Goal: Task Accomplishment & Management: Complete application form

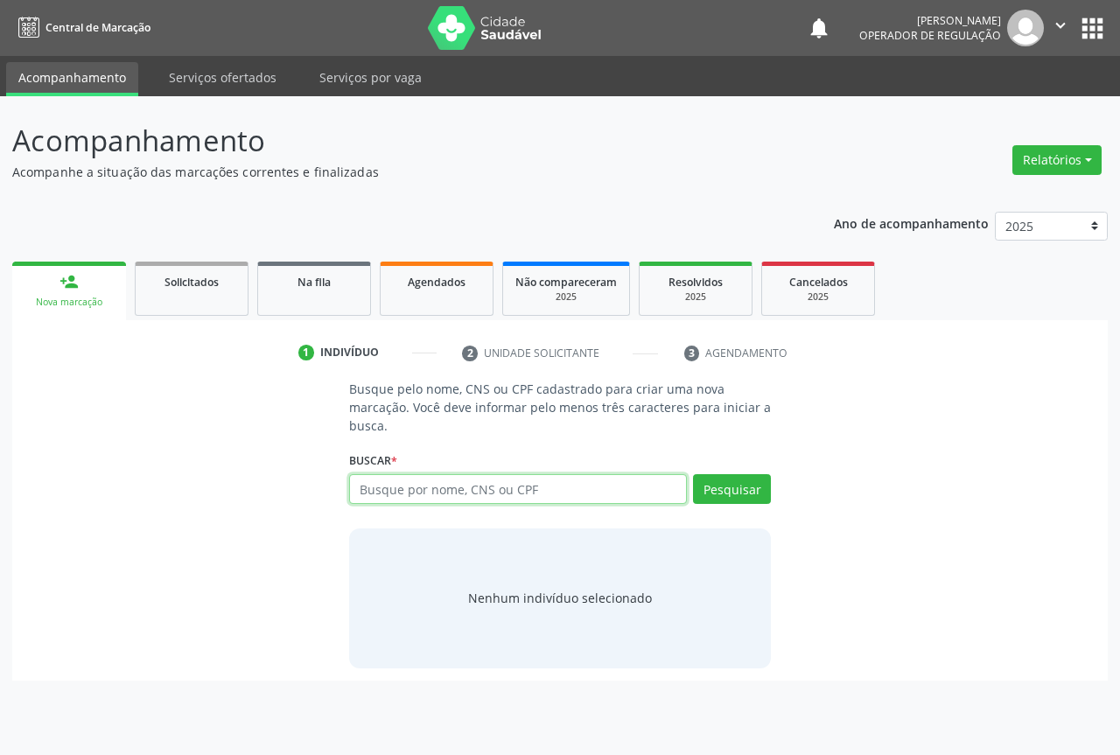
click at [399, 492] on input "text" at bounding box center [518, 489] width 338 height 30
type input "706005880820142"
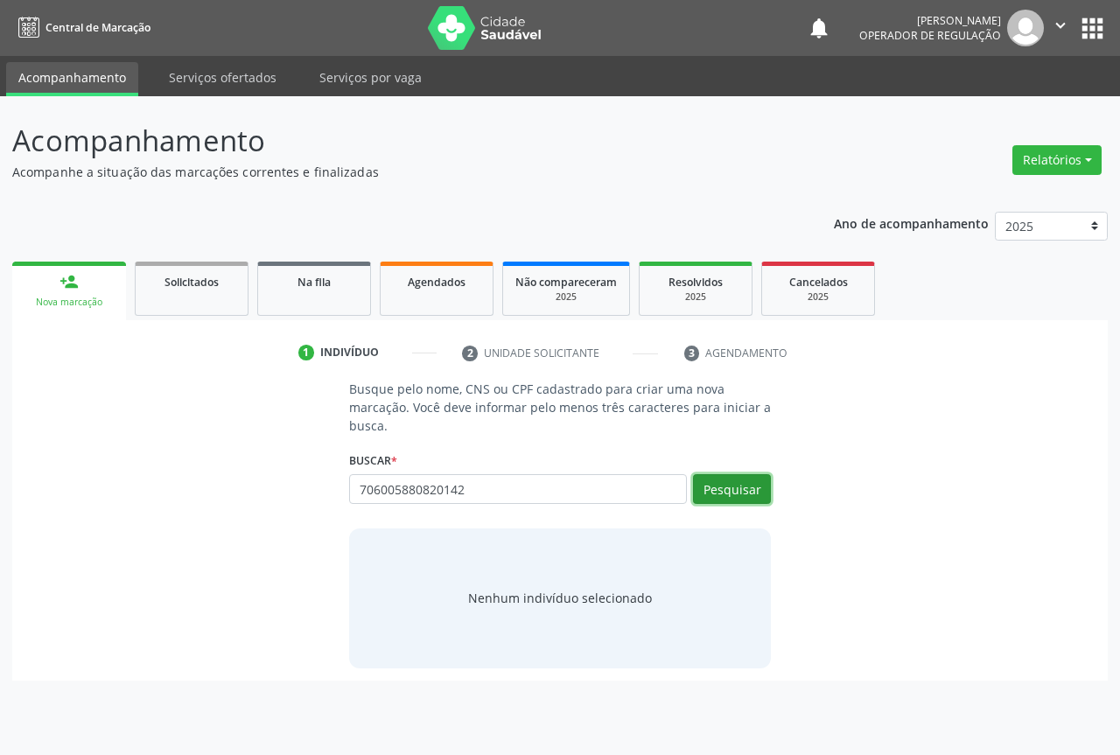
click at [718, 489] on button "Pesquisar" at bounding box center [732, 489] width 78 height 30
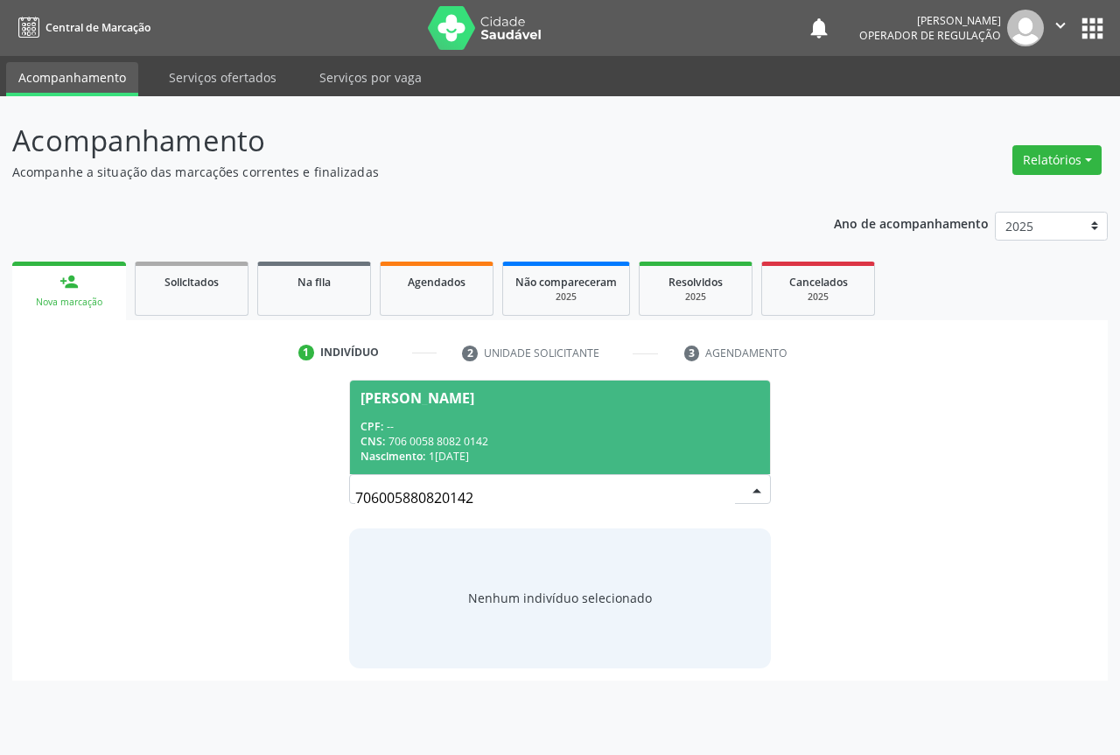
click at [436, 416] on span "Maria Heloisa Farias de Oliveira CPF: -- CNS: 706 0058 8082 0142 Nascimento: 18…" at bounding box center [560, 428] width 420 height 94
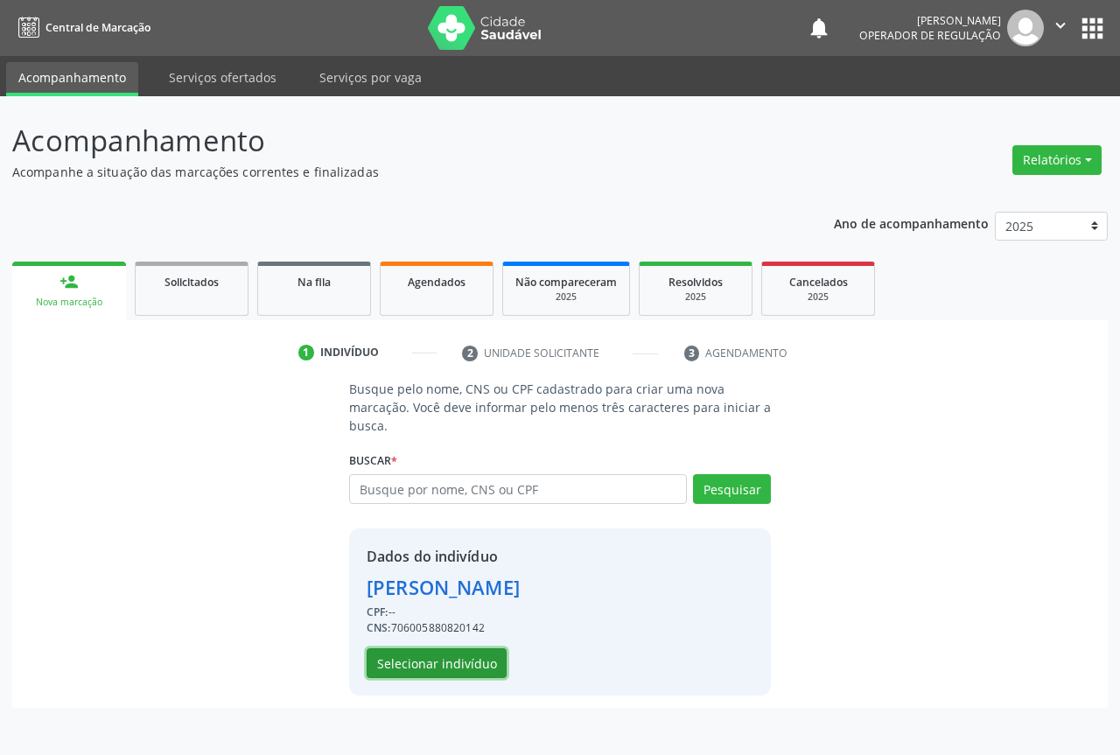
click at [429, 670] on button "Selecionar indivíduo" at bounding box center [437, 663] width 140 height 30
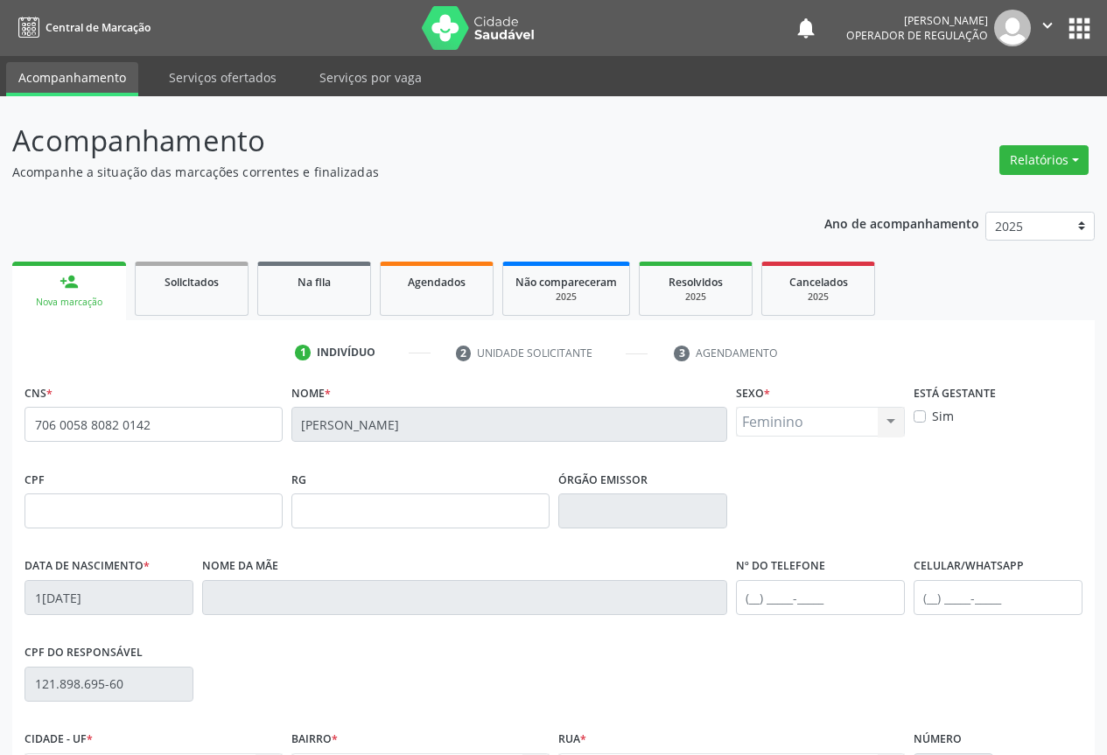
scroll to position [193, 0]
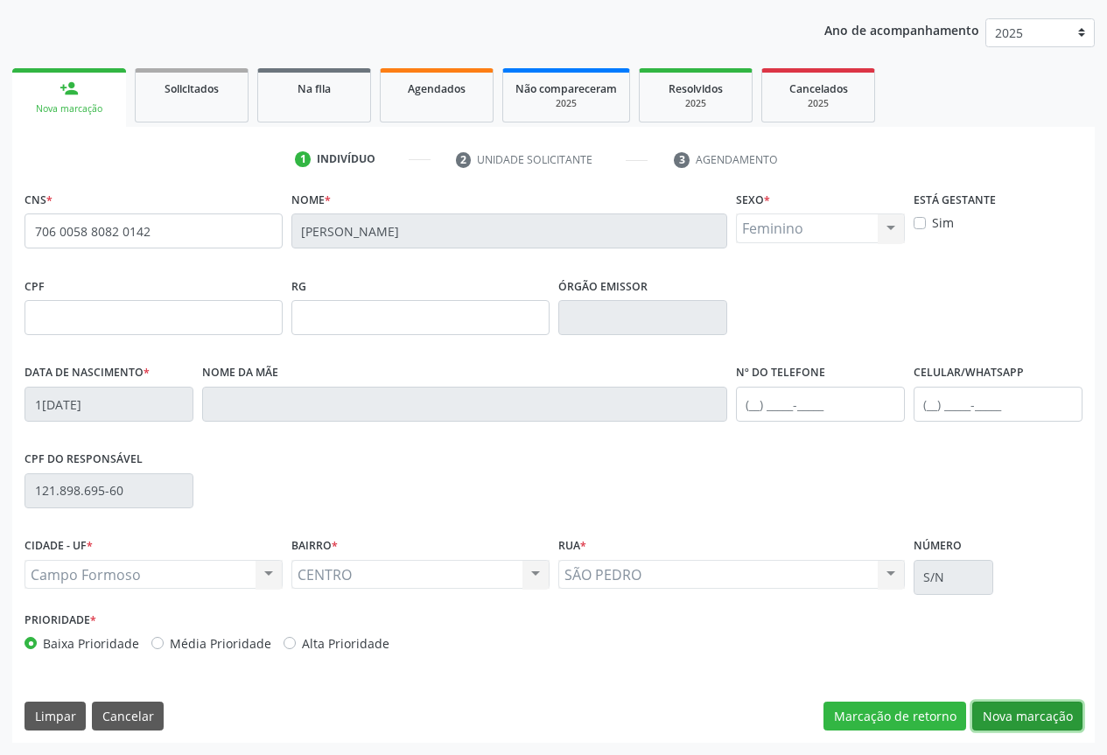
click at [1033, 707] on button "Nova marcação" at bounding box center [1027, 717] width 110 height 30
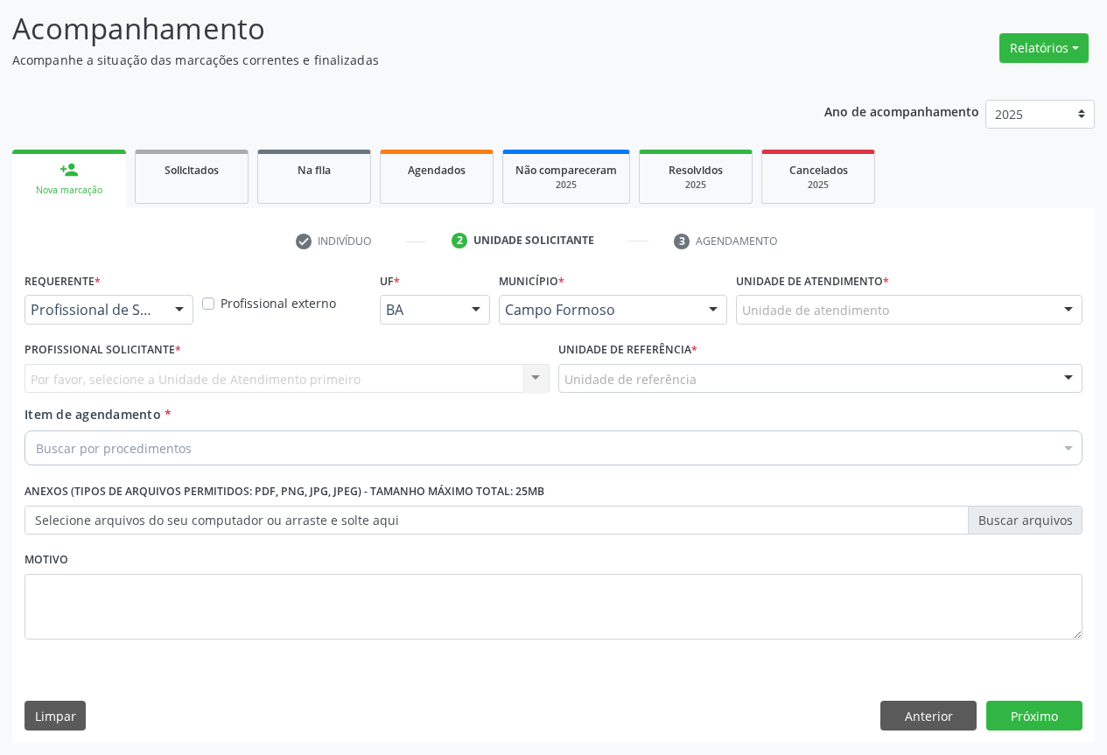
scroll to position [112, 0]
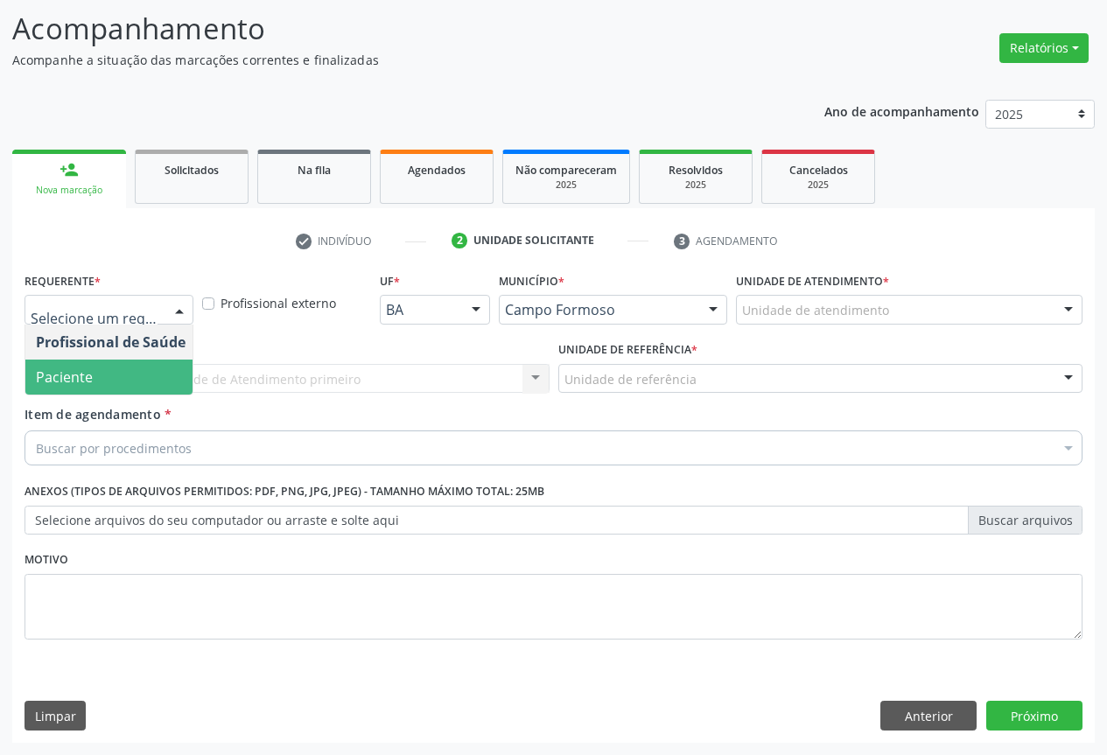
click at [66, 384] on span "Paciente" at bounding box center [64, 376] width 57 height 19
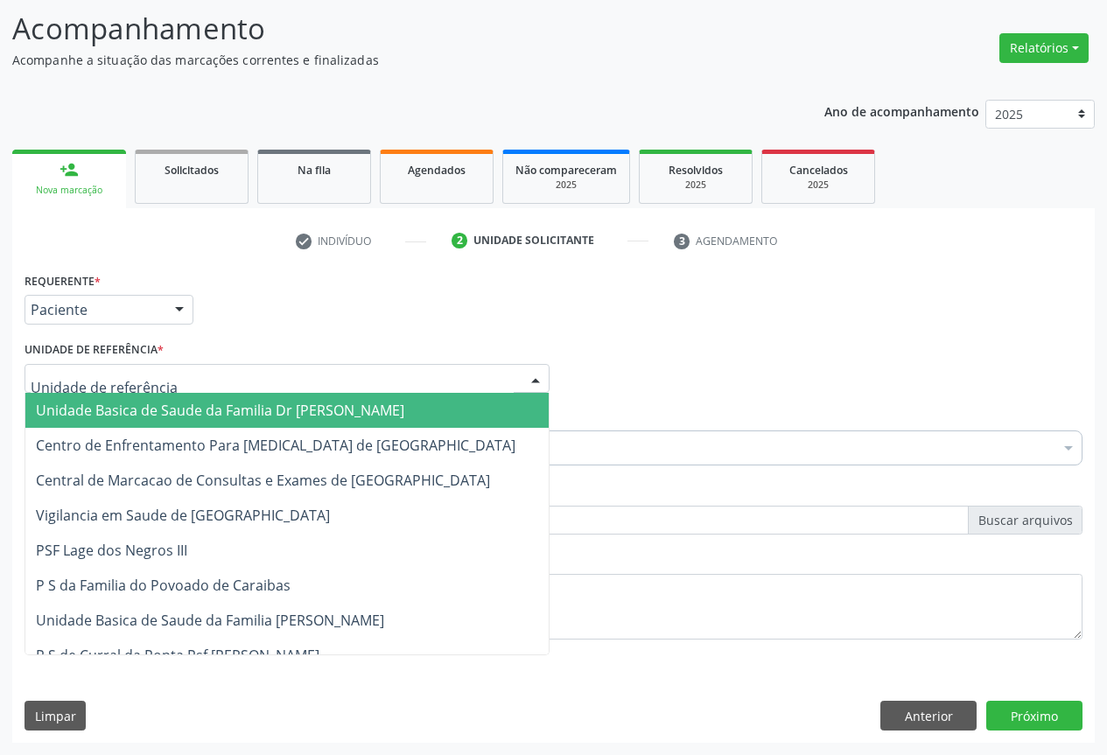
click at [318, 370] on div at bounding box center [286, 379] width 525 height 30
click at [161, 409] on span "Unidade Basica de Saude da Familia Dr [PERSON_NAME]" at bounding box center [220, 410] width 368 height 19
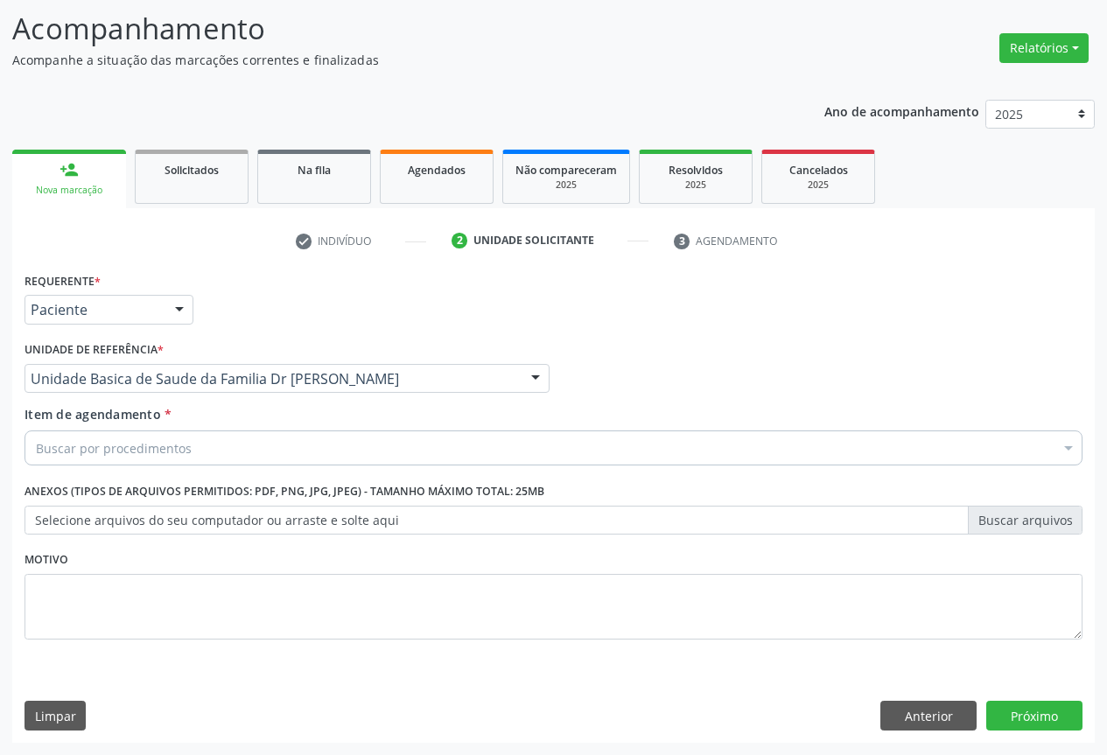
drag, startPoint x: 279, startPoint y: 447, endPoint x: 319, endPoint y: 444, distance: 40.3
click at [281, 447] on div "Buscar por procedimentos" at bounding box center [553, 447] width 1058 height 35
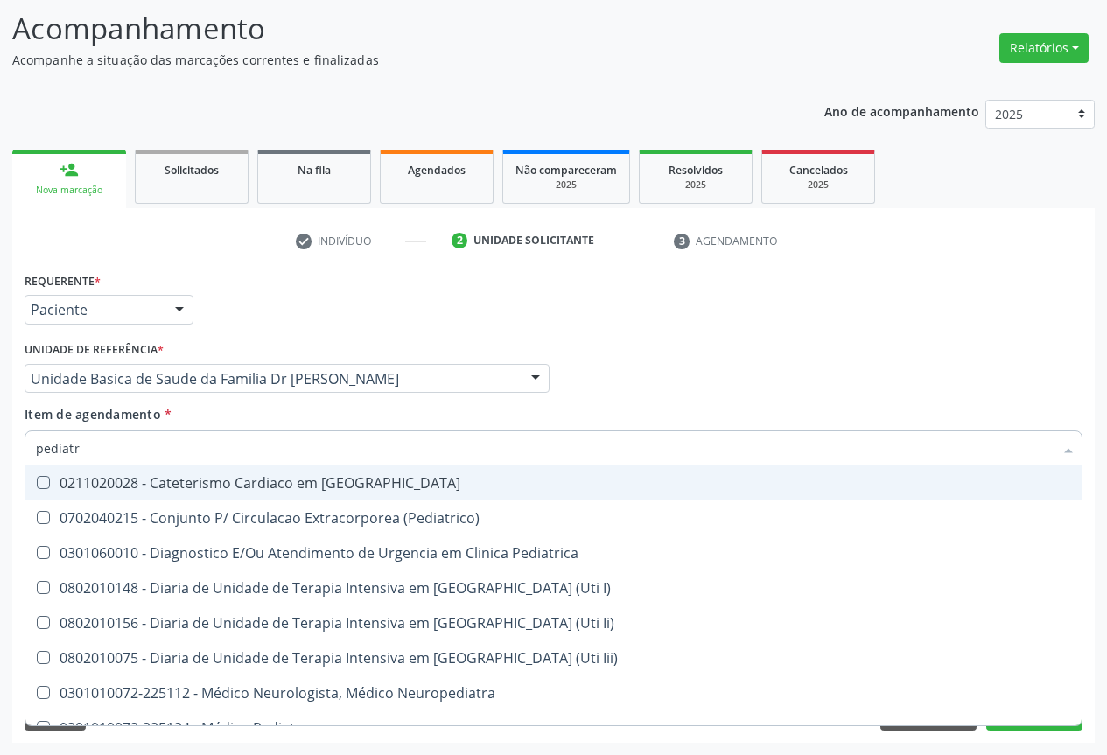
type input "pediatra"
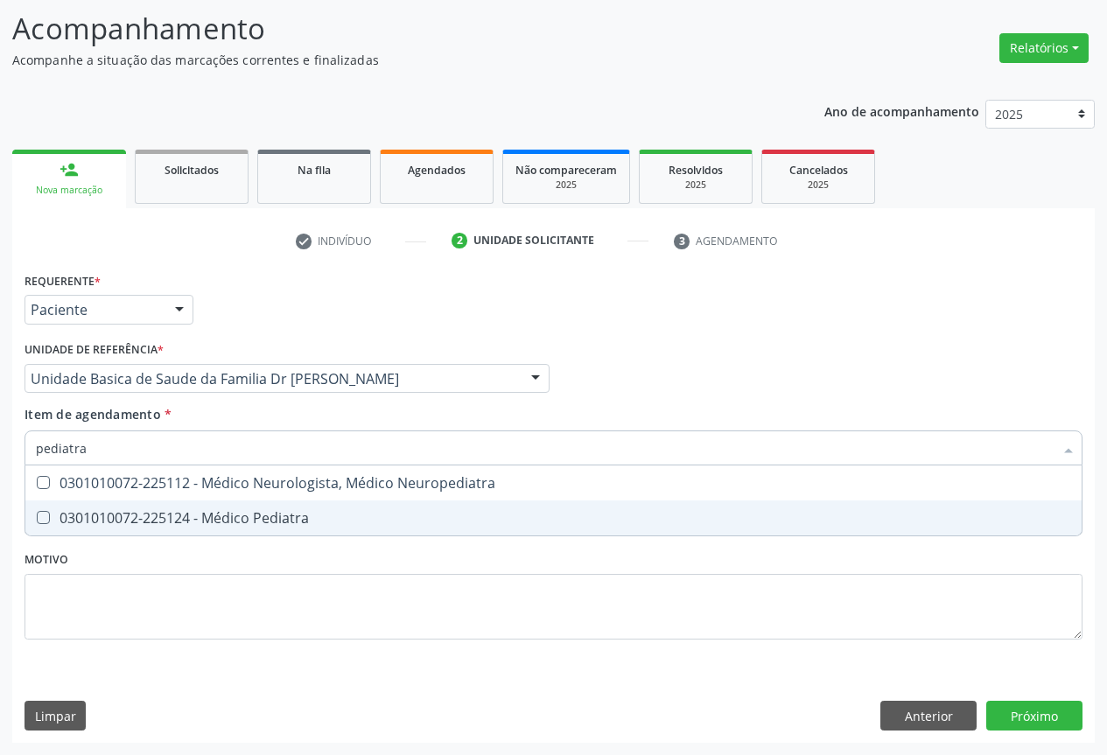
click at [113, 518] on div "0301010072-225124 - Médico Pediatra" at bounding box center [553, 518] width 1035 height 14
checkbox Pediatra "true"
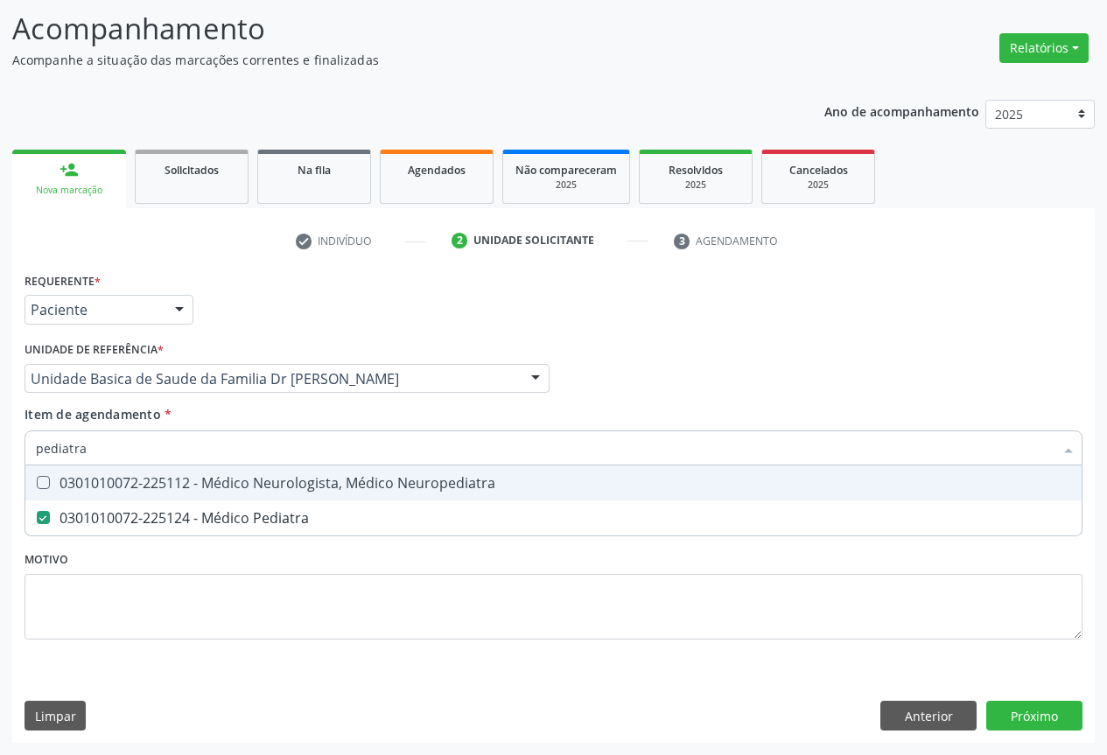
click at [251, 404] on div "Unidade de referência * Unidade Basica de Saude da Familia Dr Paulo Sudre Unida…" at bounding box center [287, 371] width 534 height 68
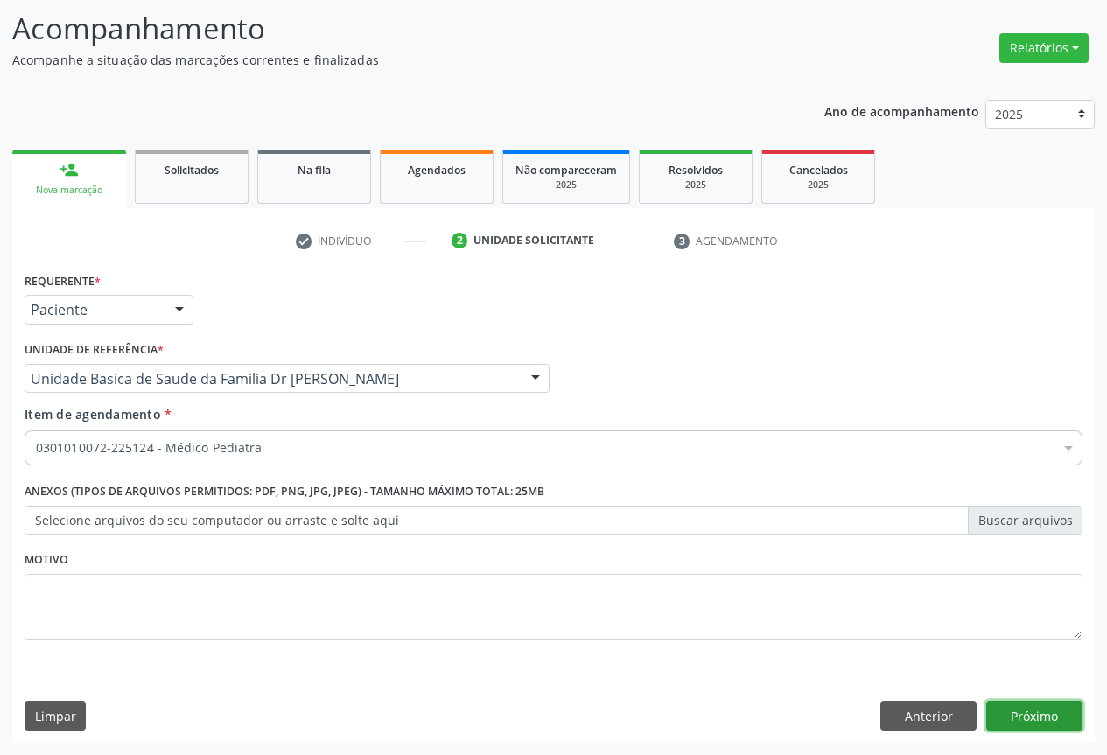
click at [1046, 705] on button "Próximo" at bounding box center [1034, 716] width 96 height 30
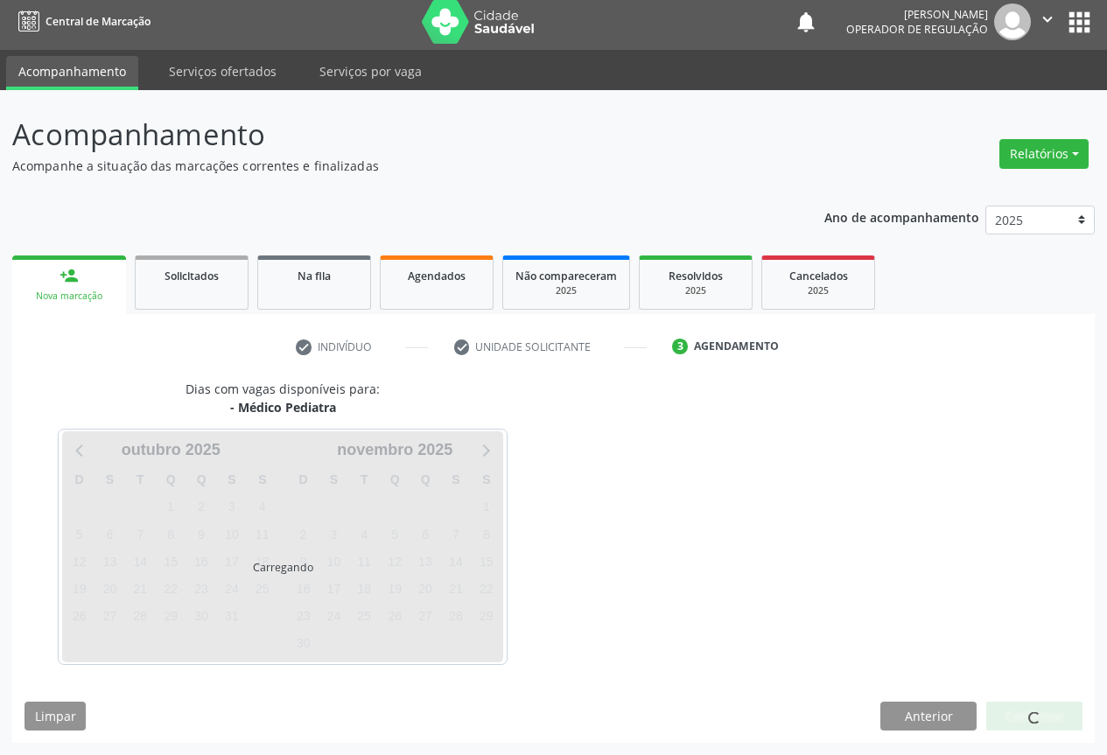
scroll to position [6, 0]
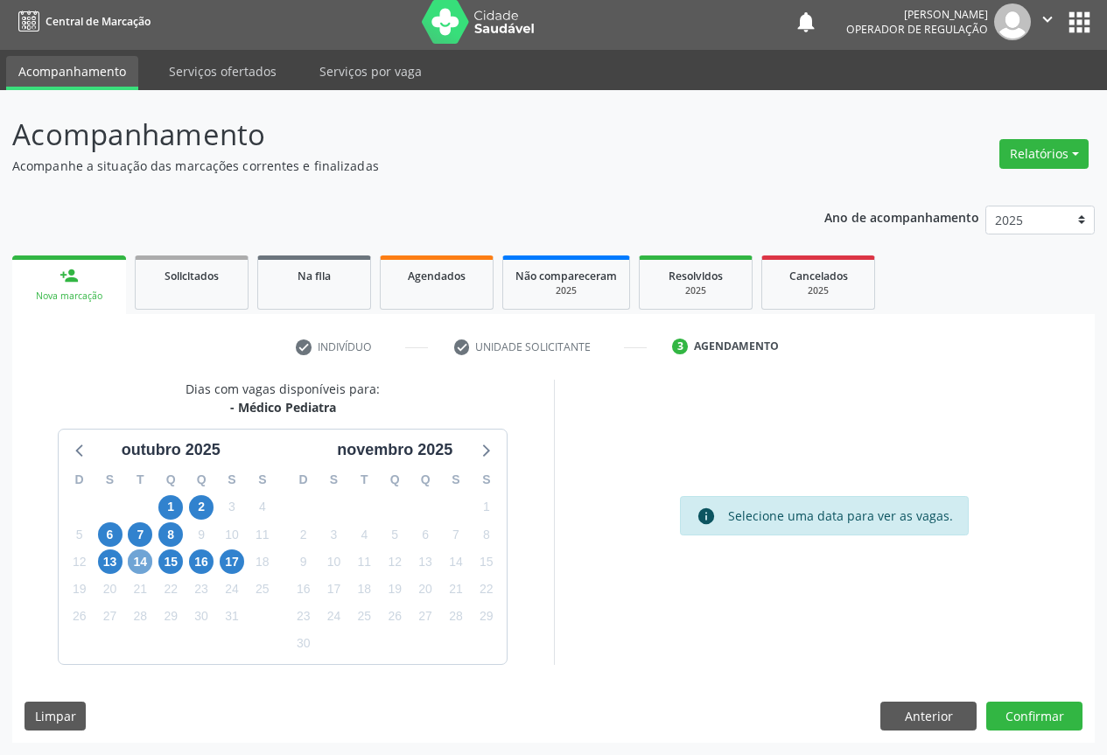
click at [138, 562] on span "14" at bounding box center [140, 561] width 24 height 24
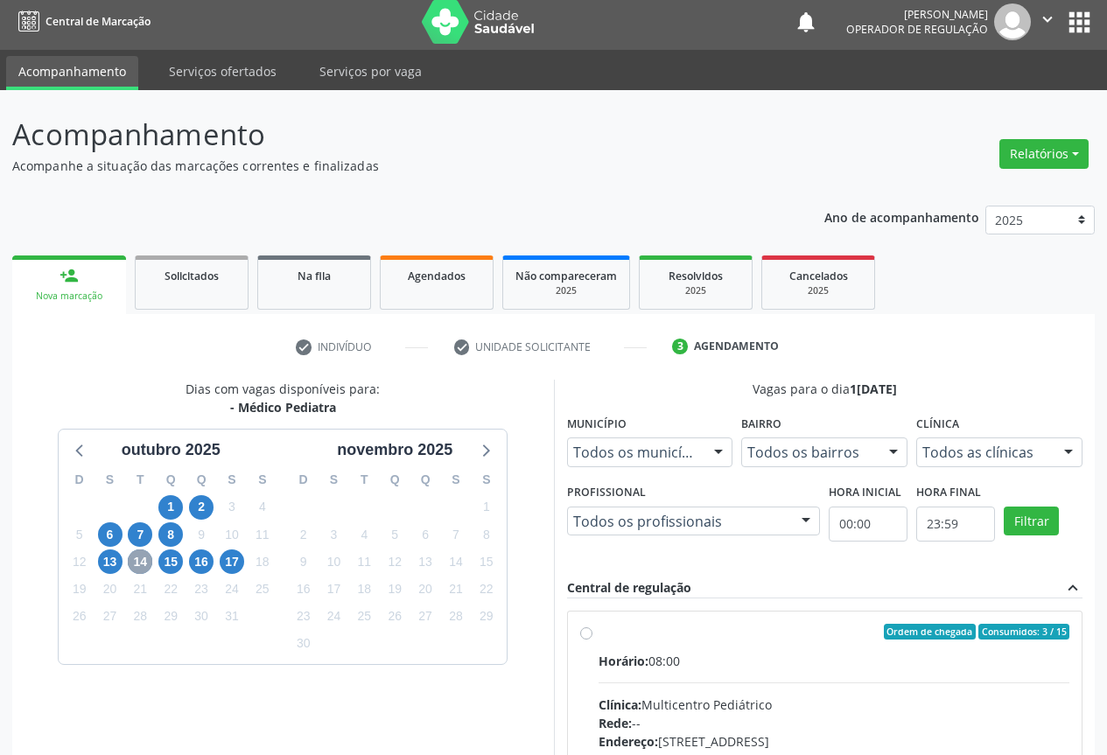
scroll to position [259, 0]
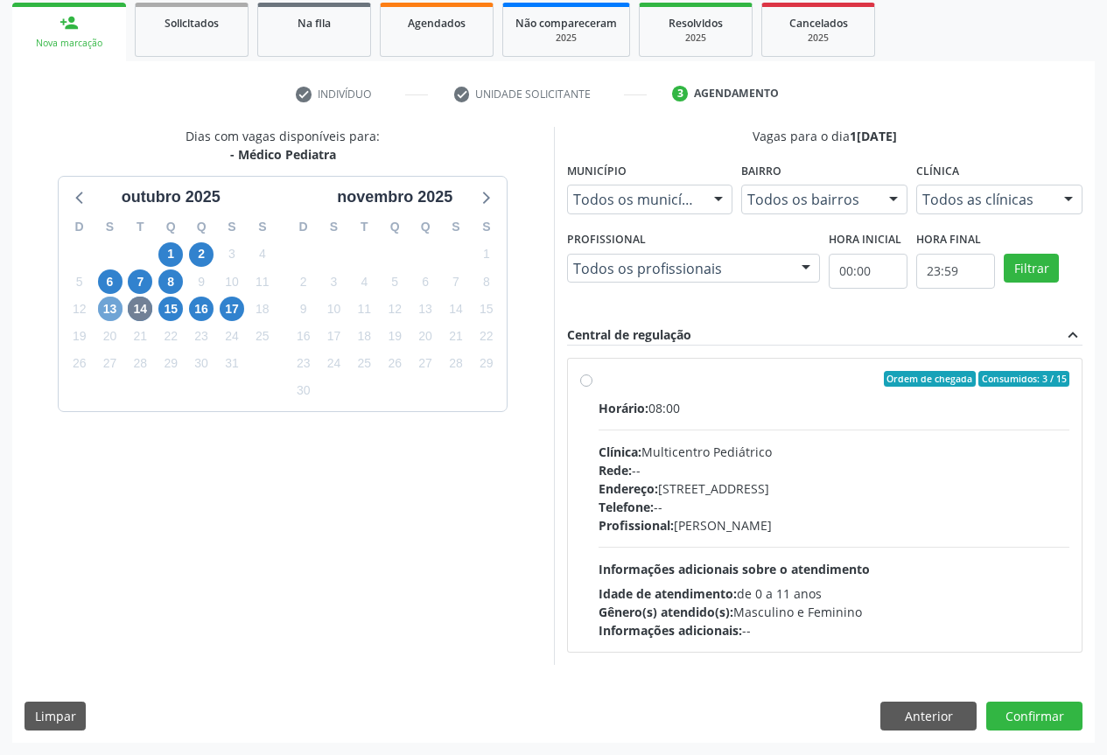
click at [107, 311] on span "13" at bounding box center [110, 309] width 24 height 24
click at [142, 308] on span "14" at bounding box center [140, 309] width 24 height 24
click at [203, 311] on span "16" at bounding box center [201, 309] width 24 height 24
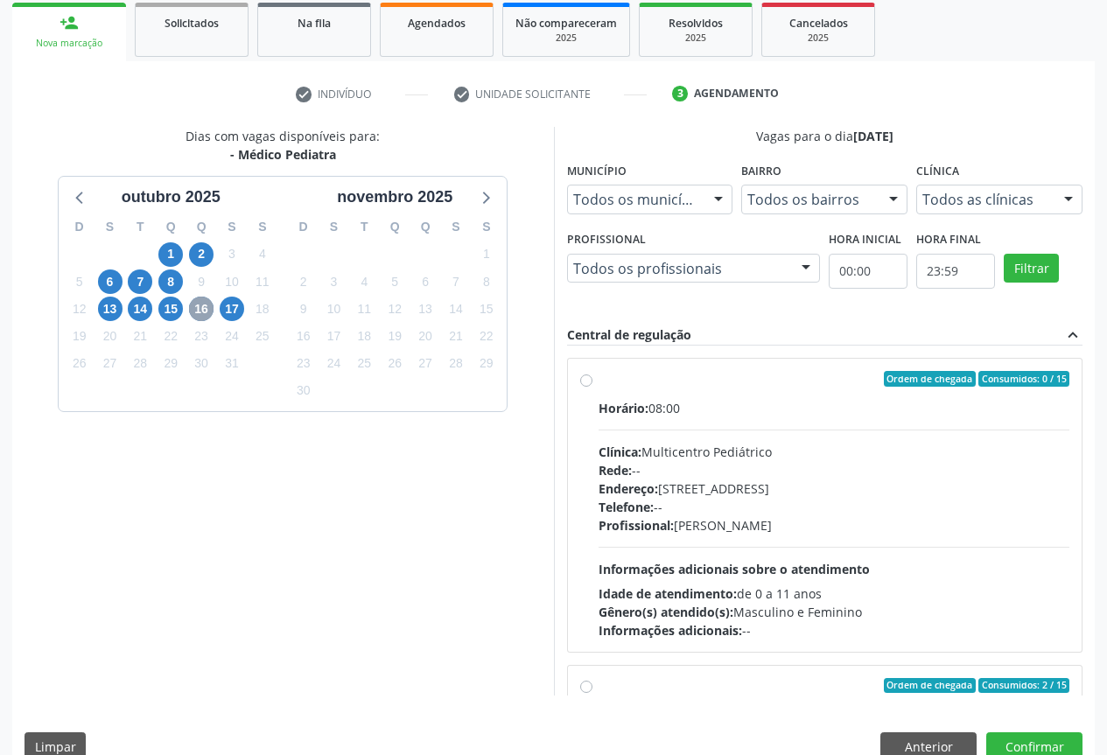
scroll to position [276, 0]
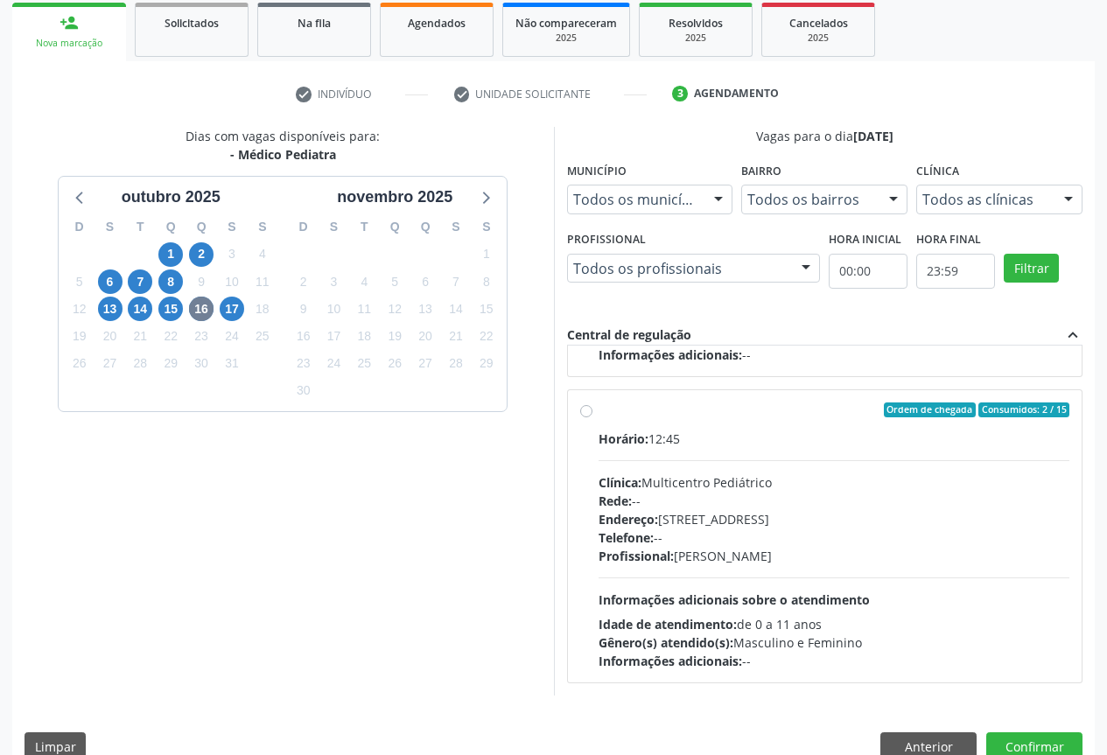
click at [649, 427] on label "Ordem de chegada Consumidos: 2 / 15 Horário: 12:45 Clínica: Multicentro Pediátr…" at bounding box center [834, 536] width 472 height 269
click at [592, 418] on input "Ordem de chegada Consumidos: 2 / 15 Horário: 12:45 Clínica: Multicentro Pediátr…" at bounding box center [586, 410] width 12 height 16
radio input "true"
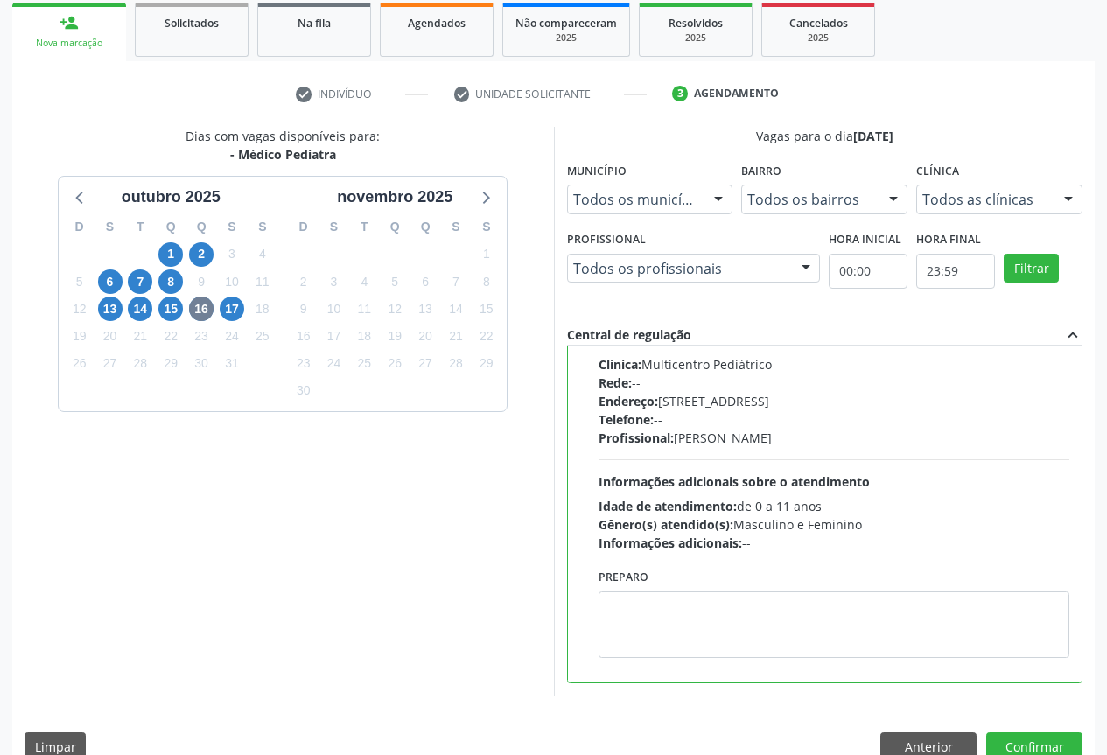
scroll to position [290, 0]
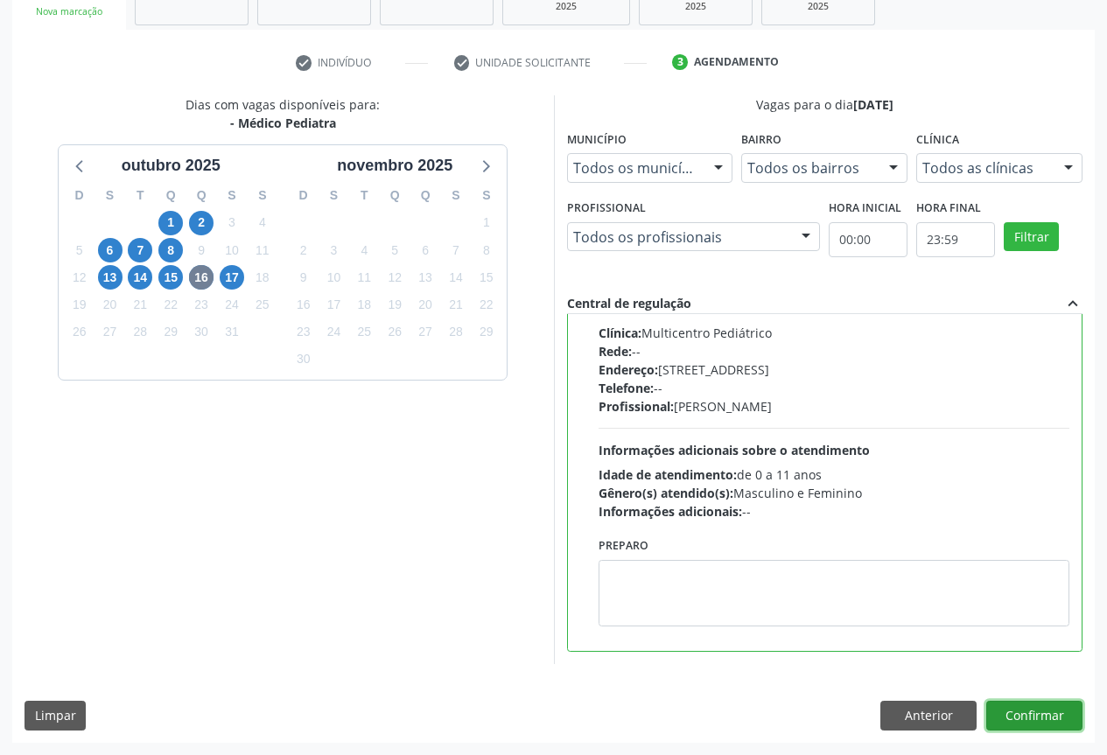
click at [1028, 713] on button "Confirmar" at bounding box center [1034, 716] width 96 height 30
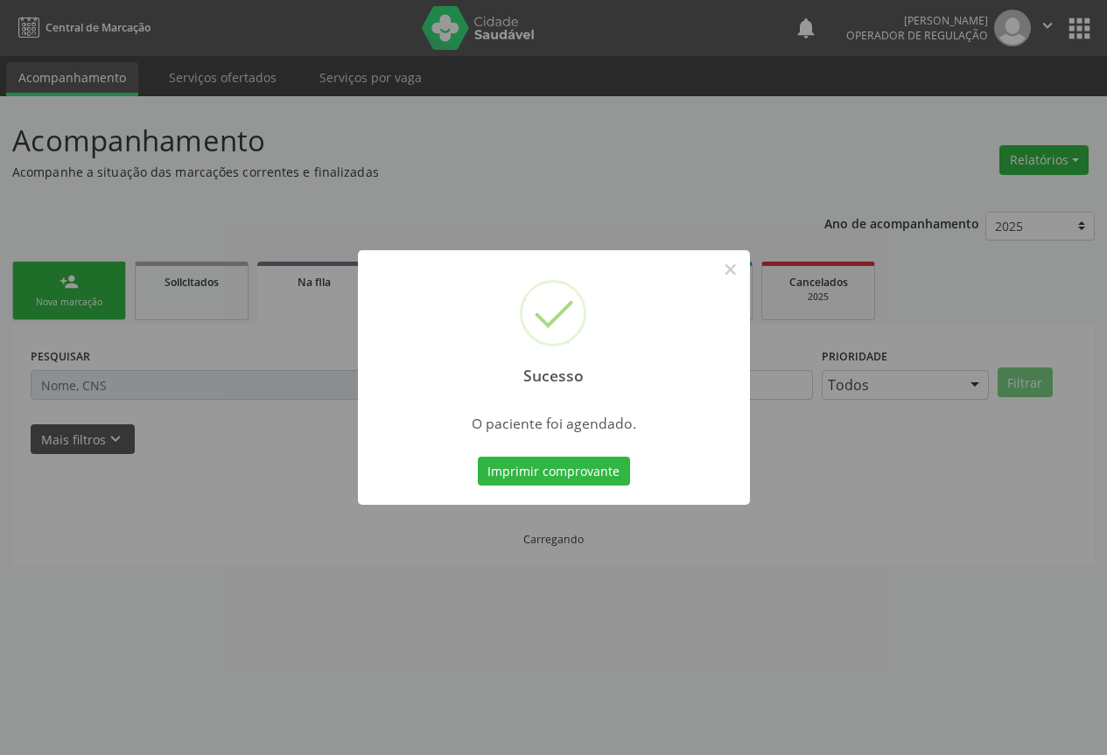
scroll to position [0, 0]
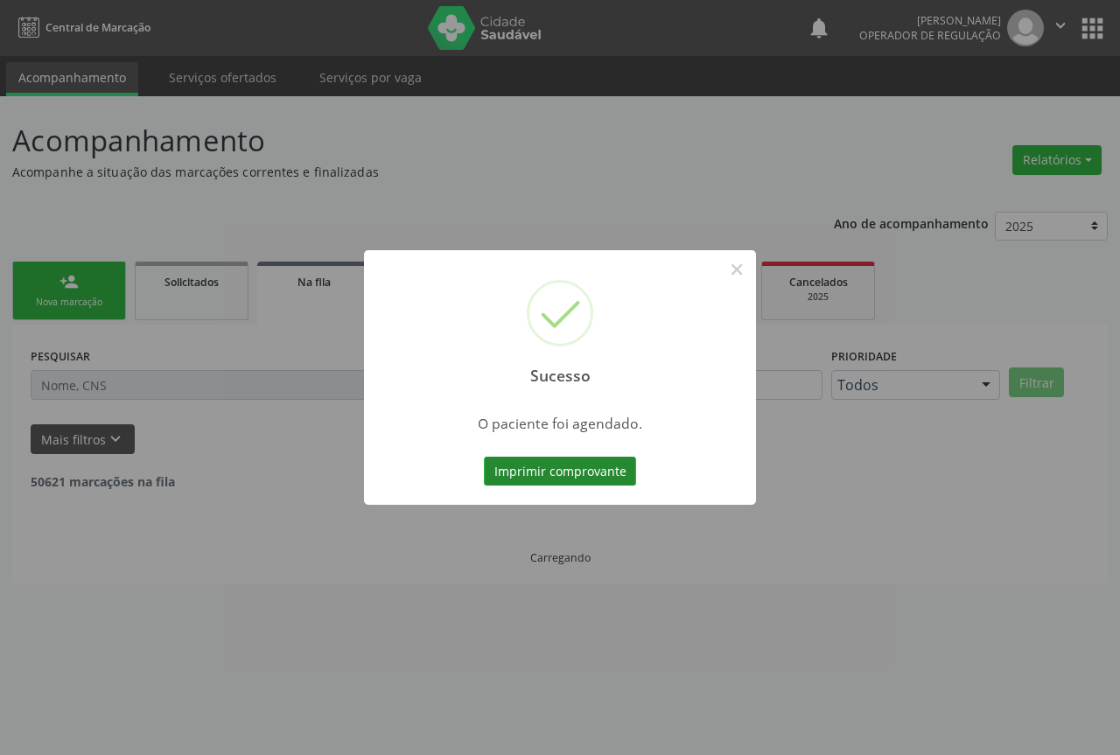
click at [550, 465] on button "Imprimir comprovante" at bounding box center [560, 472] width 152 height 30
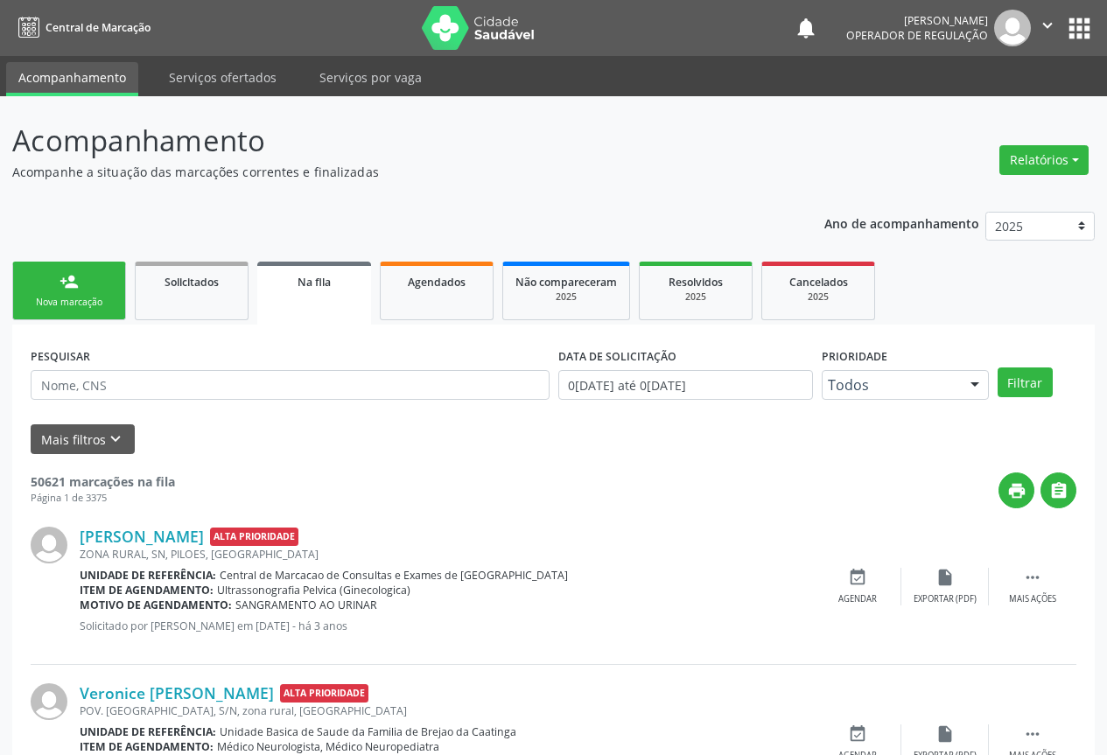
click at [69, 296] on div "Nova marcação" at bounding box center [68, 302] width 87 height 13
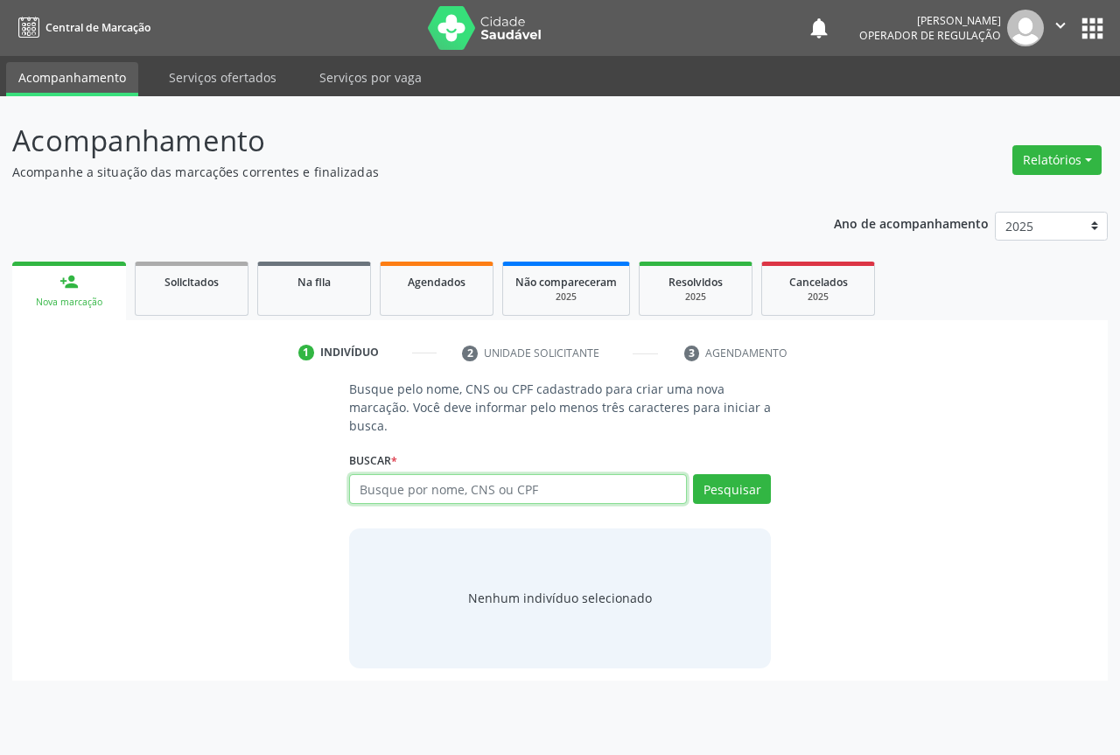
click at [387, 486] on input "text" at bounding box center [518, 489] width 338 height 30
type input "700206933318225"
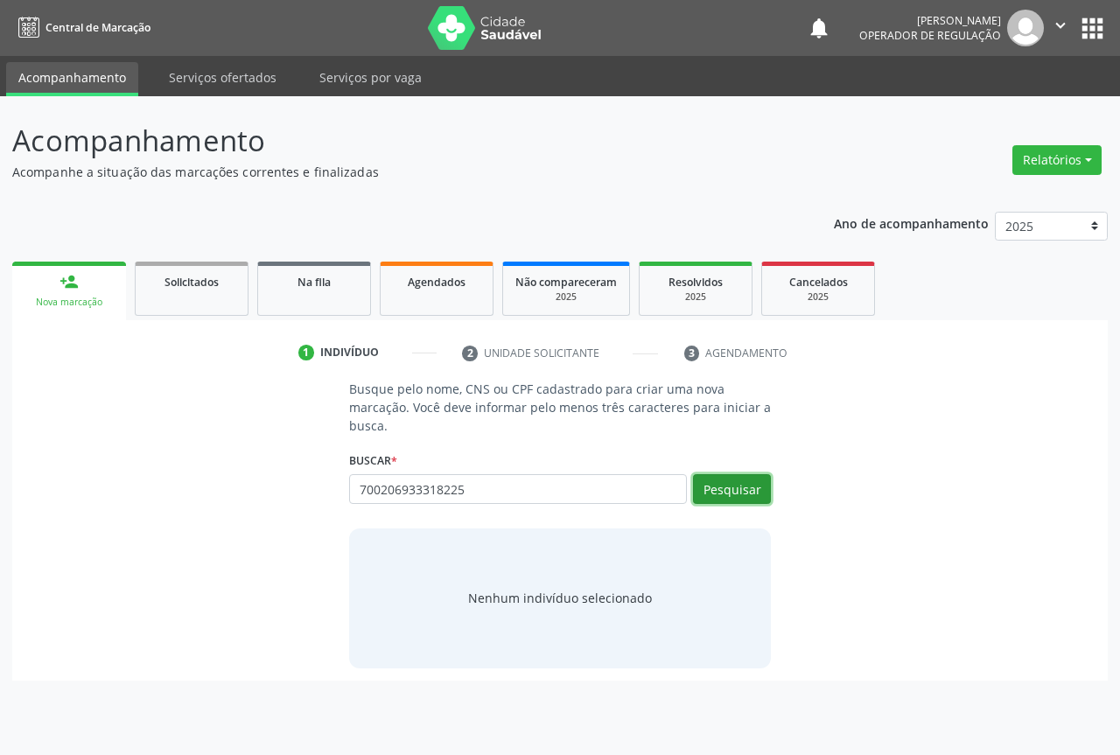
click at [745, 486] on button "Pesquisar" at bounding box center [732, 489] width 78 height 30
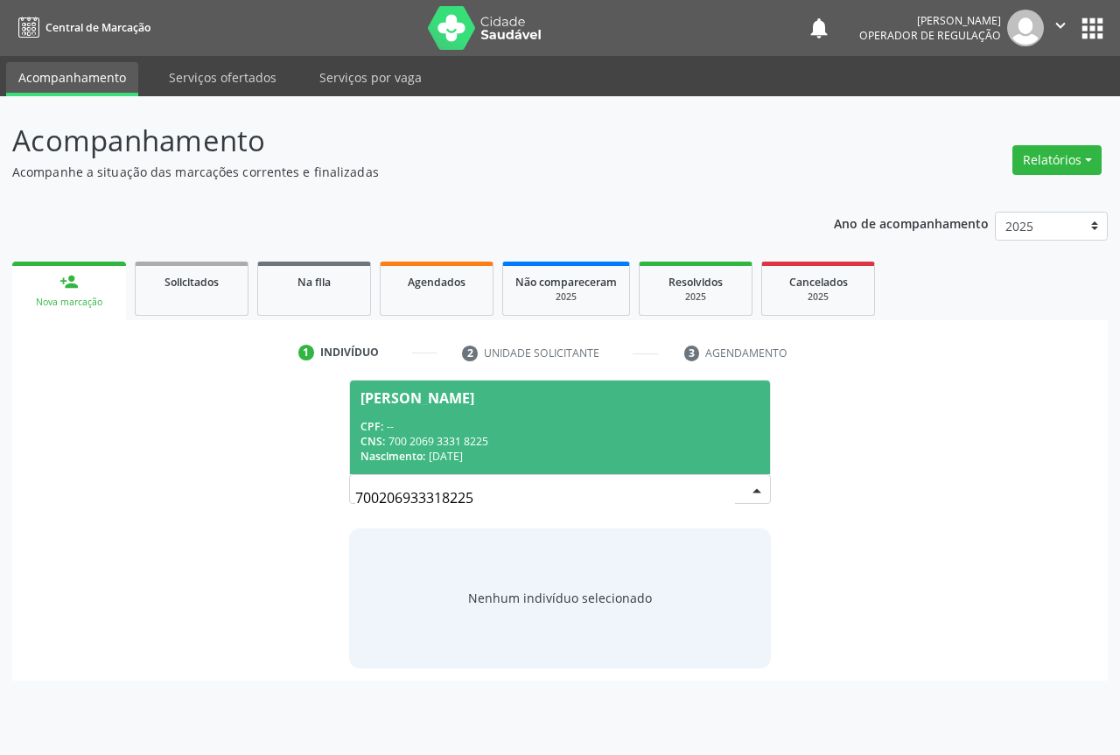
click at [385, 419] on div "CPF: --" at bounding box center [559, 426] width 399 height 15
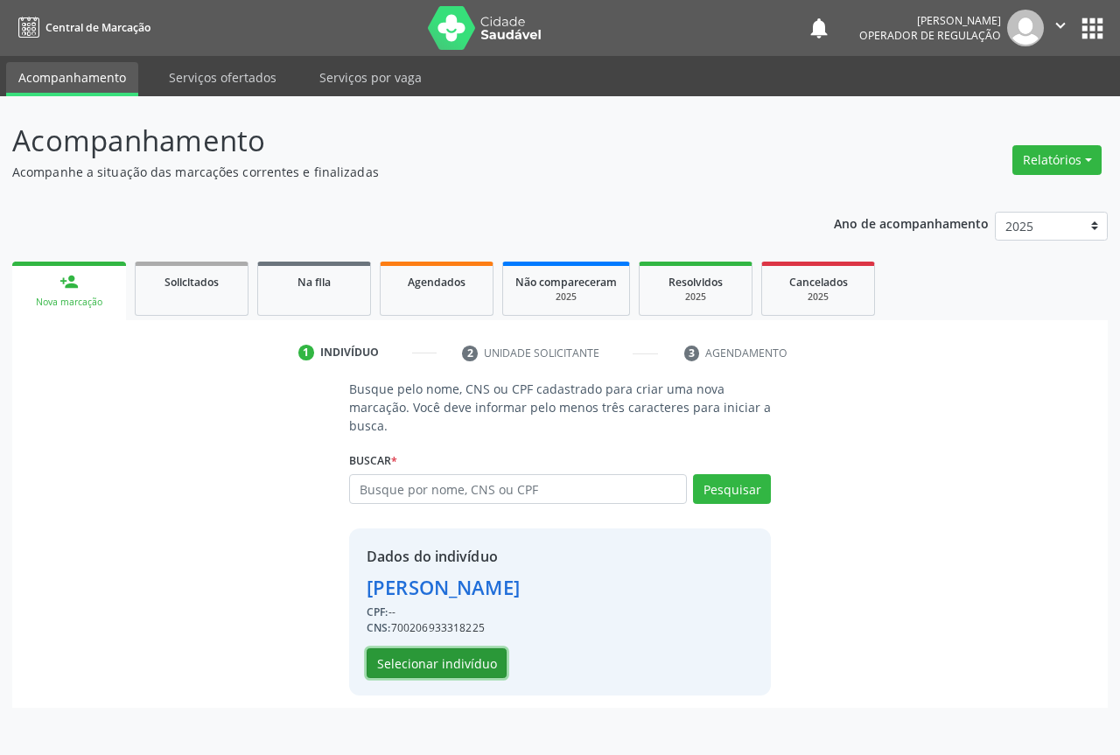
click at [431, 659] on button "Selecionar indivíduo" at bounding box center [437, 663] width 140 height 30
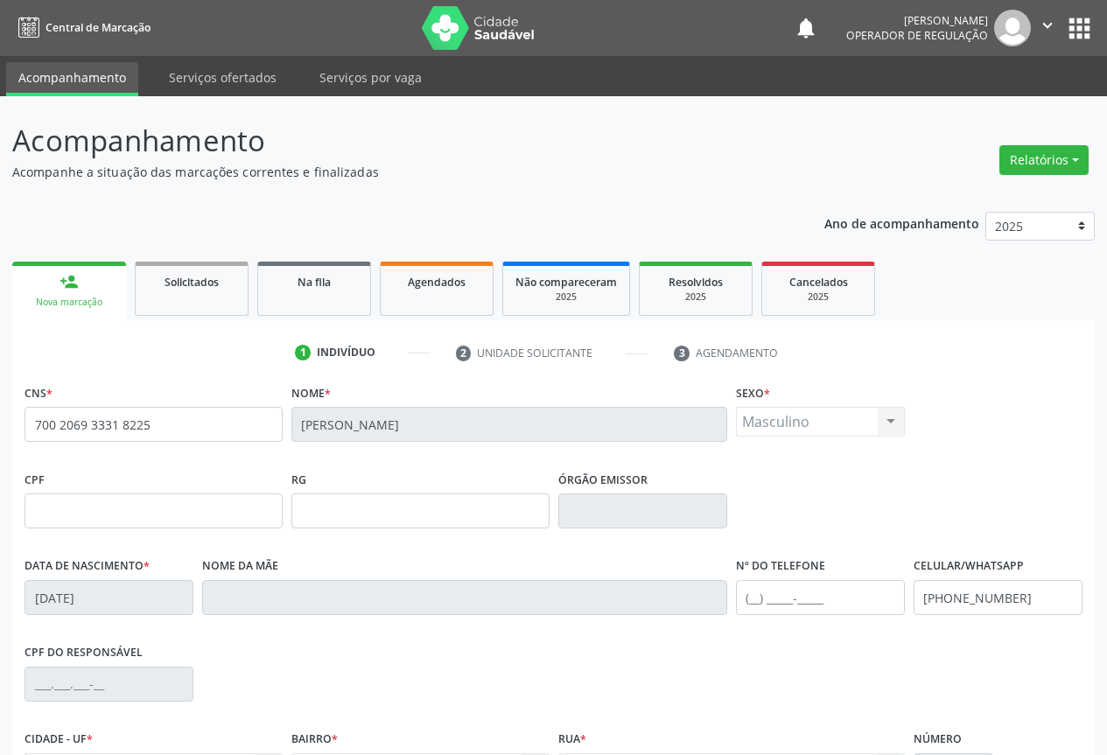
scroll to position [193, 0]
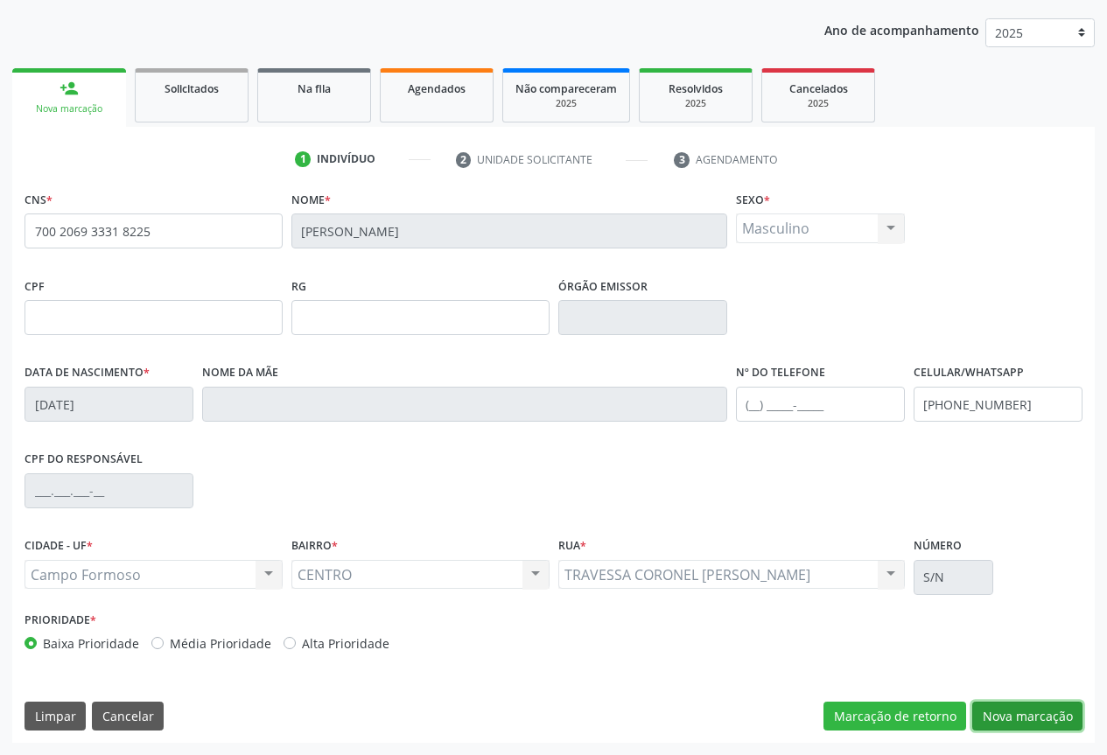
click at [1045, 709] on button "Nova marcação" at bounding box center [1027, 717] width 110 height 30
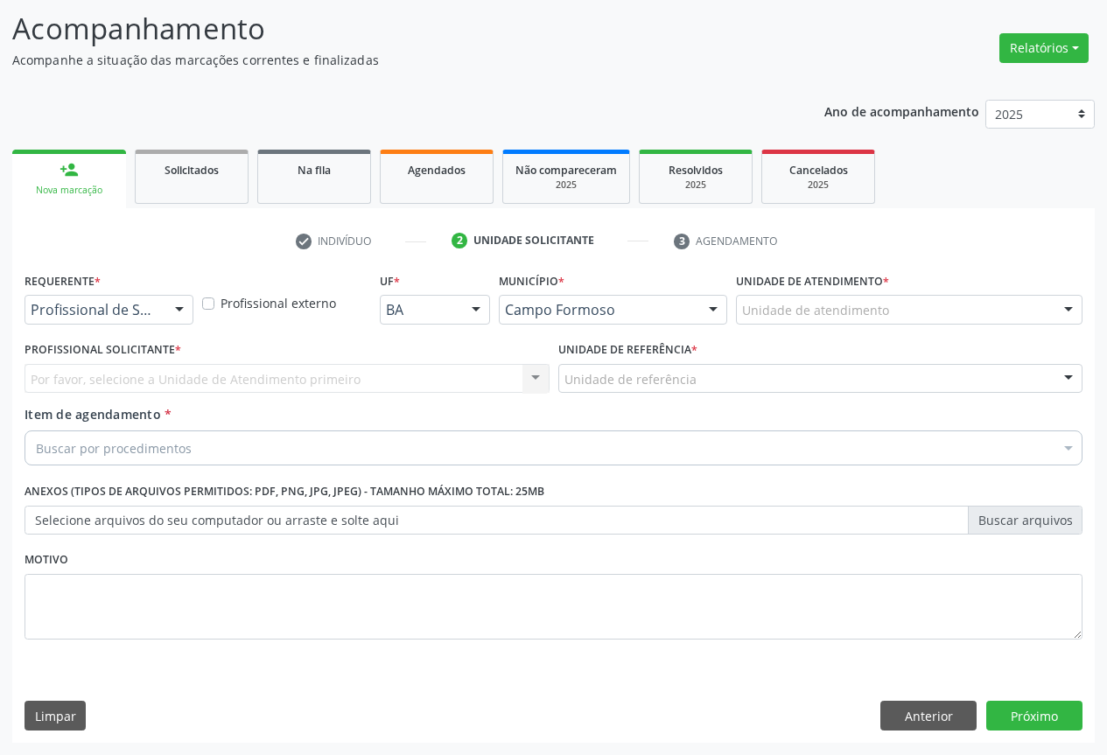
scroll to position [112, 0]
drag, startPoint x: 164, startPoint y: 297, endPoint x: 167, endPoint y: 311, distance: 13.6
click at [163, 297] on div "Profissional de Saúde Profissional de Saúde Paciente Nenhum resultado encontrad…" at bounding box center [108, 310] width 169 height 30
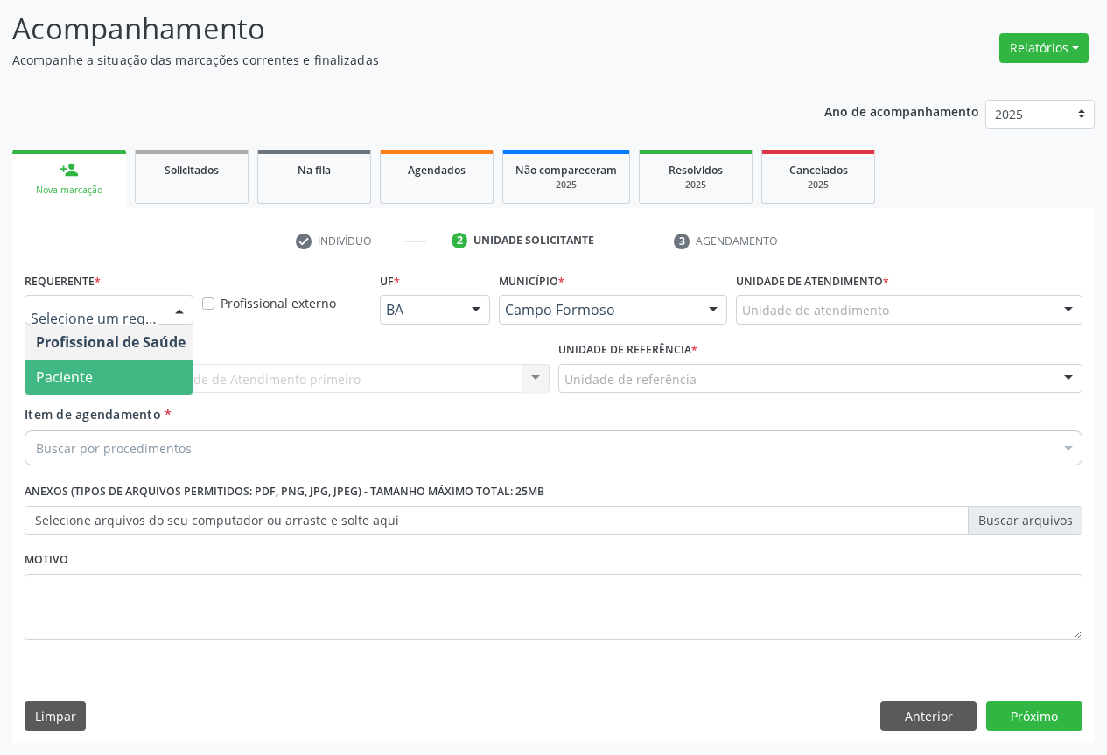
drag, startPoint x: 71, startPoint y: 374, endPoint x: 171, endPoint y: 360, distance: 100.7
click at [70, 374] on span "Paciente" at bounding box center [64, 376] width 57 height 19
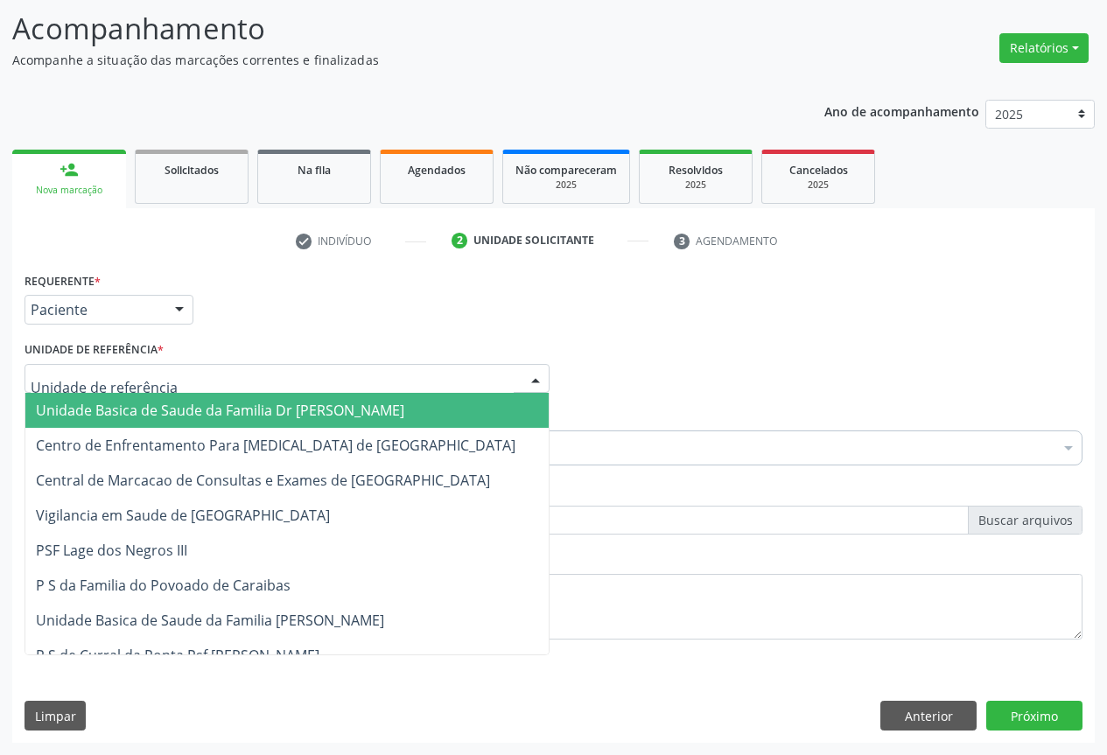
click at [321, 382] on div at bounding box center [286, 379] width 525 height 30
click at [184, 416] on span "Unidade Basica de Saude da Familia Dr [PERSON_NAME]" at bounding box center [220, 410] width 368 height 19
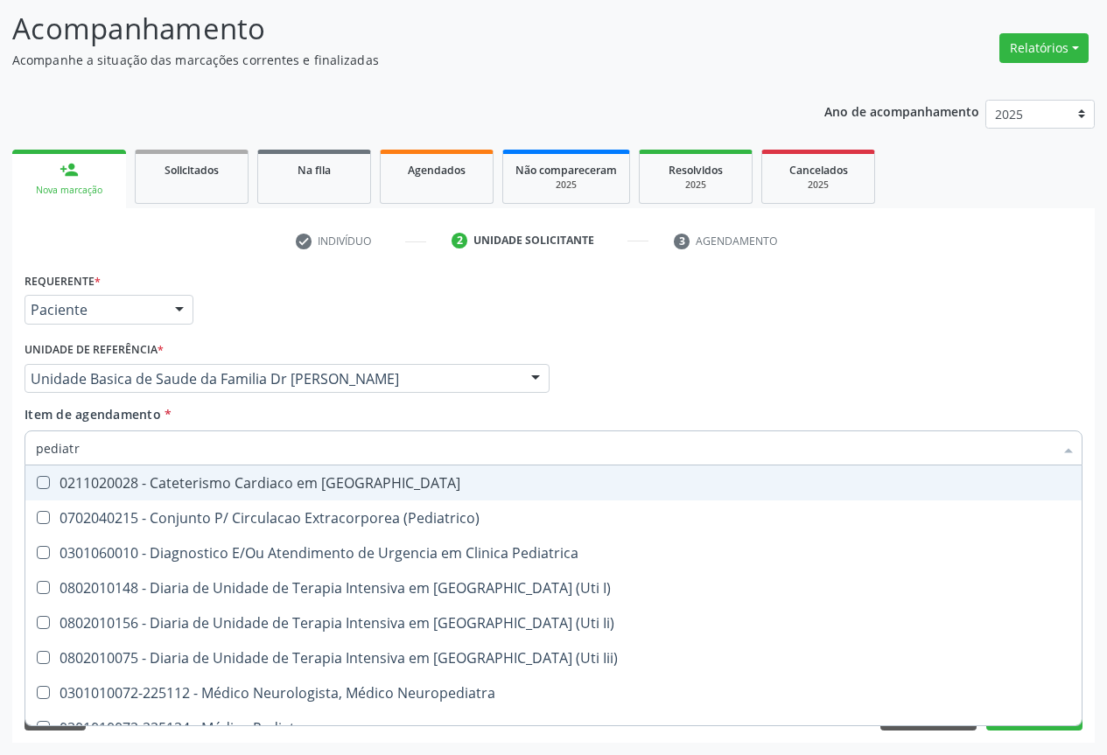
type input "pediatra"
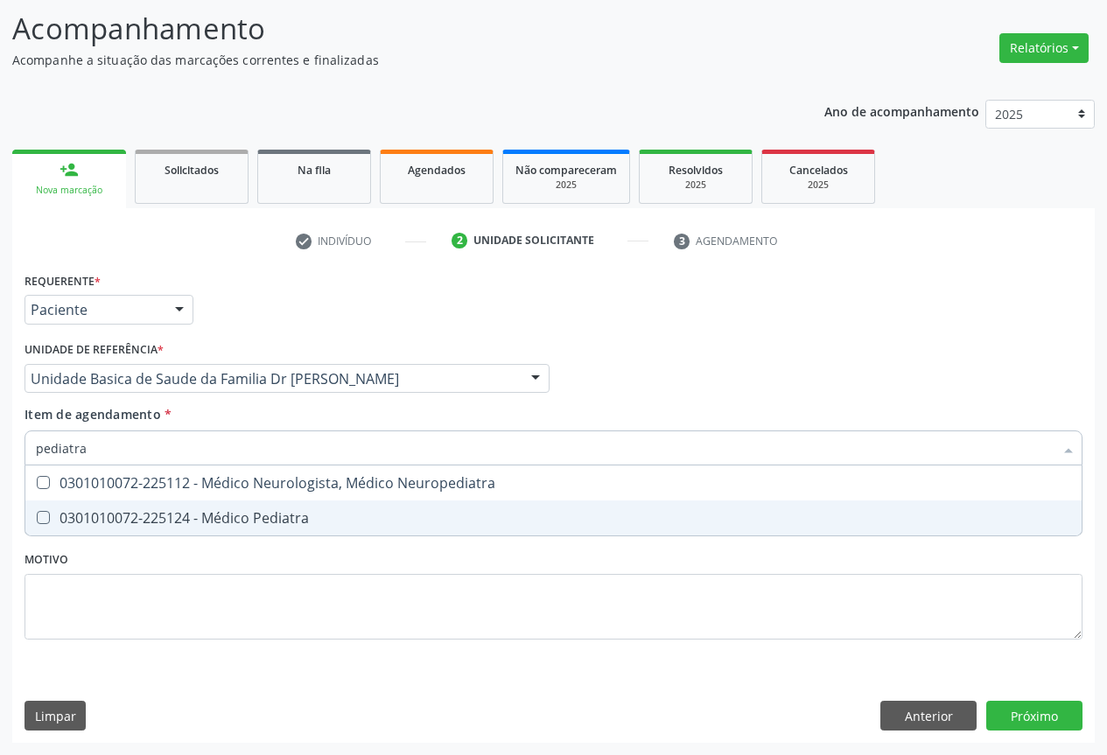
click at [240, 511] on div "0301010072-225124 - Médico Pediatra" at bounding box center [553, 518] width 1035 height 14
checkbox Pediatra "true"
click at [260, 572] on div "Requerente * Paciente Profissional de Saúde Paciente Nenhum resultado encontrad…" at bounding box center [553, 466] width 1058 height 396
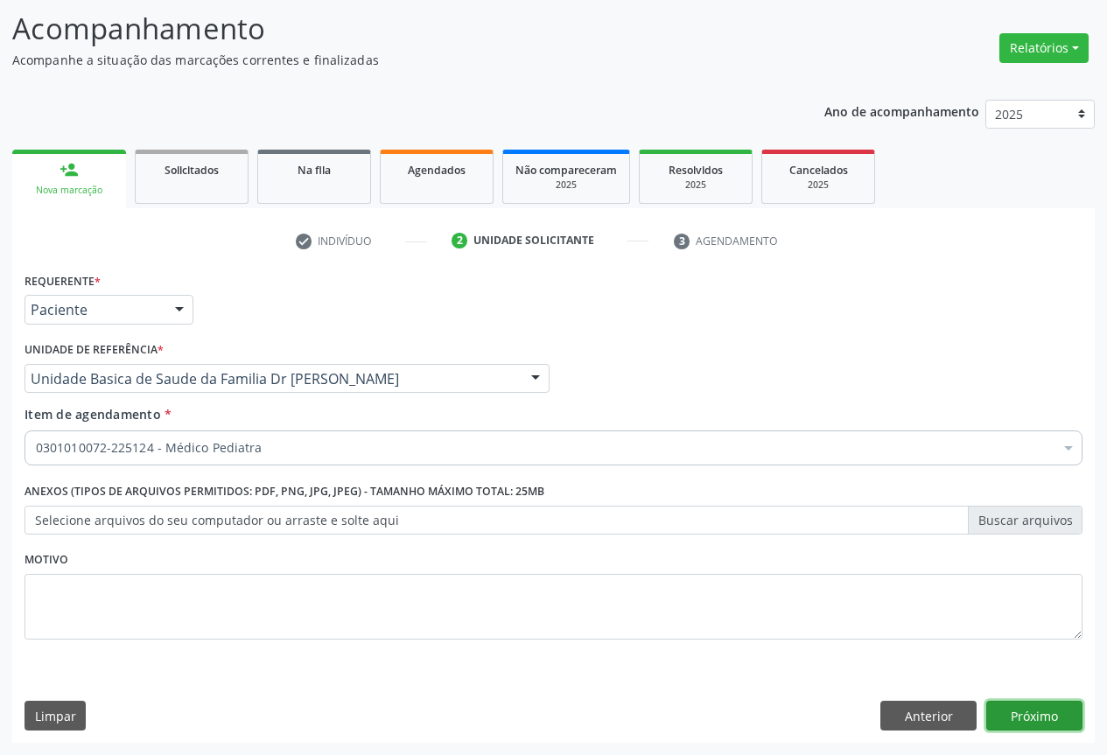
click at [1042, 711] on button "Próximo" at bounding box center [1034, 716] width 96 height 30
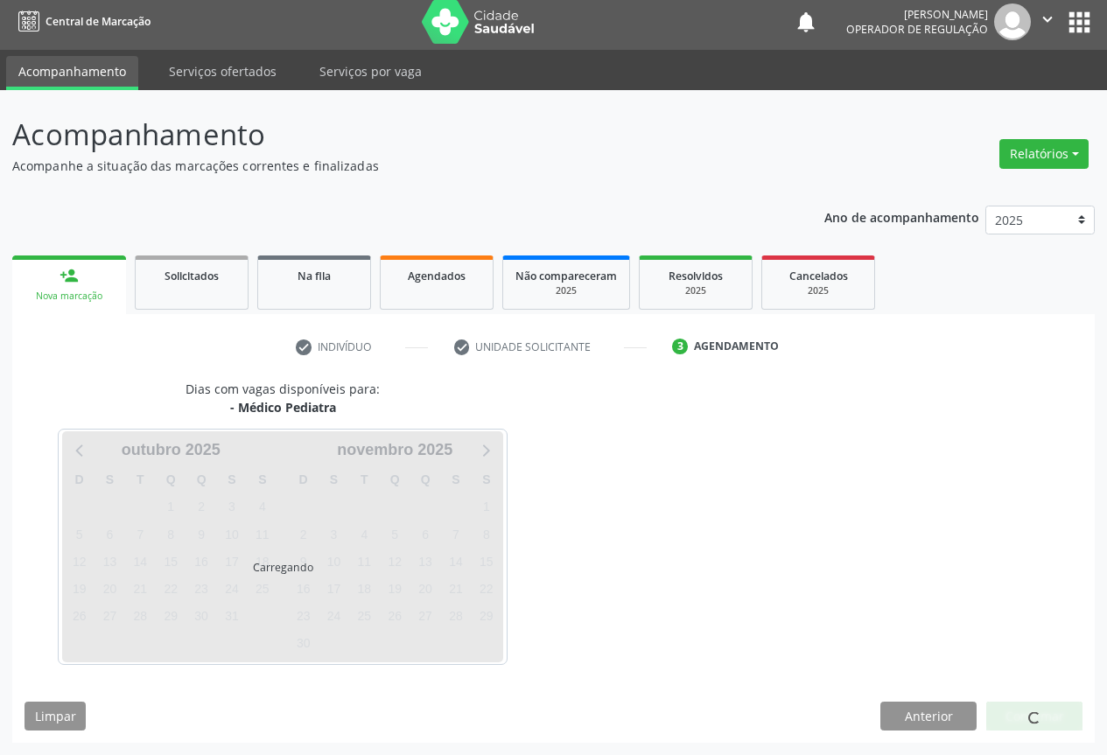
scroll to position [6, 0]
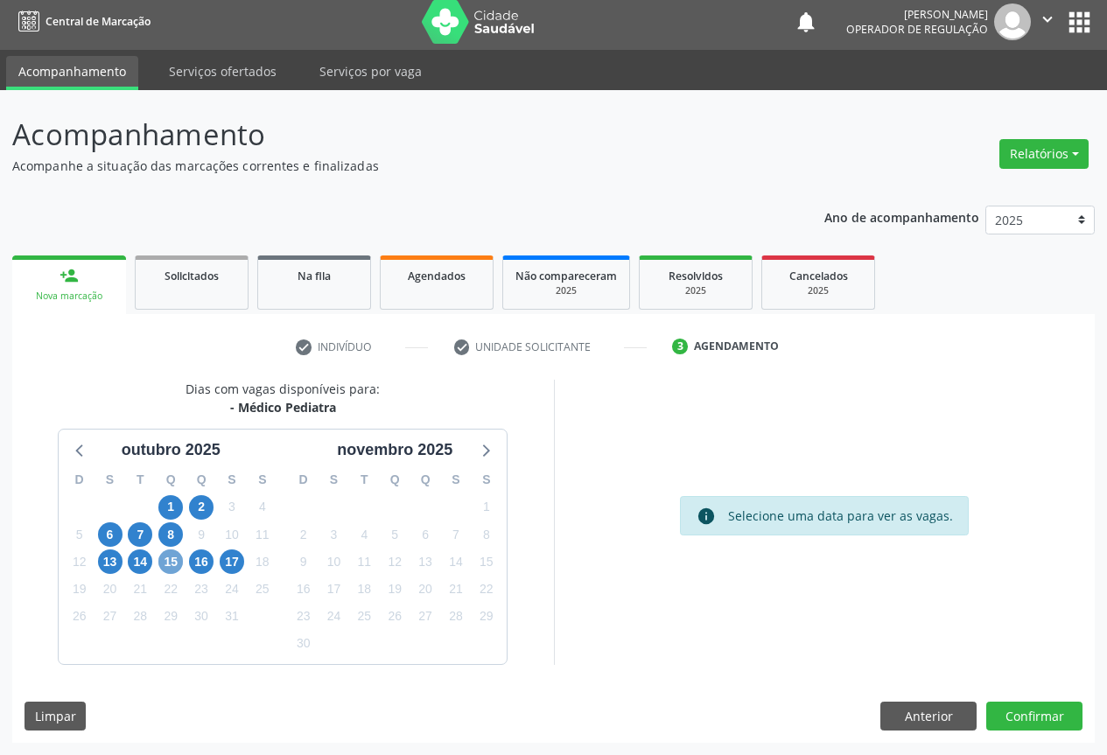
click at [164, 567] on span "15" at bounding box center [170, 561] width 24 height 24
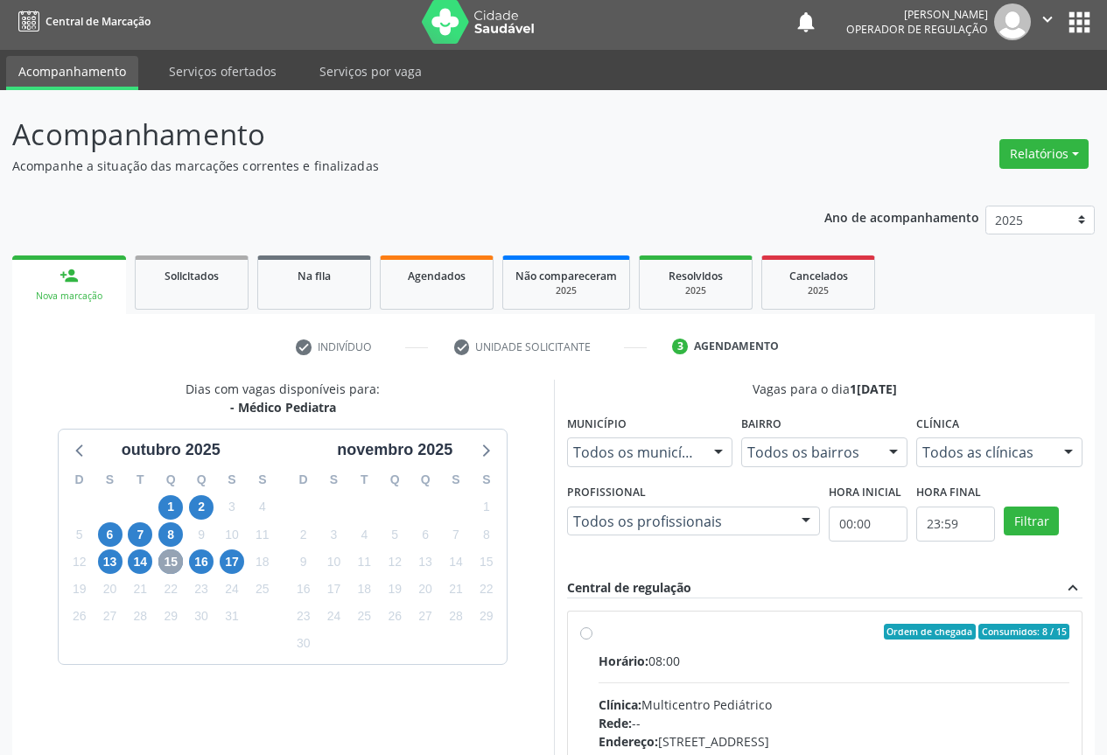
scroll to position [181, 0]
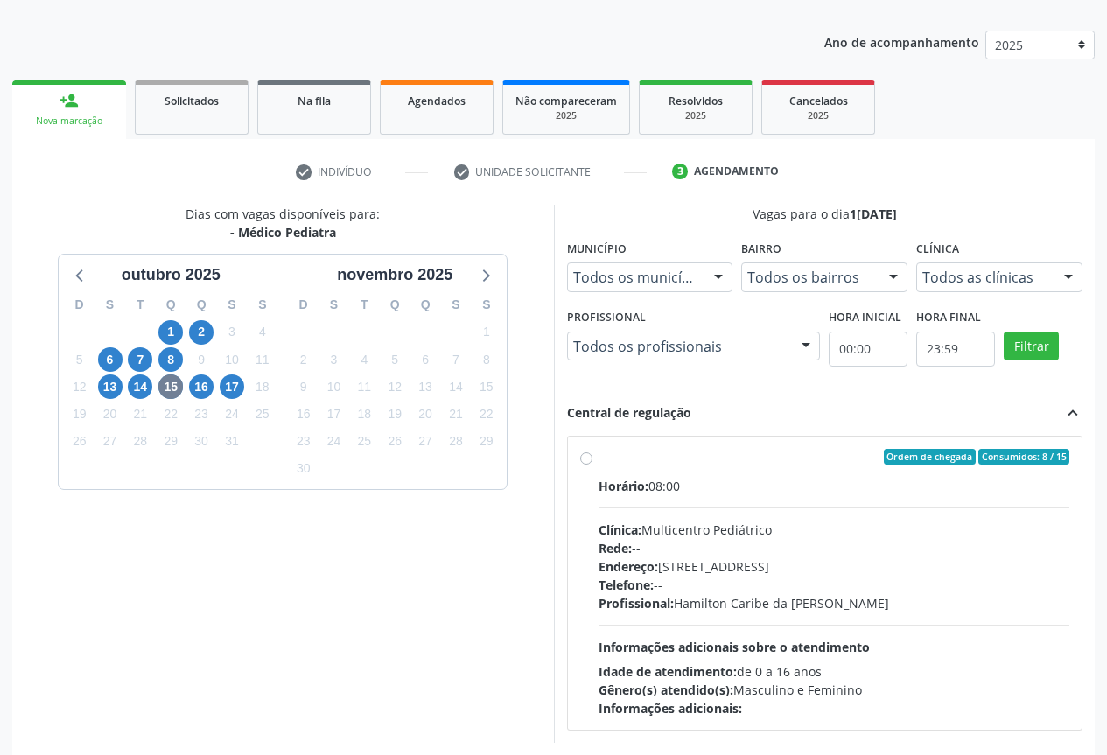
click at [715, 515] on div "Horário: 08:00 Clínica: Multicentro Pediátrico Rede: -- Endereço: Antigo Casa G…" at bounding box center [834, 597] width 472 height 241
click at [592, 465] on input "Ordem de chegada Consumidos: 8 / 15 Horário: 08:00 Clínica: Multicentro Pediátr…" at bounding box center [586, 457] width 12 height 16
radio input "true"
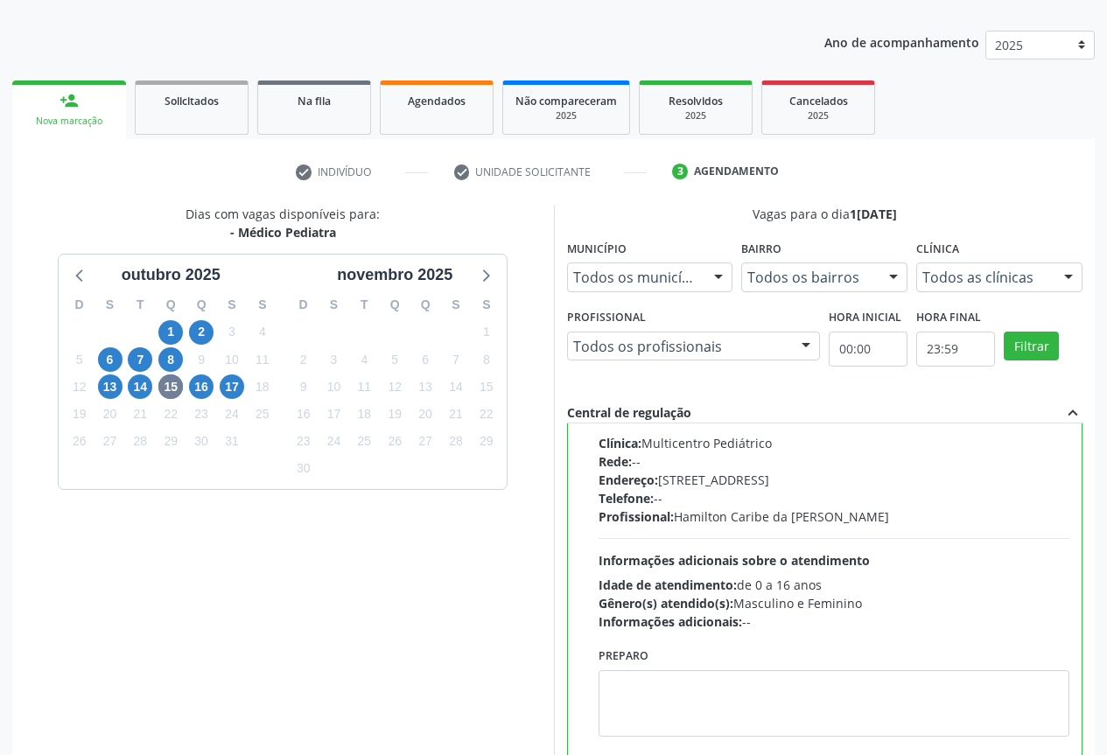
scroll to position [290, 0]
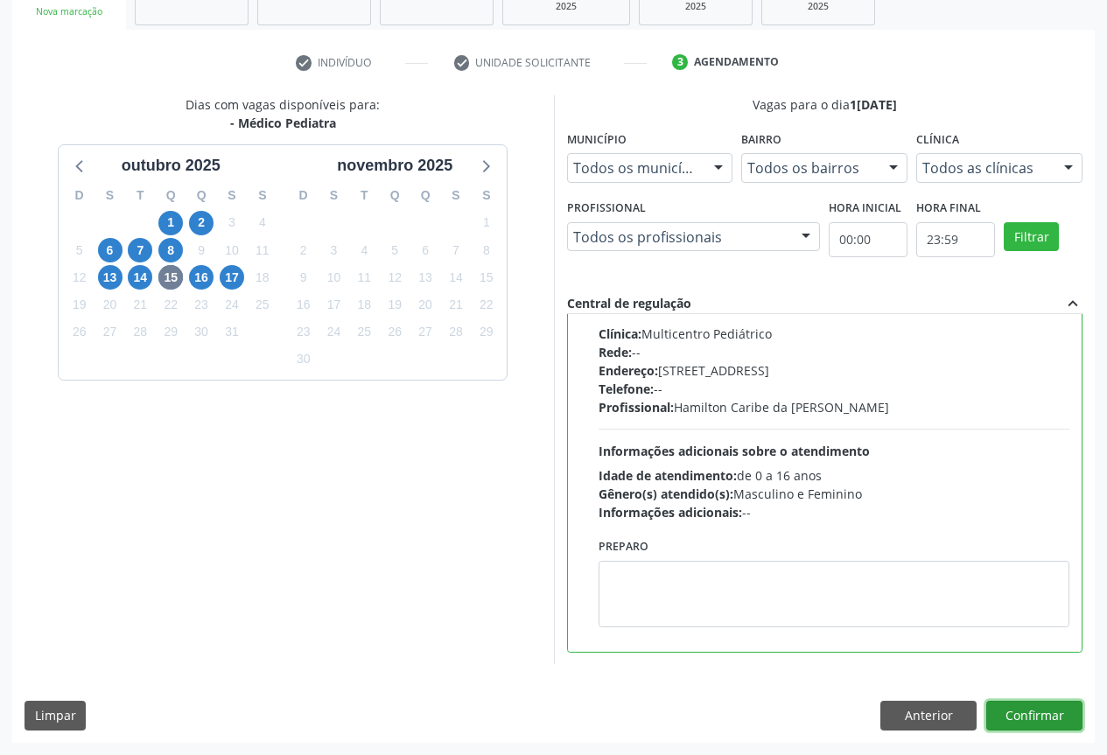
click at [1031, 703] on button "Confirmar" at bounding box center [1034, 716] width 96 height 30
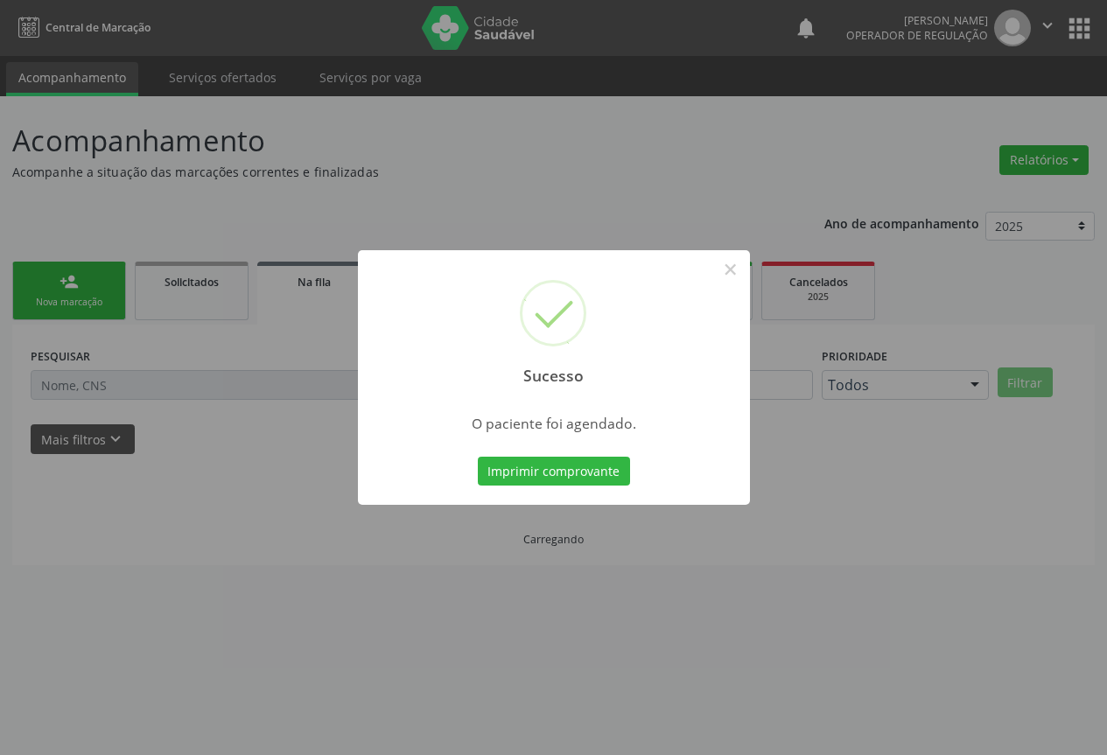
scroll to position [0, 0]
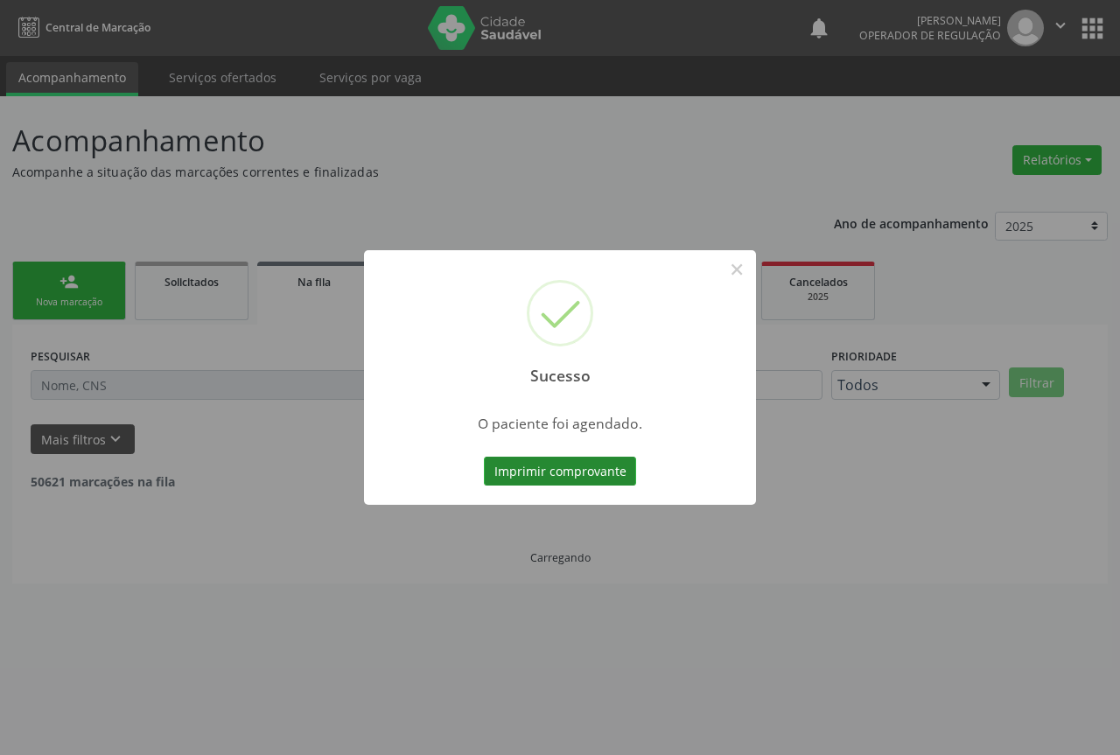
click at [556, 465] on button "Imprimir comprovante" at bounding box center [560, 472] width 152 height 30
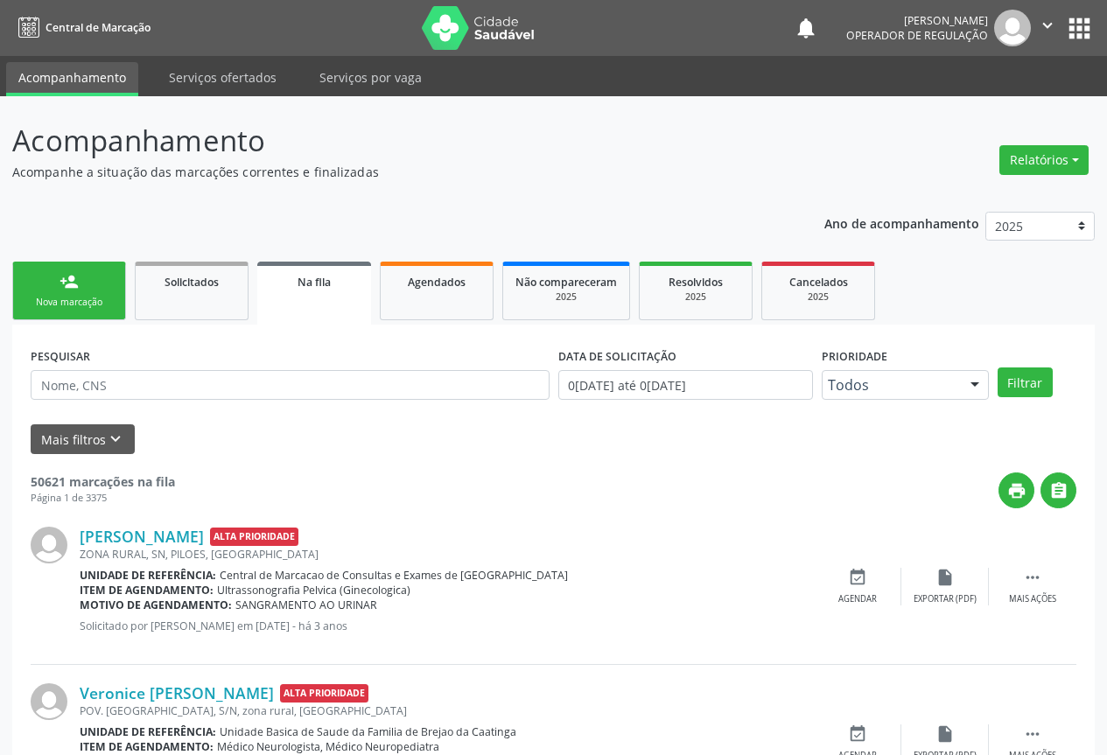
click at [80, 295] on link "person_add Nova marcação" at bounding box center [69, 291] width 114 height 59
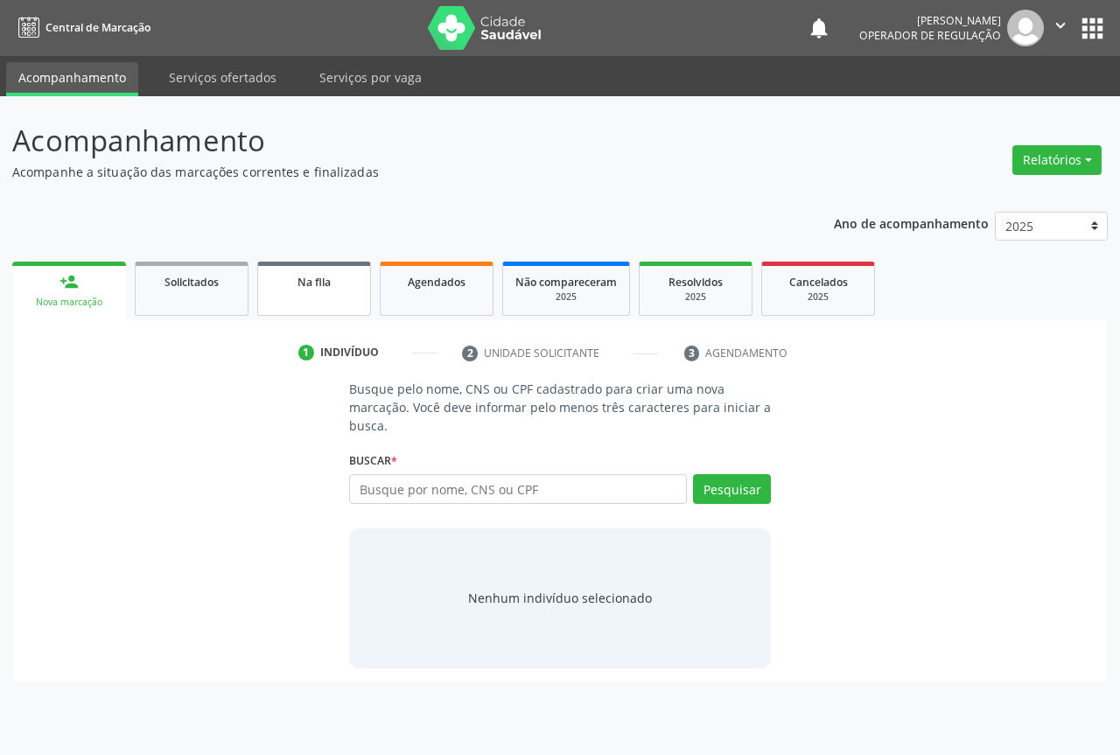
click at [306, 286] on span "Na fila" at bounding box center [313, 282] width 33 height 15
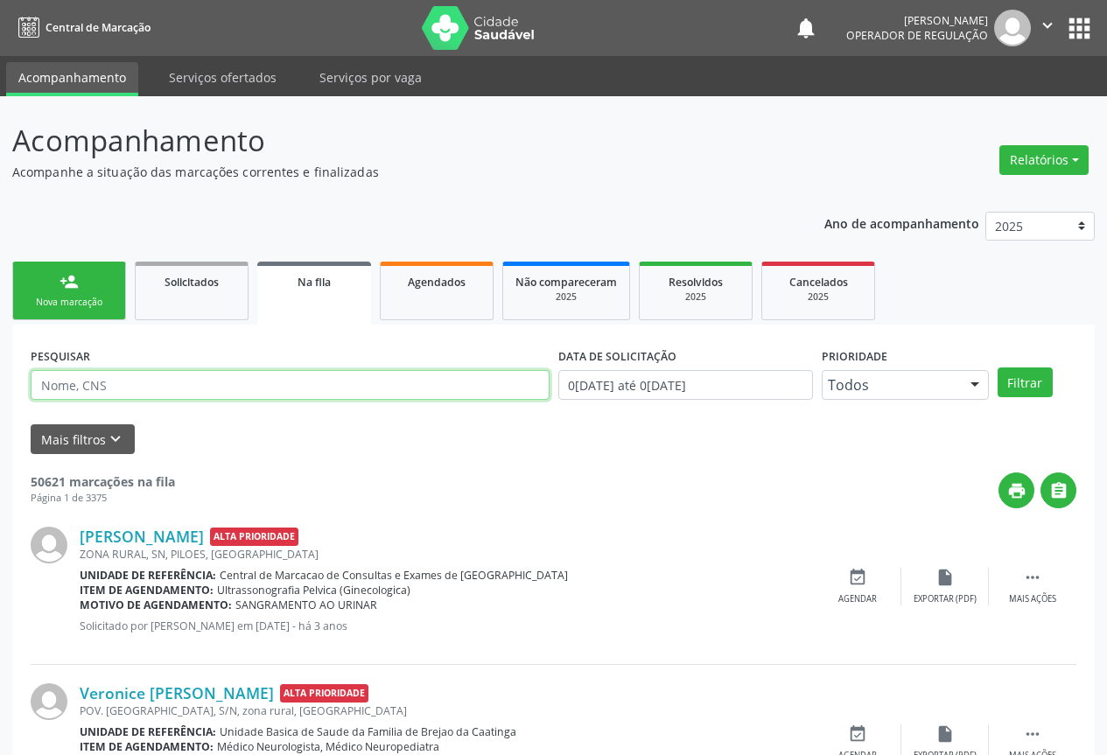
click at [89, 395] on input "text" at bounding box center [290, 385] width 519 height 30
drag, startPoint x: 82, startPoint y: 382, endPoint x: 856, endPoint y: 327, distance: 776.2
click at [141, 377] on input "text" at bounding box center [290, 385] width 519 height 30
type input "708903741945813"
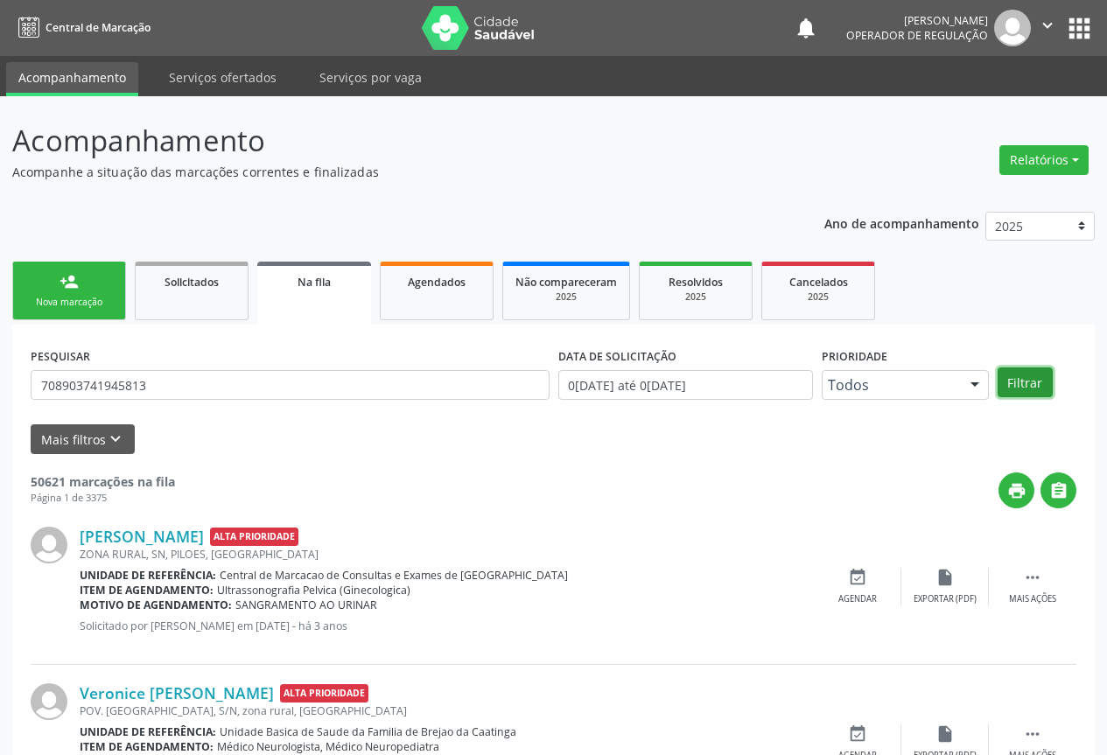
click at [1025, 375] on button "Filtrar" at bounding box center [1024, 382] width 55 height 30
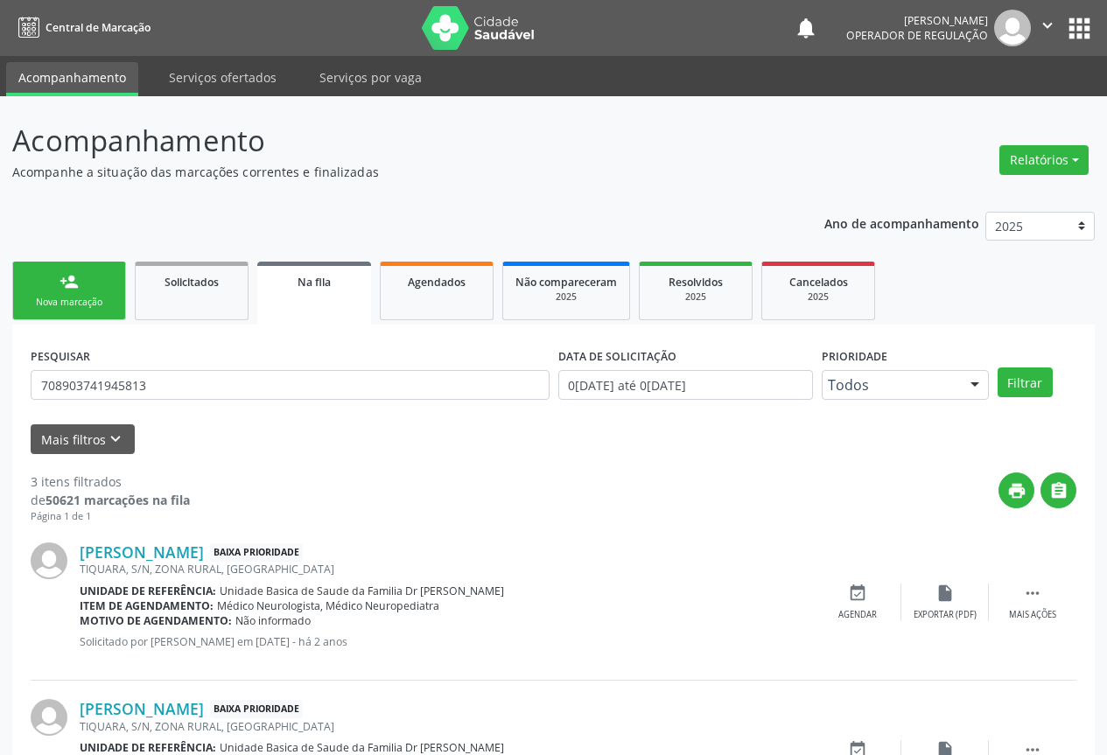
scroll to position [269, 0]
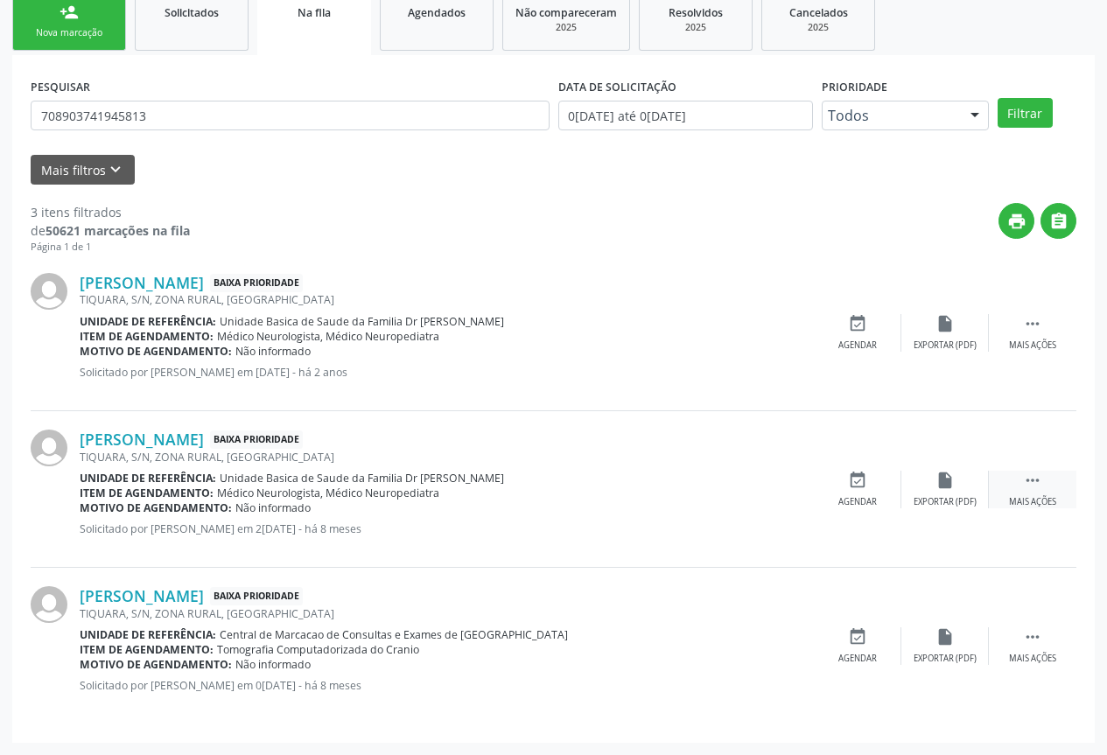
click at [1036, 500] on div "Mais ações" at bounding box center [1032, 502] width 47 height 12
click at [771, 480] on icon "print" at bounding box center [769, 480] width 19 height 19
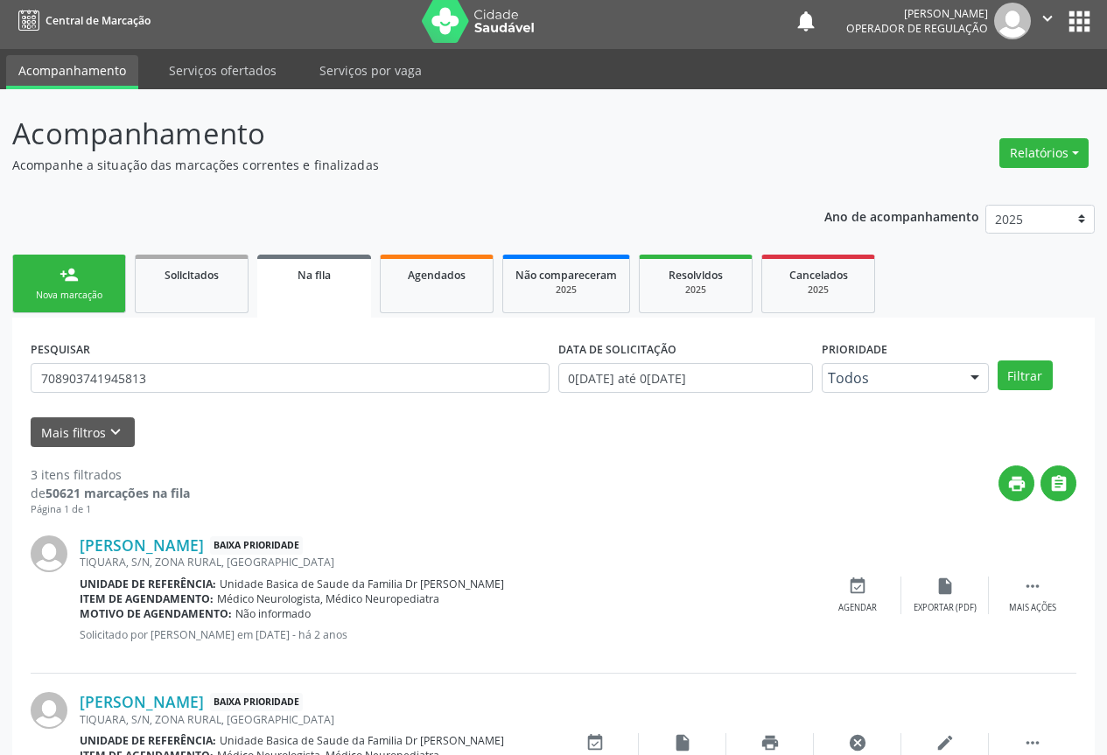
scroll to position [0, 0]
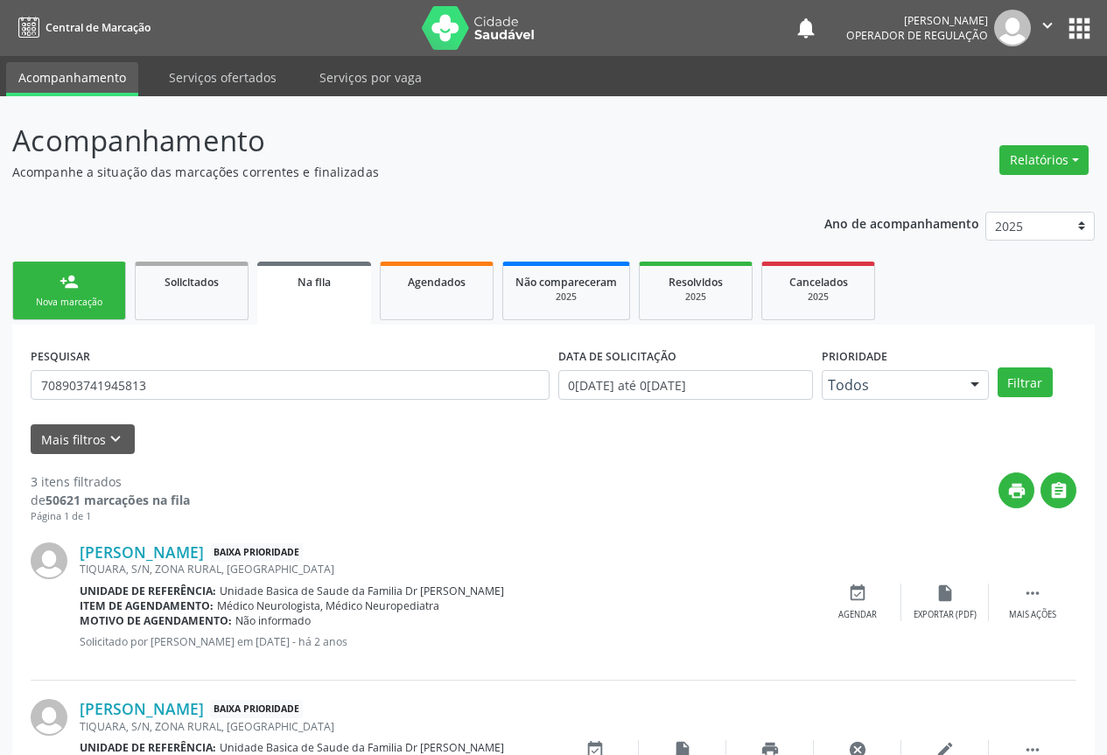
click at [74, 298] on div "Nova marcação" at bounding box center [68, 302] width 87 height 13
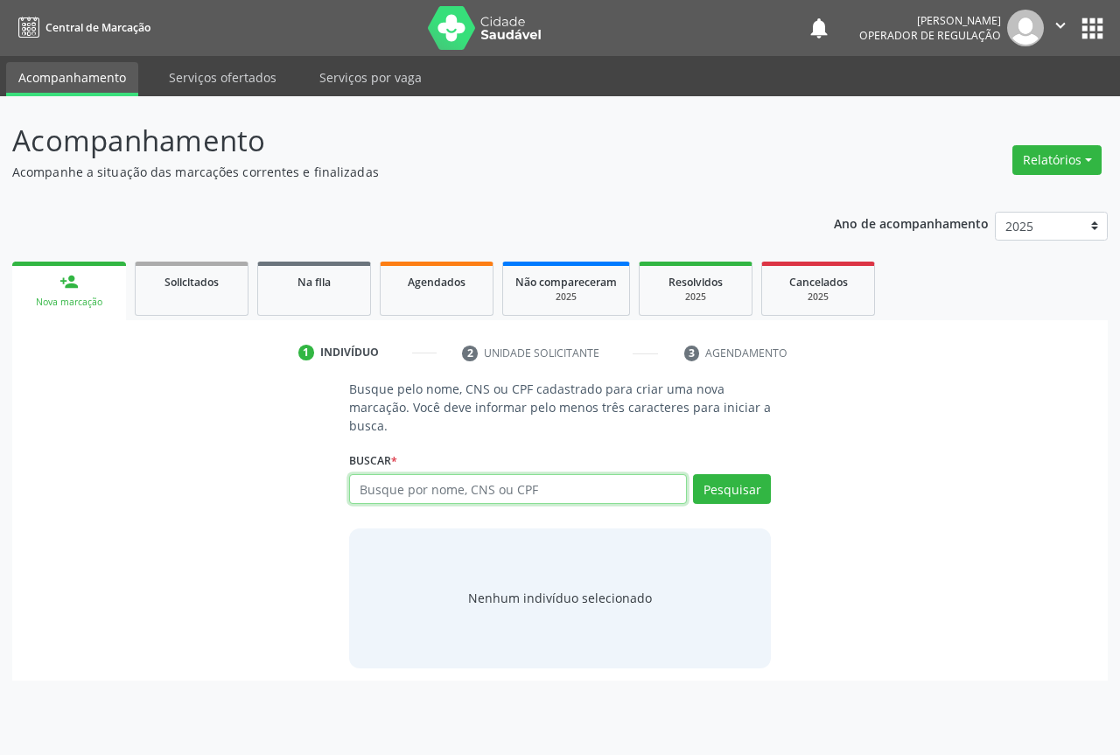
click at [470, 495] on input "text" at bounding box center [518, 489] width 338 height 30
type input "700005551253508"
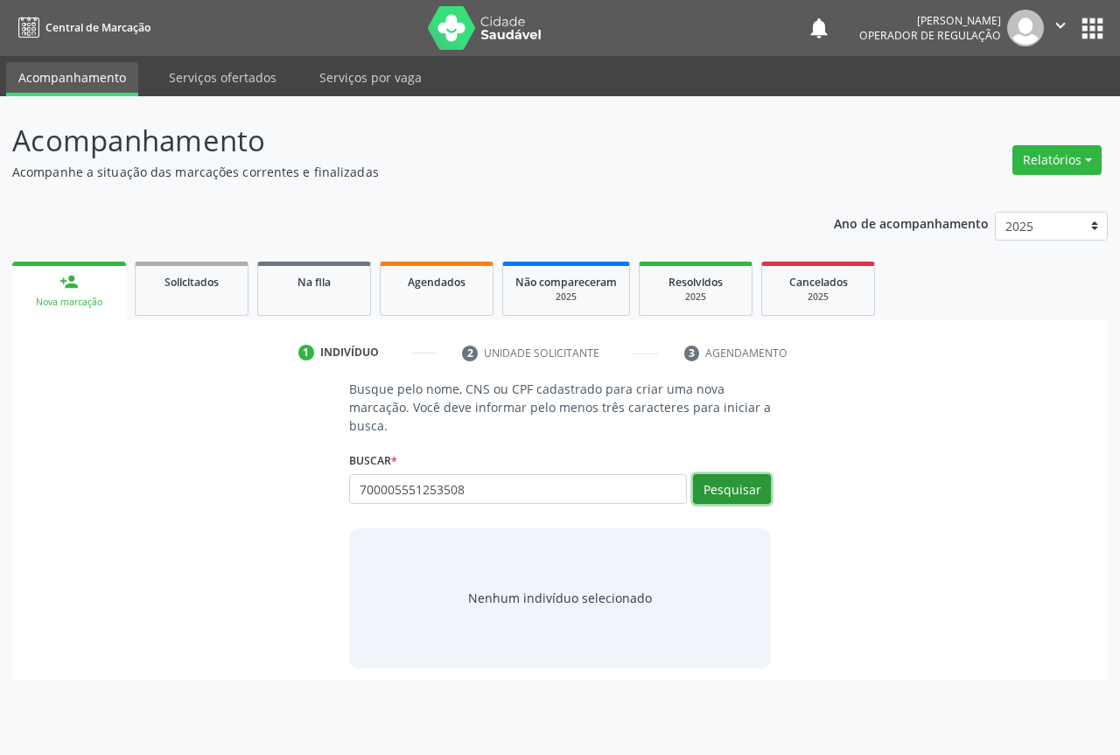
drag, startPoint x: 743, startPoint y: 489, endPoint x: 758, endPoint y: 472, distance: 23.0
click at [740, 487] on button "Pesquisar" at bounding box center [732, 489] width 78 height 30
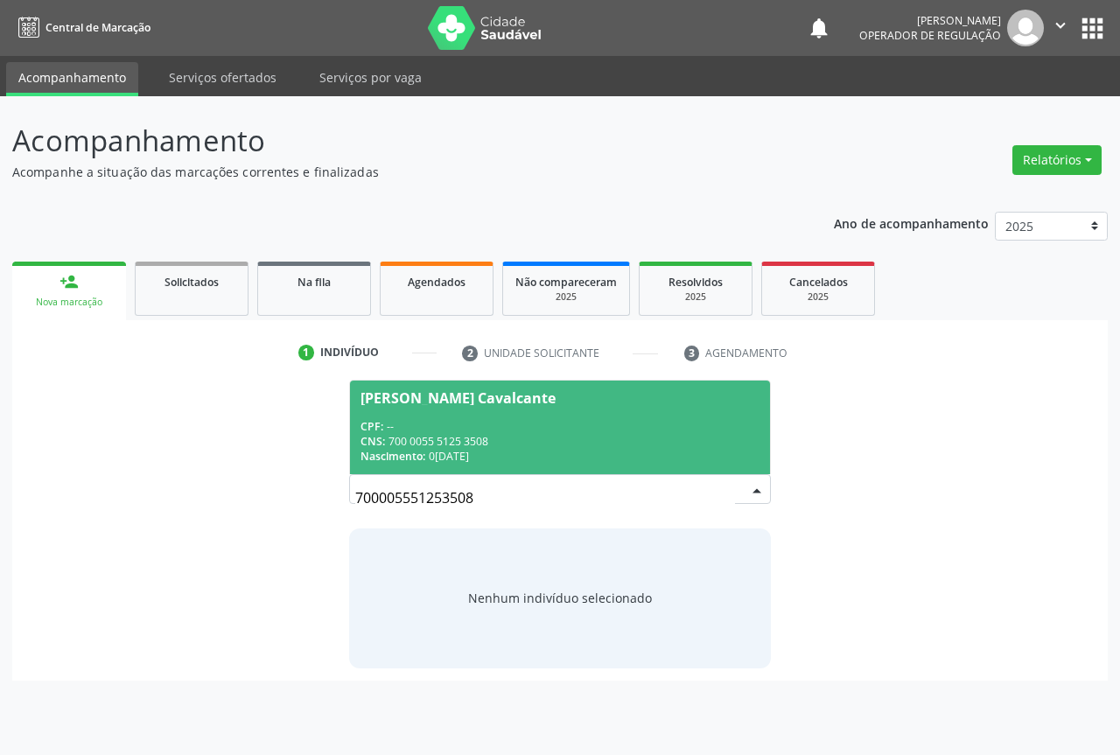
click at [473, 413] on span "Lucivania Nascimento Cavalcante CPF: -- CNS: 700 0055 5125 3508 Nascimento: 06/…" at bounding box center [560, 428] width 420 height 94
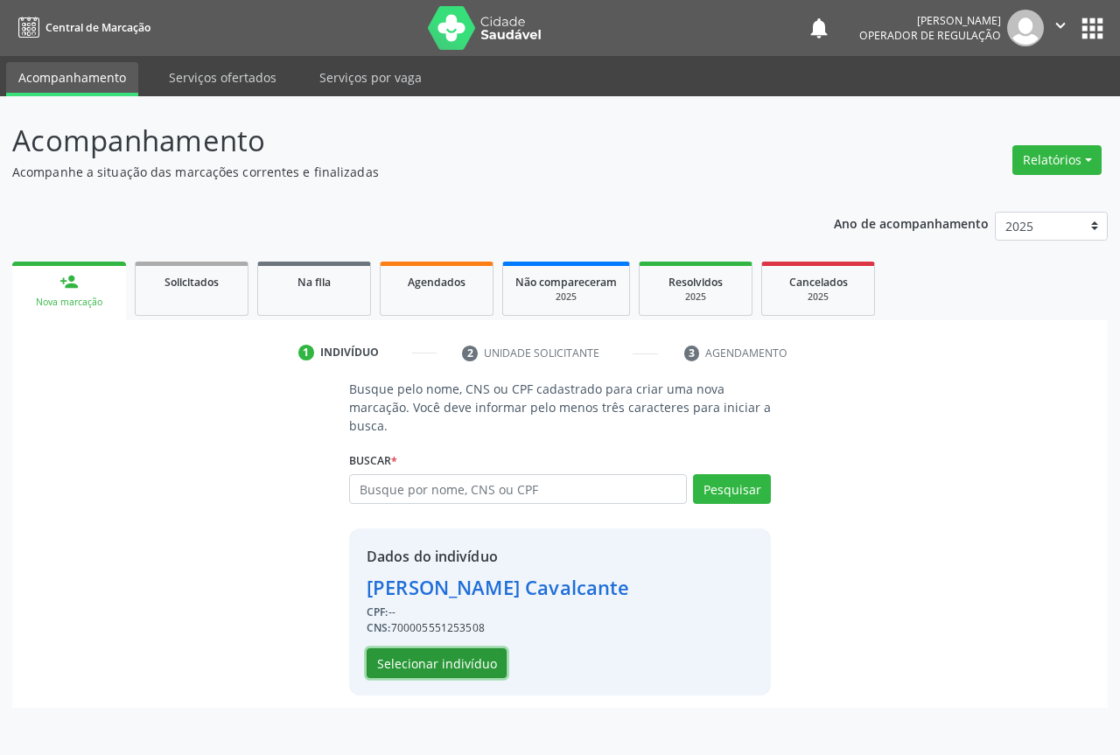
click at [422, 657] on button "Selecionar indivíduo" at bounding box center [437, 663] width 140 height 30
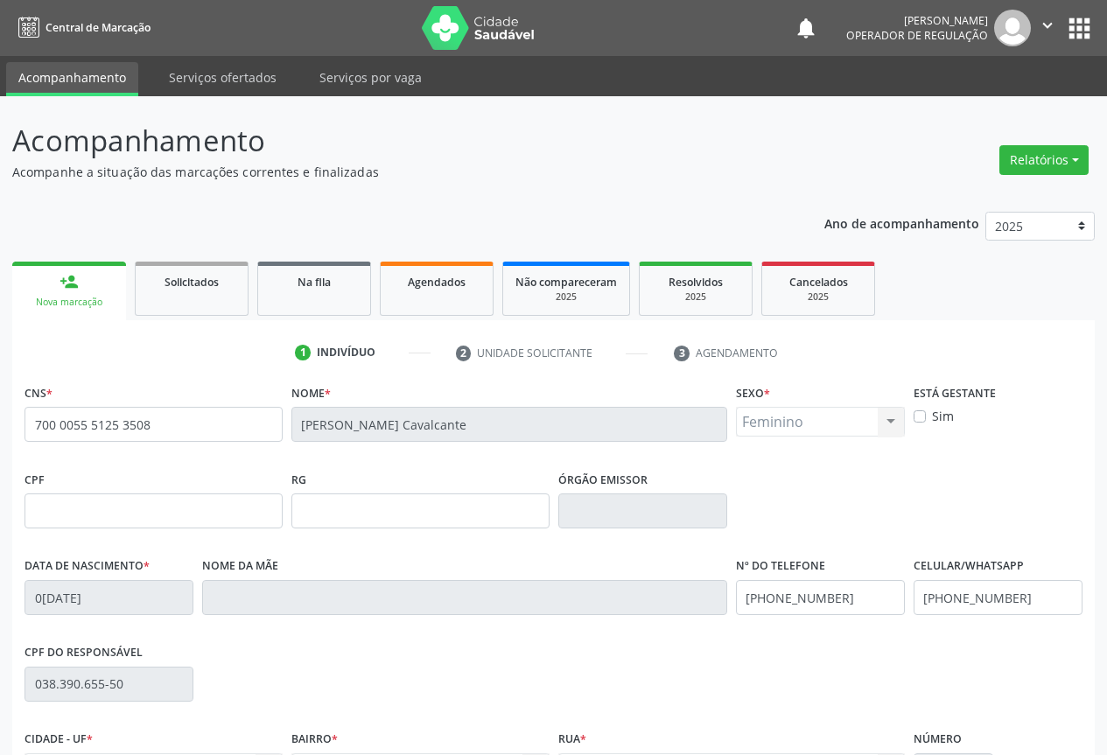
scroll to position [193, 0]
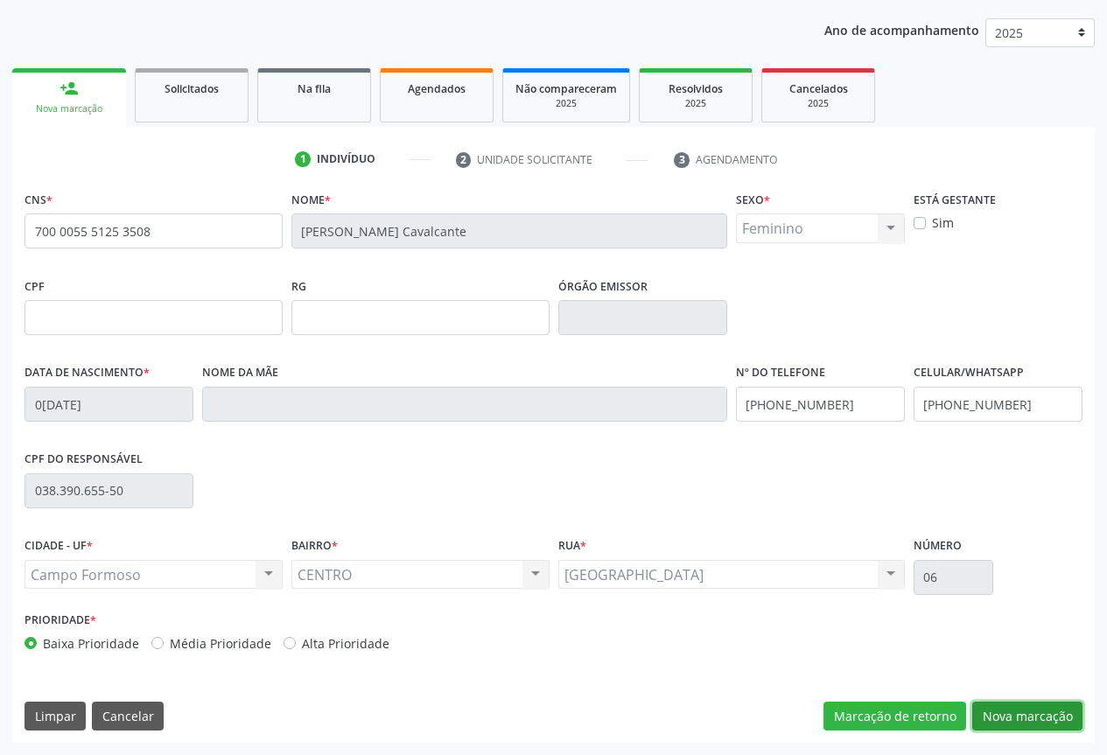
click at [1020, 711] on button "Nova marcação" at bounding box center [1027, 717] width 110 height 30
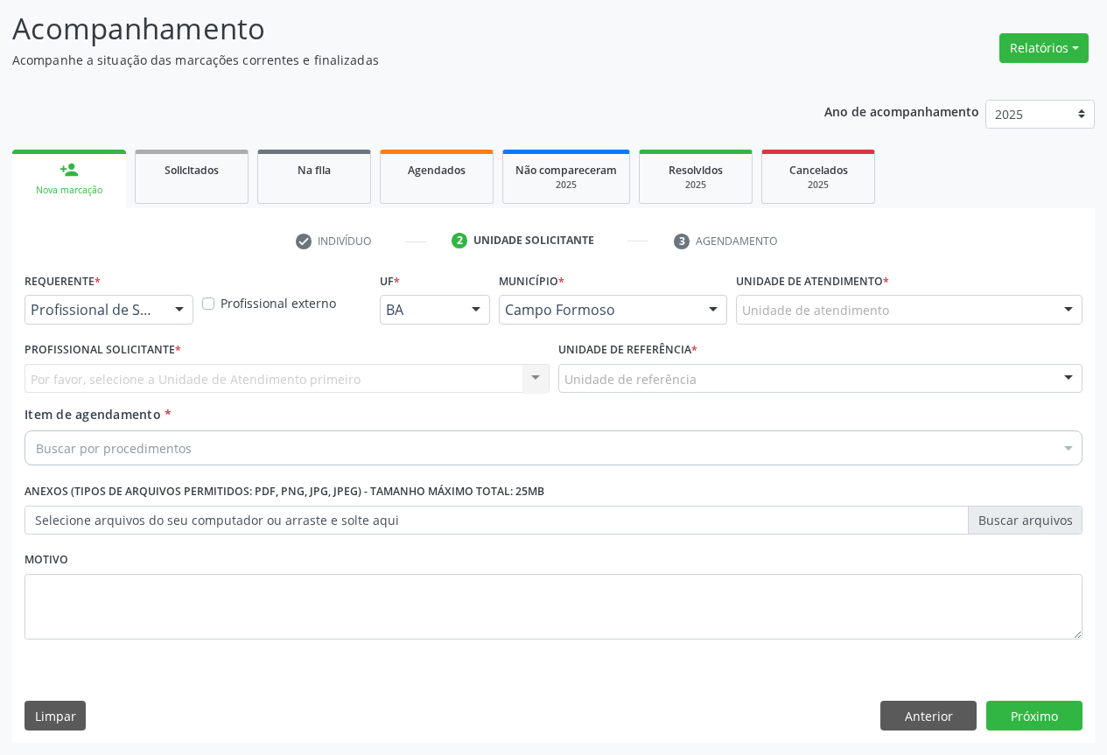
scroll to position [112, 0]
click at [179, 305] on div at bounding box center [179, 311] width 26 height 30
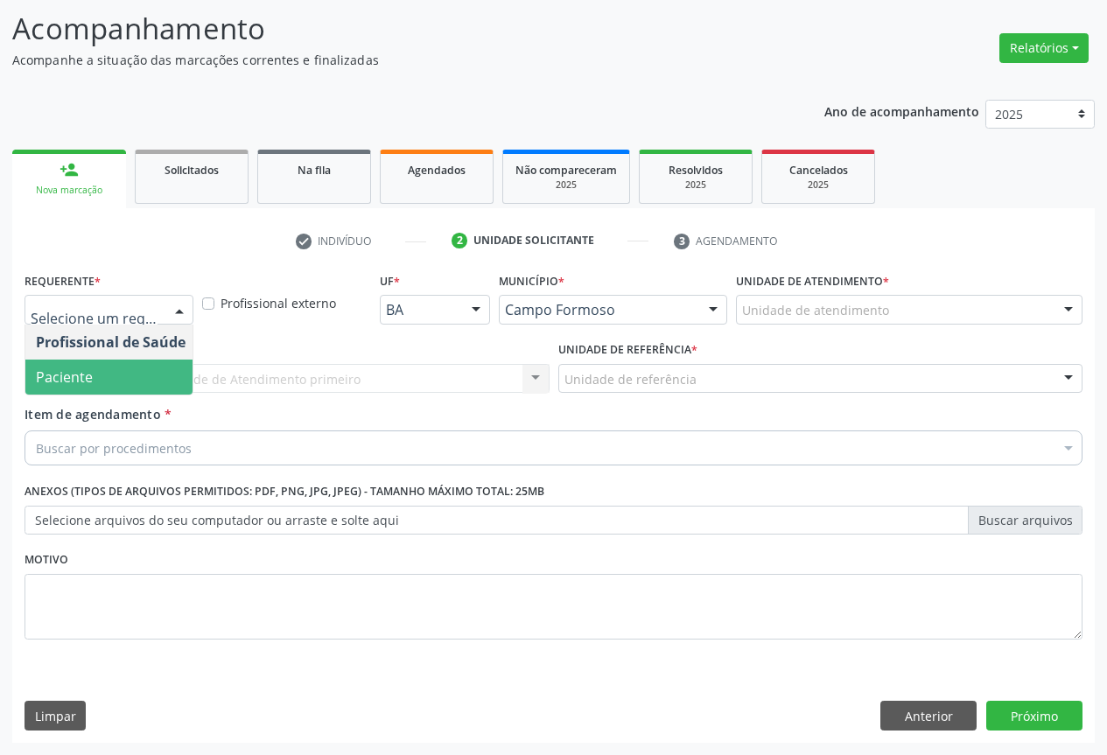
click at [121, 385] on span "Paciente" at bounding box center [110, 377] width 171 height 35
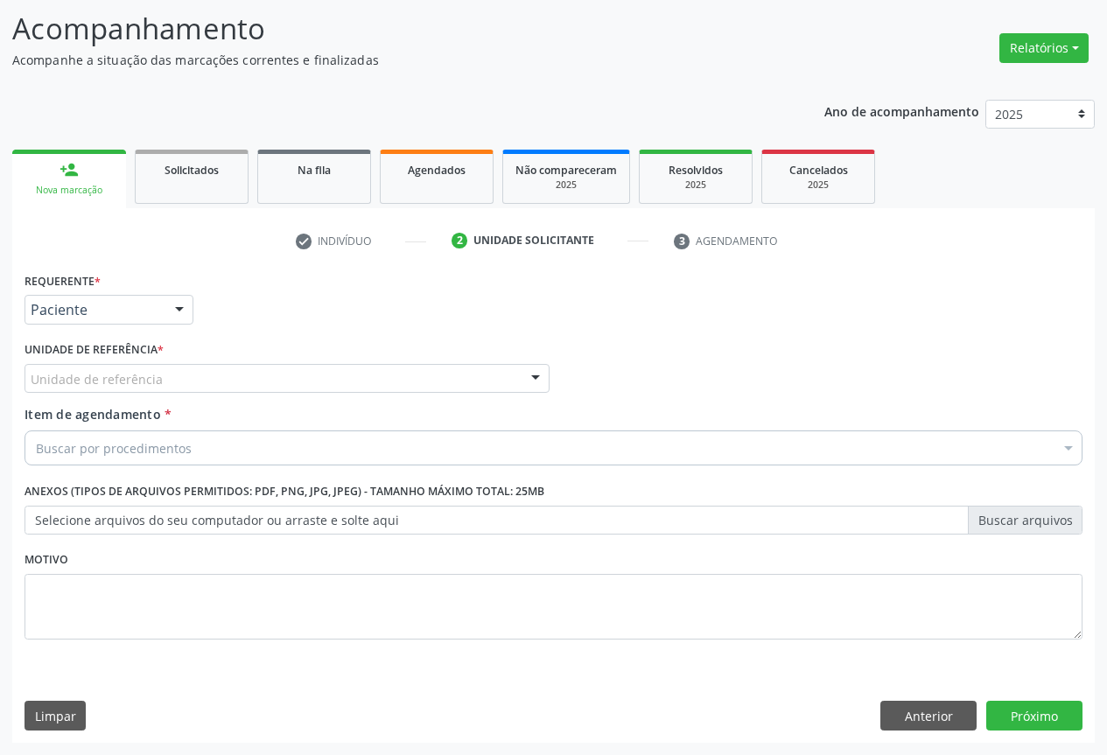
click at [268, 388] on div "Unidade de referência" at bounding box center [286, 379] width 525 height 30
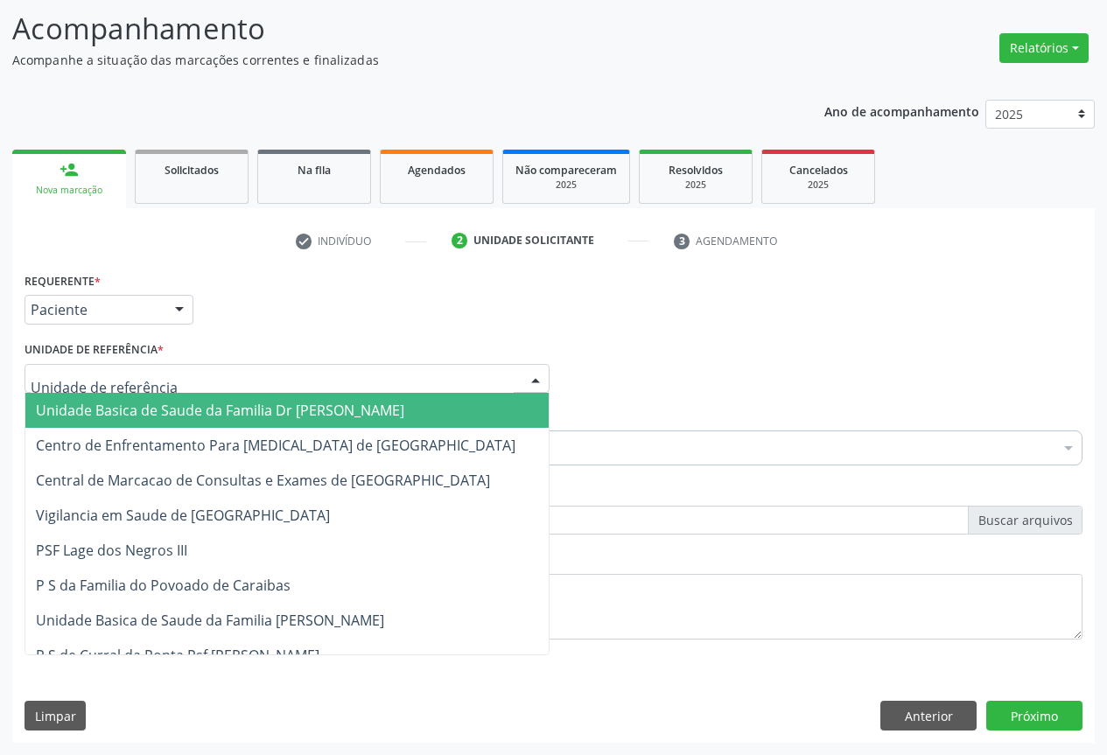
click at [227, 402] on span "Unidade Basica de Saude da Familia Dr [PERSON_NAME]" at bounding box center [220, 410] width 368 height 19
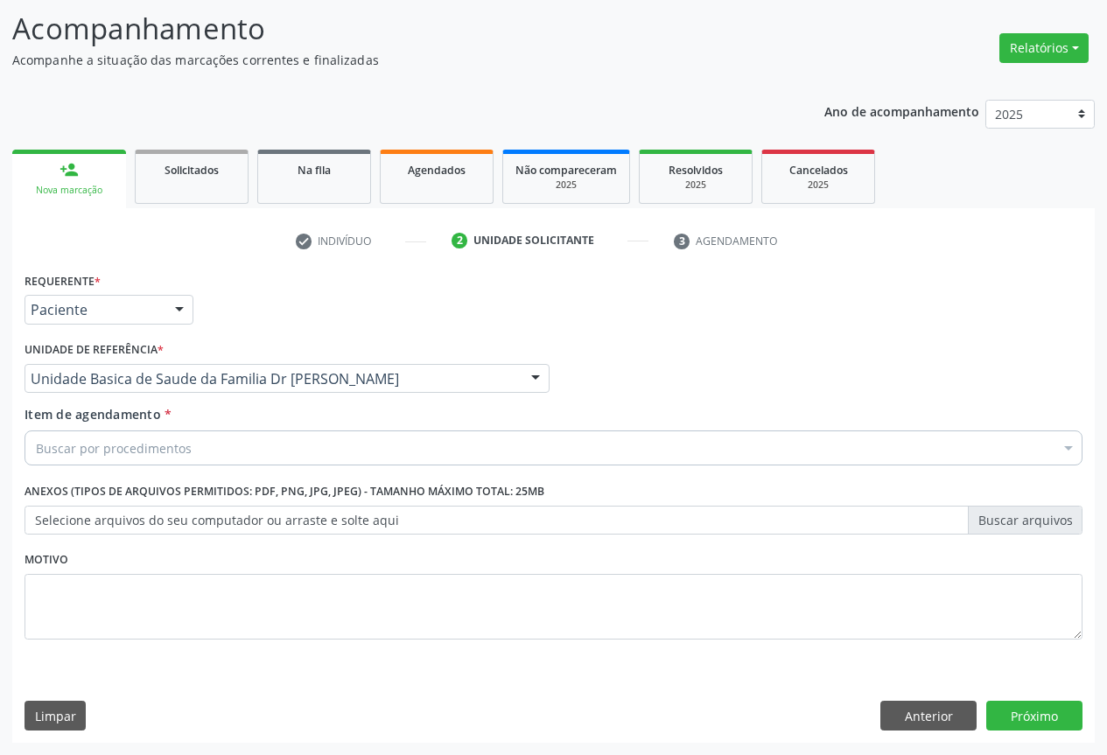
click at [200, 446] on div "Buscar por procedimentos" at bounding box center [553, 447] width 1058 height 35
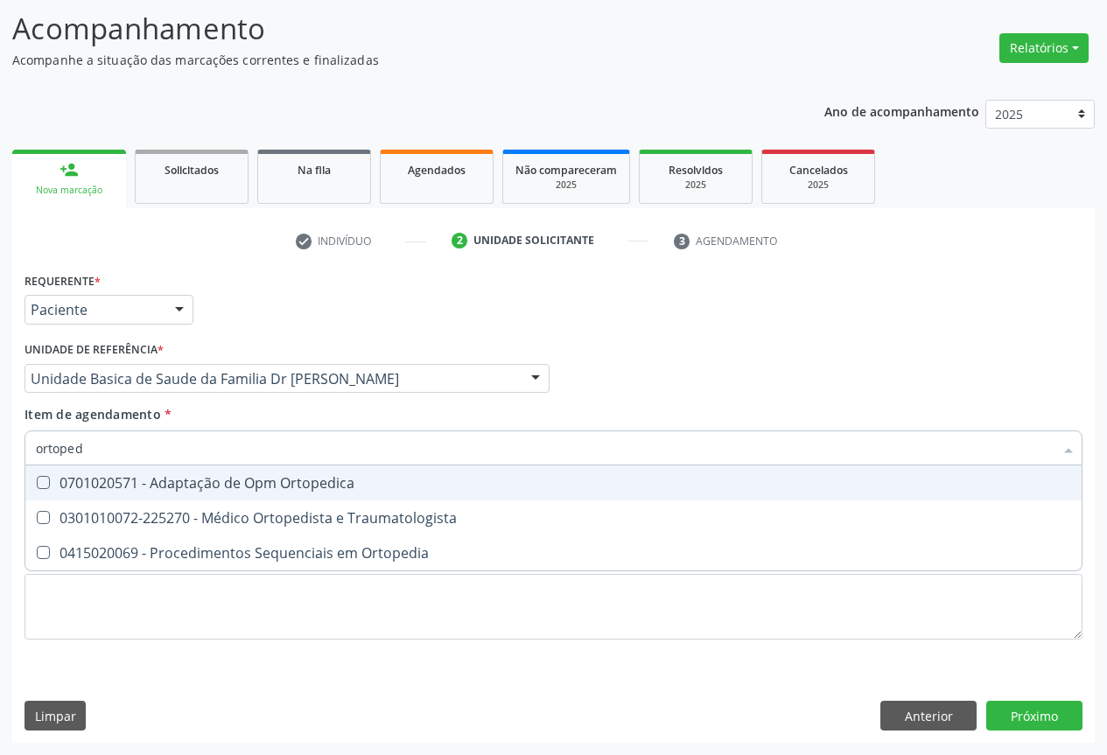
type input "ortopedi"
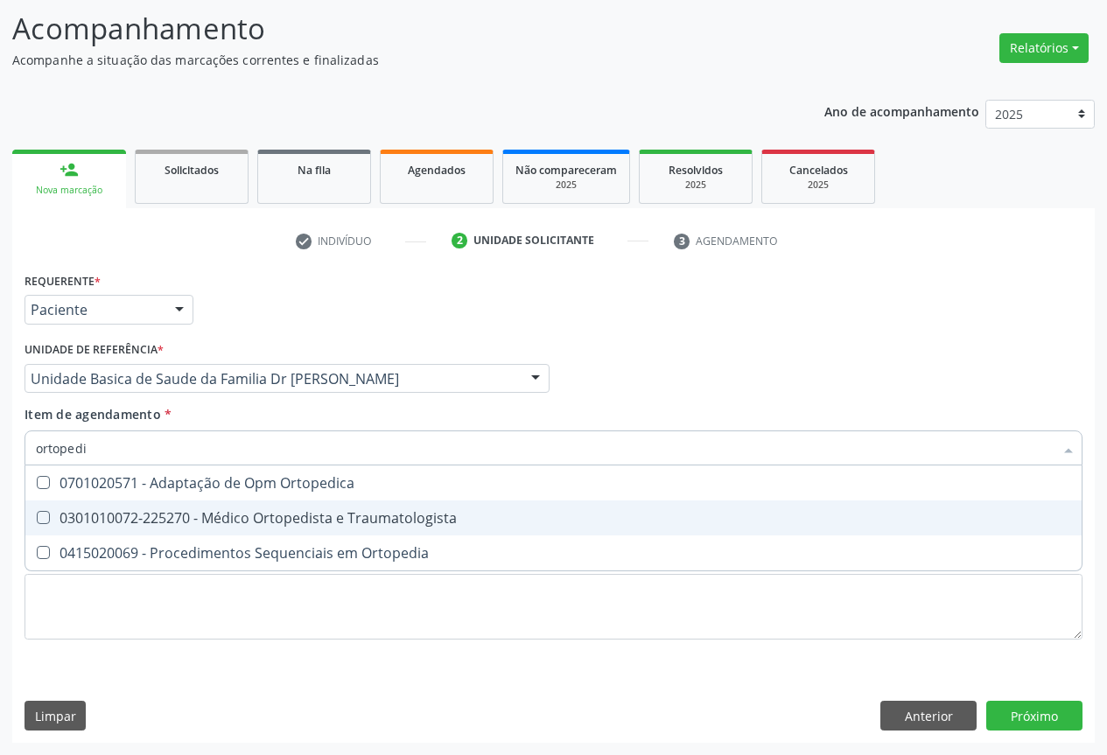
click at [311, 515] on div "0301010072-225270 - Médico Ortopedista e Traumatologista" at bounding box center [553, 518] width 1035 height 14
checkbox Traumatologista "true"
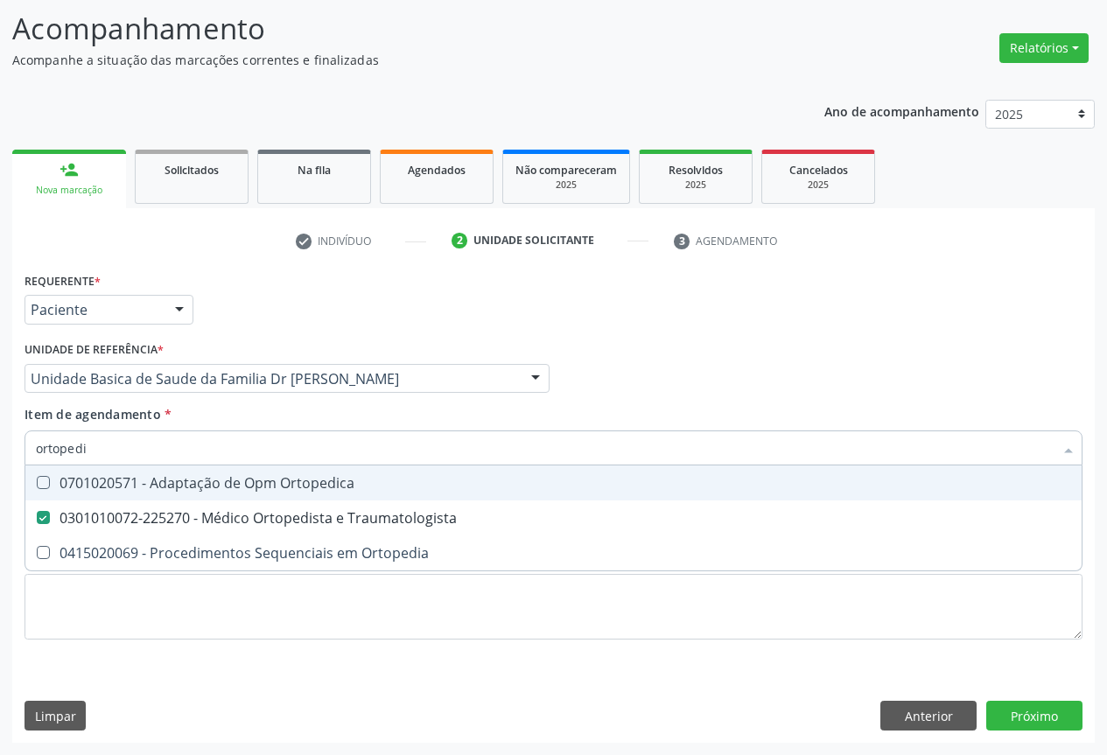
click at [755, 428] on div "Item de agendamento * ortopedi Desfazer seleção 0701020571 - Adaptação de Opm O…" at bounding box center [553, 432] width 1058 height 55
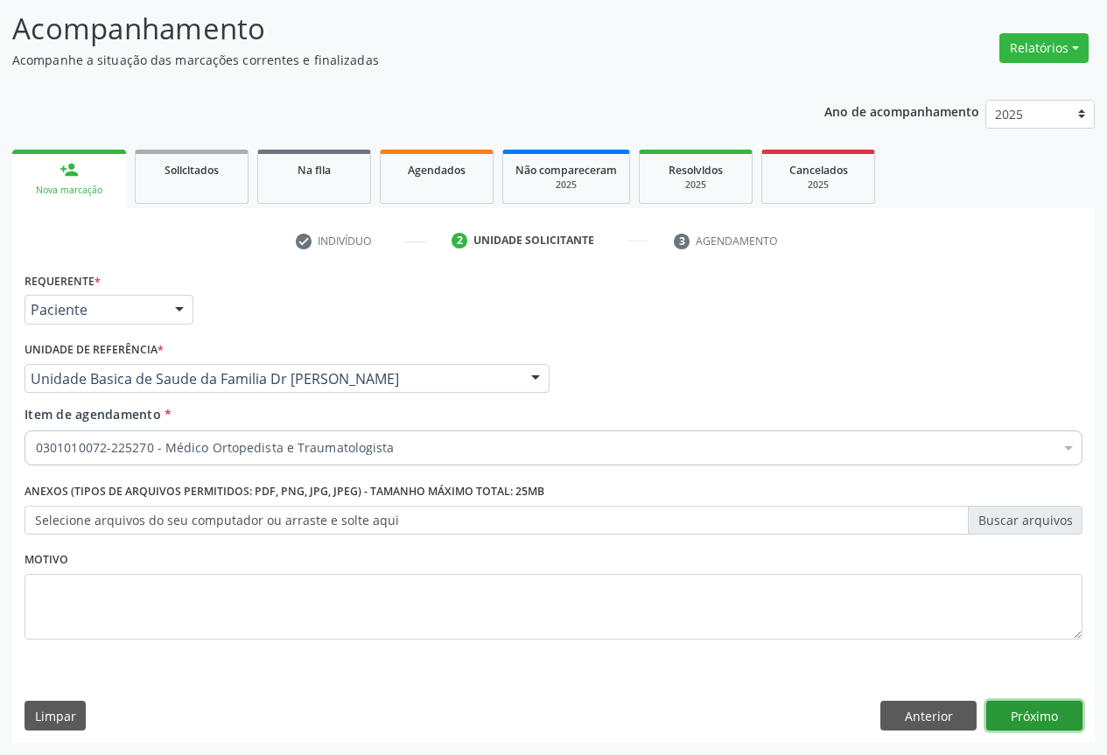
click at [1028, 709] on button "Próximo" at bounding box center [1034, 716] width 96 height 30
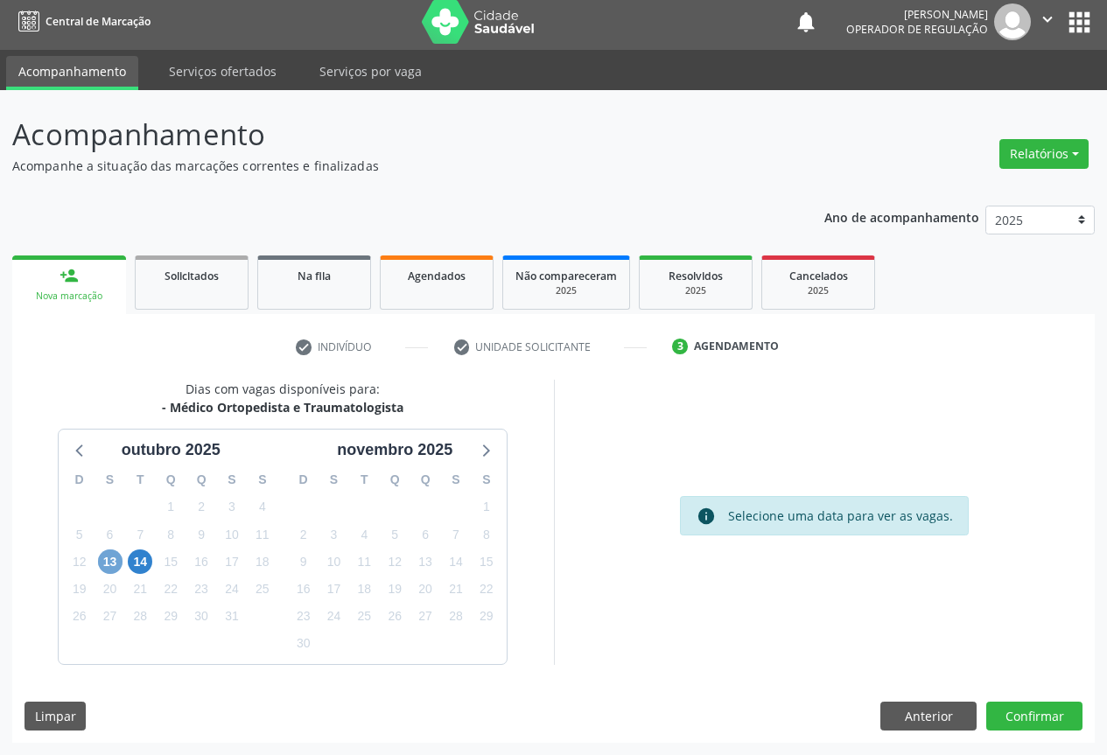
click at [107, 564] on span "13" at bounding box center [110, 561] width 24 height 24
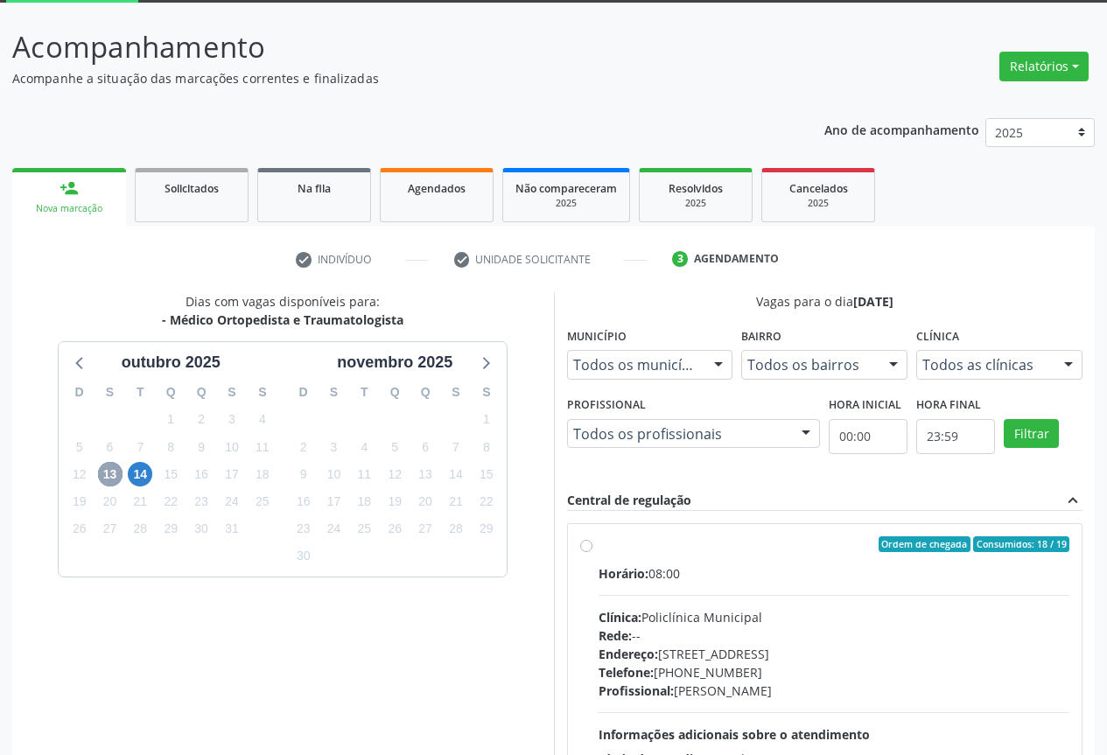
scroll to position [181, 0]
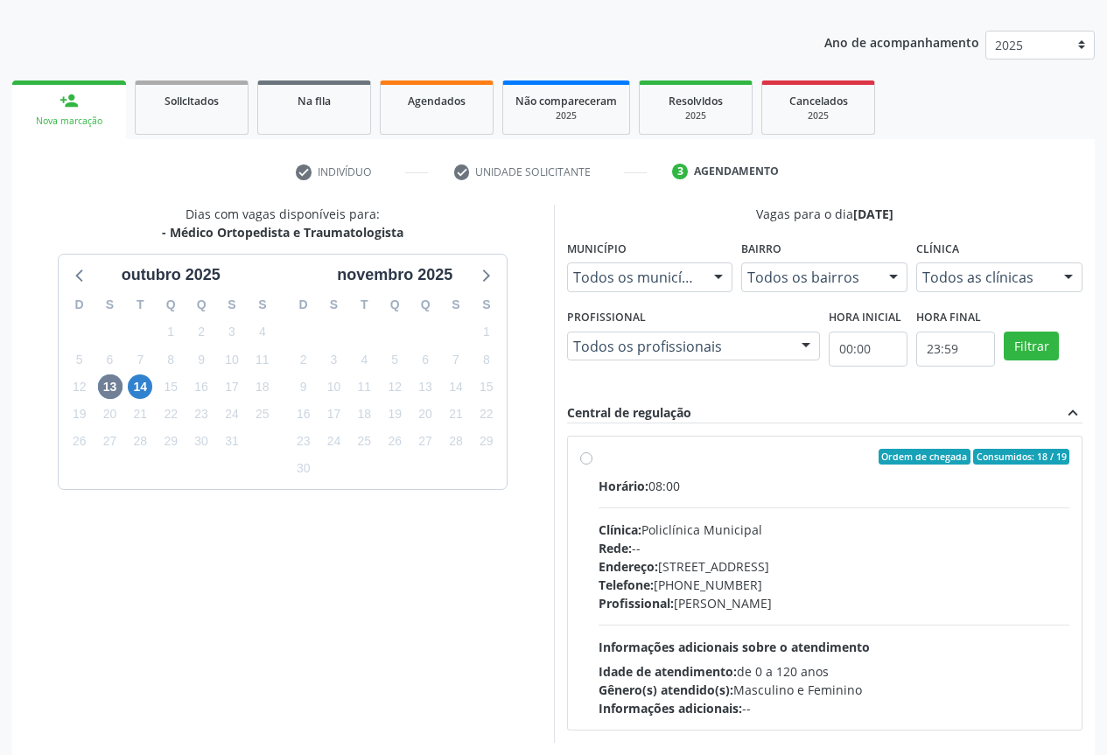
click at [598, 464] on label "Ordem de chegada Consumidos: 18 / 19 Horário: 08:00 Clínica: Policlínica Munici…" at bounding box center [834, 583] width 472 height 269
click at [585, 464] on input "Ordem de chegada Consumidos: 18 / 19 Horário: 08:00 Clínica: Policlínica Munici…" at bounding box center [586, 457] width 12 height 16
radio input "true"
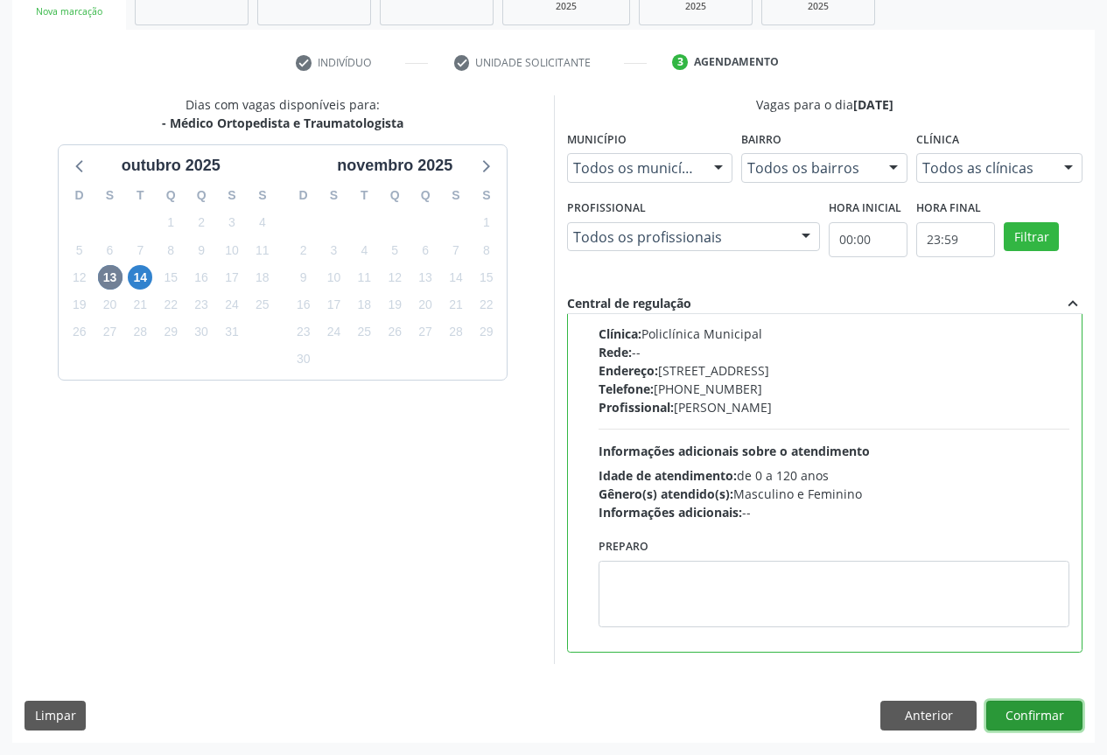
click at [1034, 716] on button "Confirmar" at bounding box center [1034, 716] width 96 height 30
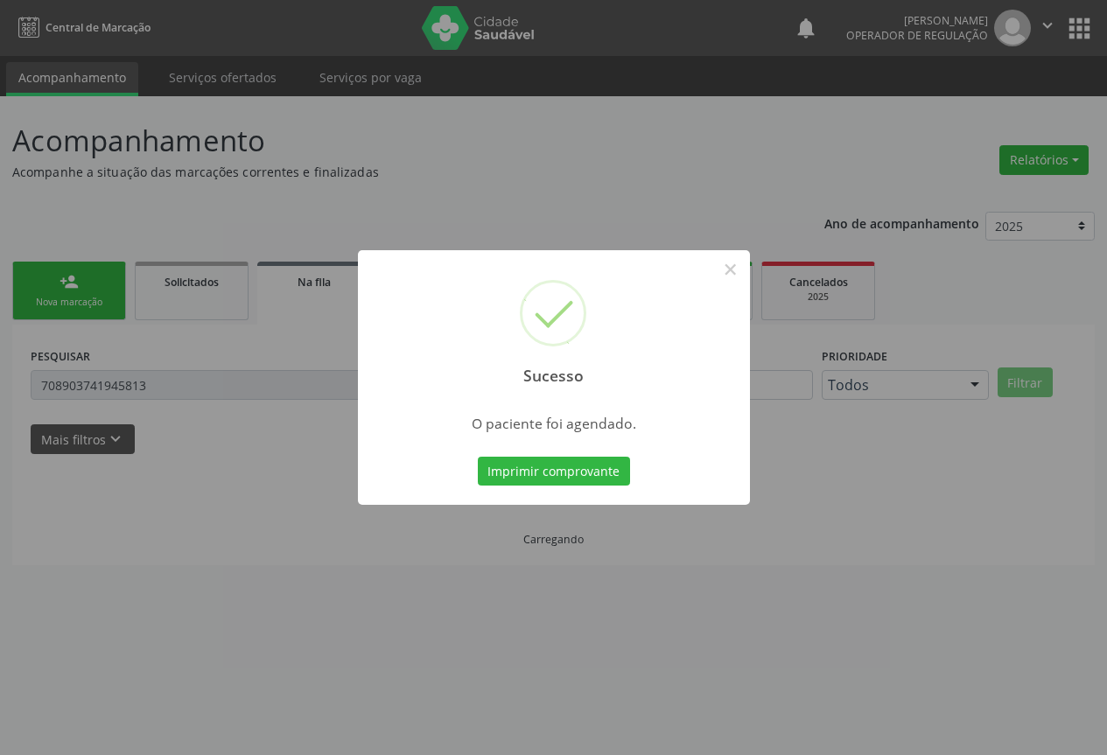
scroll to position [0, 0]
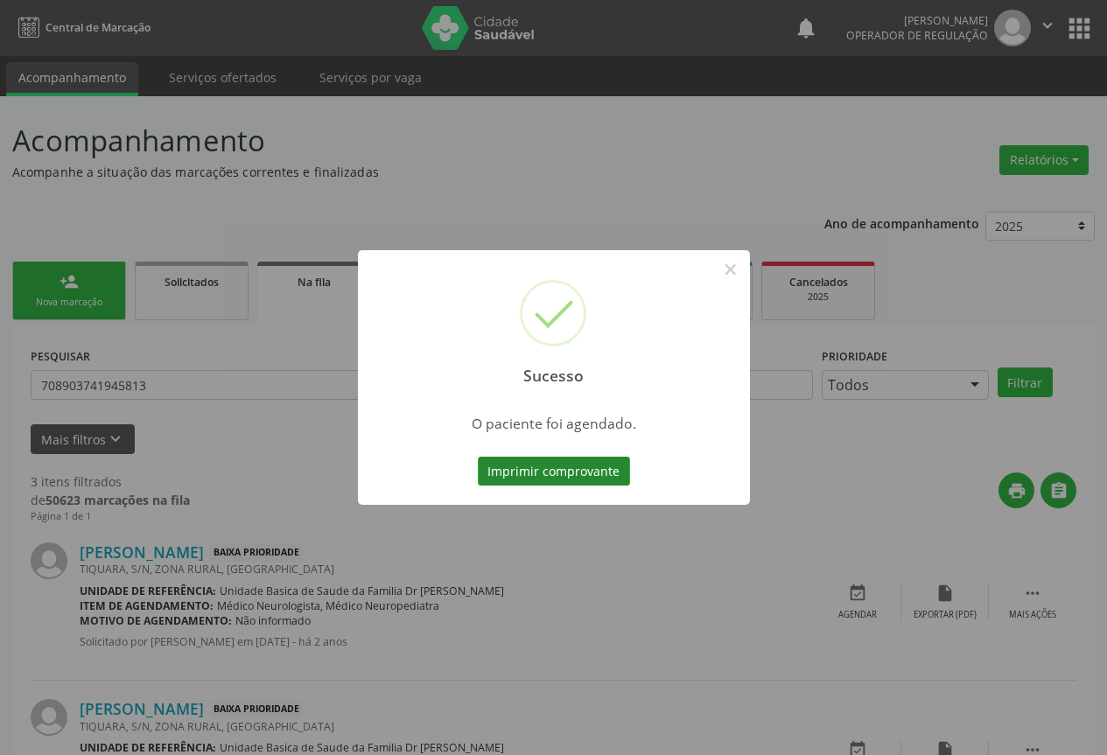
click at [542, 459] on button "Imprimir comprovante" at bounding box center [554, 472] width 152 height 30
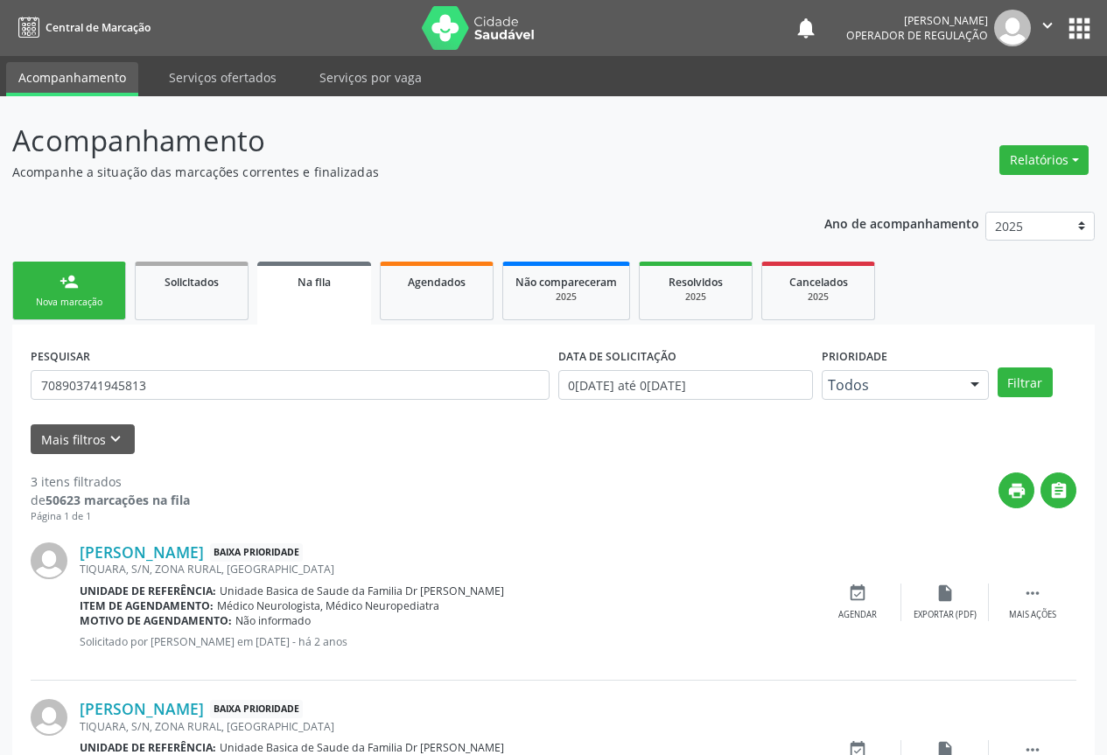
click at [87, 284] on link "person_add Nova marcação" at bounding box center [69, 291] width 114 height 59
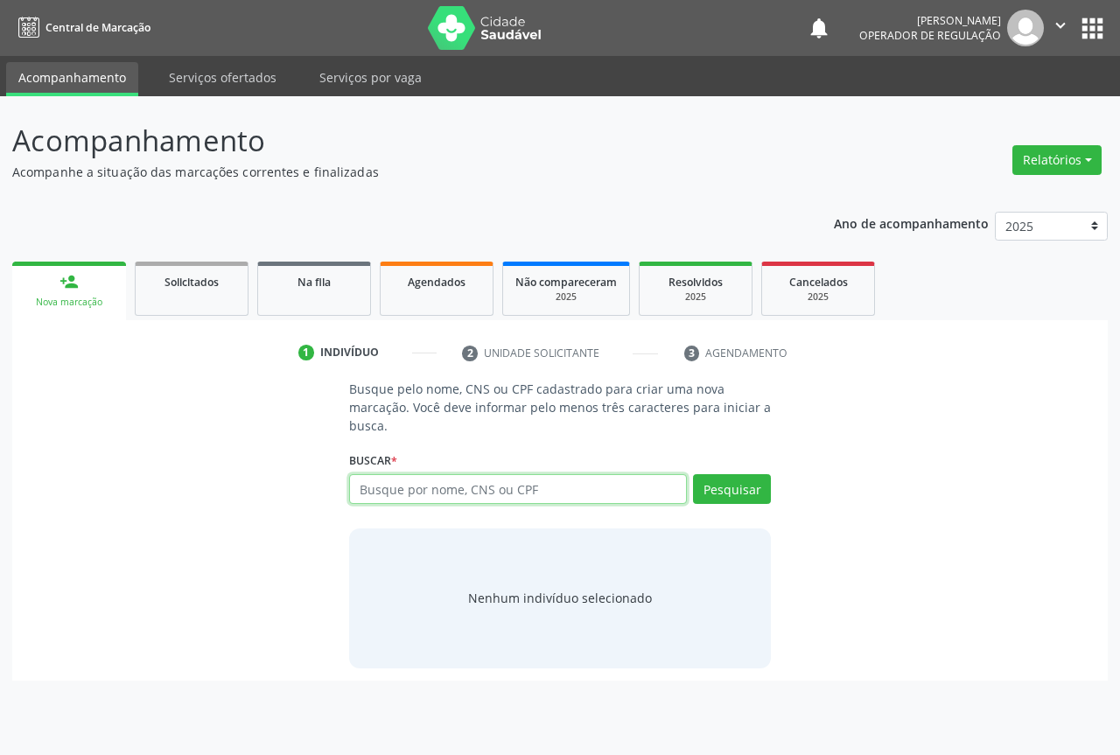
drag, startPoint x: 409, startPoint y: 489, endPoint x: 433, endPoint y: 485, distance: 24.9
click at [409, 489] on input "text" at bounding box center [518, 489] width 338 height 30
type input "707004805447437"
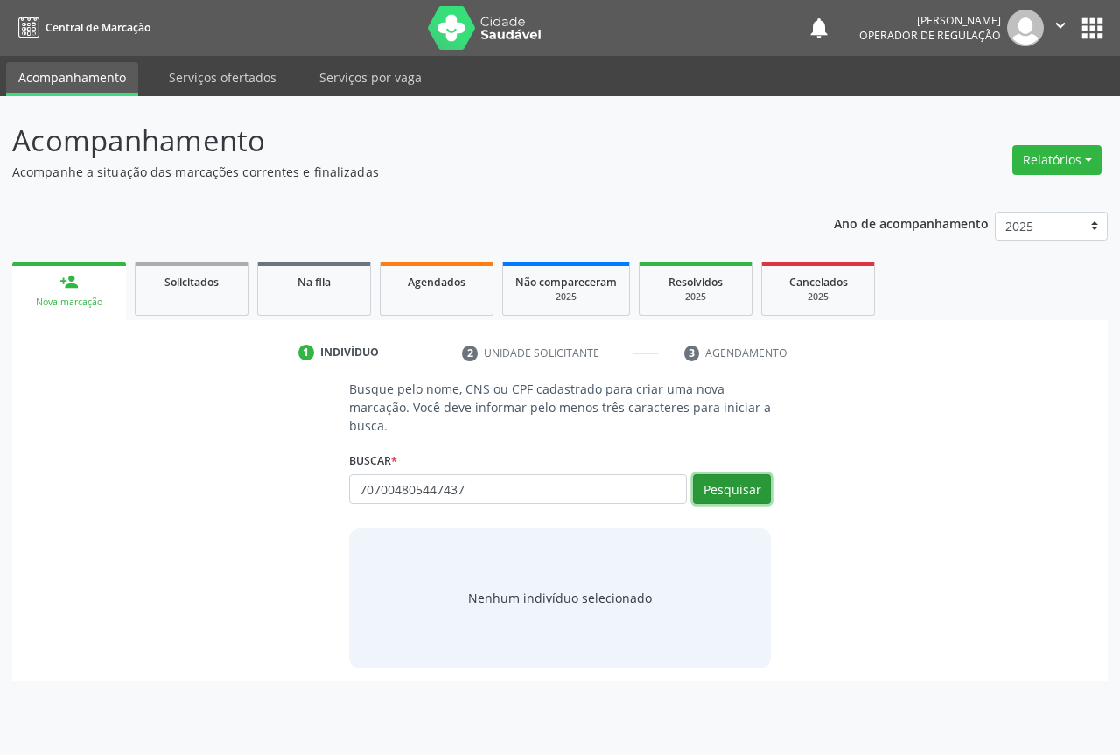
click at [747, 494] on button "Pesquisar" at bounding box center [732, 489] width 78 height 30
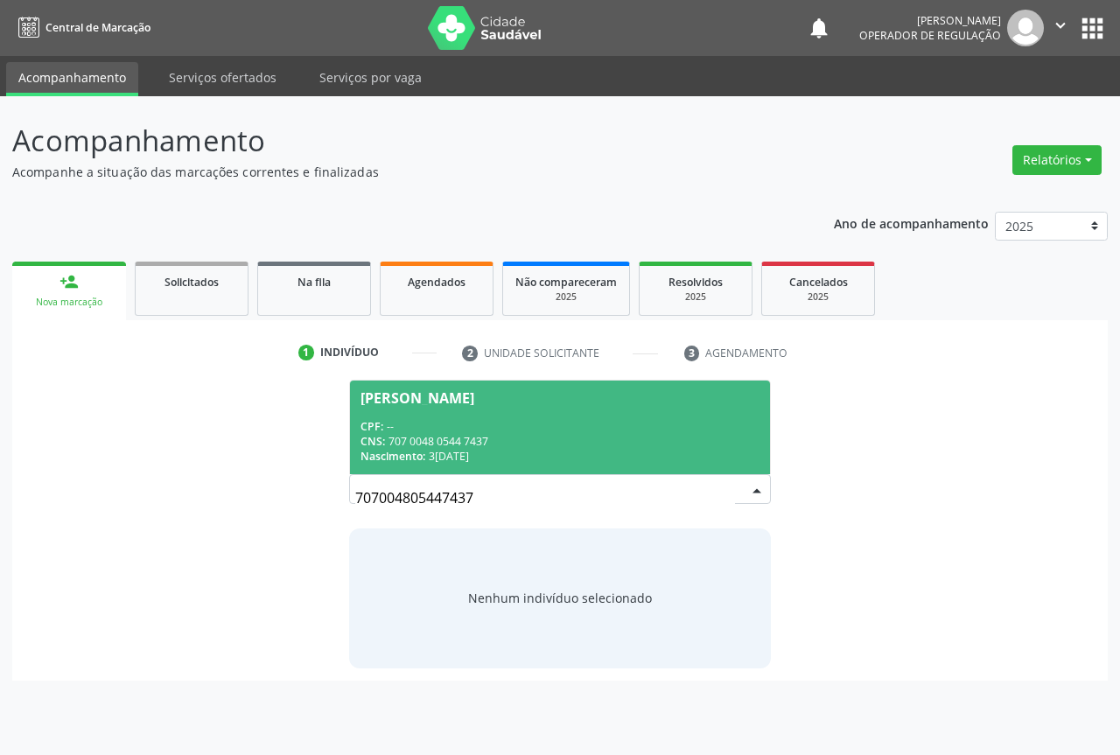
click at [461, 430] on div "CPF: --" at bounding box center [559, 426] width 399 height 15
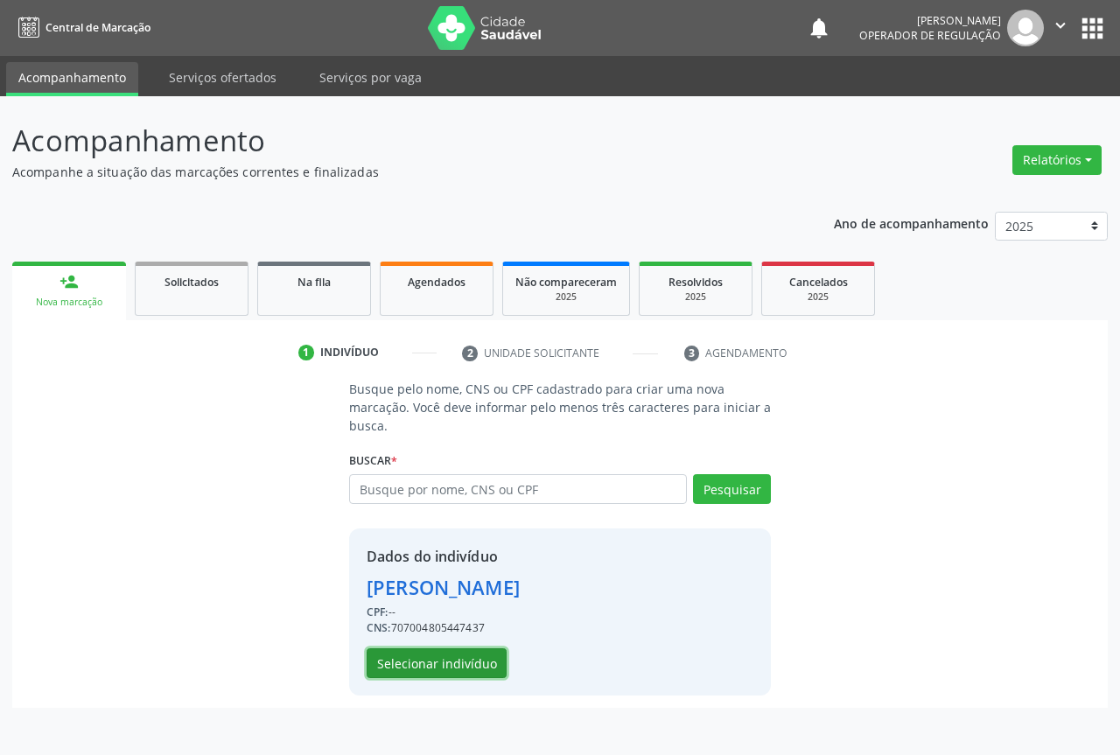
click at [432, 662] on button "Selecionar indivíduo" at bounding box center [437, 663] width 140 height 30
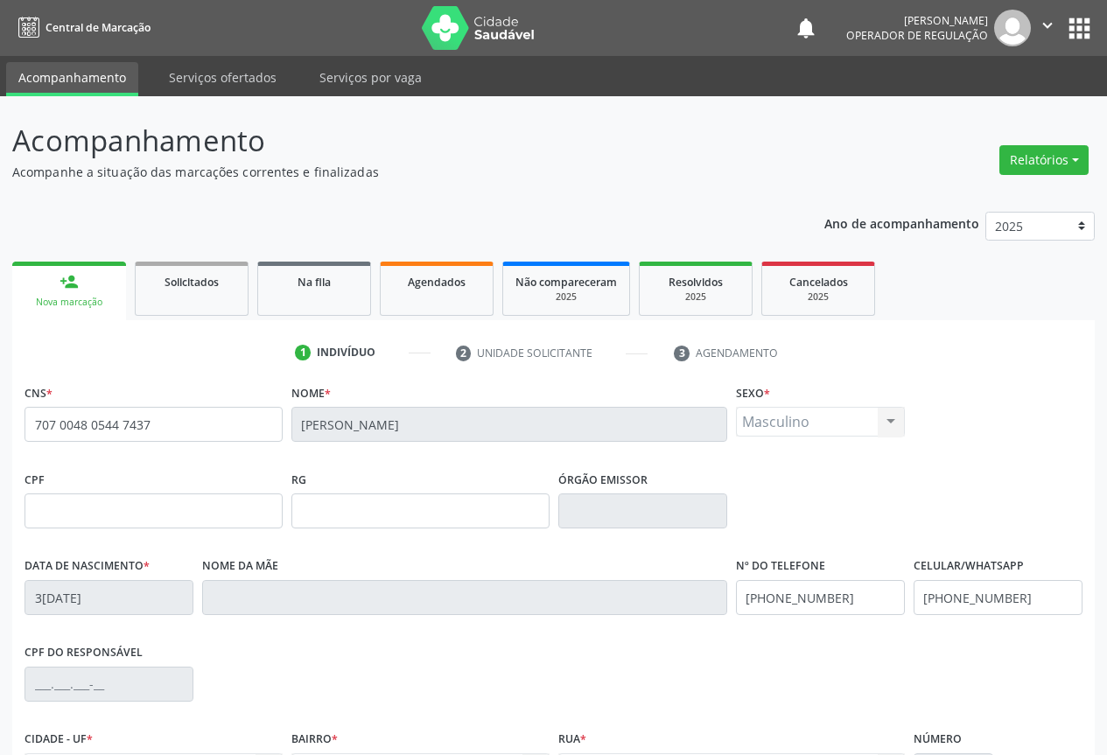
scroll to position [193, 0]
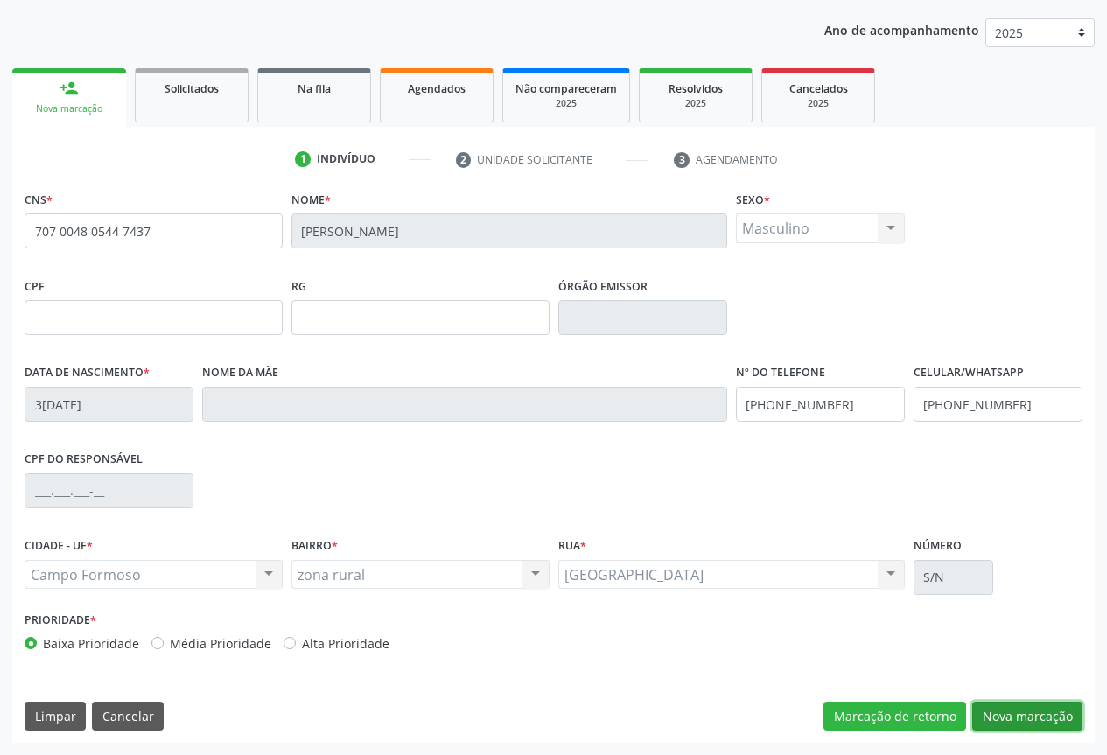
click at [1017, 707] on button "Nova marcação" at bounding box center [1027, 717] width 110 height 30
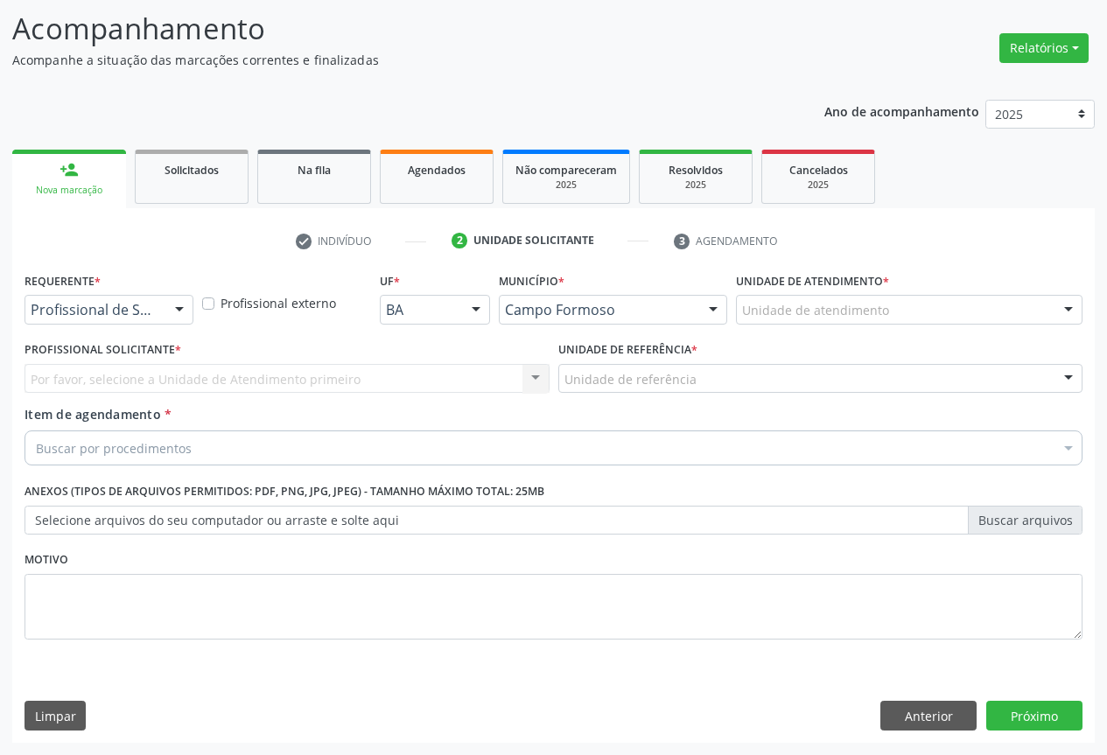
click at [161, 309] on div "Profissional de Saúde Profissional de Saúde Paciente Nenhum resultado encontrad…" at bounding box center [108, 310] width 169 height 30
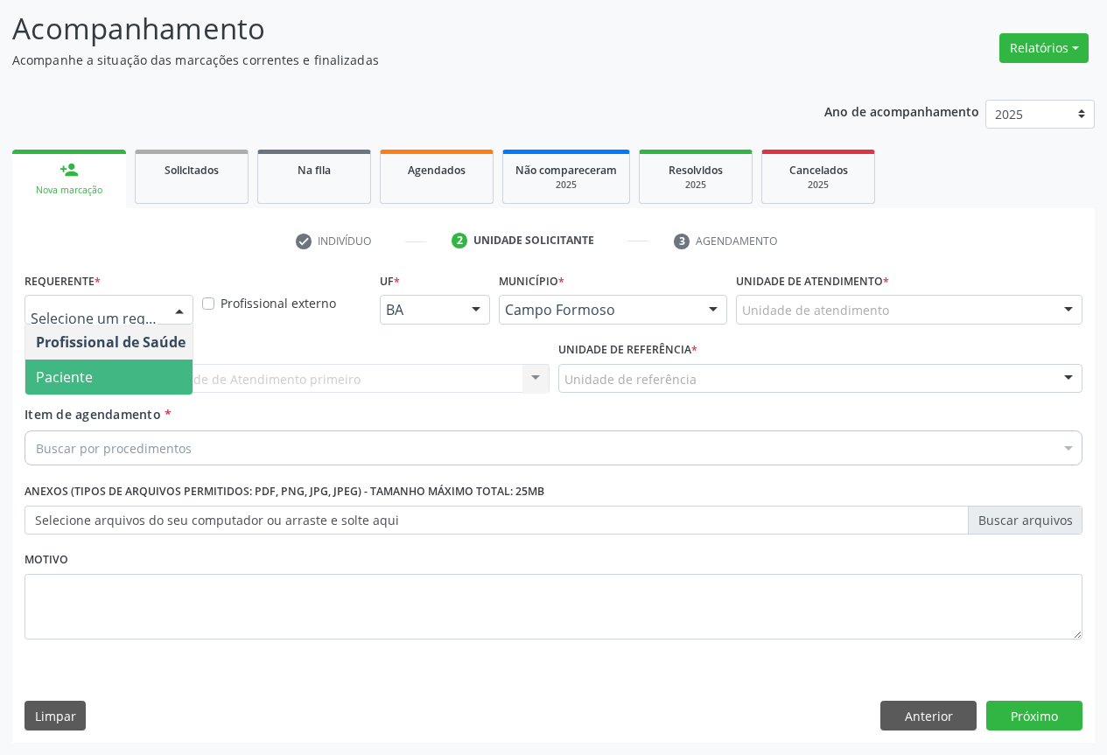
click at [105, 381] on span "Paciente" at bounding box center [110, 377] width 171 height 35
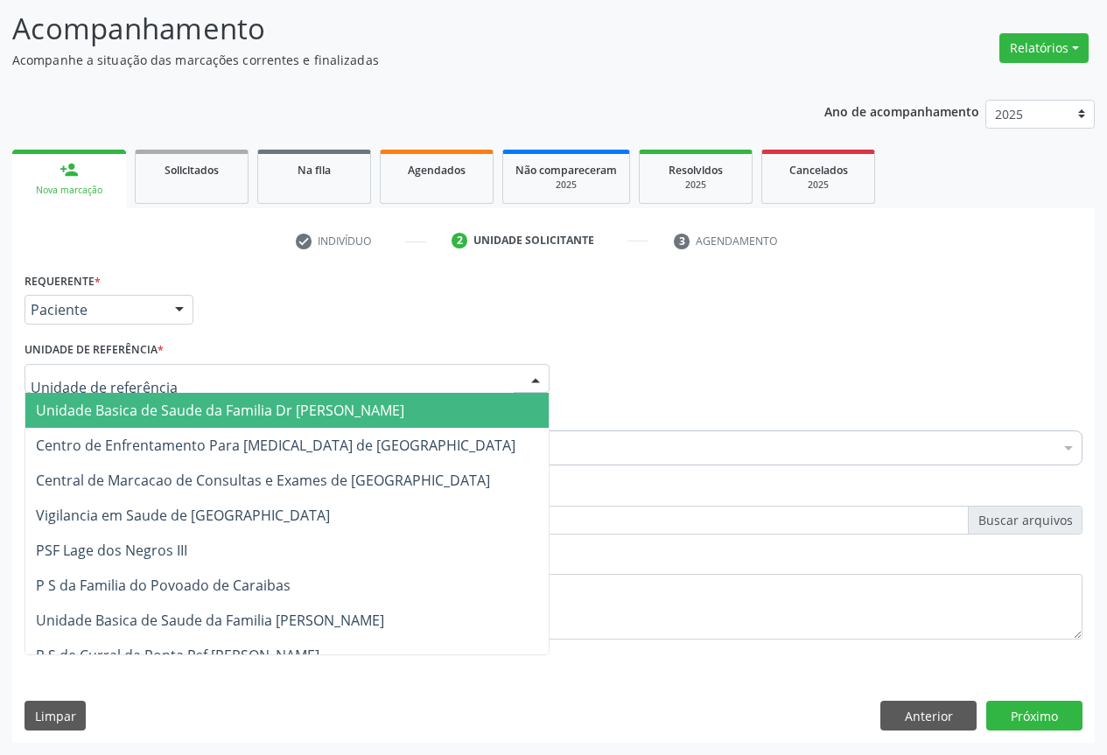
click at [318, 382] on div at bounding box center [286, 379] width 525 height 30
drag, startPoint x: 216, startPoint y: 413, endPoint x: 322, endPoint y: 440, distance: 109.3
click at [217, 413] on span "Unidade Basica de Saude da Familia Dr [PERSON_NAME]" at bounding box center [220, 410] width 368 height 19
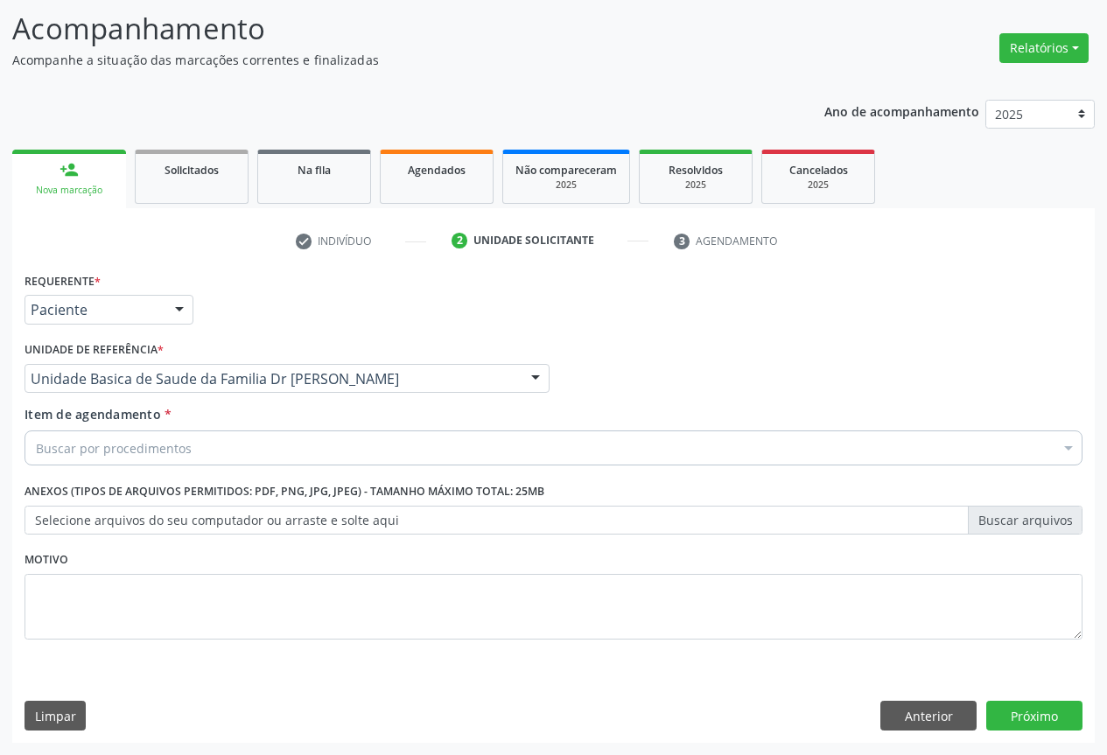
drag, startPoint x: 248, startPoint y: 444, endPoint x: 374, endPoint y: 335, distance: 166.2
click at [247, 441] on div "Buscar por procedimentos" at bounding box center [553, 447] width 1058 height 35
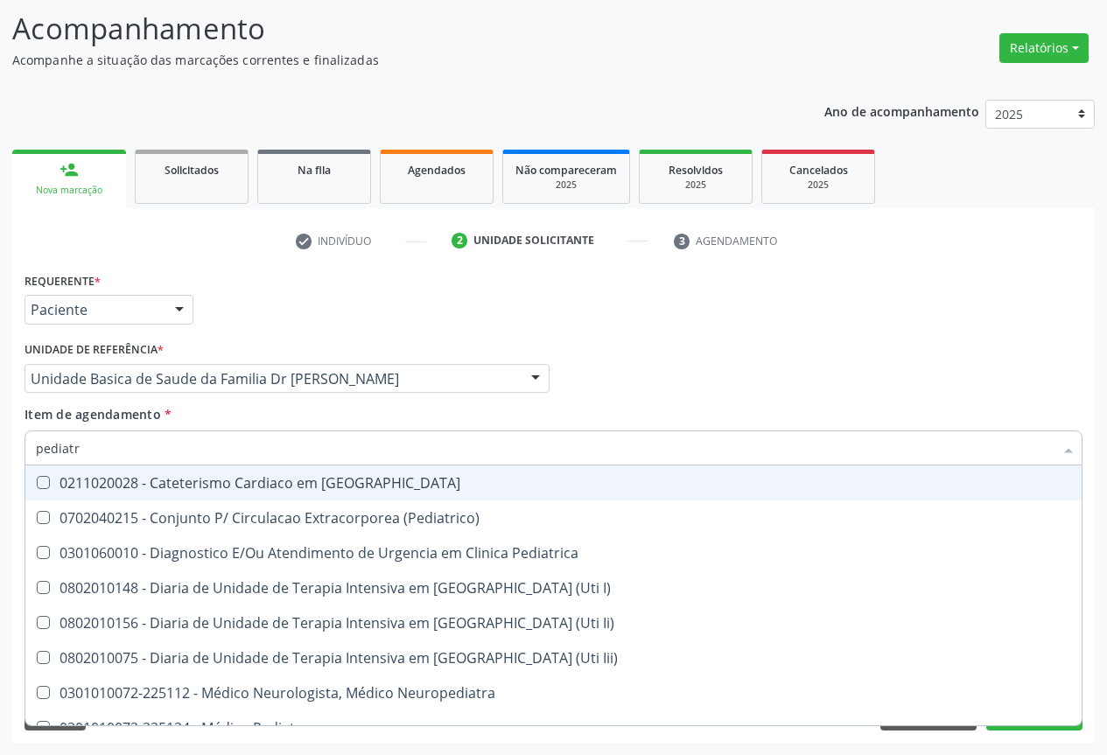
type input "pediatra"
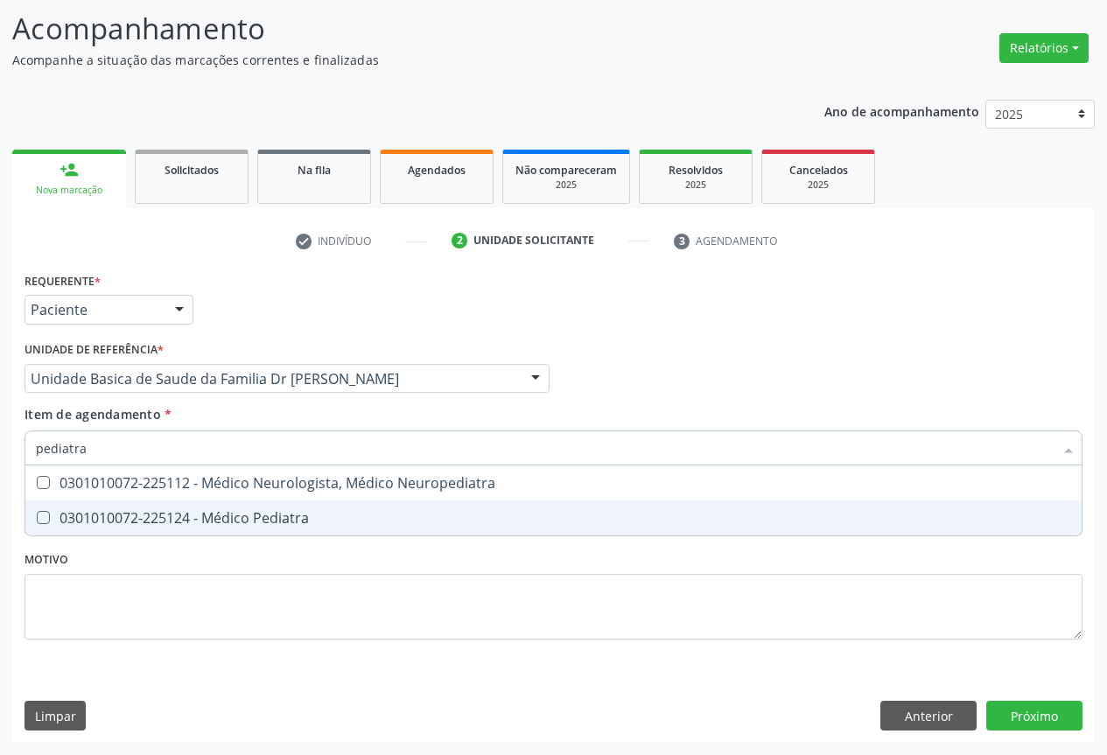
click at [199, 516] on div "0301010072-225124 - Médico Pediatra" at bounding box center [553, 518] width 1035 height 14
checkbox Pediatra "true"
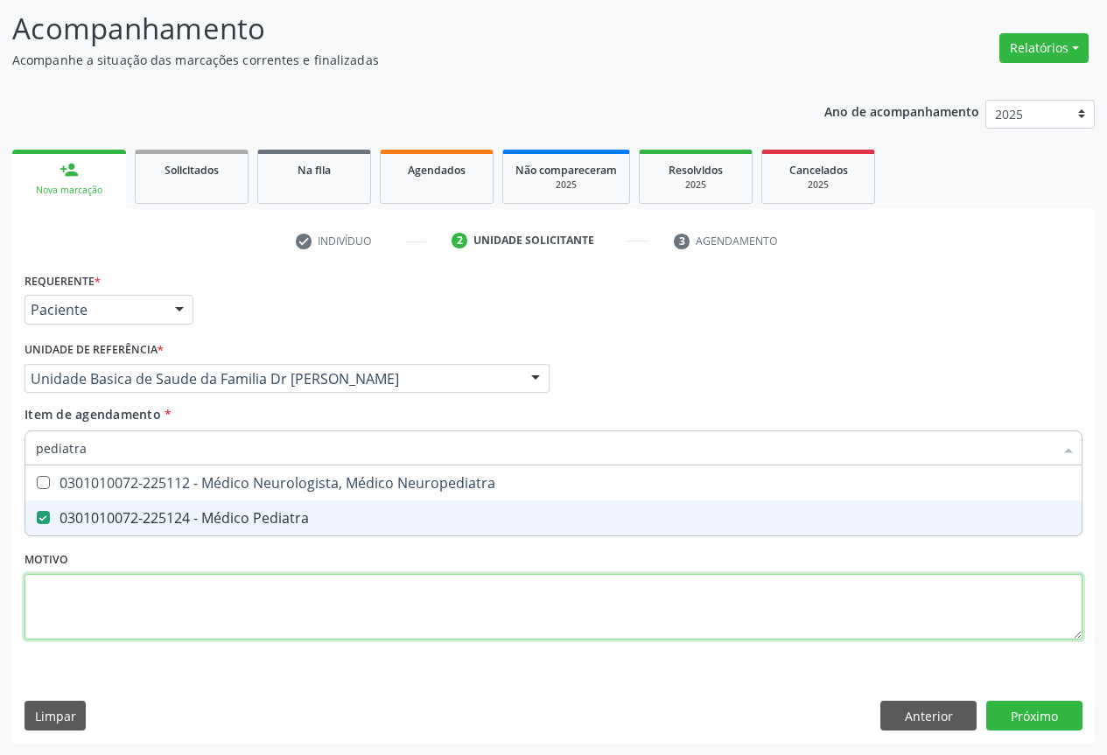
click at [281, 597] on div "Requerente * Paciente Profissional de Saúde Paciente Nenhum resultado encontrad…" at bounding box center [553, 466] width 1058 height 396
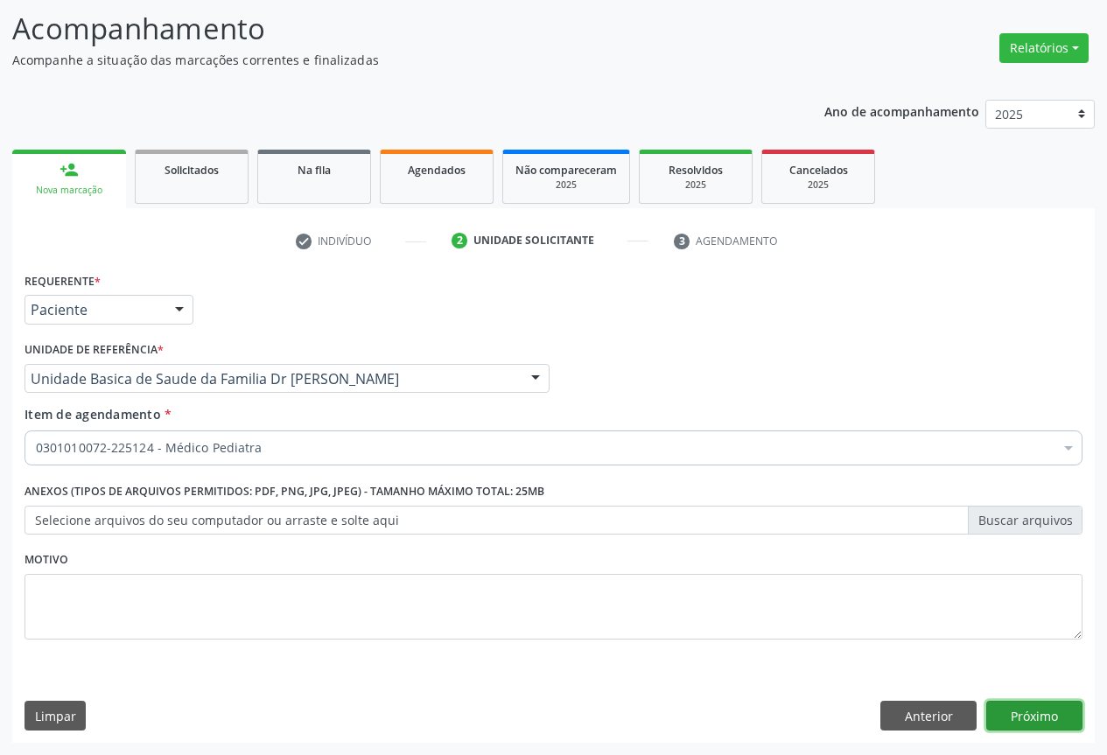
click at [1060, 711] on button "Próximo" at bounding box center [1034, 716] width 96 height 30
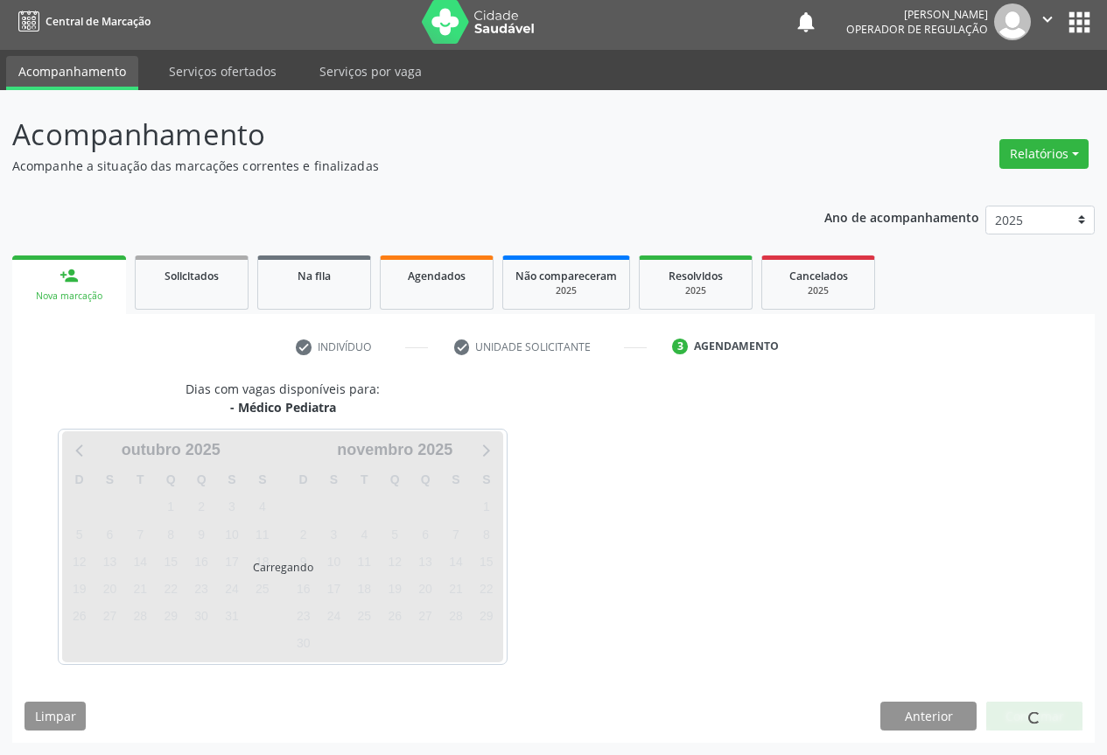
scroll to position [6, 0]
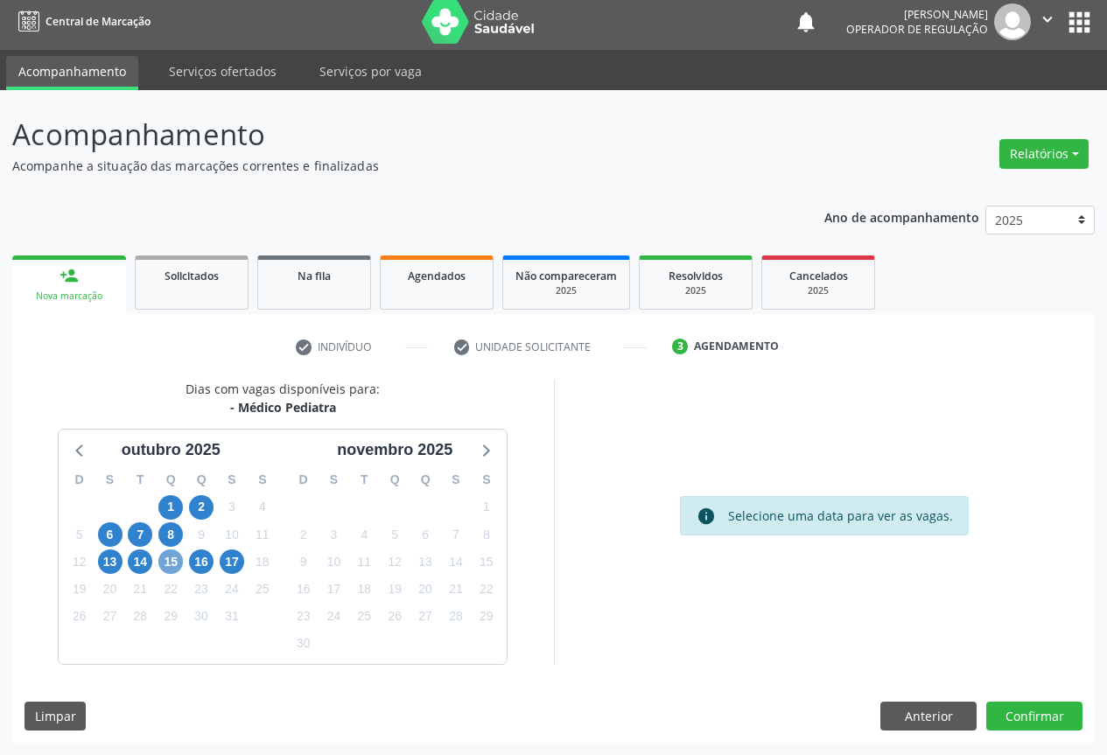
click at [168, 564] on span "15" at bounding box center [170, 561] width 24 height 24
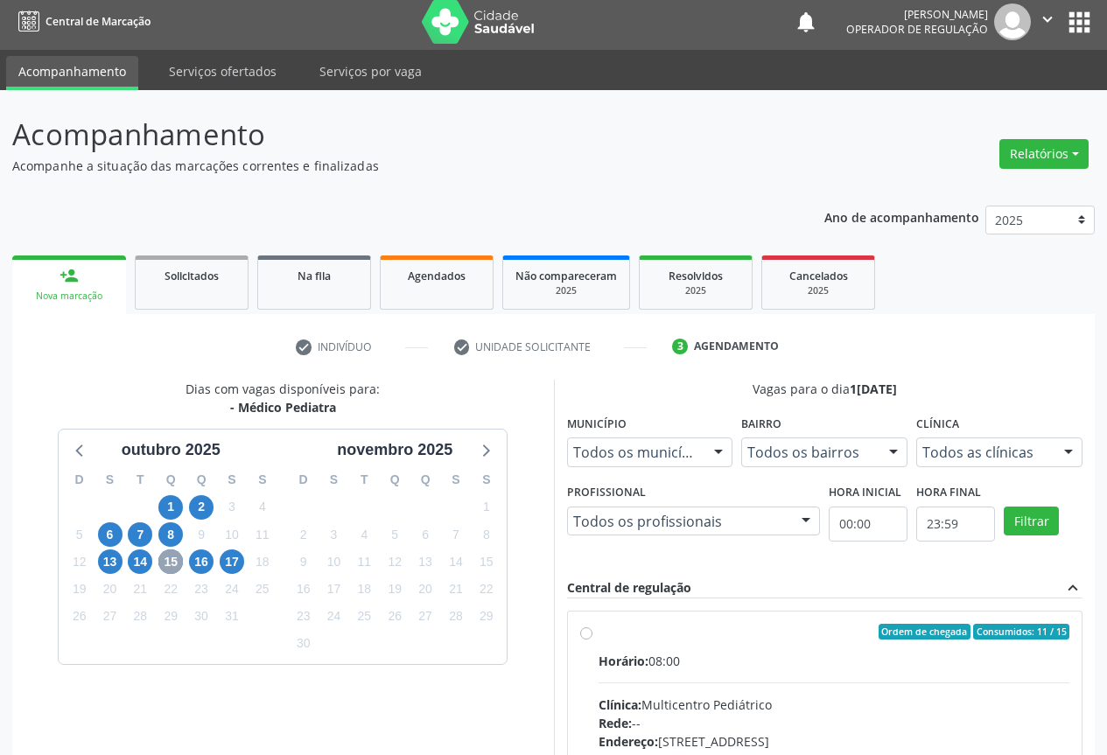
scroll to position [259, 0]
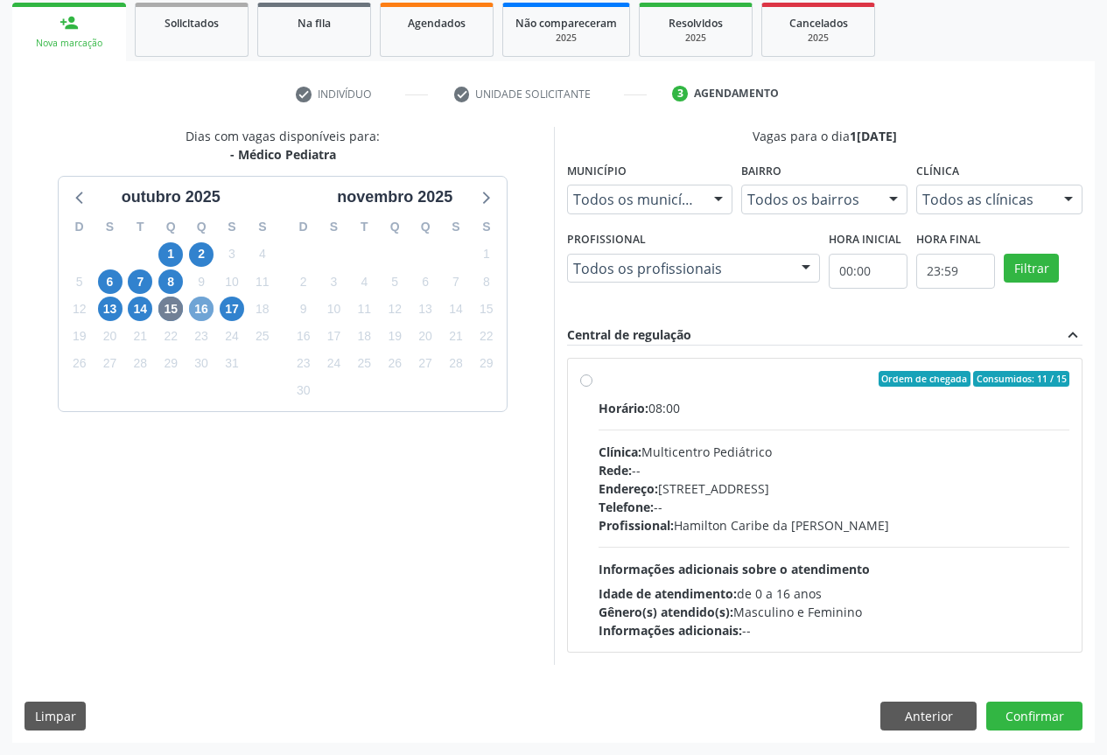
click at [203, 307] on span "16" at bounding box center [201, 309] width 24 height 24
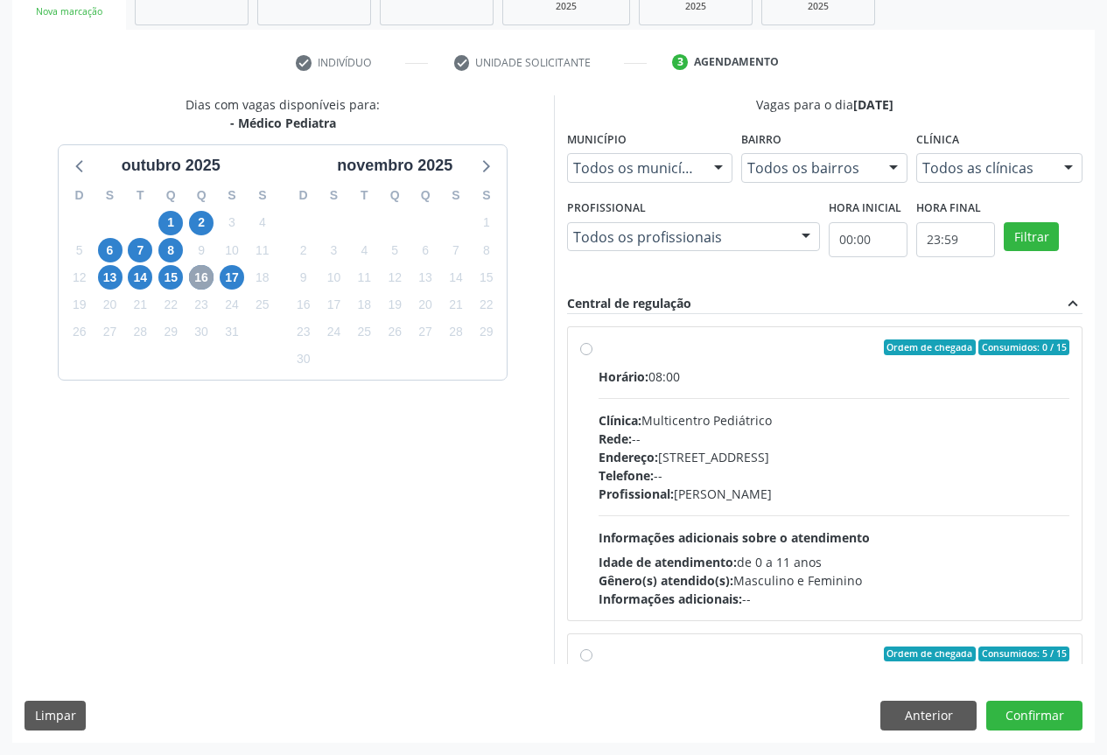
scroll to position [276, 0]
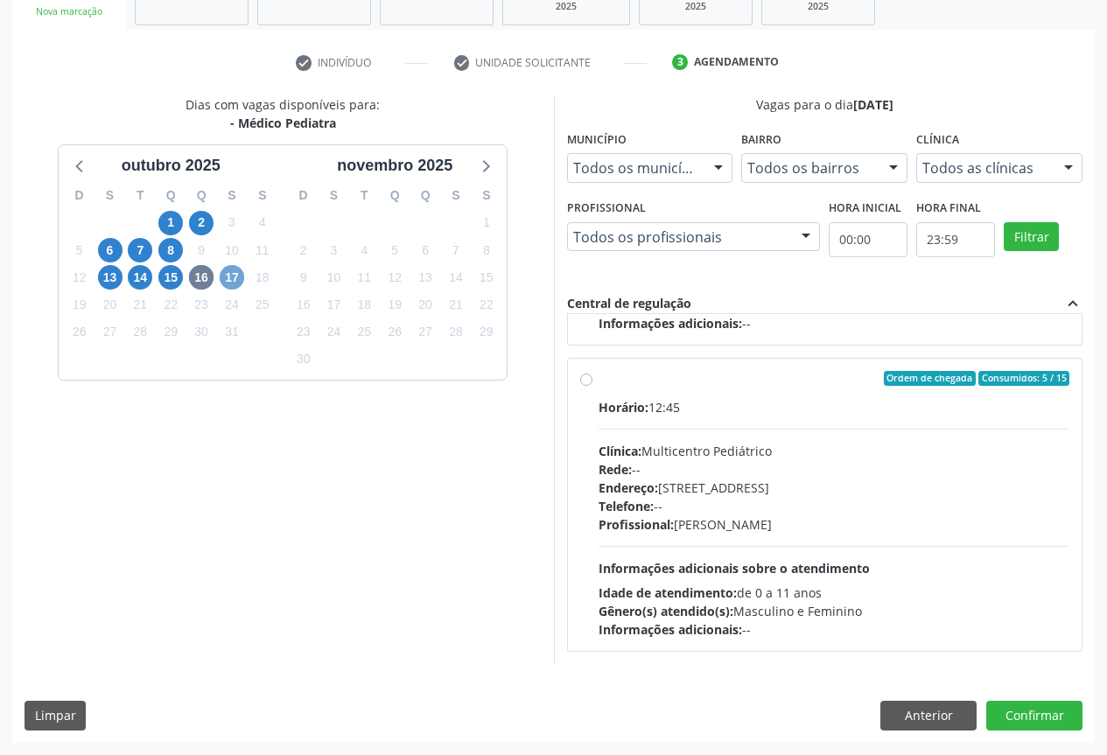
click at [231, 278] on span "17" at bounding box center [232, 277] width 24 height 24
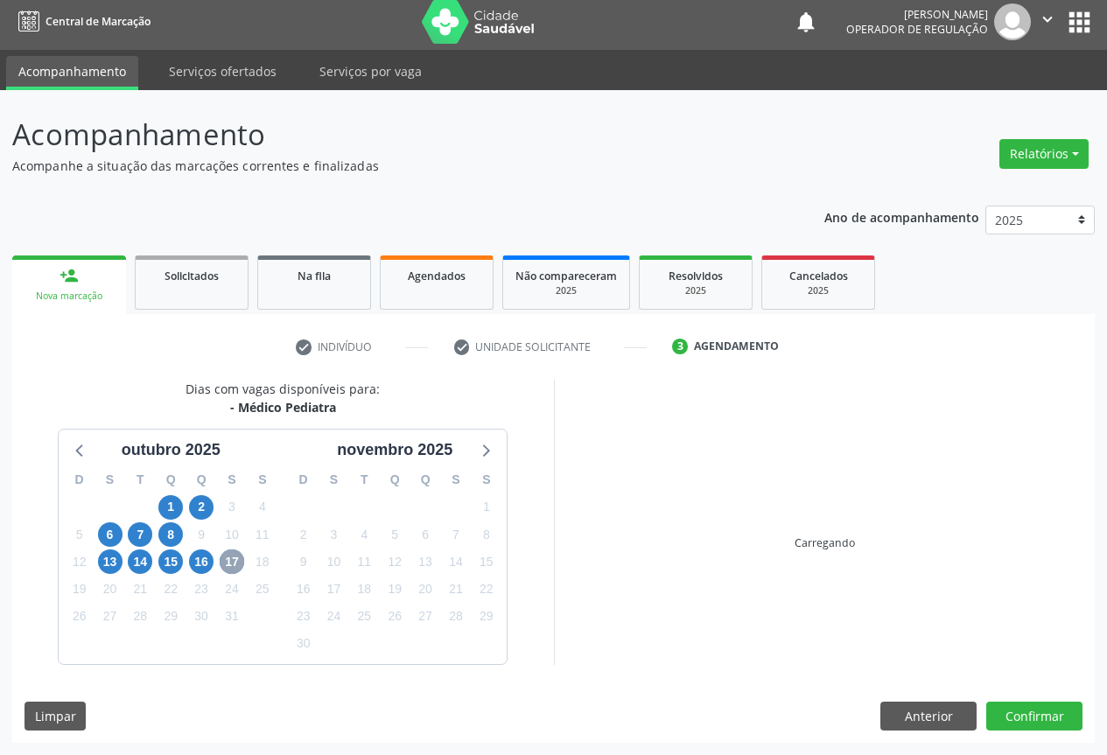
scroll to position [259, 0]
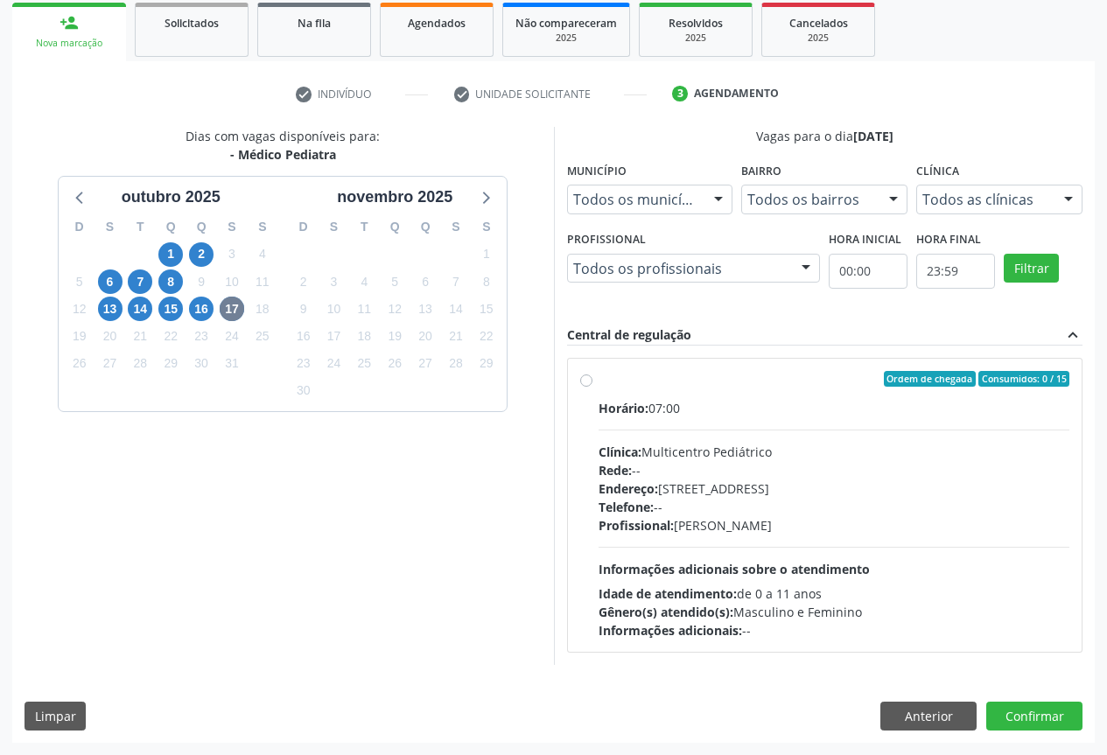
click at [597, 392] on div "Ordem de chegada Consumidos: 0 / 15 Horário: 07:00 Clínica: Multicentro Pediátr…" at bounding box center [825, 505] width 490 height 269
radio input "true"
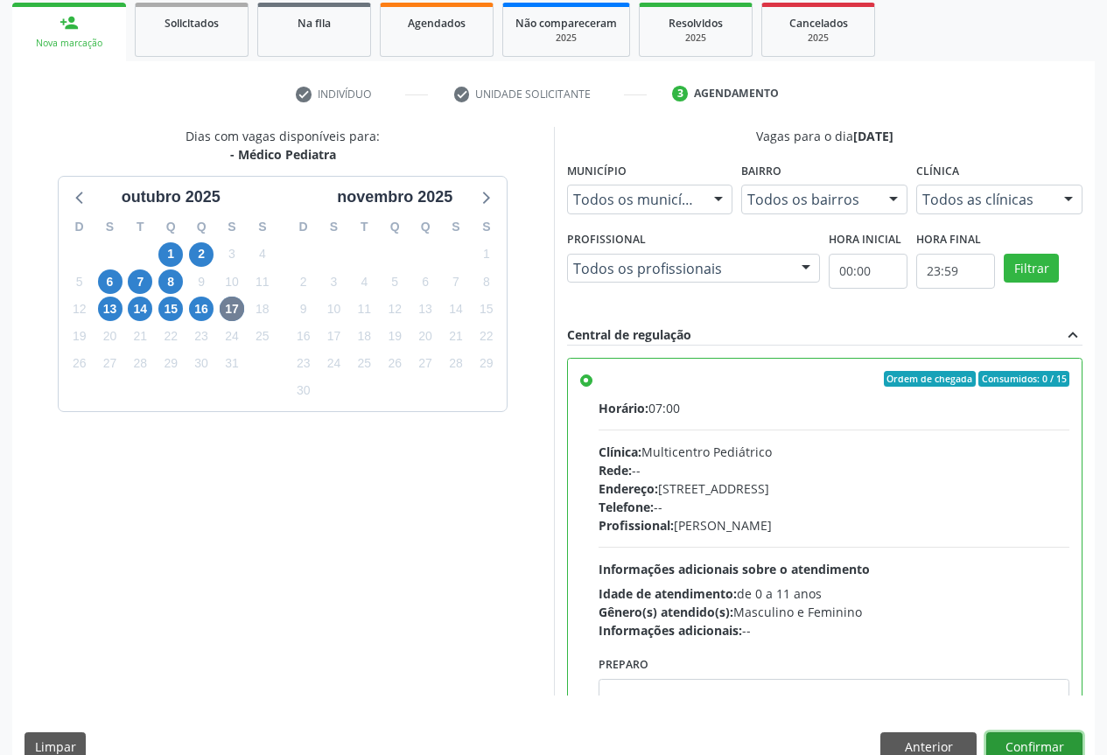
click at [1010, 737] on button "Confirmar" at bounding box center [1034, 747] width 96 height 30
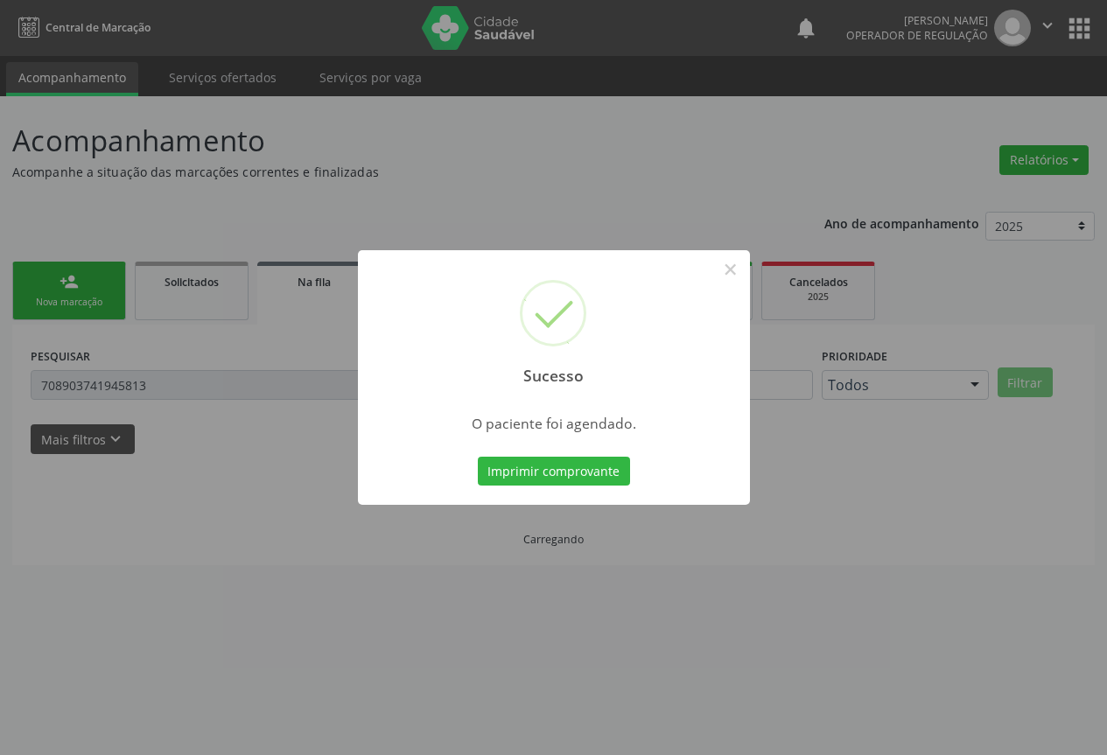
scroll to position [0, 0]
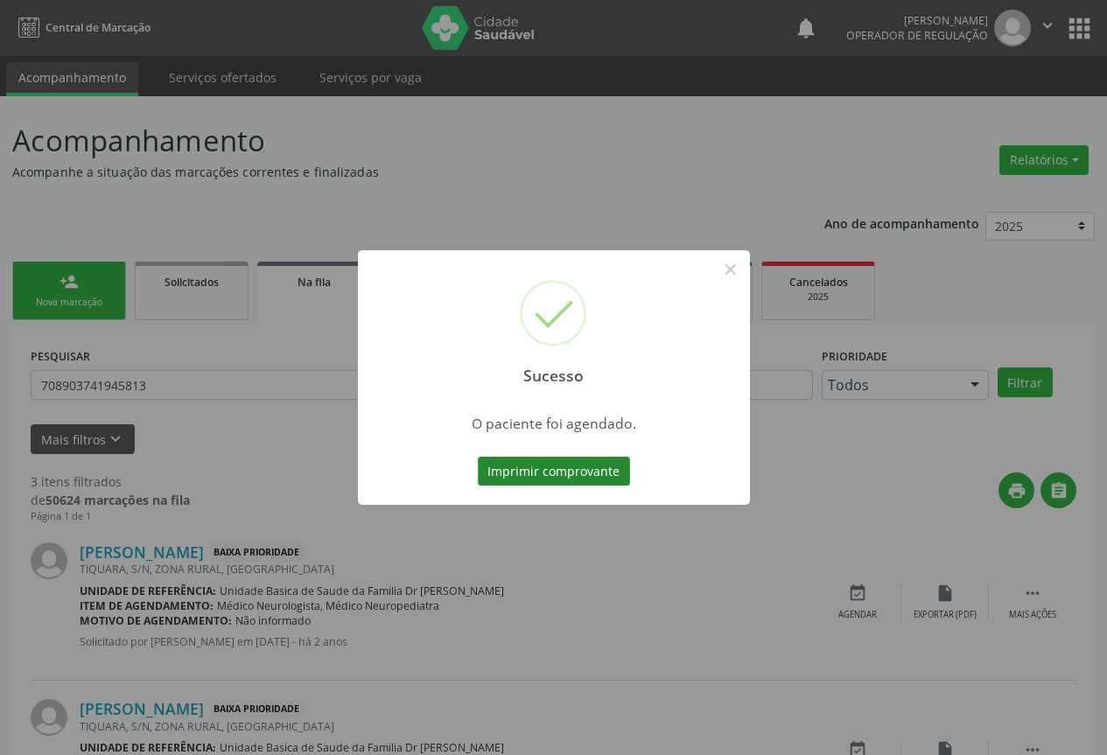
click at [541, 465] on button "Imprimir comprovante" at bounding box center [554, 472] width 152 height 30
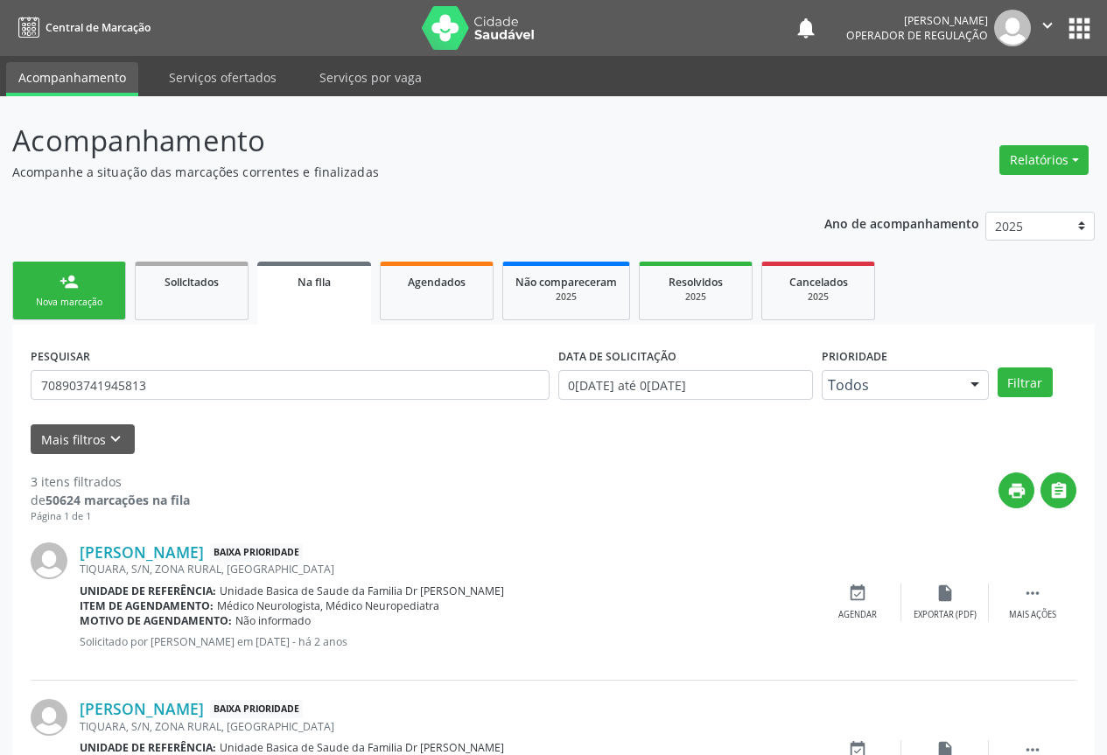
click at [70, 304] on div "Nova marcação" at bounding box center [68, 302] width 87 height 13
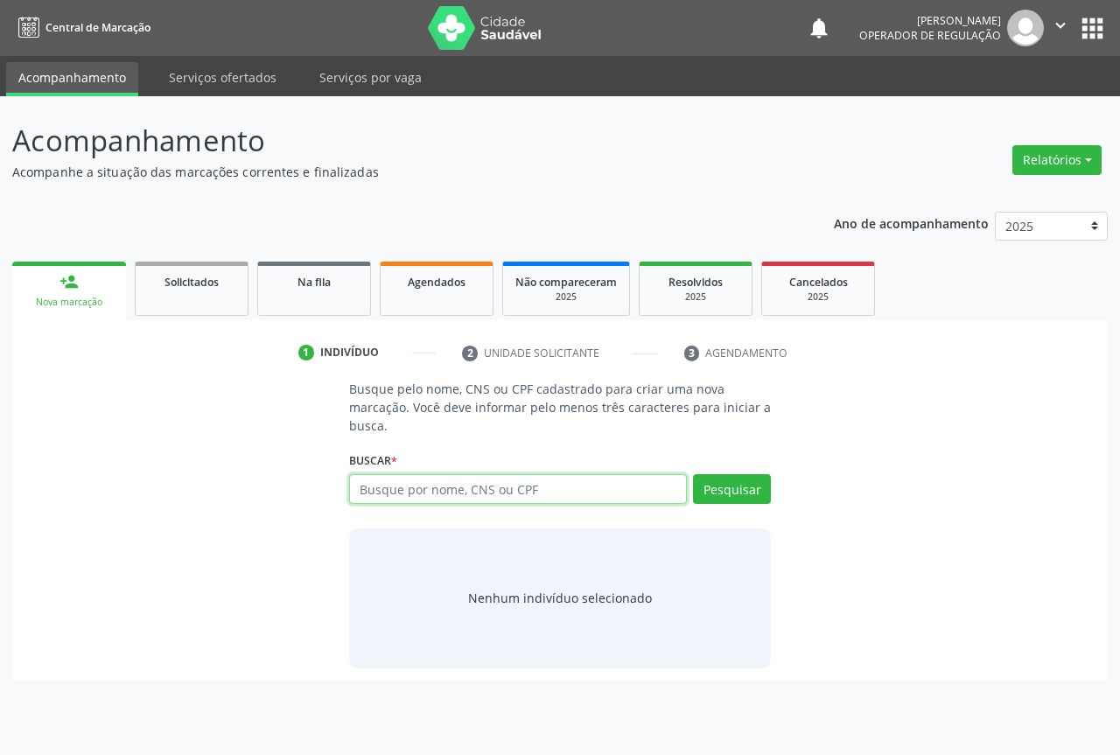
click at [434, 493] on input "text" at bounding box center [518, 489] width 338 height 30
type input "700503355225150"
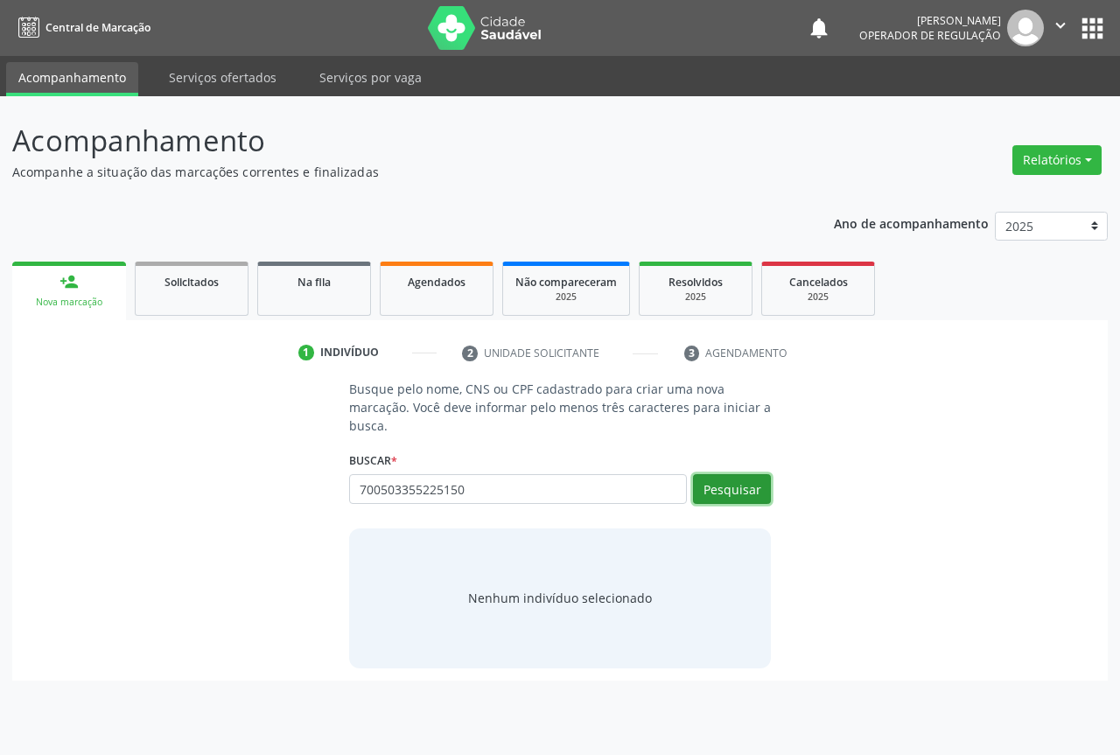
drag, startPoint x: 744, startPoint y: 490, endPoint x: 726, endPoint y: 469, distance: 27.3
click at [744, 489] on button "Pesquisar" at bounding box center [732, 489] width 78 height 30
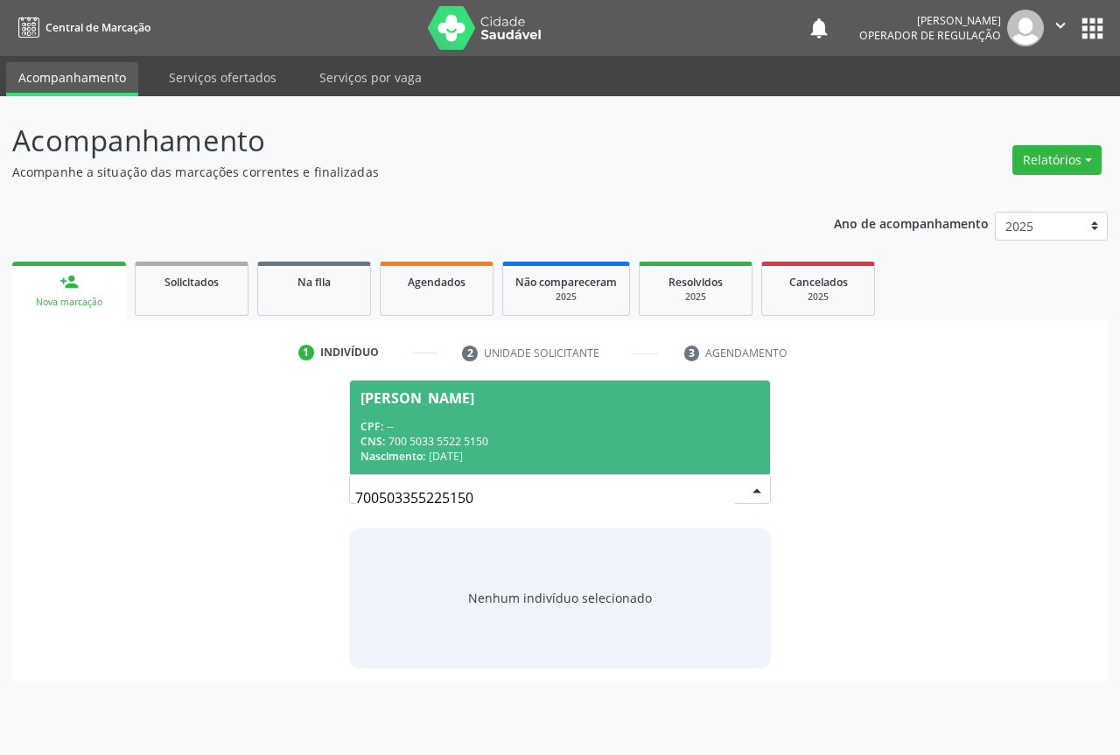
drag, startPoint x: 374, startPoint y: 420, endPoint x: 392, endPoint y: 416, distance: 17.8
click at [375, 420] on span "CPF:" at bounding box center [371, 426] width 23 height 15
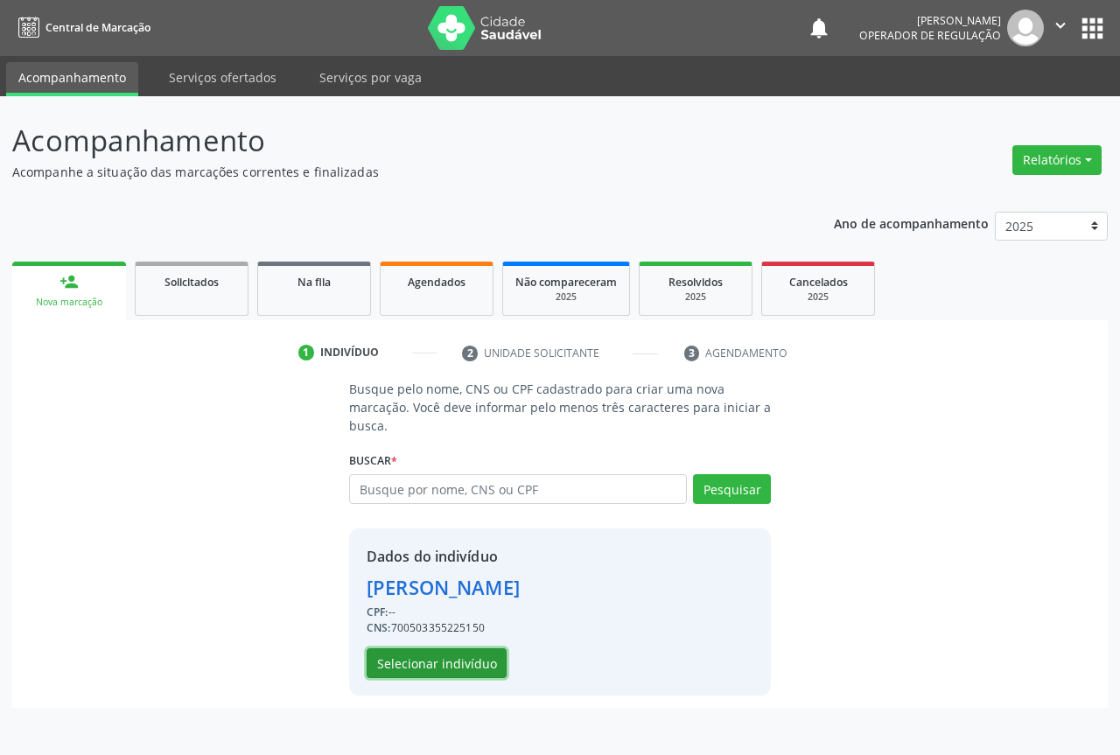
click at [436, 655] on button "Selecionar indivíduo" at bounding box center [437, 663] width 140 height 30
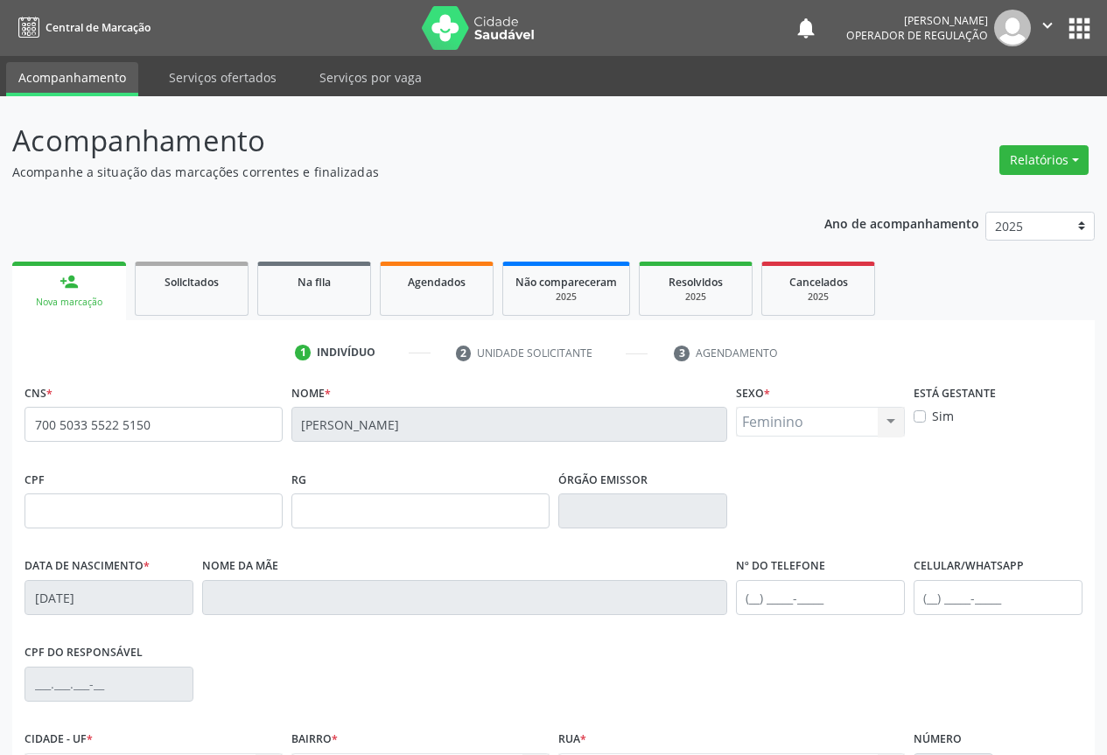
scroll to position [193, 0]
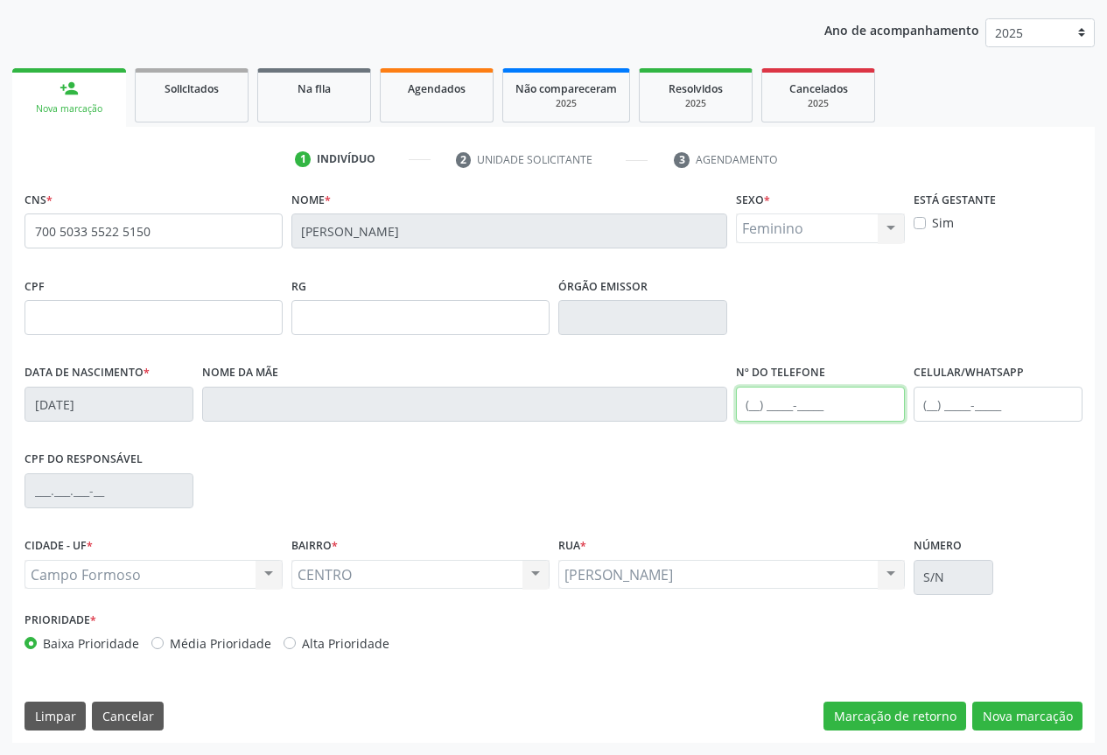
click at [802, 396] on input "text" at bounding box center [820, 404] width 169 height 35
type input "(74) 98157-5835"
click at [997, 709] on button "Nova marcação" at bounding box center [1027, 717] width 110 height 30
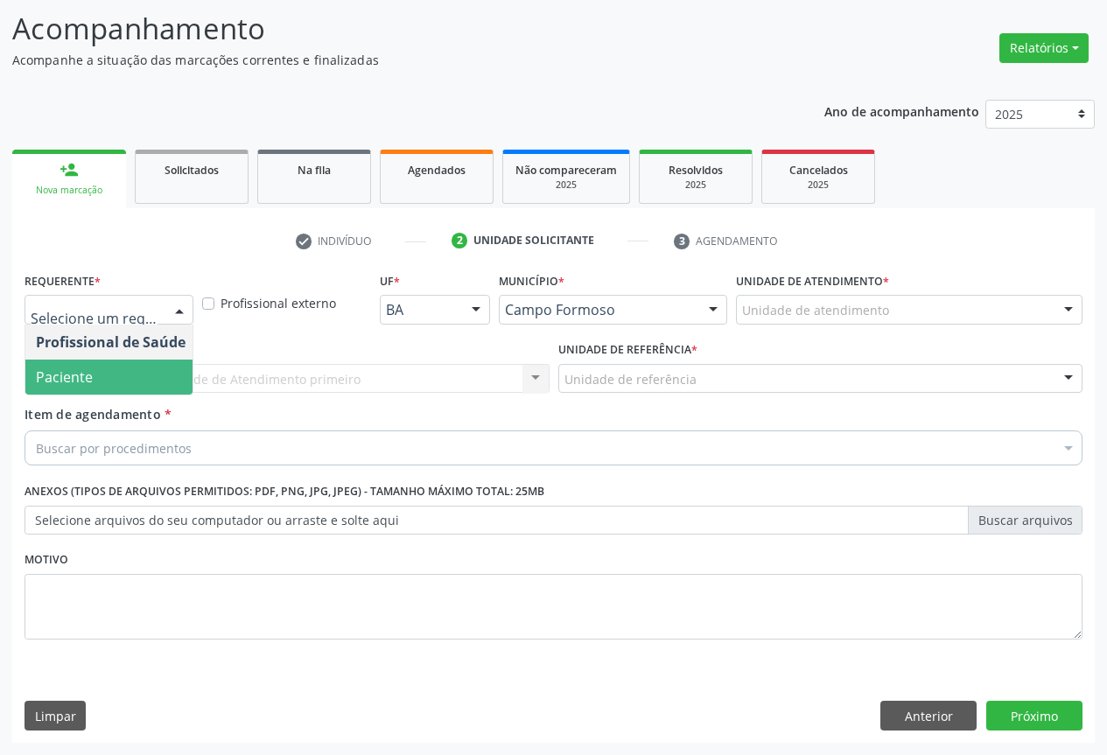
drag, startPoint x: 115, startPoint y: 373, endPoint x: 229, endPoint y: 371, distance: 114.6
click at [119, 374] on span "Paciente" at bounding box center [110, 377] width 171 height 35
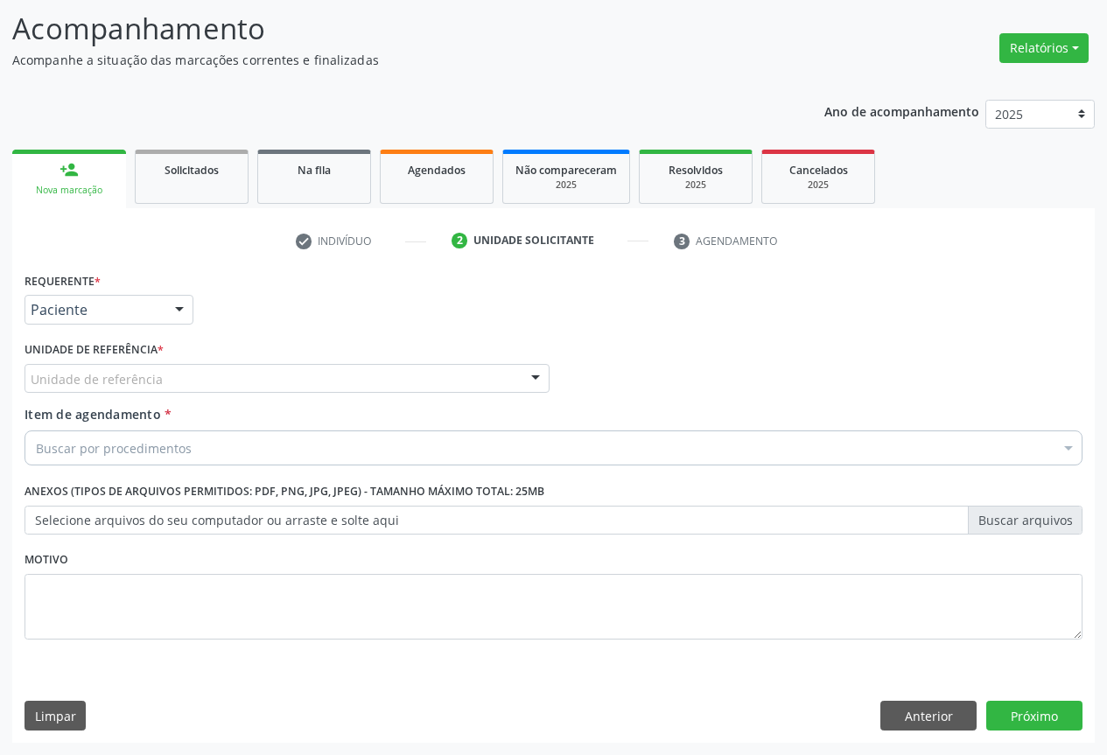
click at [276, 371] on div "Unidade de referência" at bounding box center [286, 379] width 525 height 30
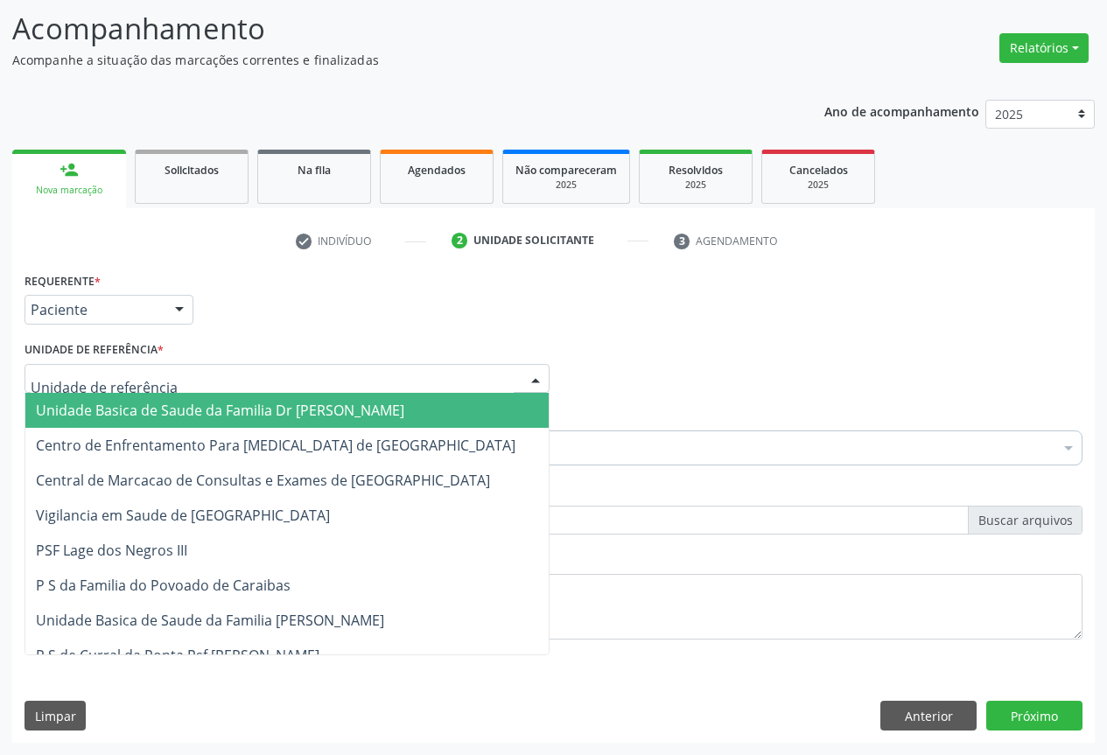
drag, startPoint x: 224, startPoint y: 410, endPoint x: 253, endPoint y: 423, distance: 31.4
click at [231, 412] on span "Unidade Basica de Saude da Familia Dr [PERSON_NAME]" at bounding box center [220, 410] width 368 height 19
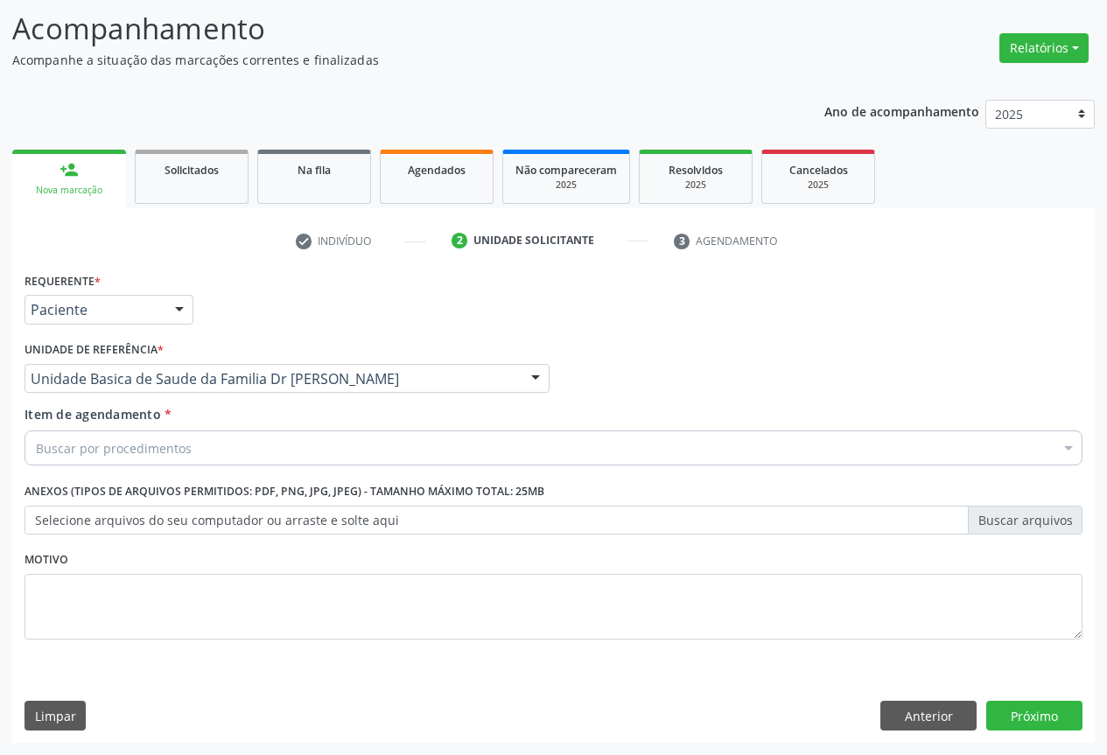
click at [207, 433] on div "Buscar por procedimentos" at bounding box center [553, 447] width 1058 height 35
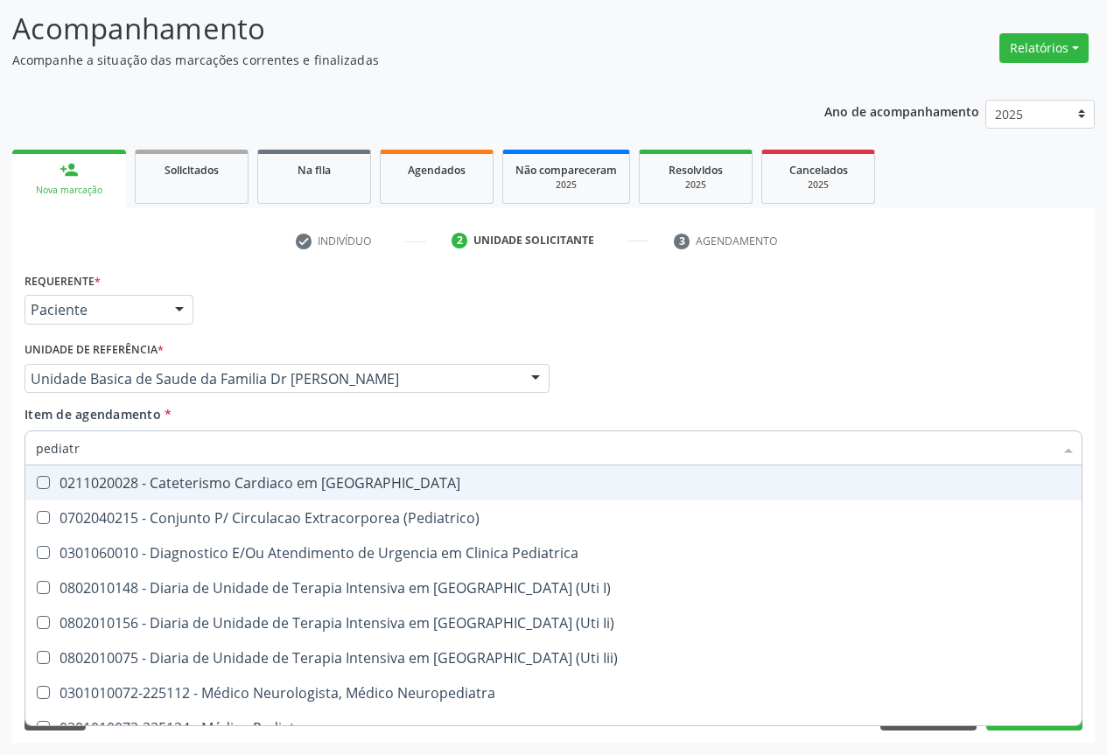
type input "pediatra"
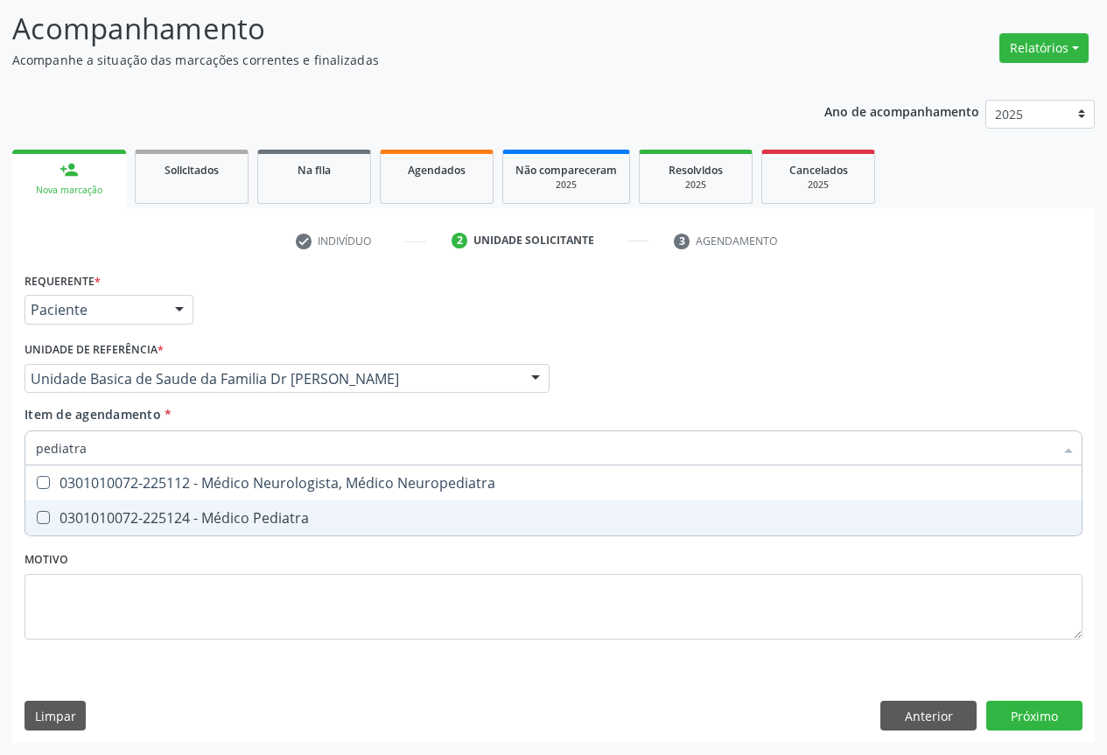
drag, startPoint x: 193, startPoint y: 523, endPoint x: 245, endPoint y: 576, distance: 73.6
click at [193, 522] on div "0301010072-225124 - Médico Pediatra" at bounding box center [553, 518] width 1035 height 14
checkbox Pediatra "true"
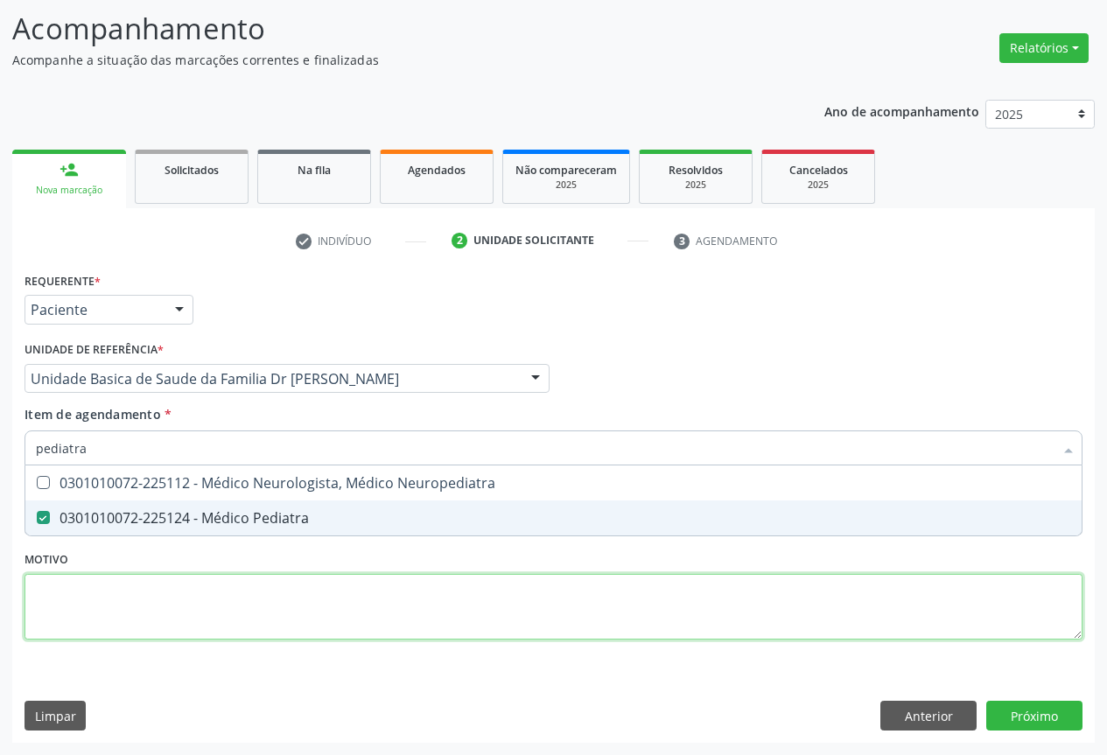
click at [199, 609] on div "Requerente * Paciente Profissional de Saúde Paciente Nenhum resultado encontrad…" at bounding box center [553, 466] width 1058 height 396
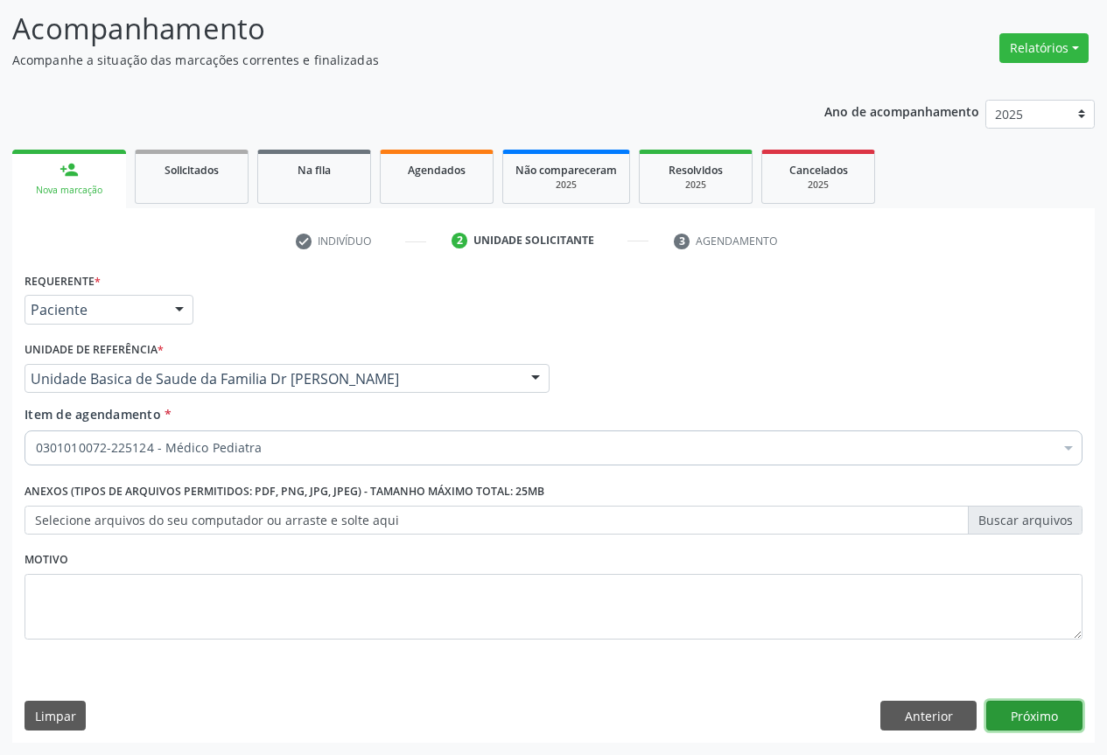
click at [1059, 716] on button "Próximo" at bounding box center [1034, 716] width 96 height 30
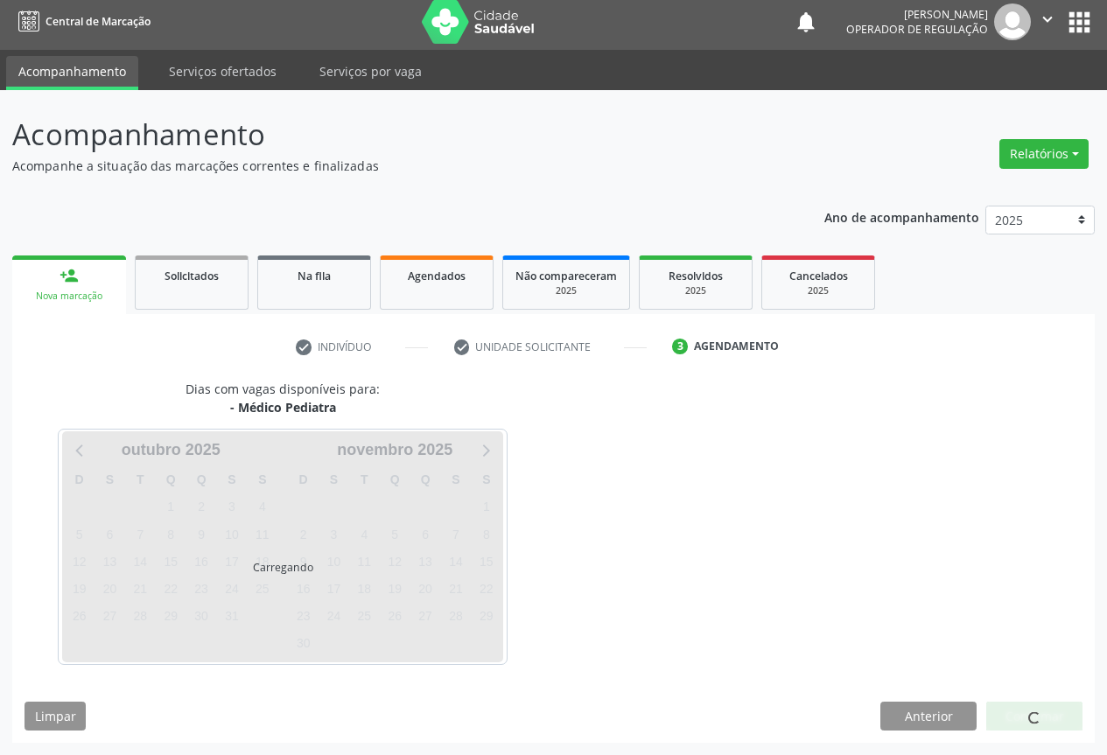
scroll to position [6, 0]
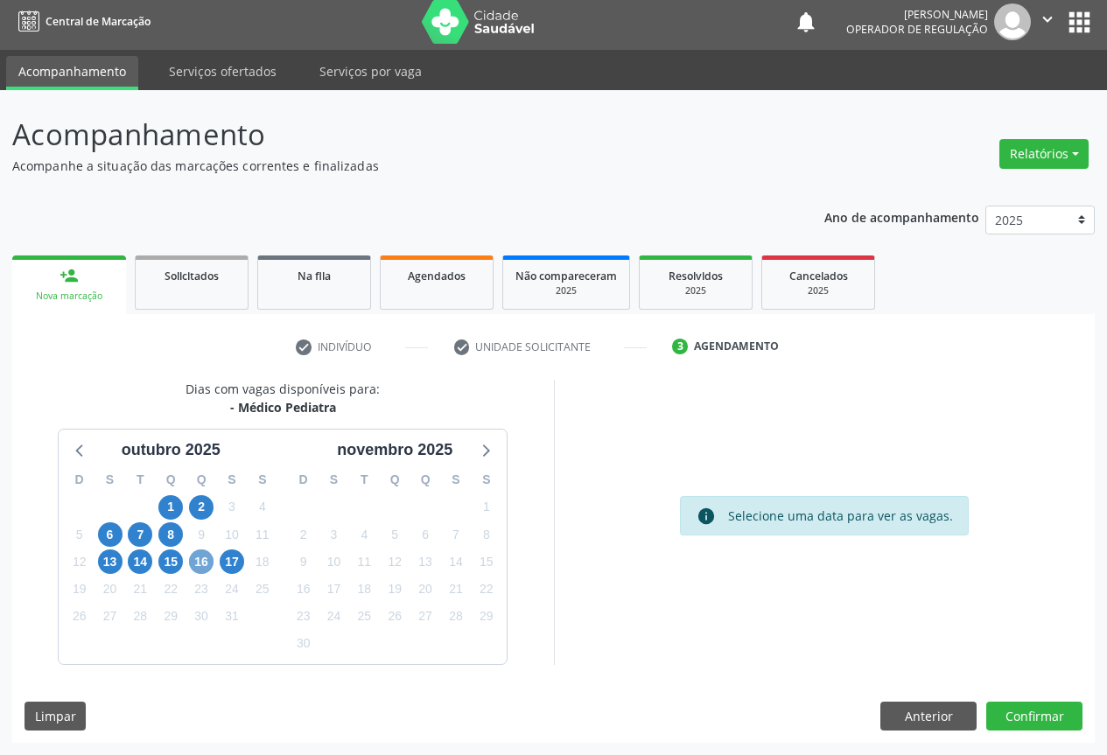
click at [201, 559] on span "16" at bounding box center [201, 561] width 24 height 24
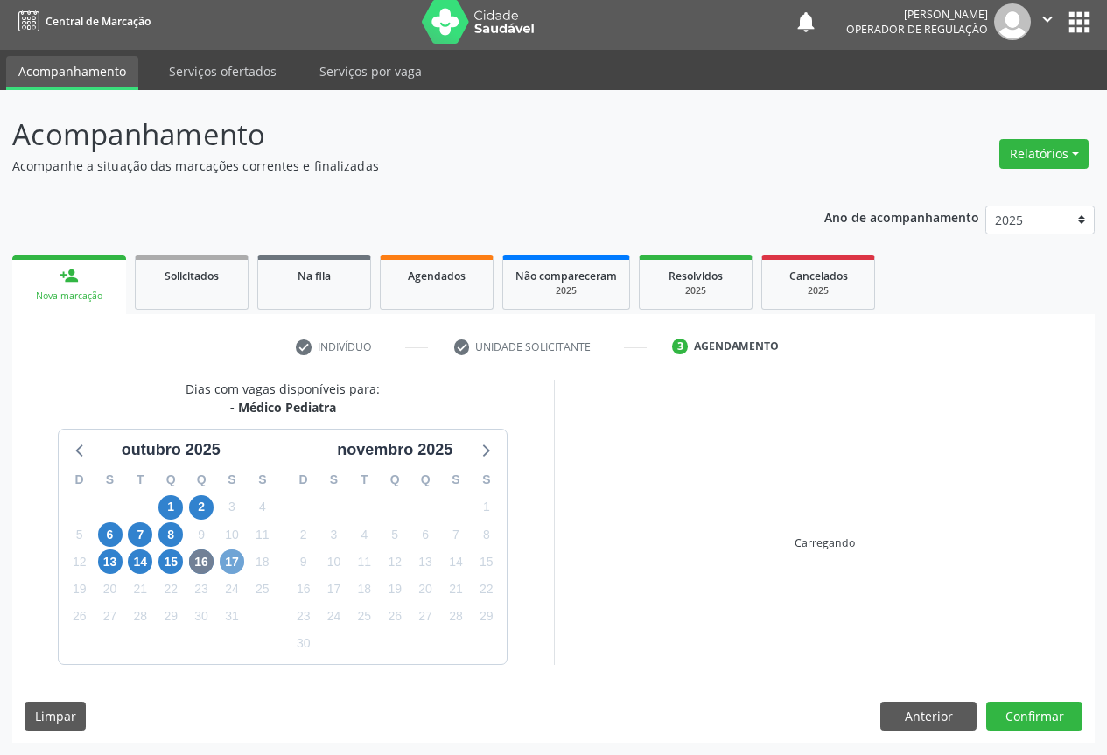
click at [229, 557] on span "17" at bounding box center [232, 561] width 24 height 24
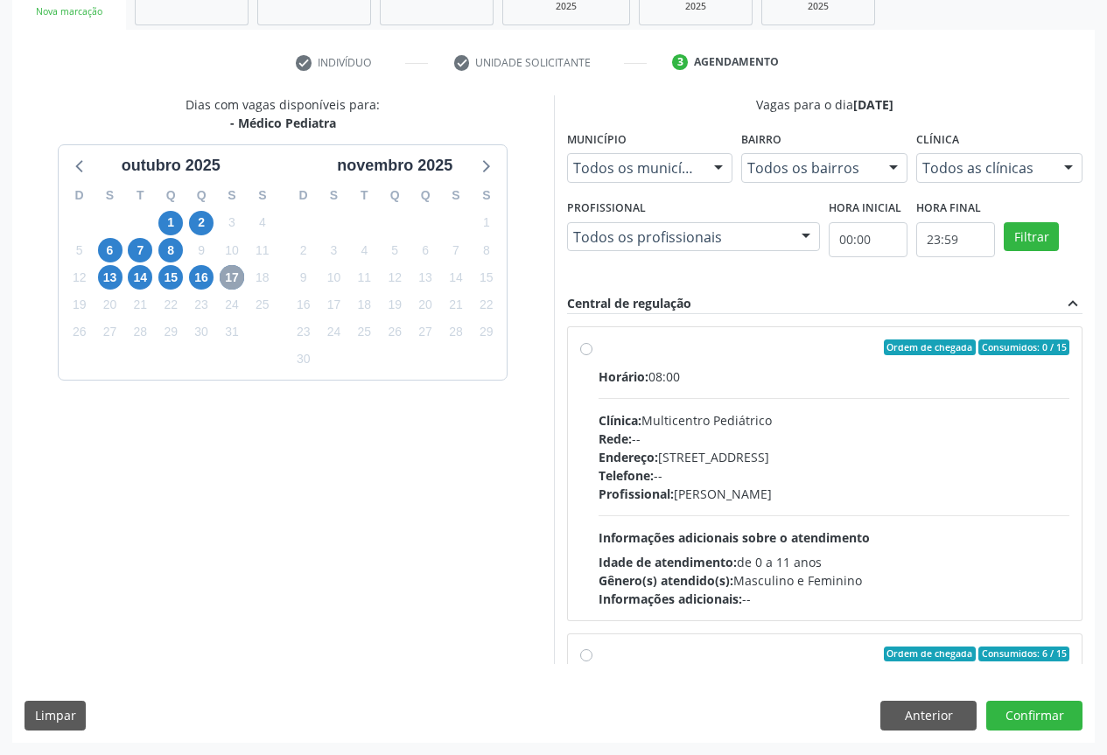
scroll to position [276, 0]
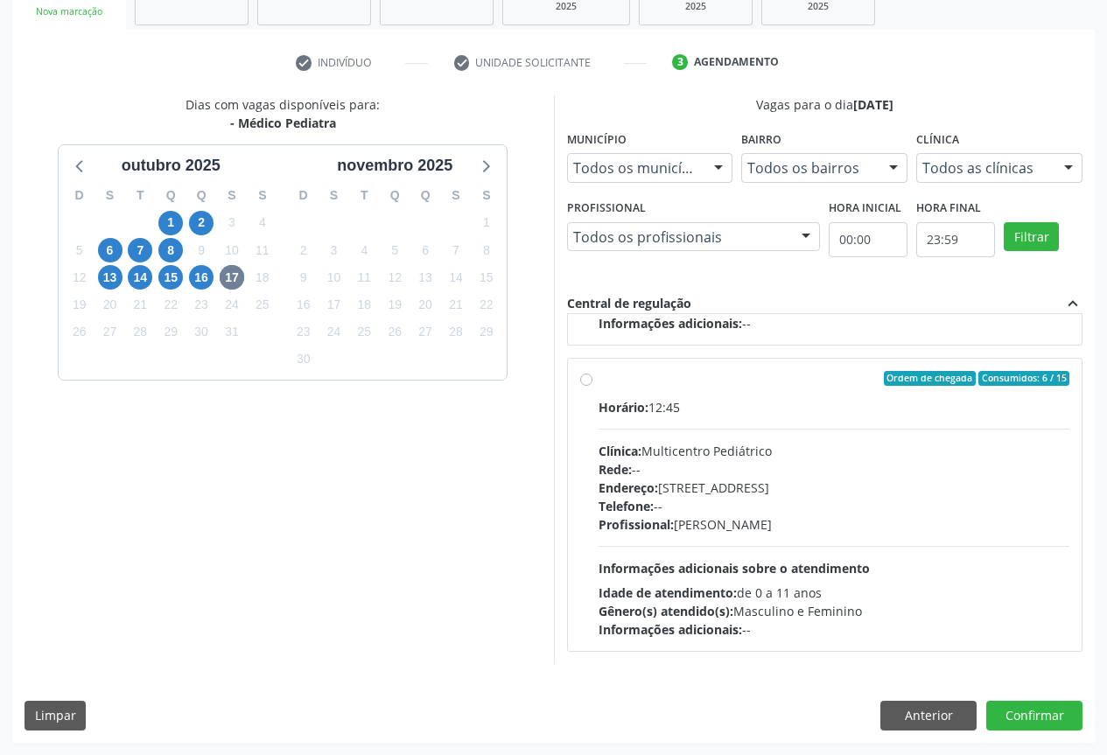
click at [724, 443] on div "Clínica: Multicentro Pediátrico" at bounding box center [834, 451] width 472 height 18
click at [592, 387] on input "Ordem de chegada Consumidos: 6 / 15 Horário: 12:45 Clínica: Multicentro Pediátr…" at bounding box center [586, 379] width 12 height 16
radio input "true"
click at [1026, 716] on button "Confirmar" at bounding box center [1034, 716] width 96 height 30
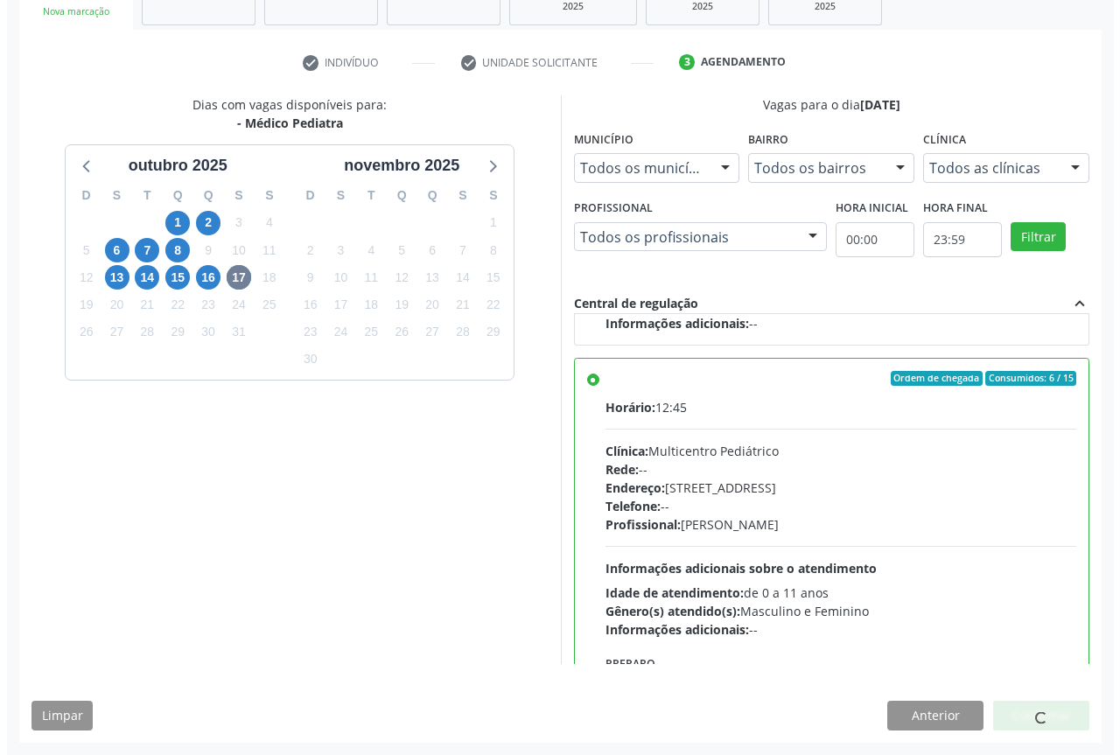
scroll to position [0, 0]
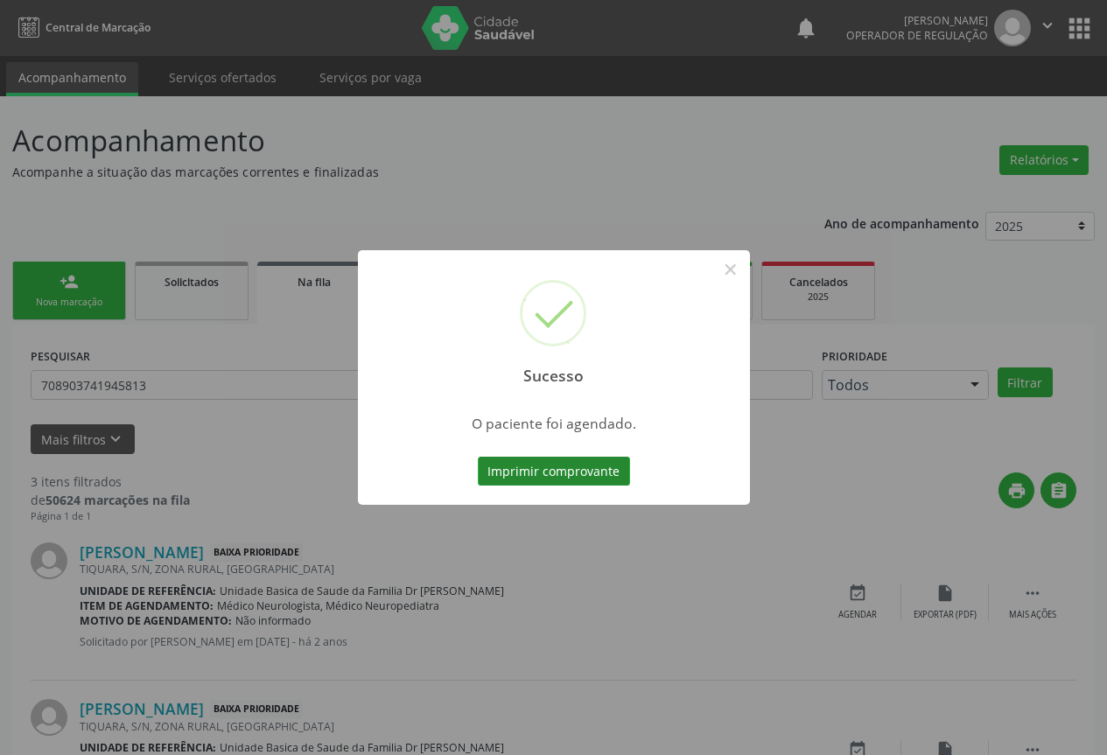
click at [552, 471] on button "Imprimir comprovante" at bounding box center [554, 472] width 152 height 30
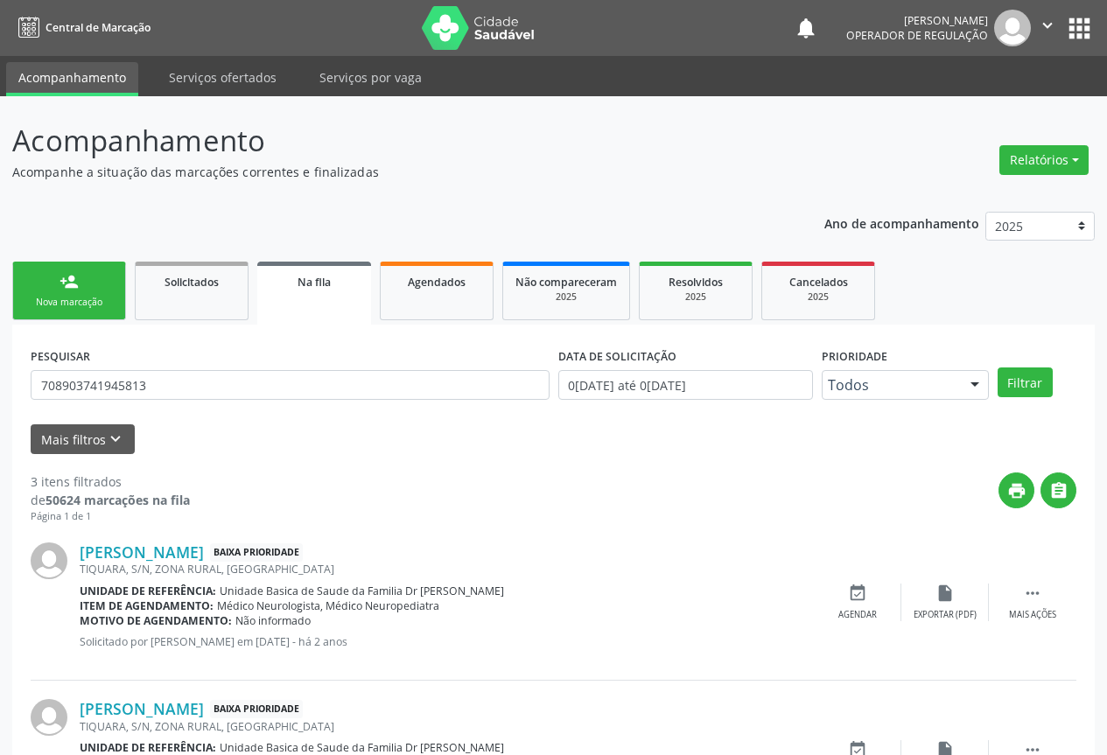
click at [82, 295] on link "person_add Nova marcação" at bounding box center [69, 291] width 114 height 59
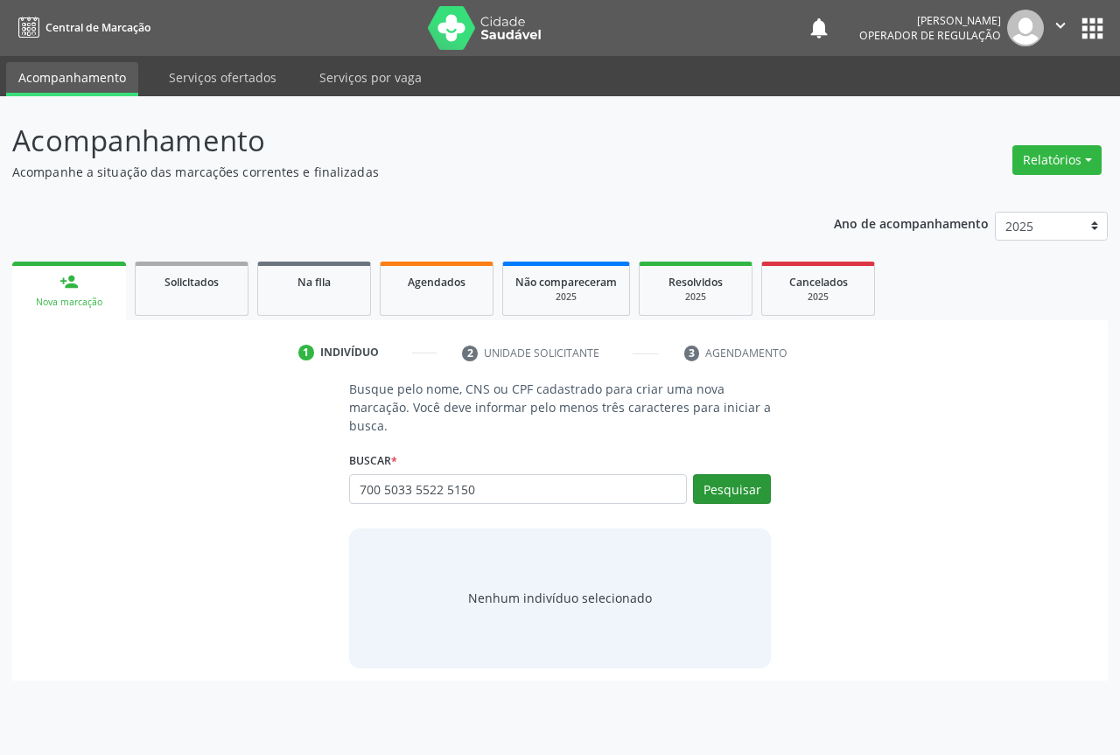
type input "700 5033 5522 5150"
click at [719, 483] on button "Pesquisar" at bounding box center [732, 489] width 78 height 30
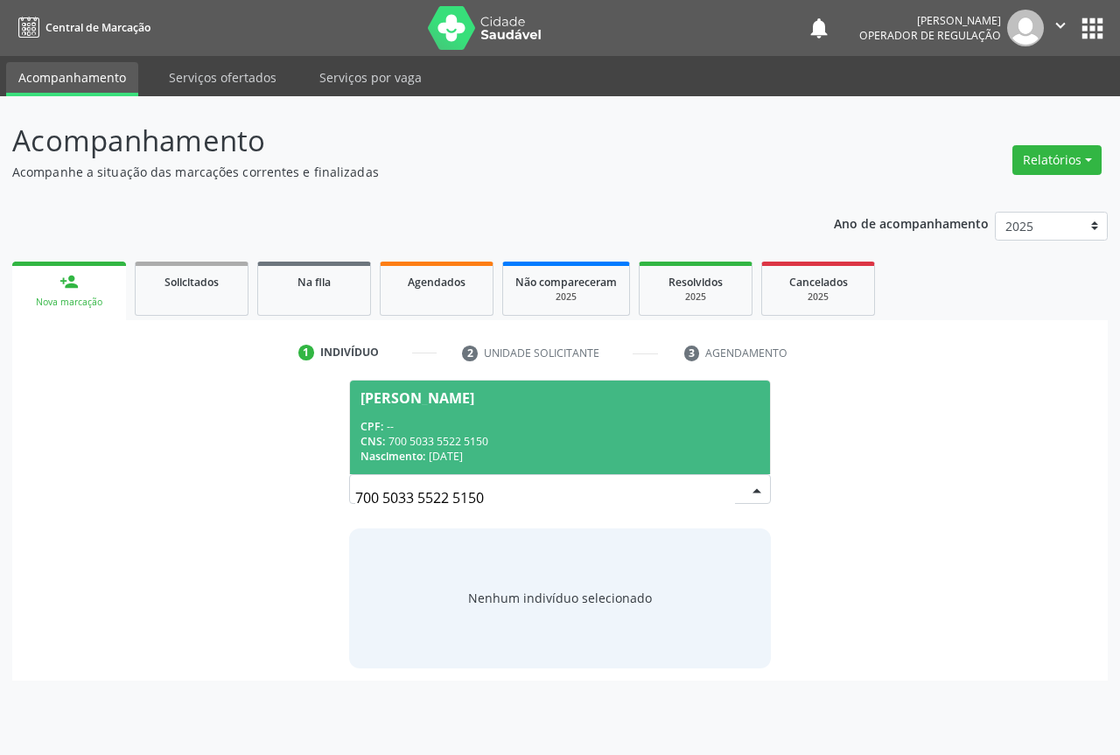
click at [435, 424] on div "CPF: --" at bounding box center [559, 426] width 399 height 15
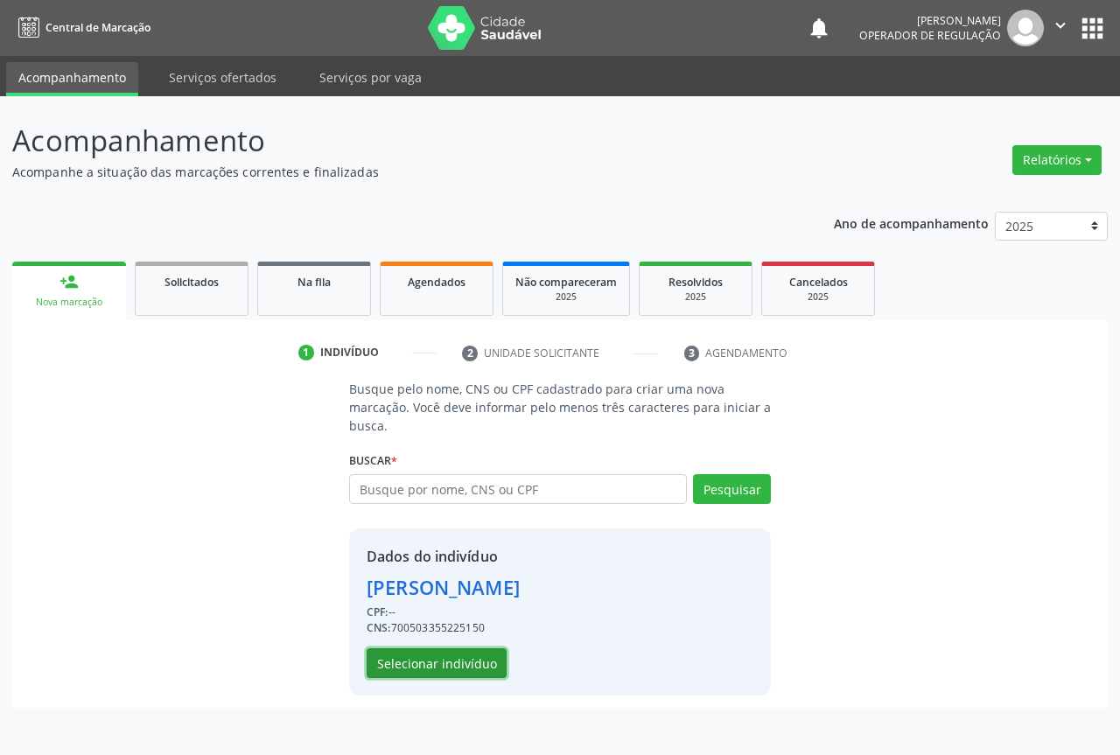
click at [409, 660] on button "Selecionar indivíduo" at bounding box center [437, 663] width 140 height 30
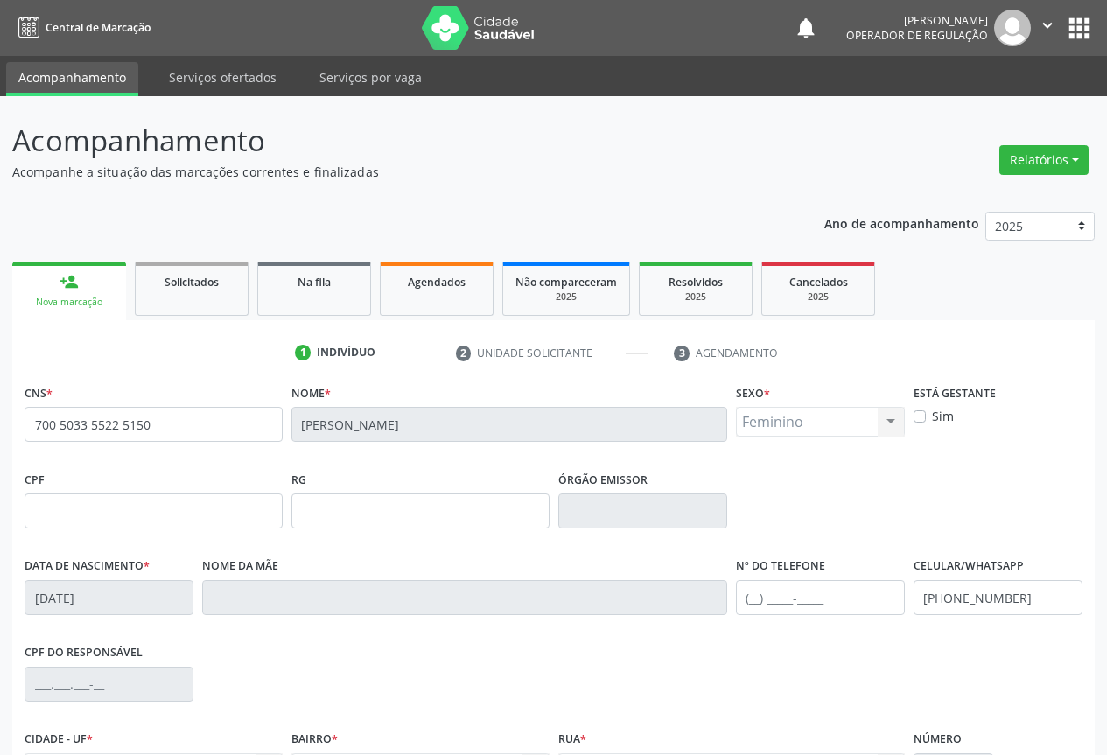
scroll to position [193, 0]
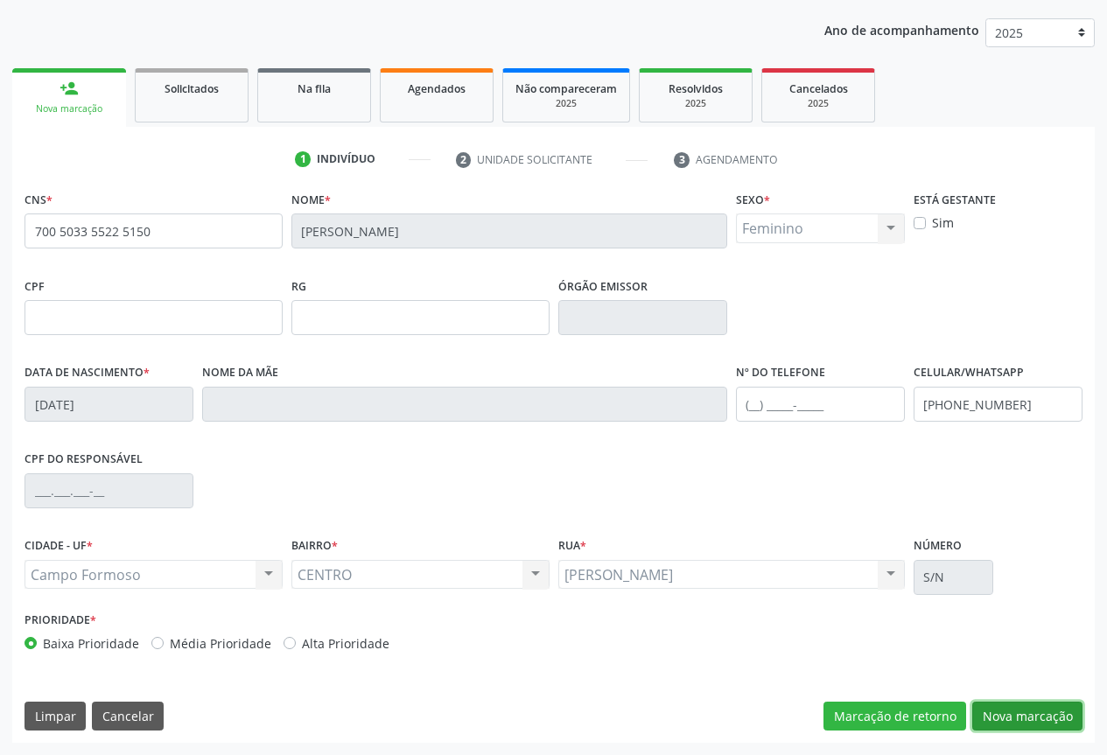
drag, startPoint x: 1028, startPoint y: 709, endPoint x: 1020, endPoint y: 680, distance: 29.9
click at [1027, 700] on div "CNS * 700 5033 5522 5150 Nome * Maria Liz Reis Santos Sexo * Feminino Masculino…" at bounding box center [553, 464] width 1082 height 556
click at [999, 713] on button "Nova marcação" at bounding box center [1027, 717] width 110 height 30
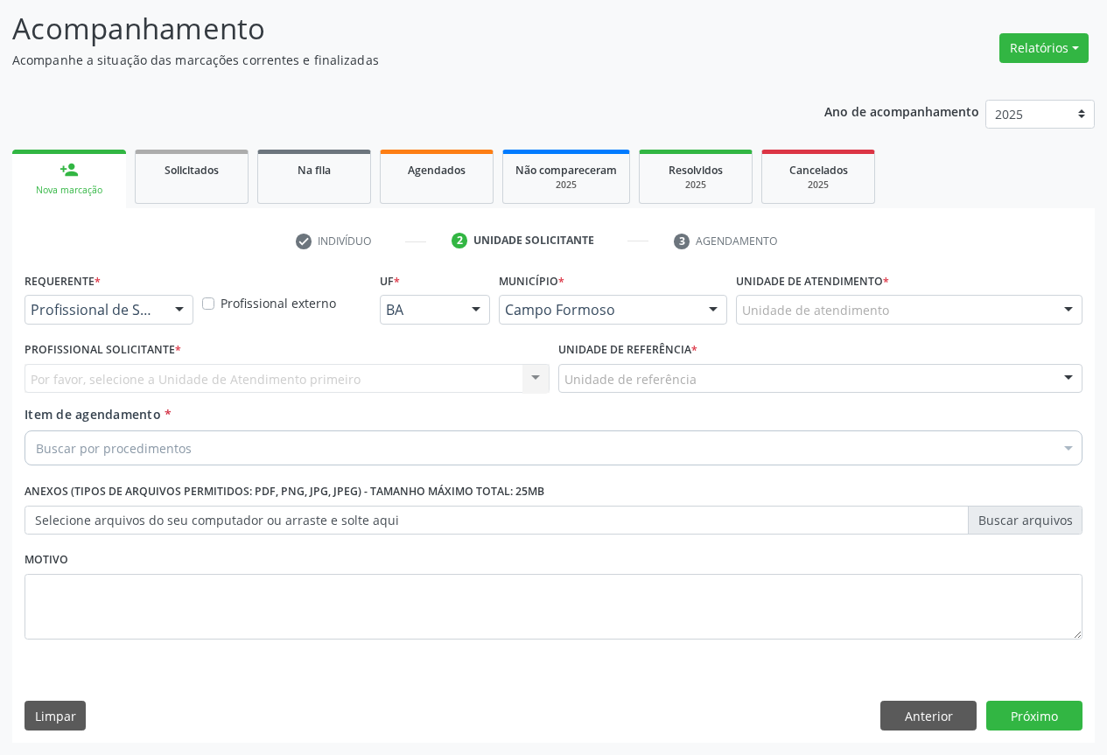
click at [122, 320] on div "Profissional de Saúde" at bounding box center [108, 310] width 169 height 30
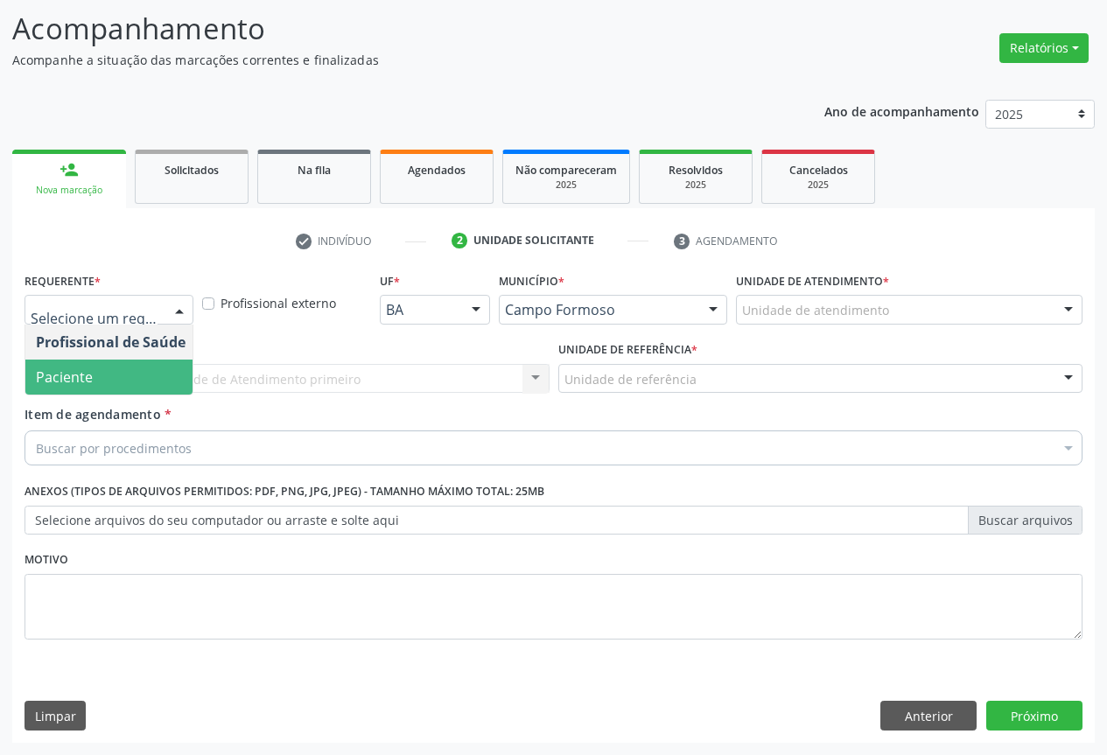
click at [75, 379] on span "Paciente" at bounding box center [64, 376] width 57 height 19
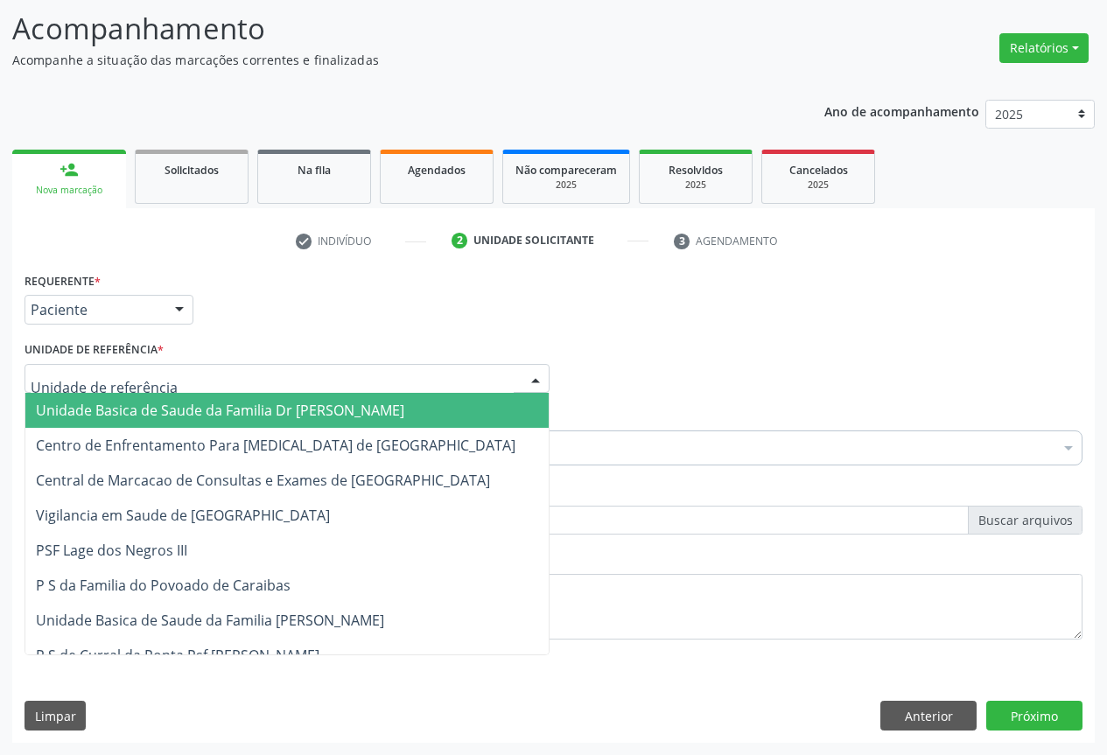
click at [235, 373] on div at bounding box center [286, 379] width 525 height 30
click at [138, 422] on span "Unidade Basica de Saude da Familia Dr [PERSON_NAME]" at bounding box center [286, 410] width 523 height 35
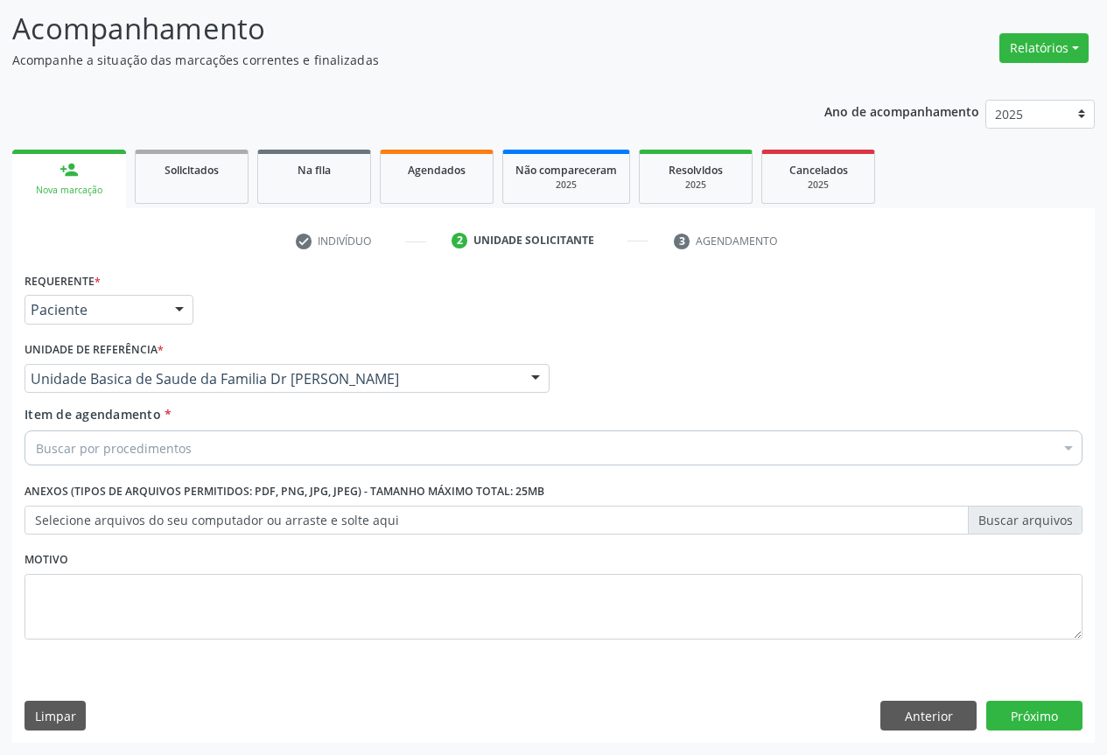
drag, startPoint x: 115, startPoint y: 447, endPoint x: 227, endPoint y: 422, distance: 114.8
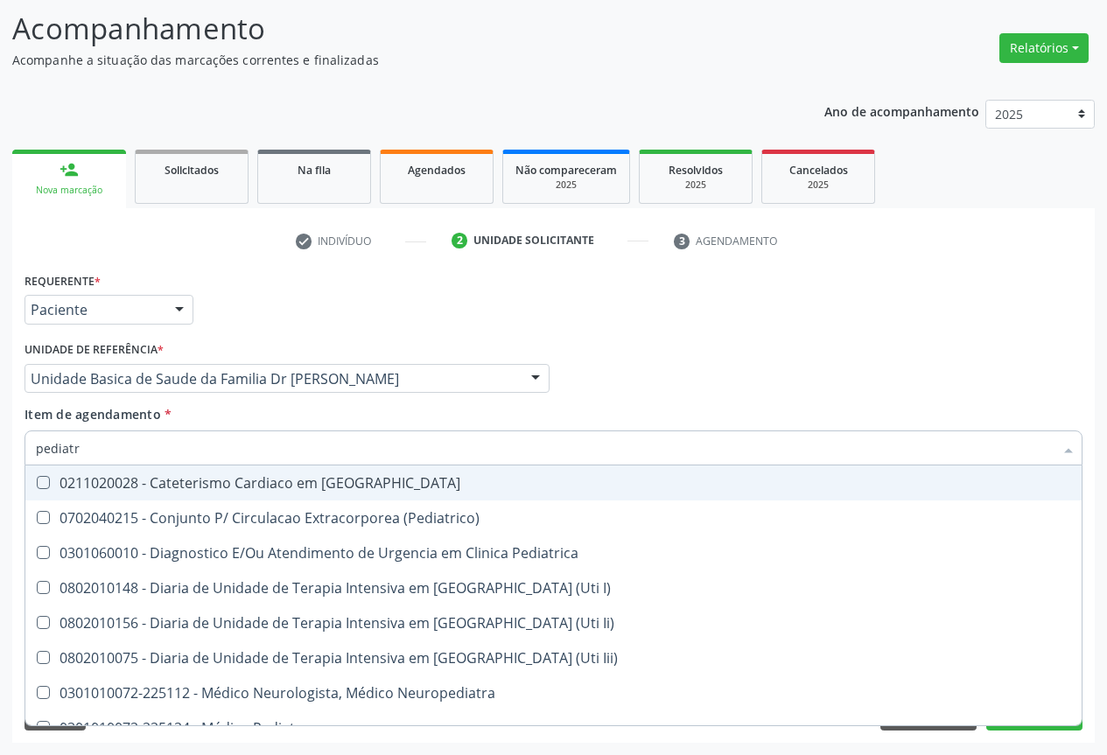
type input "pediatra"
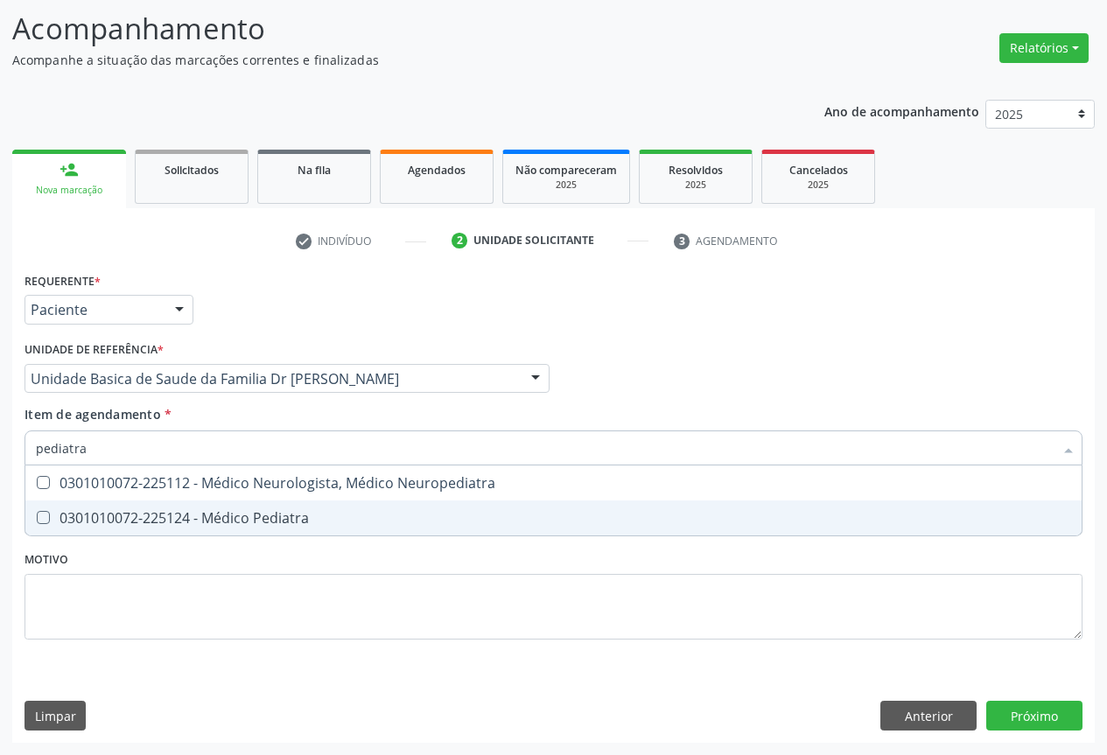
click at [173, 511] on div "0301010072-225124 - Médico Pediatra" at bounding box center [553, 518] width 1035 height 14
checkbox Pediatra "true"
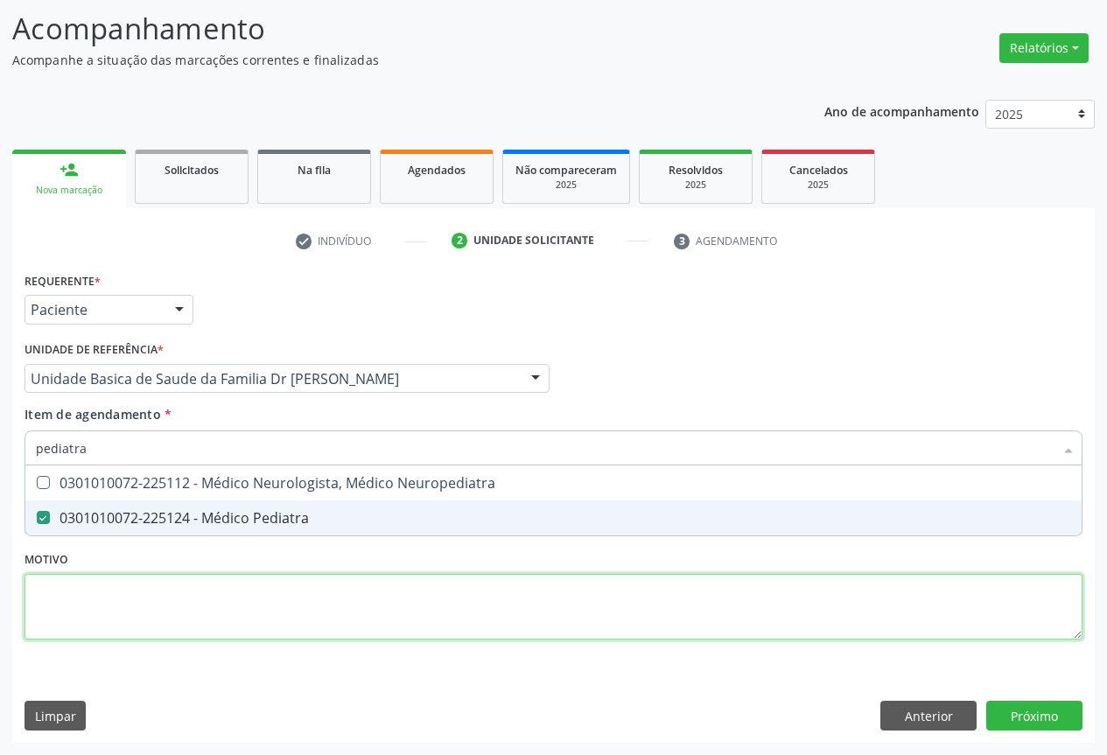
click at [146, 619] on div "Requerente * Paciente Profissional de Saúde Paciente Nenhum resultado encontrad…" at bounding box center [553, 466] width 1058 height 396
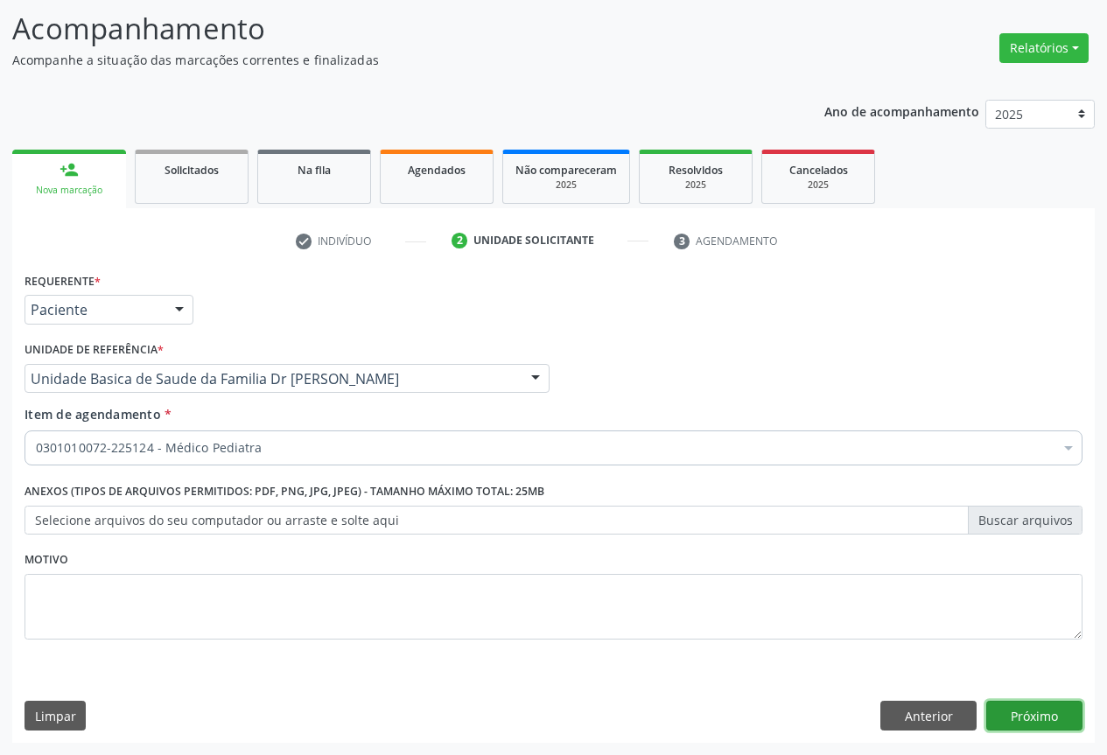
click at [1035, 707] on button "Próximo" at bounding box center [1034, 716] width 96 height 30
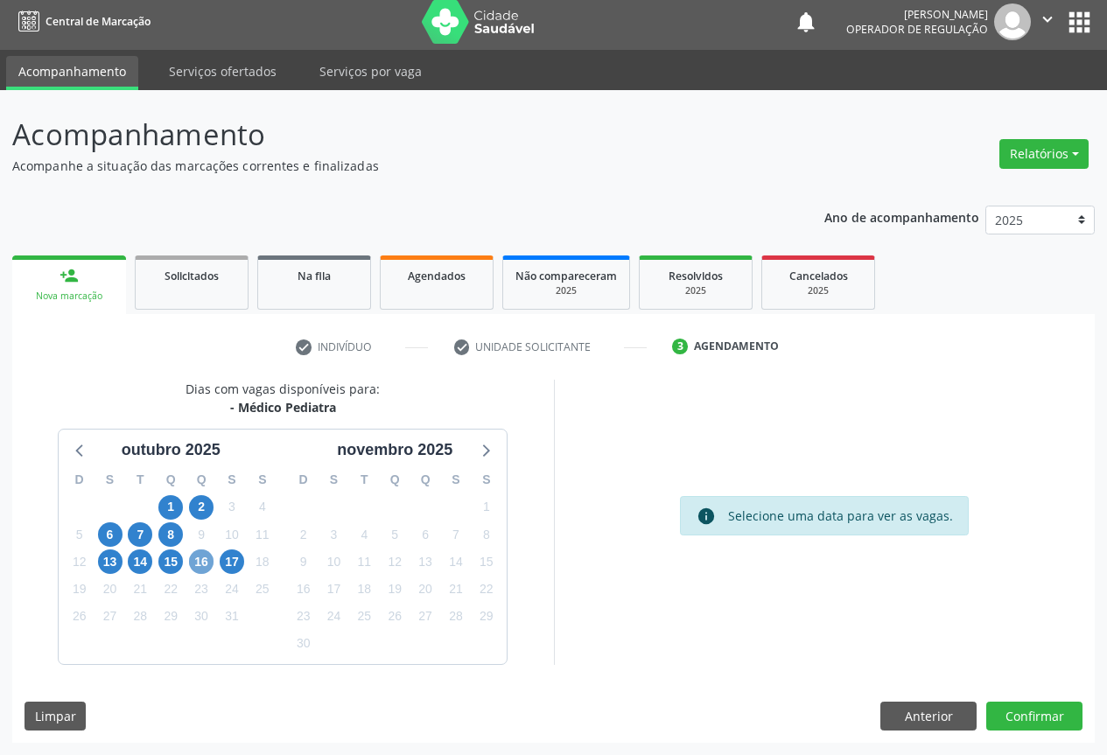
click at [199, 562] on span "16" at bounding box center [201, 561] width 24 height 24
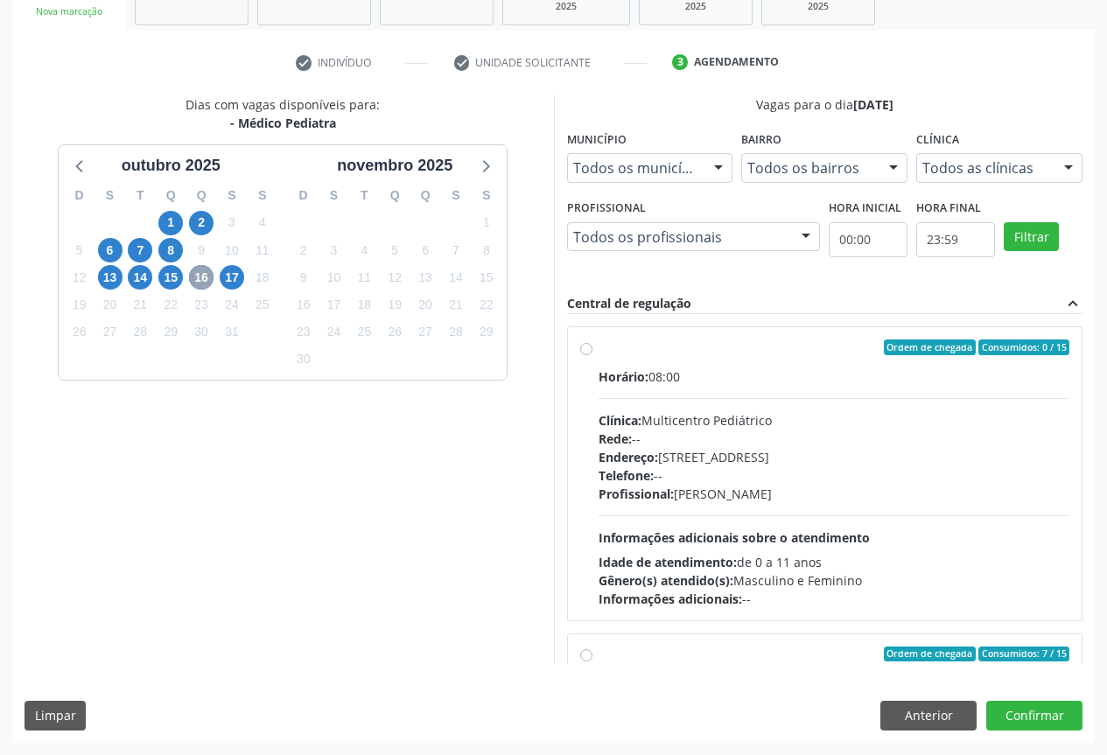
scroll to position [276, 0]
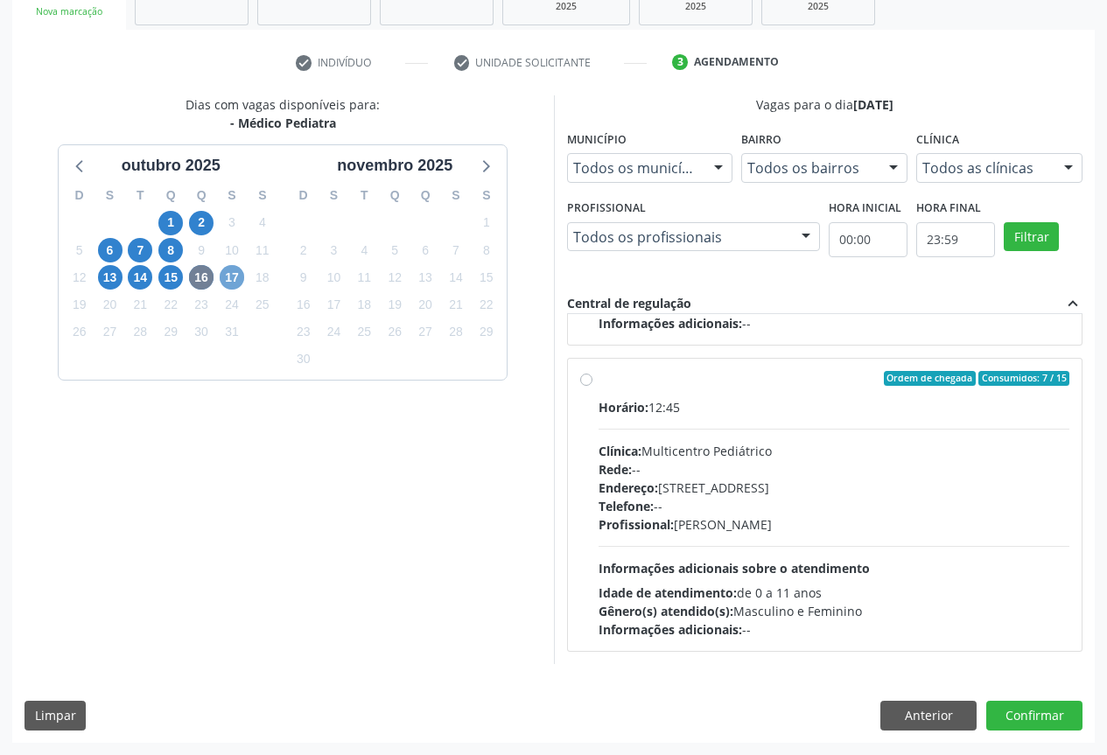
click at [236, 275] on span "17" at bounding box center [232, 277] width 24 height 24
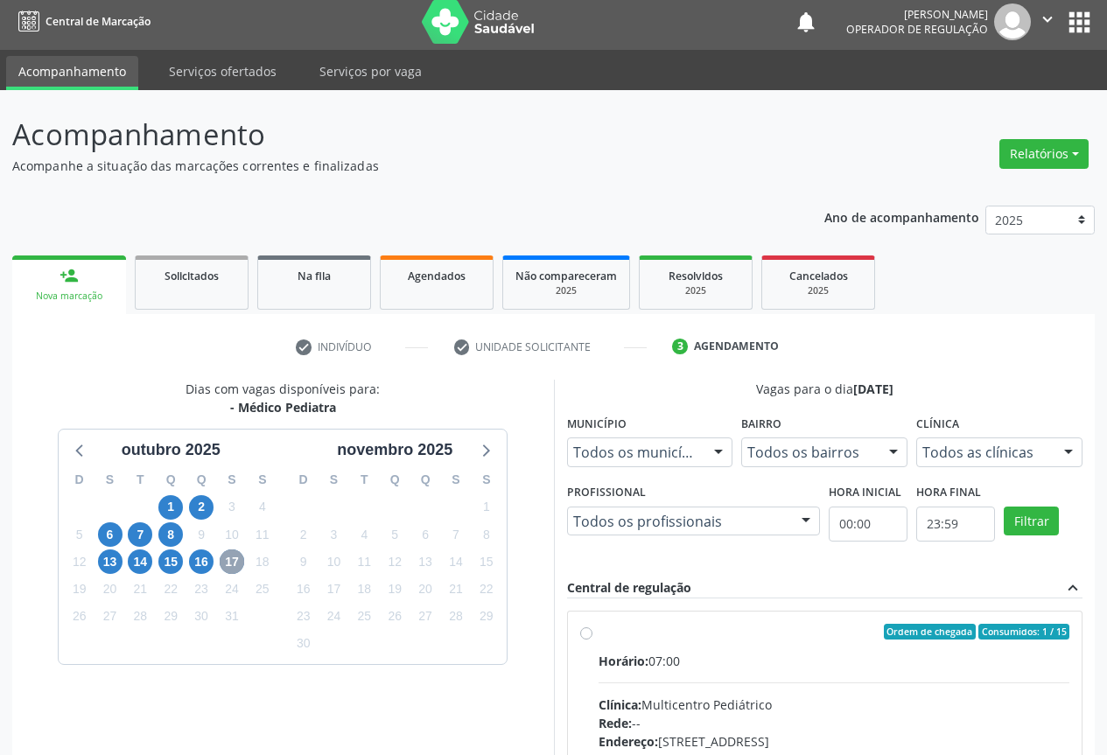
scroll to position [259, 0]
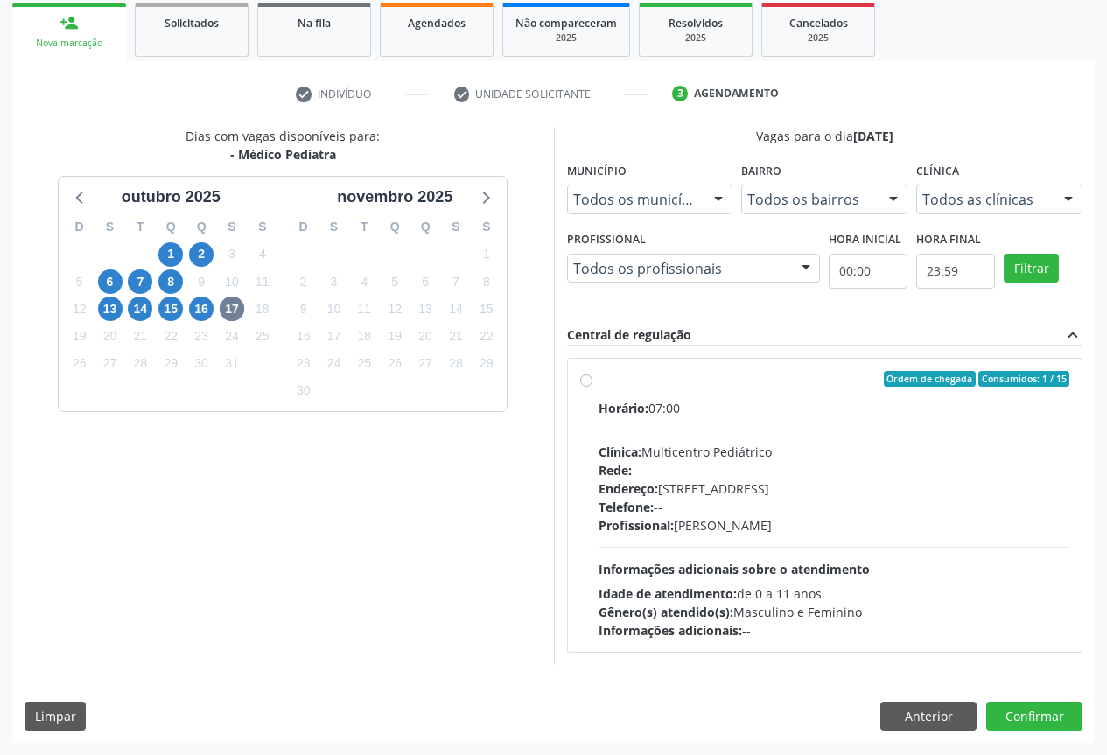
click at [638, 428] on div "Horário: 07:00 Clínica: Multicentro Pediátrico Rede: -- Endereço: Antigo Casa G…" at bounding box center [834, 519] width 472 height 241
click at [592, 387] on input "Ordem de chegada Consumidos: 1 / 15 Horário: 07:00 Clínica: Multicentro Pediátr…" at bounding box center [586, 379] width 12 height 16
radio input "true"
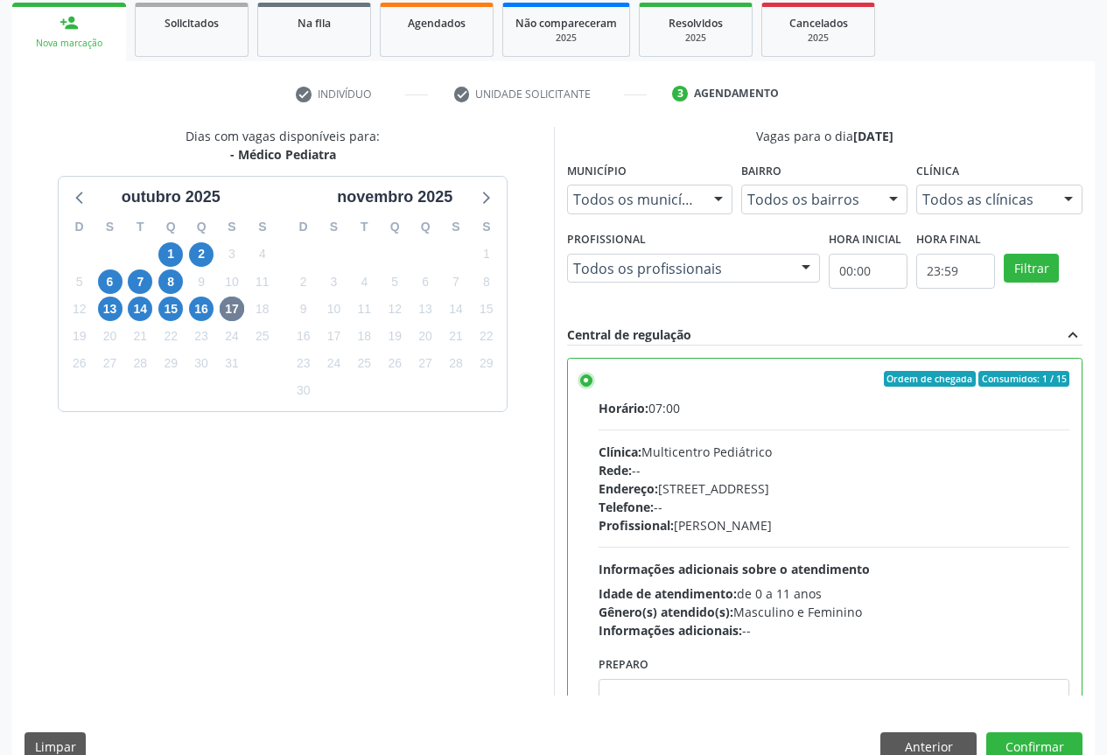
scroll to position [87, 0]
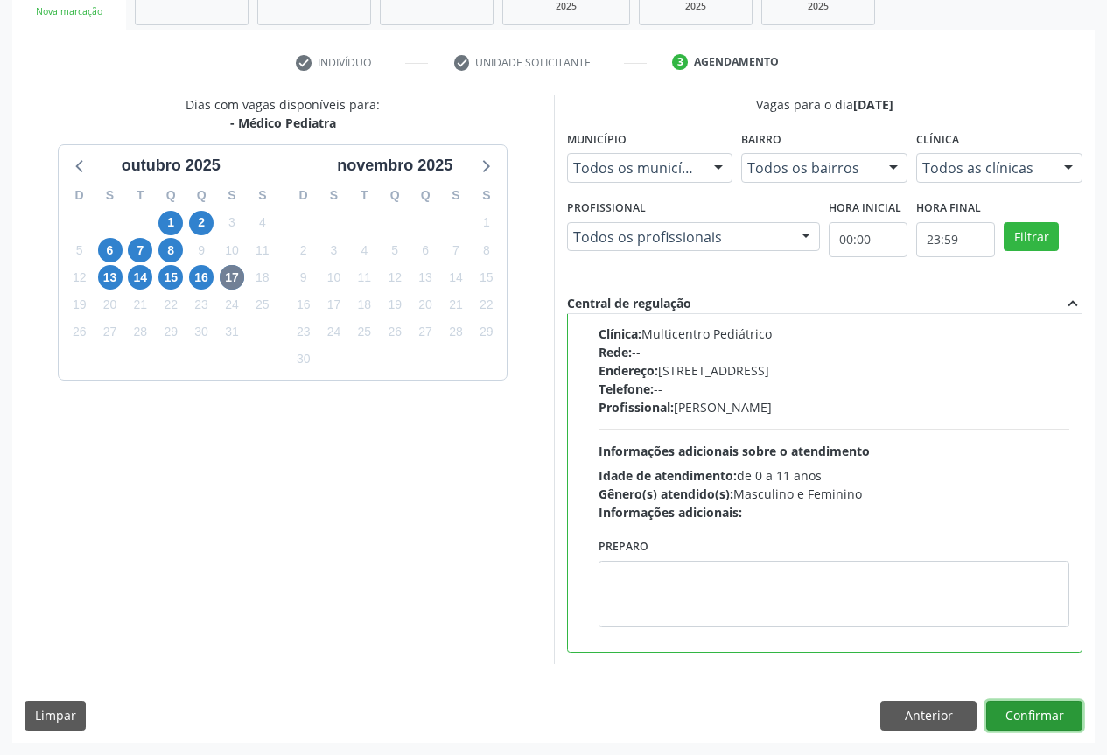
click at [1041, 704] on button "Confirmar" at bounding box center [1034, 716] width 96 height 30
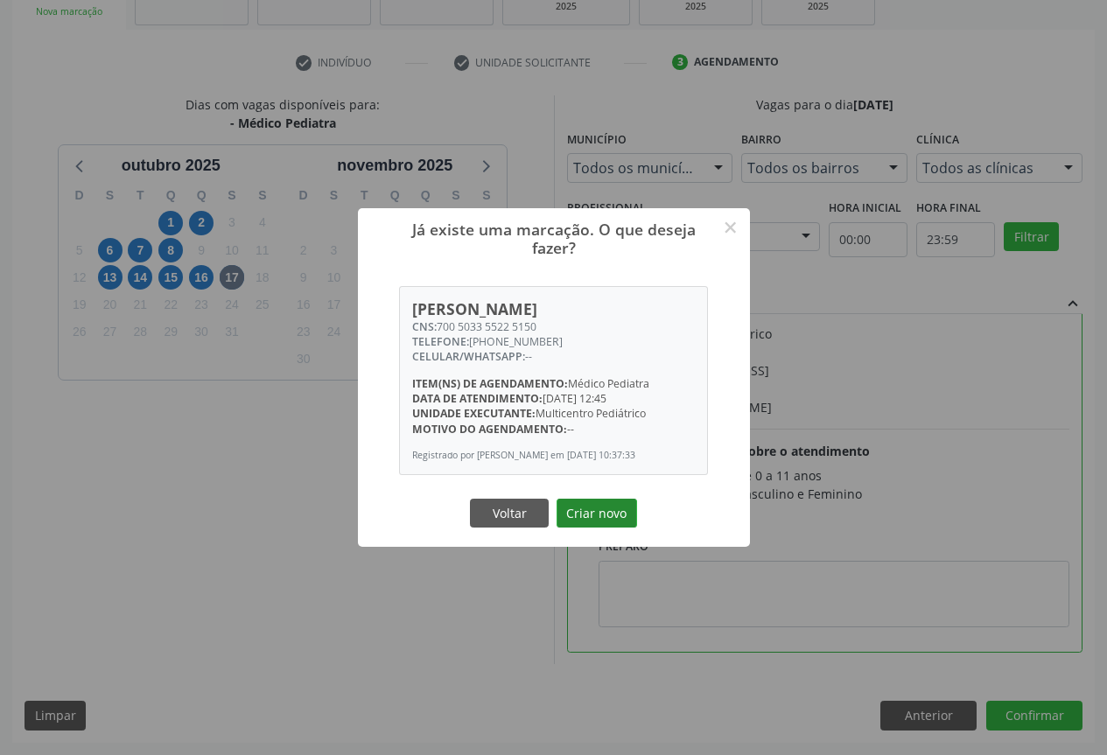
click at [600, 500] on button "Criar novo" at bounding box center [596, 514] width 80 height 30
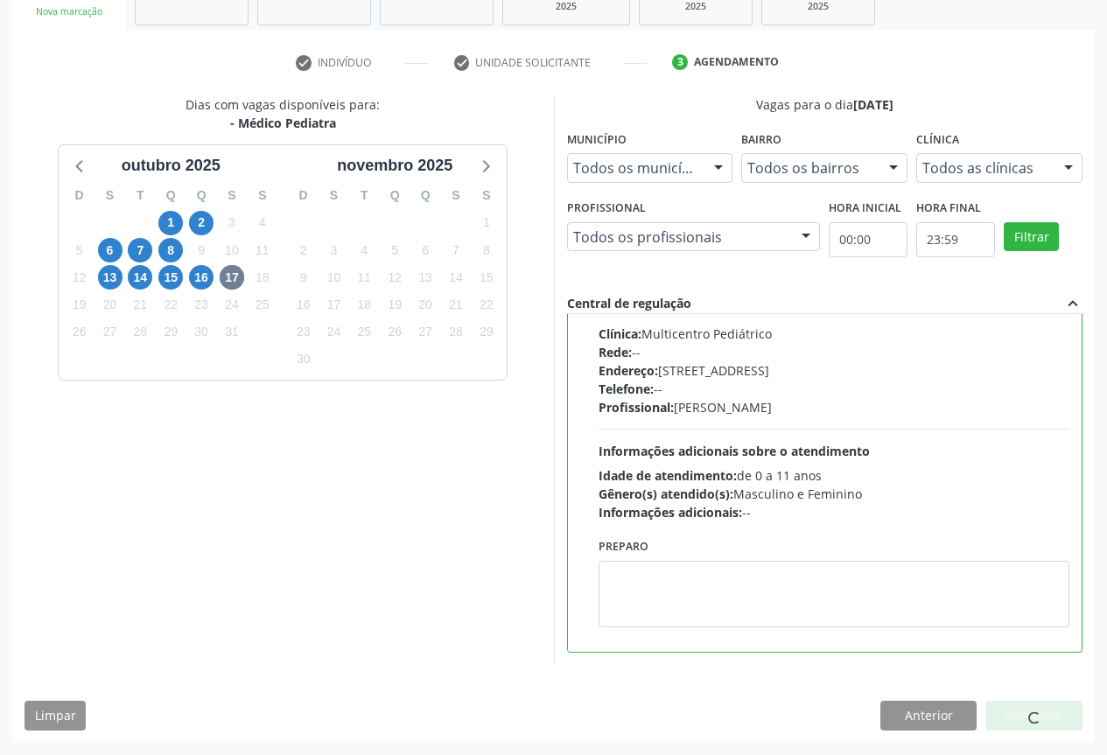
scroll to position [0, 0]
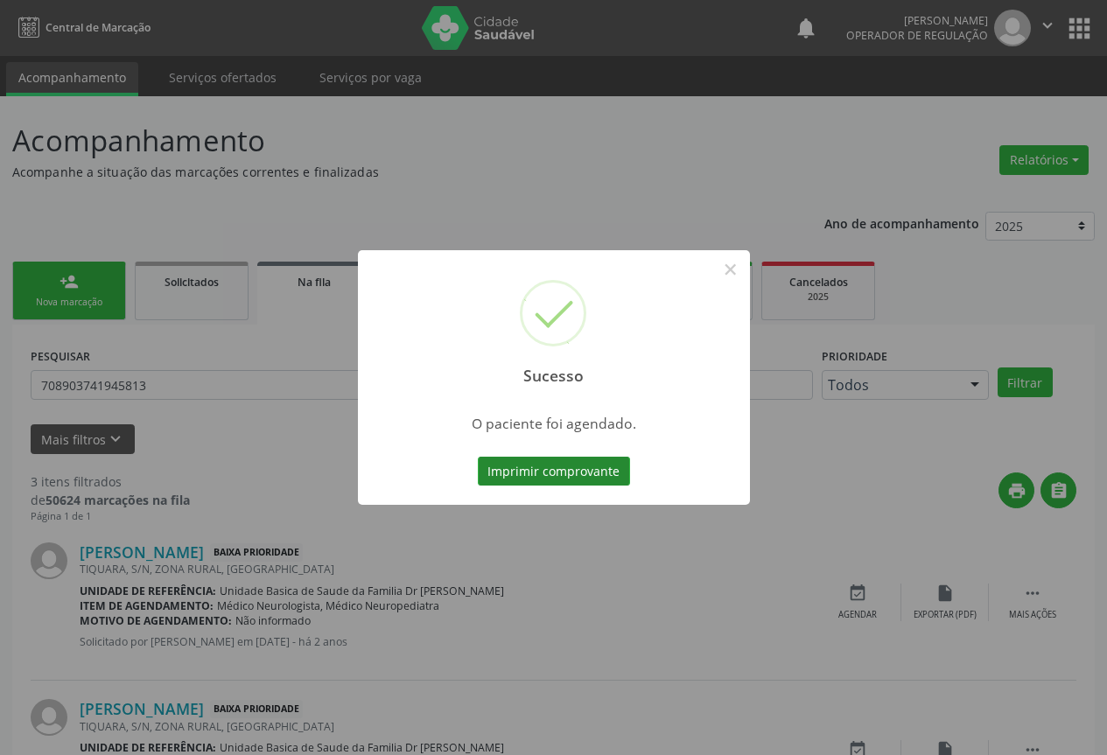
click at [561, 476] on button "Imprimir comprovante" at bounding box center [554, 472] width 152 height 30
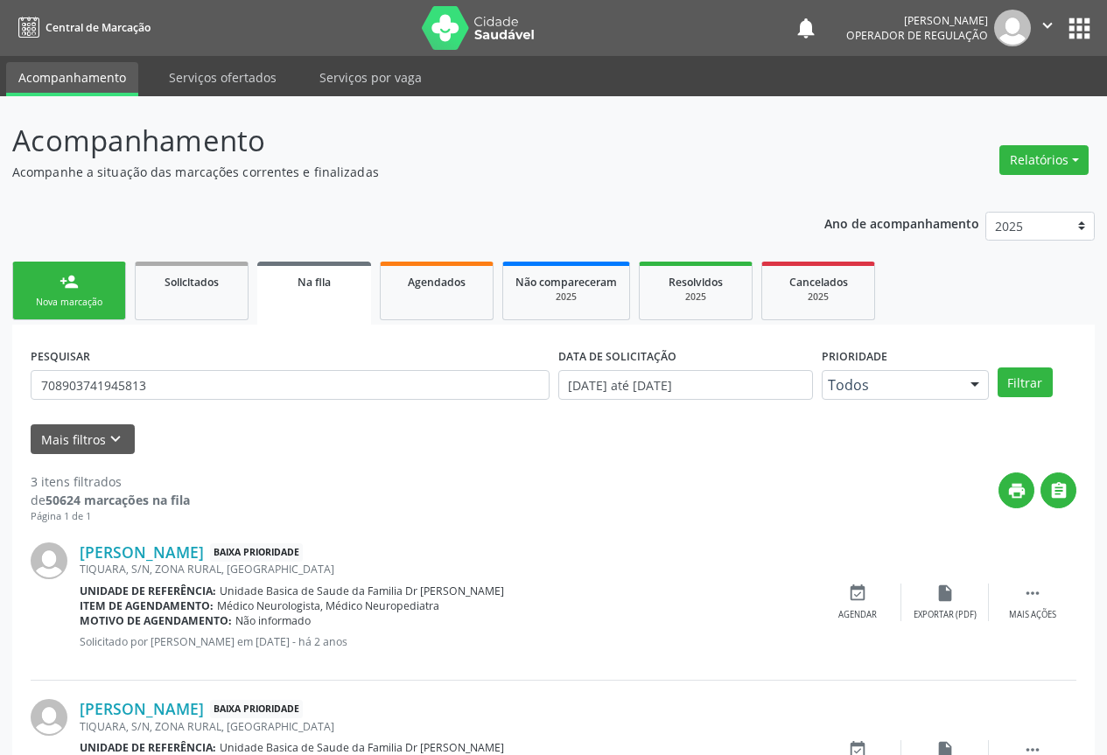
click at [81, 297] on div "Nova marcação" at bounding box center [68, 302] width 87 height 13
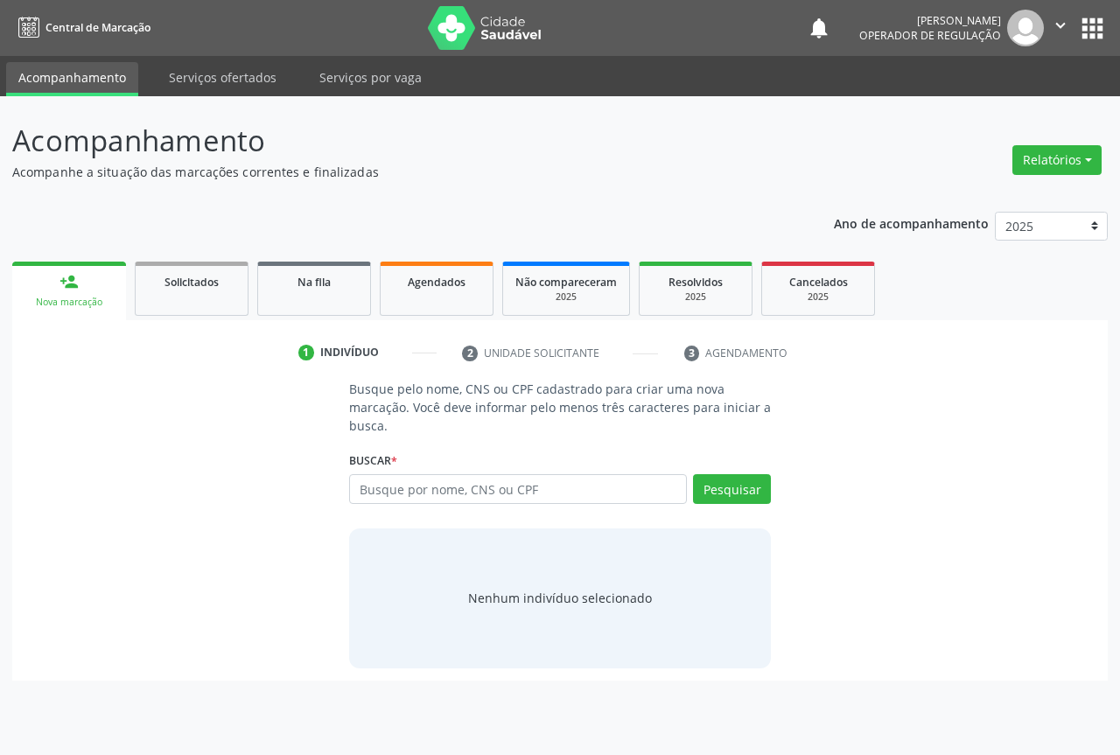
click at [81, 297] on div "Nova marcação" at bounding box center [68, 302] width 89 height 13
paste input "700 5033 5522 5150"
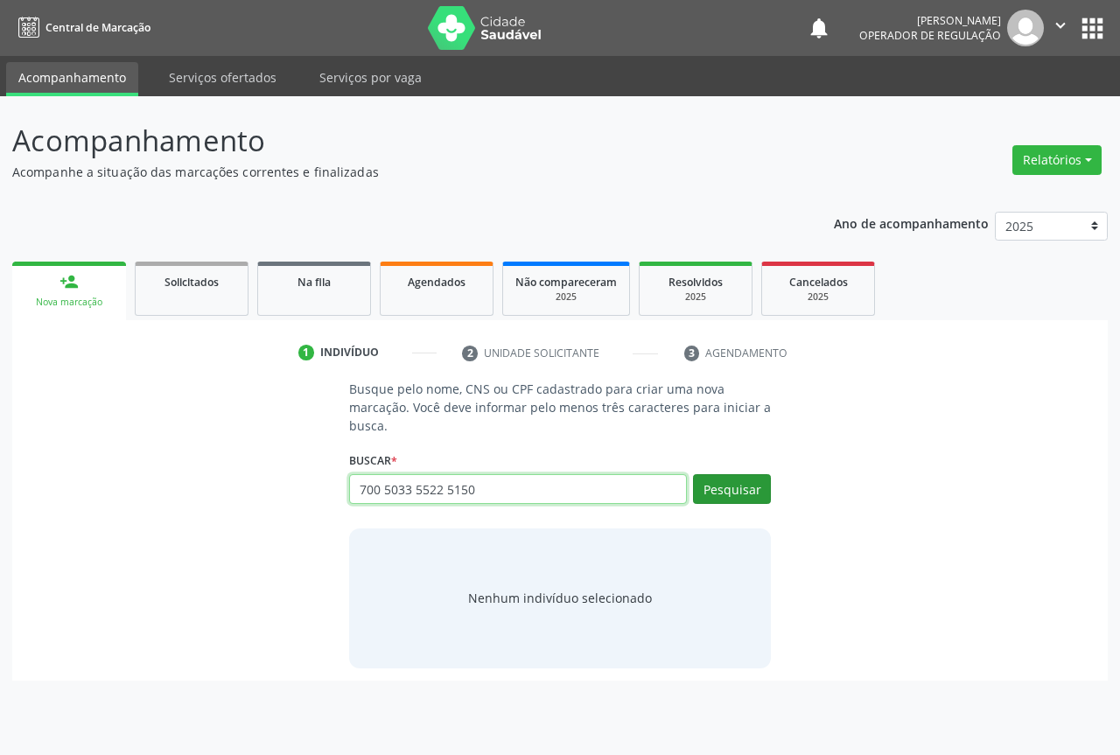
type input "700 5033 5522 5150"
click at [721, 486] on button "Pesquisar" at bounding box center [732, 489] width 78 height 30
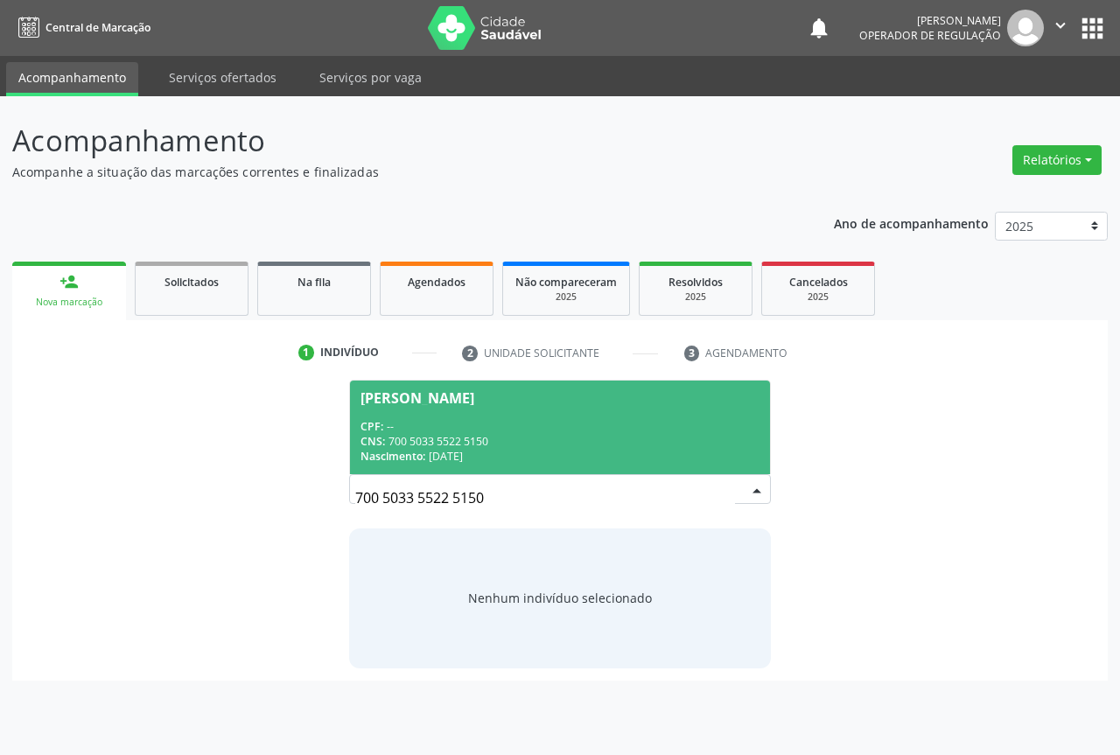
click at [405, 408] on span "Maria Liz Reis Santos CPF: -- CNS: 700 5033 5522 5150 Nascimento: 24/11/2020" at bounding box center [560, 428] width 420 height 94
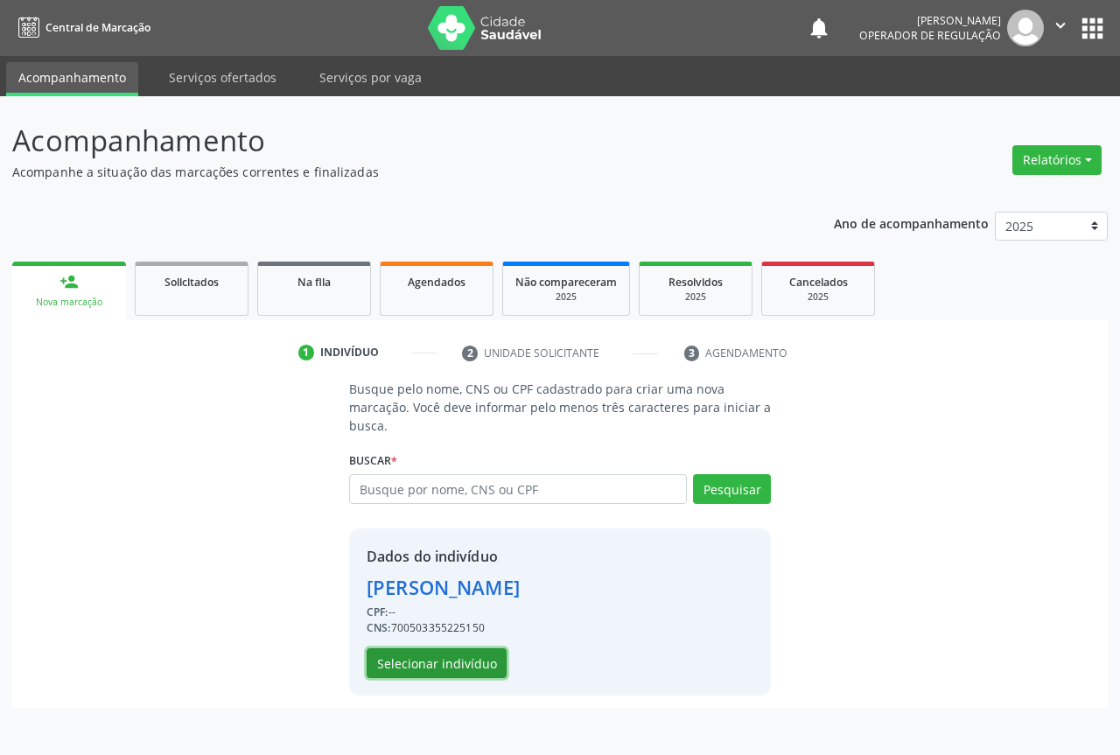
click at [408, 661] on button "Selecionar indivíduo" at bounding box center [437, 663] width 140 height 30
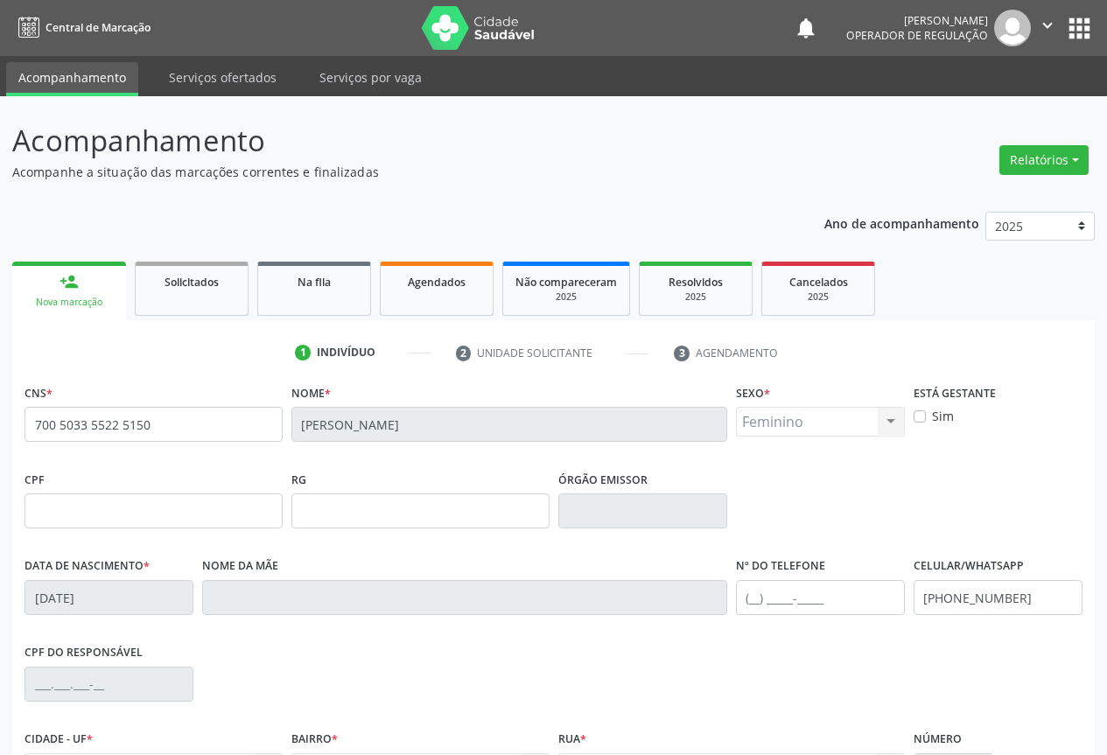
scroll to position [193, 0]
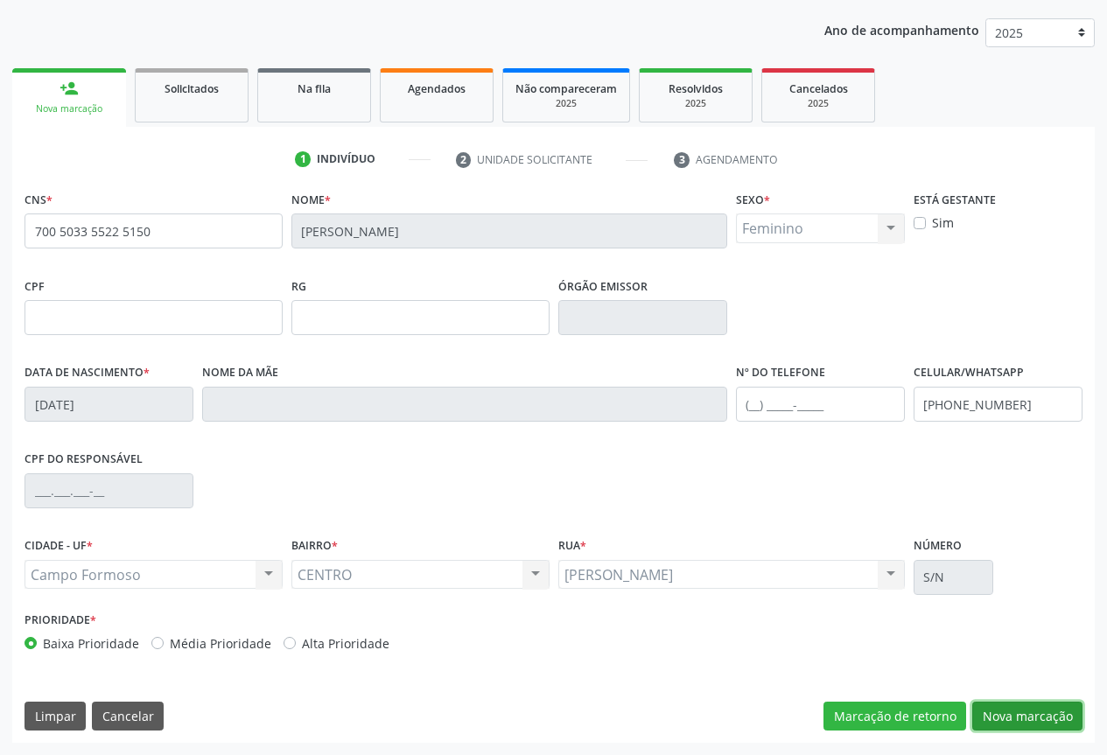
click at [1019, 714] on button "Nova marcação" at bounding box center [1027, 717] width 110 height 30
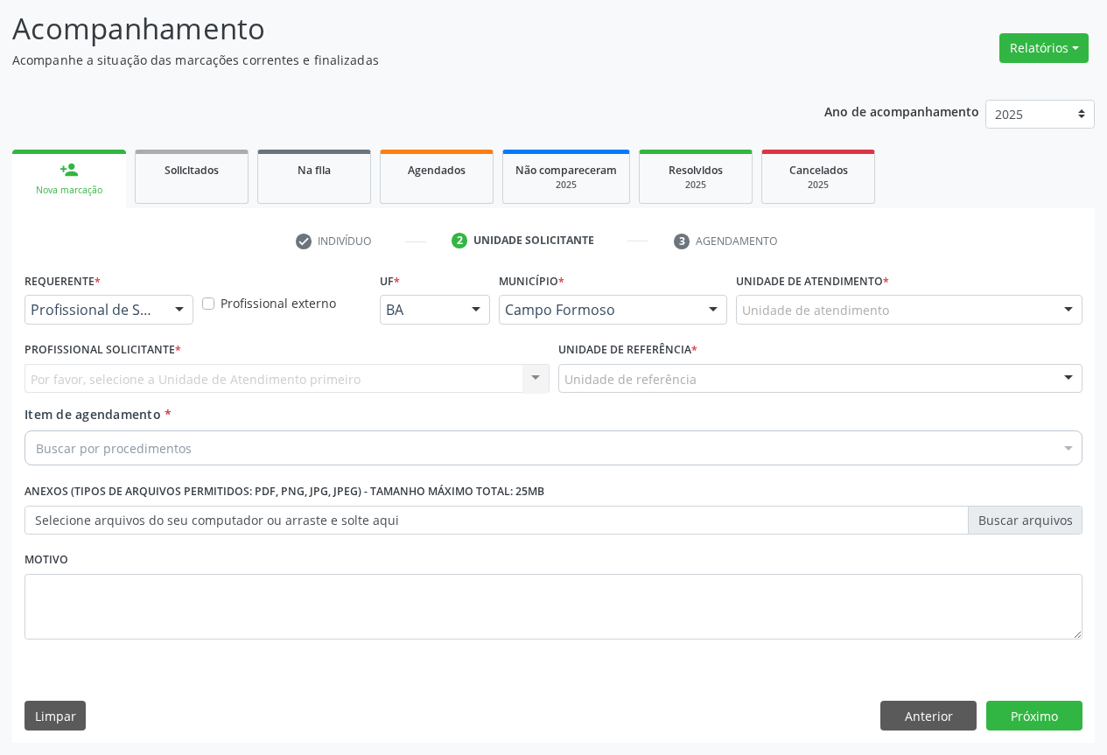
click at [172, 304] on div at bounding box center [179, 311] width 26 height 30
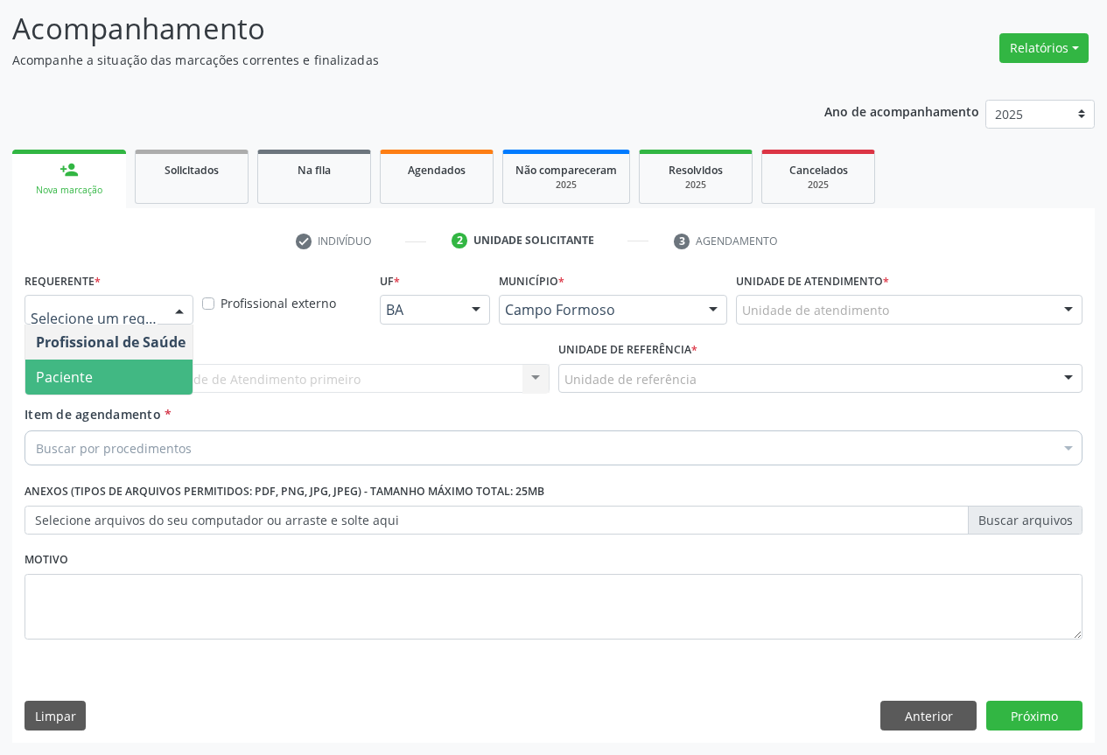
click at [86, 384] on span "Paciente" at bounding box center [64, 376] width 57 height 19
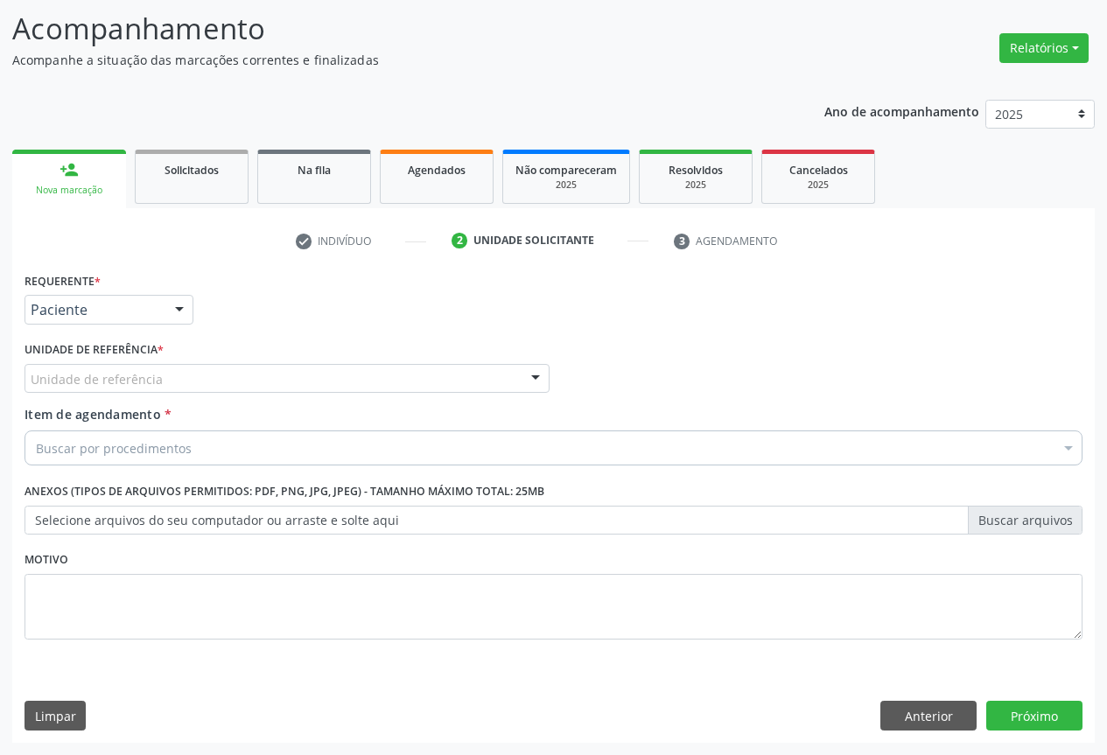
click at [240, 384] on div "Unidade de referência" at bounding box center [286, 379] width 525 height 30
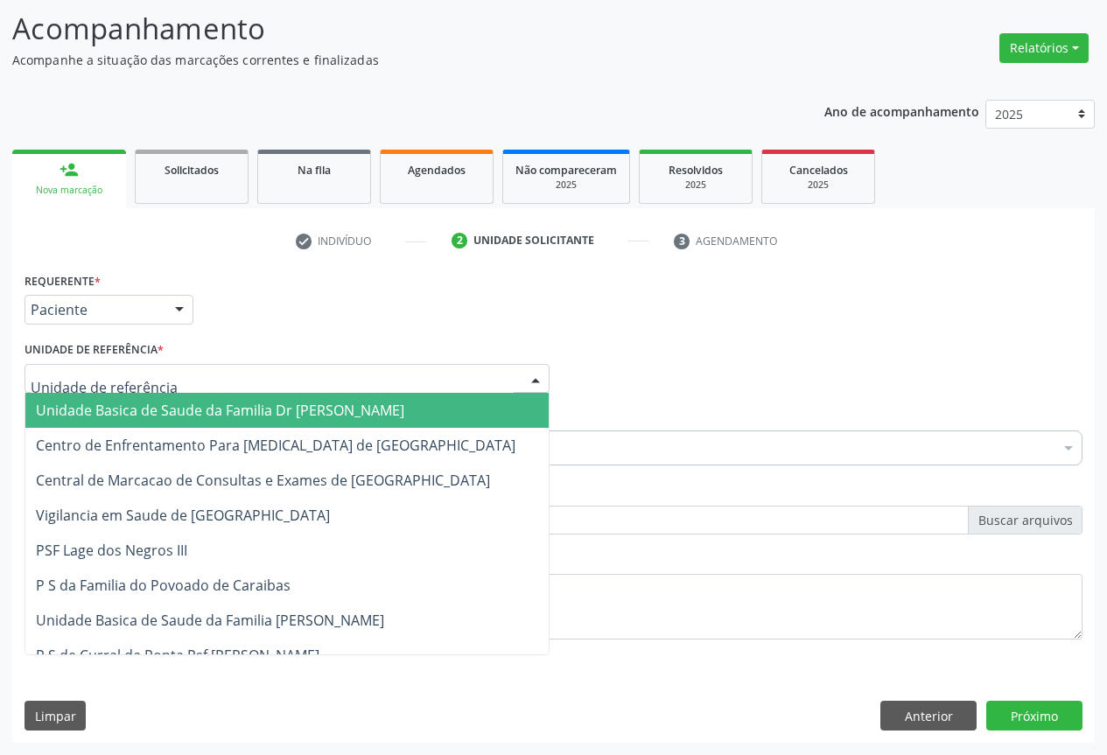
click at [140, 411] on span "Unidade Basica de Saude da Familia Dr [PERSON_NAME]" at bounding box center [220, 410] width 368 height 19
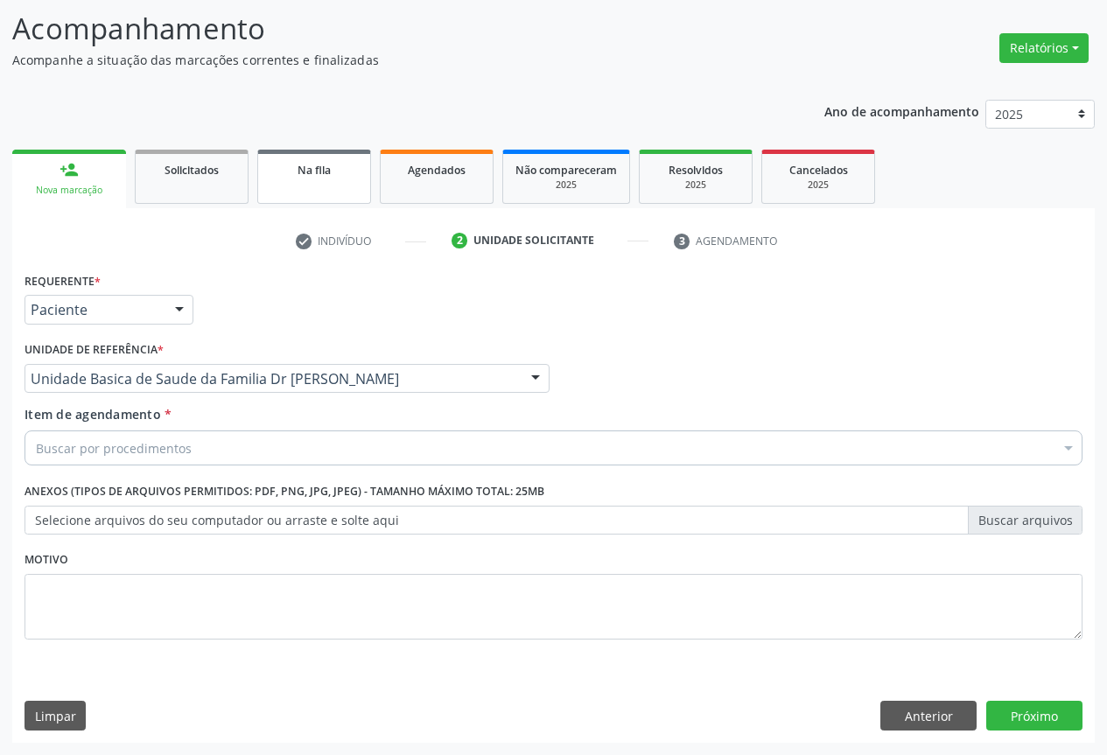
click at [329, 192] on link "Na fila" at bounding box center [314, 177] width 114 height 54
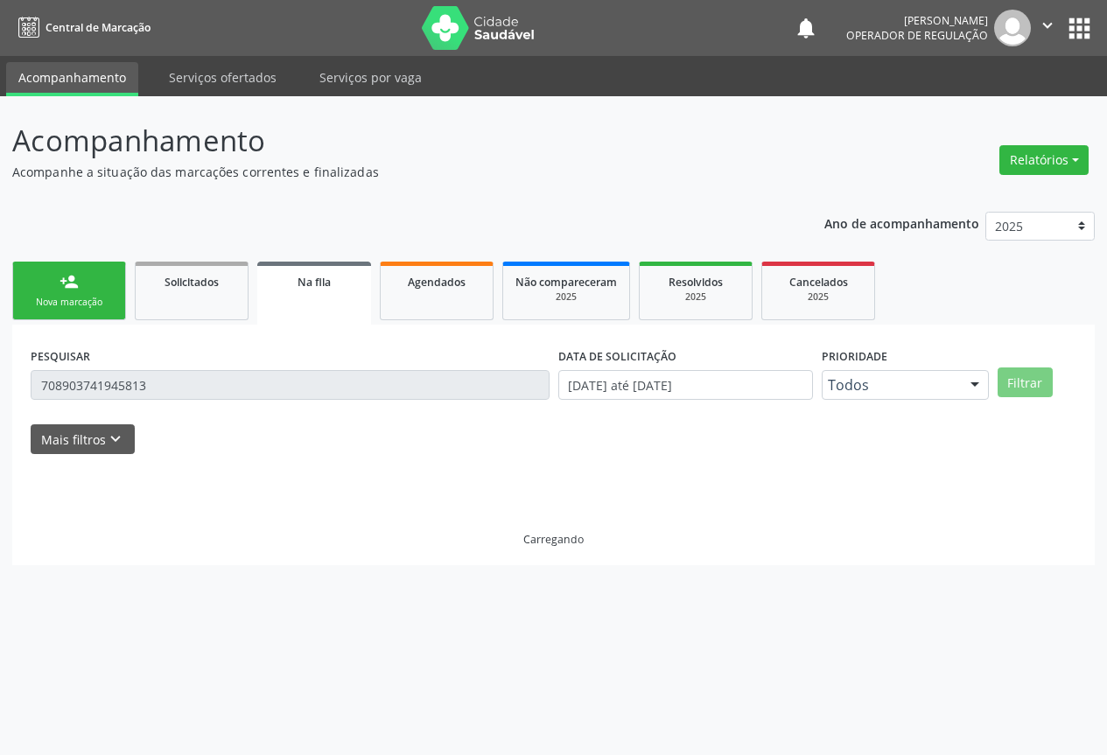
scroll to position [0, 0]
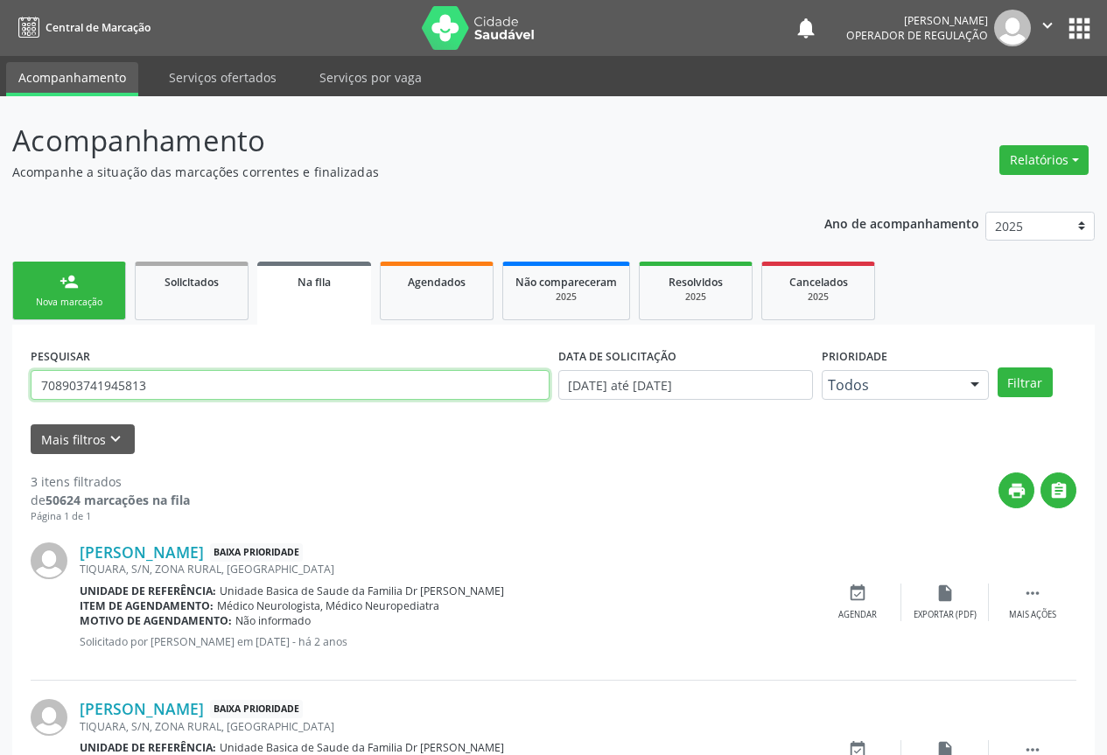
click at [157, 390] on input "708903741945813" at bounding box center [290, 385] width 519 height 30
type input "7"
paste input "700 5033 5522 5150"
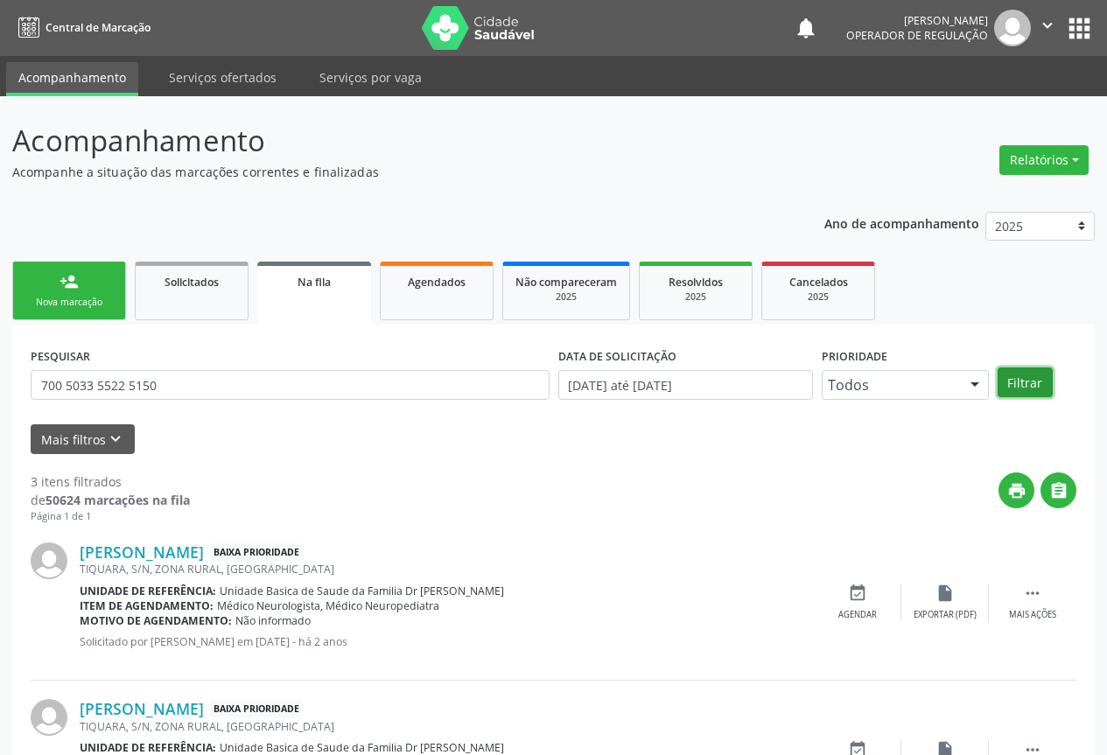
click at [1025, 373] on button "Filtrar" at bounding box center [1024, 382] width 55 height 30
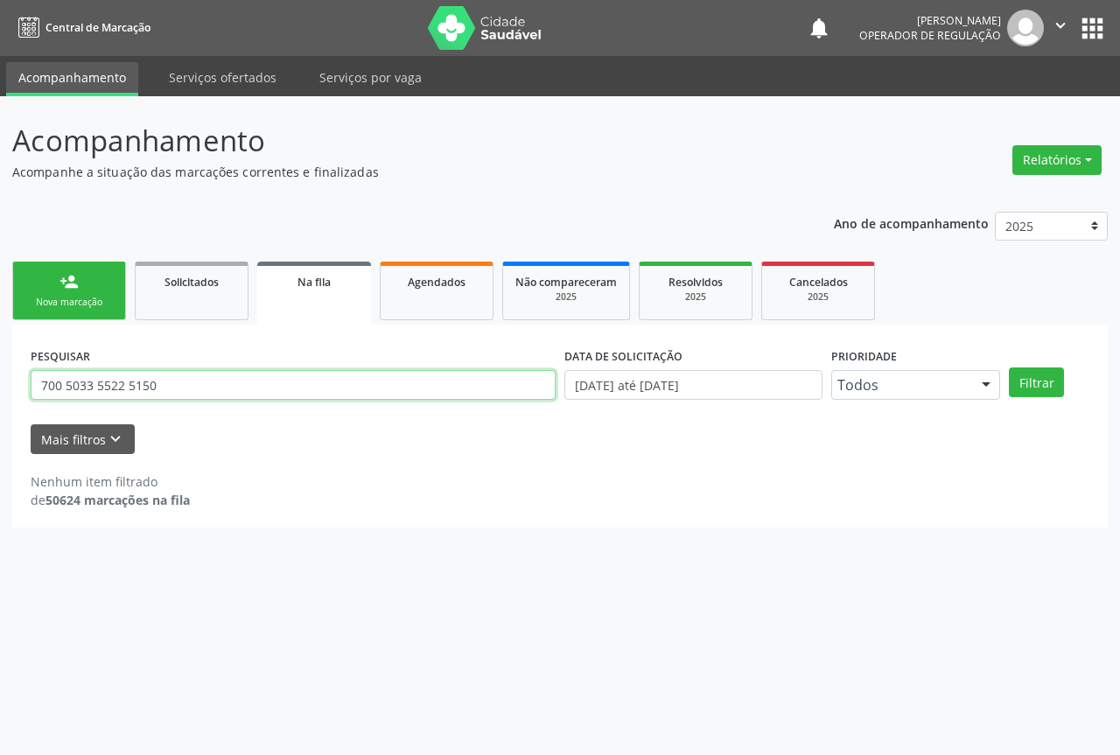
drag, startPoint x: 169, startPoint y: 385, endPoint x: 191, endPoint y: 366, distance: 29.1
click at [171, 385] on input "700 5033 5522 5150" at bounding box center [293, 385] width 525 height 30
type input "7"
type input "700503355225150"
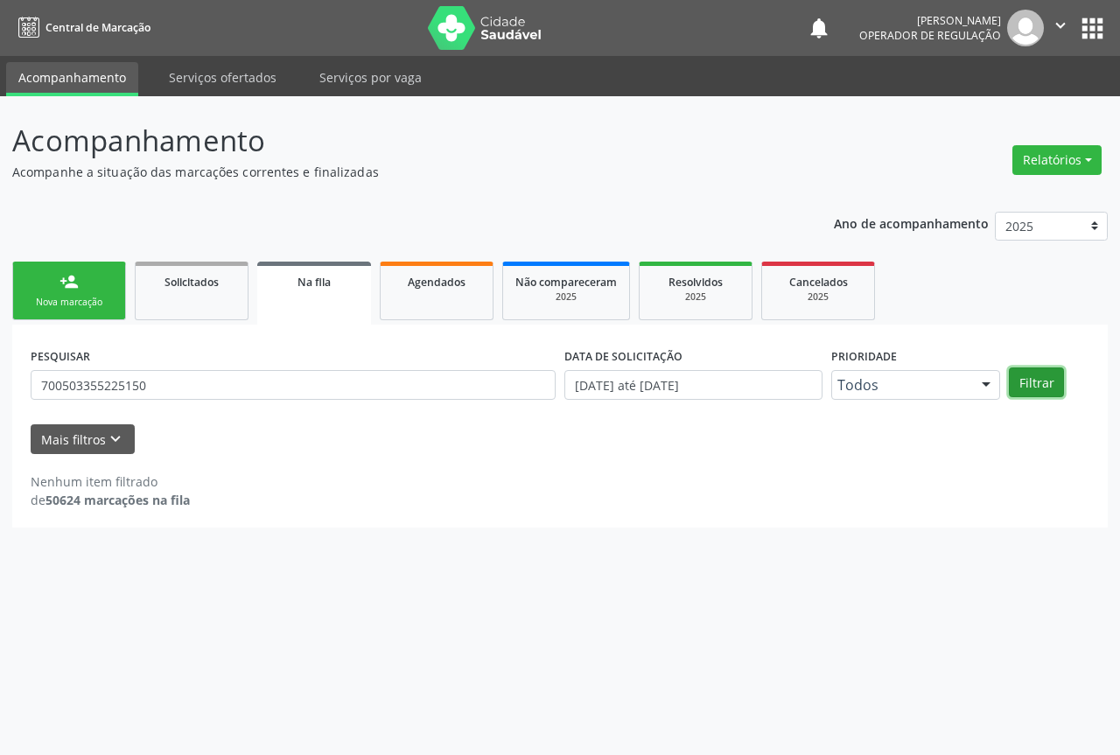
drag, startPoint x: 1045, startPoint y: 381, endPoint x: 1021, endPoint y: 223, distance: 159.2
click at [1045, 377] on button "Filtrar" at bounding box center [1036, 382] width 55 height 30
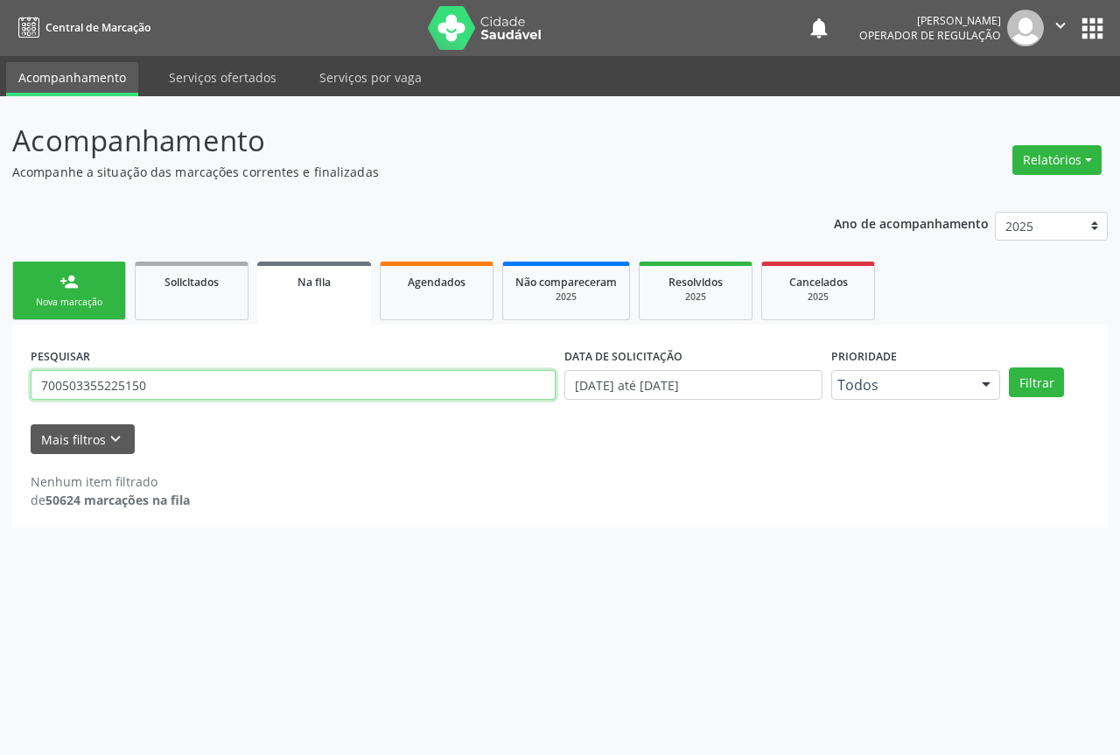
drag, startPoint x: 51, startPoint y: 384, endPoint x: 196, endPoint y: 392, distance: 145.4
click at [196, 392] on input "700503355225150" at bounding box center [293, 385] width 525 height 30
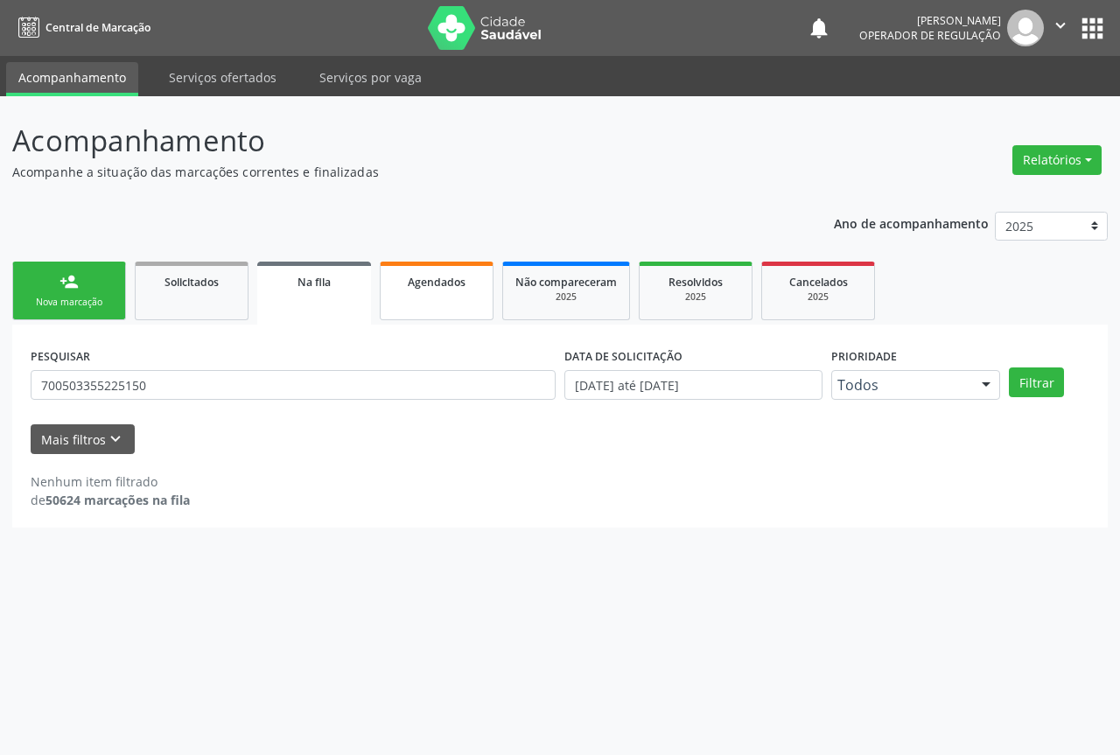
click at [432, 289] on span "Agendados" at bounding box center [437, 282] width 58 height 15
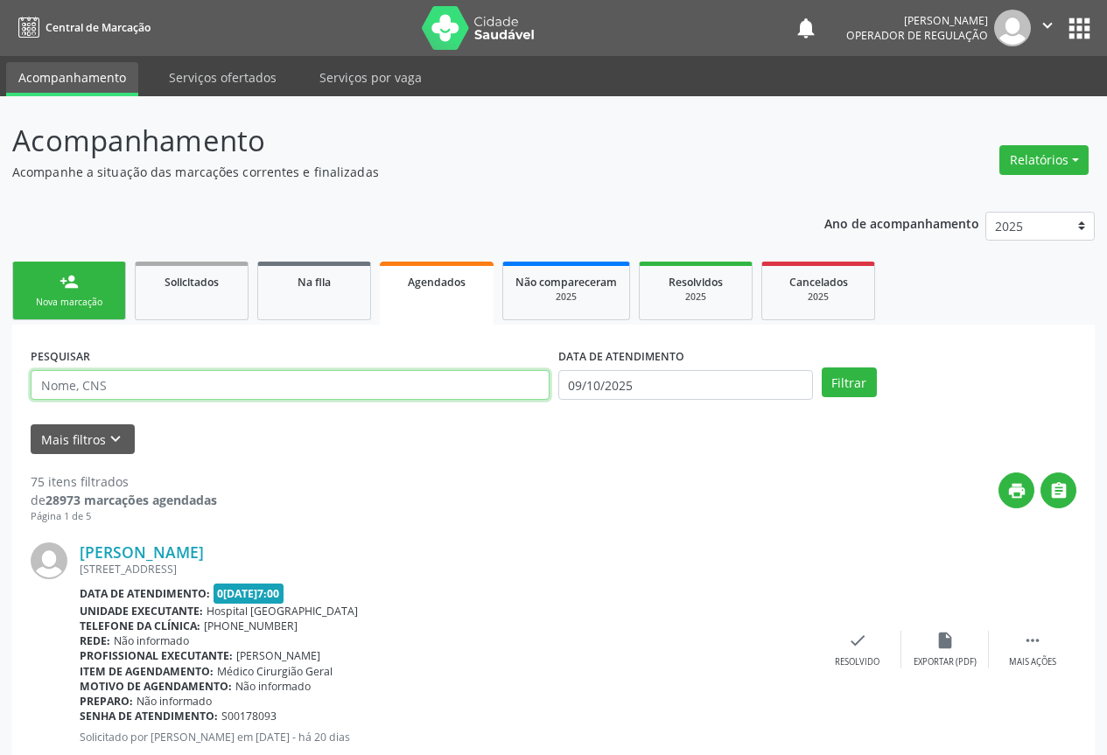
paste input "700503355225150"
type input "700503355225150"
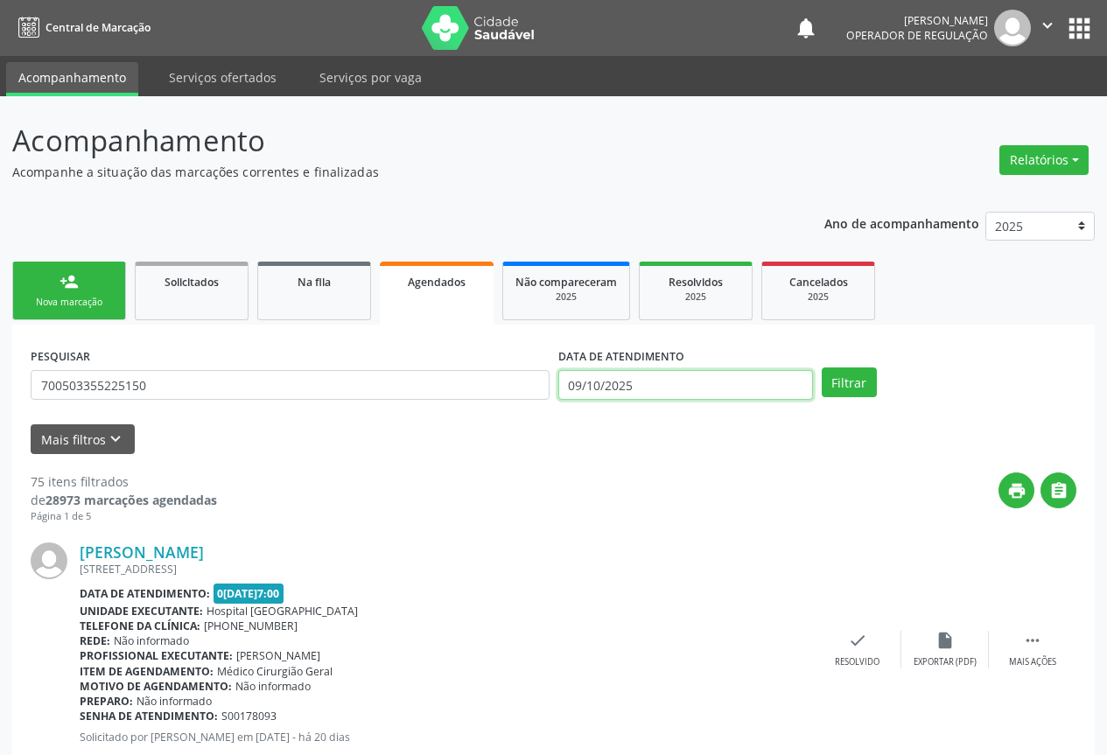
click at [752, 378] on input "09/10/2025" at bounding box center [685, 385] width 255 height 30
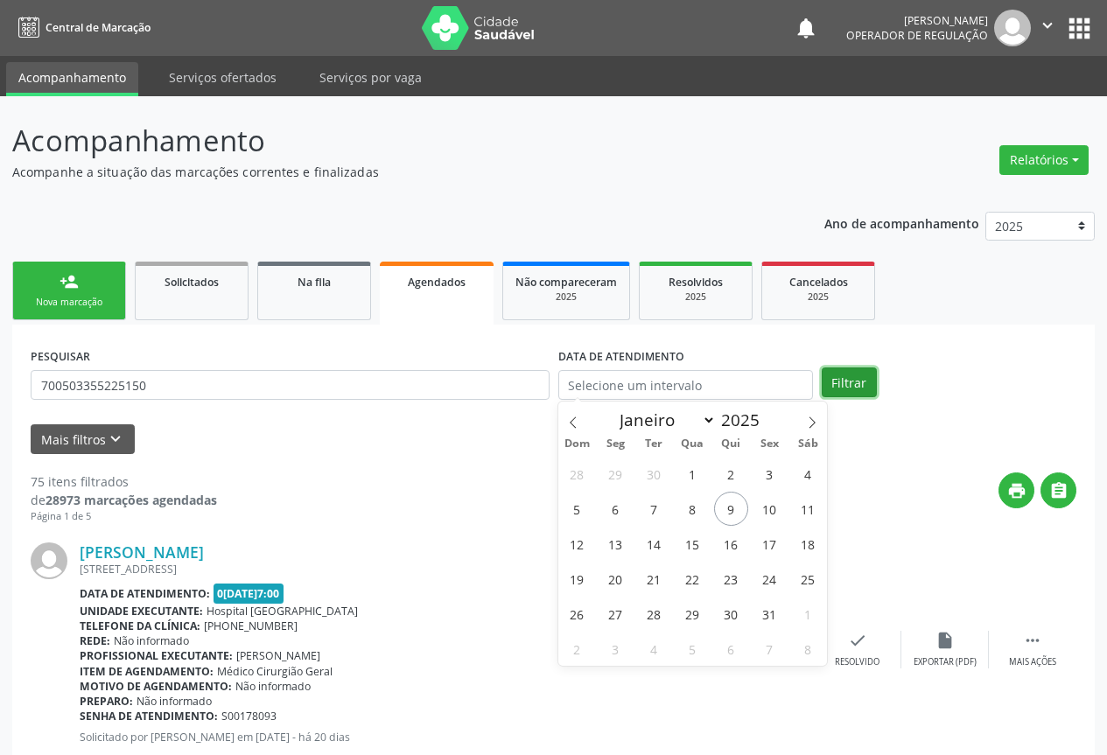
click at [842, 383] on button "Filtrar" at bounding box center [848, 382] width 55 height 30
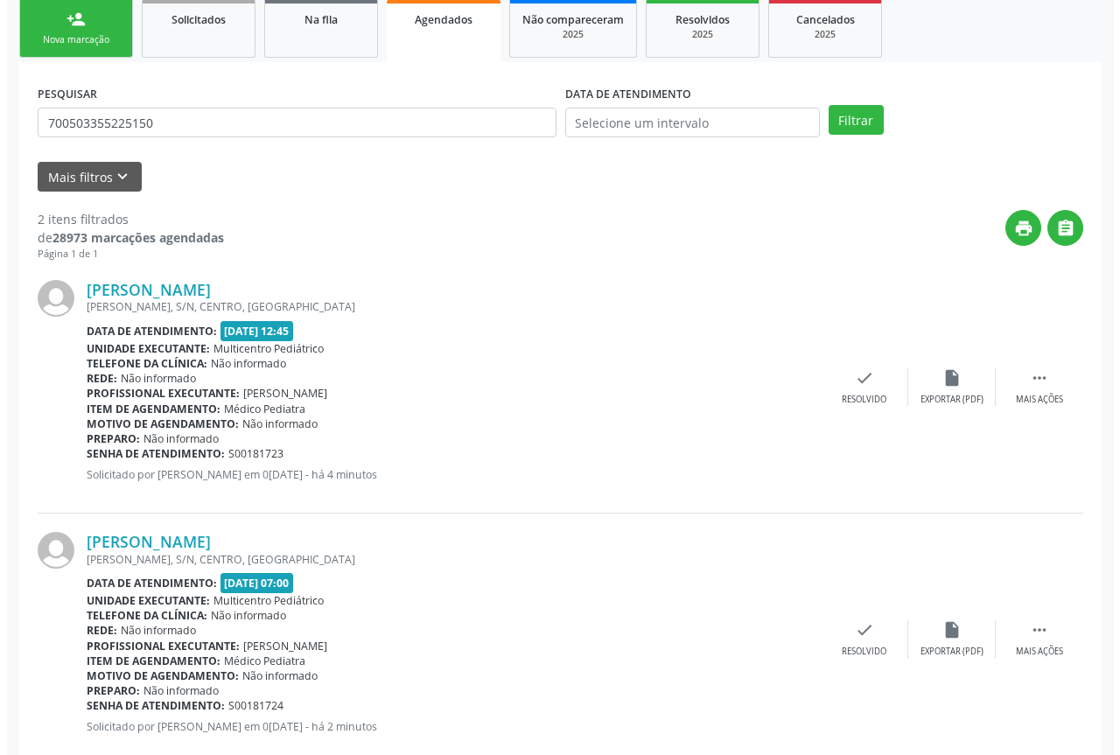
scroll to position [304, 0]
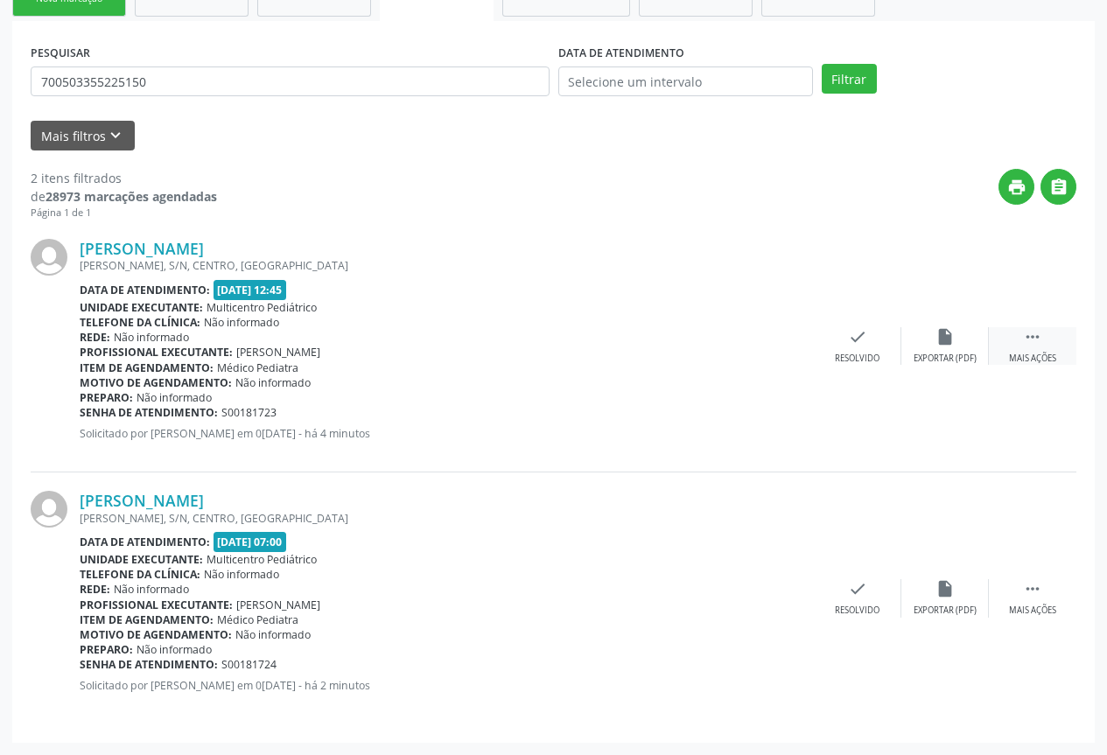
click at [1028, 347] on div " Mais ações" at bounding box center [1032, 346] width 87 height 38
click at [767, 331] on icon "cancel" at bounding box center [769, 336] width 19 height 19
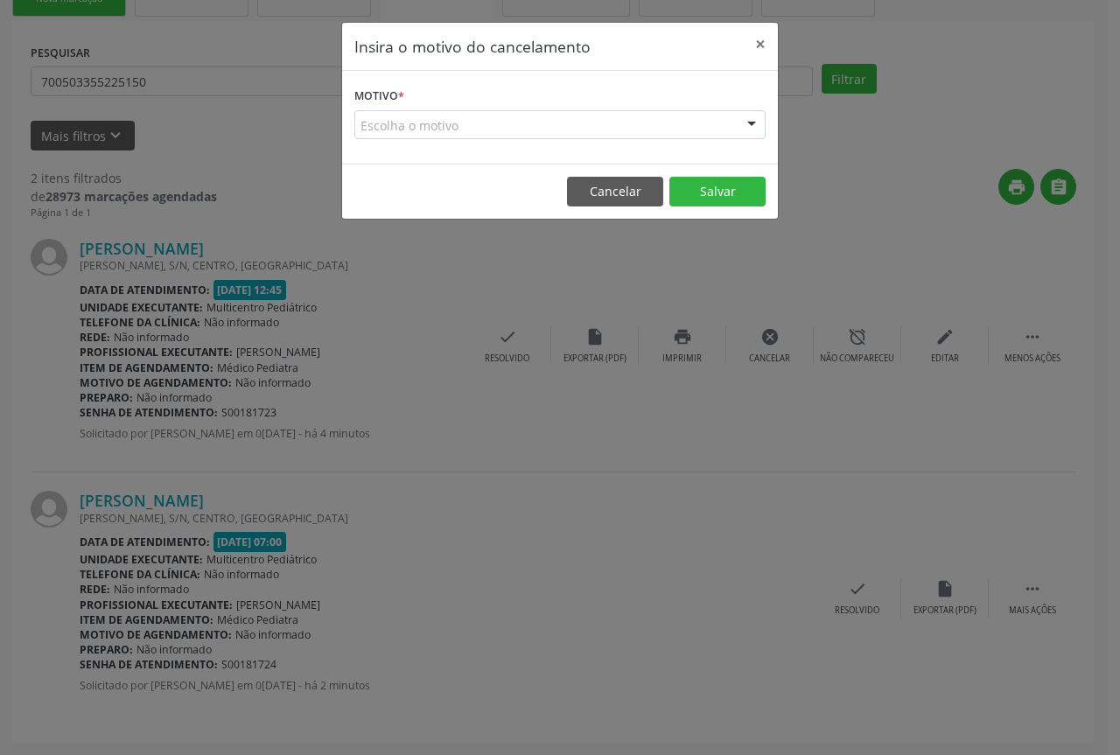
click at [751, 123] on div at bounding box center [751, 126] width 26 height 30
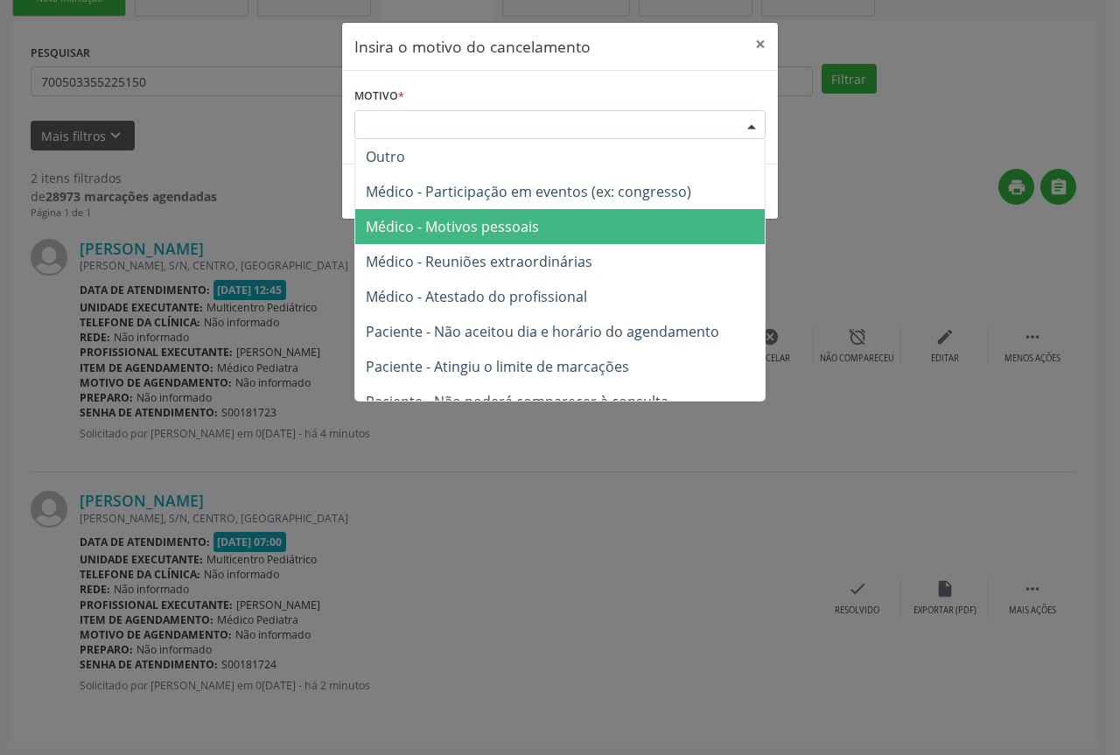
click at [510, 231] on span "Médico - Motivos pessoais" at bounding box center [452, 226] width 173 height 19
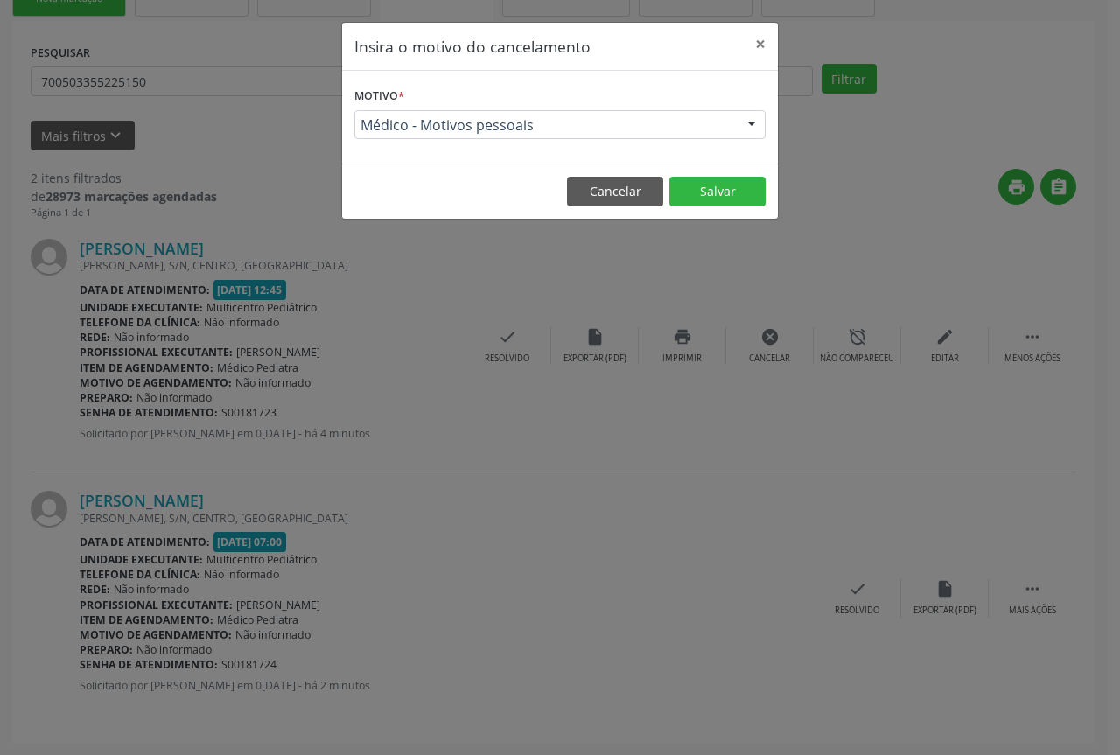
click at [730, 176] on footer "Cancelar Salvar" at bounding box center [560, 191] width 436 height 55
click at [728, 183] on button "Salvar" at bounding box center [717, 192] width 96 height 30
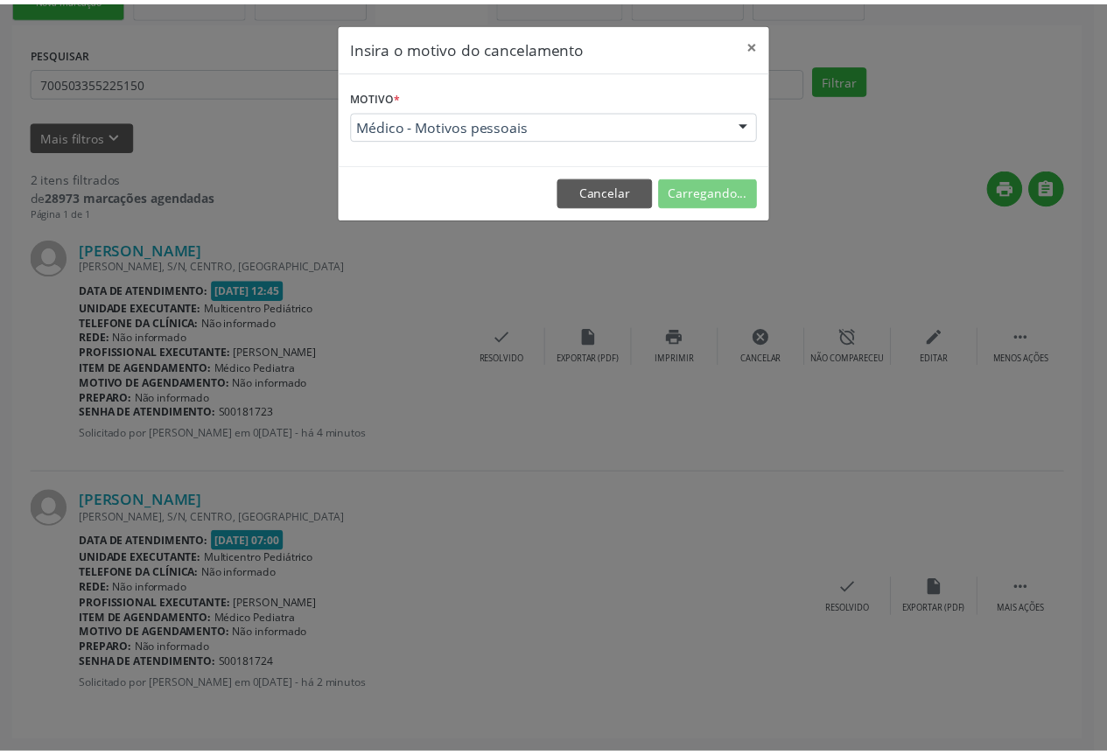
scroll to position [0, 0]
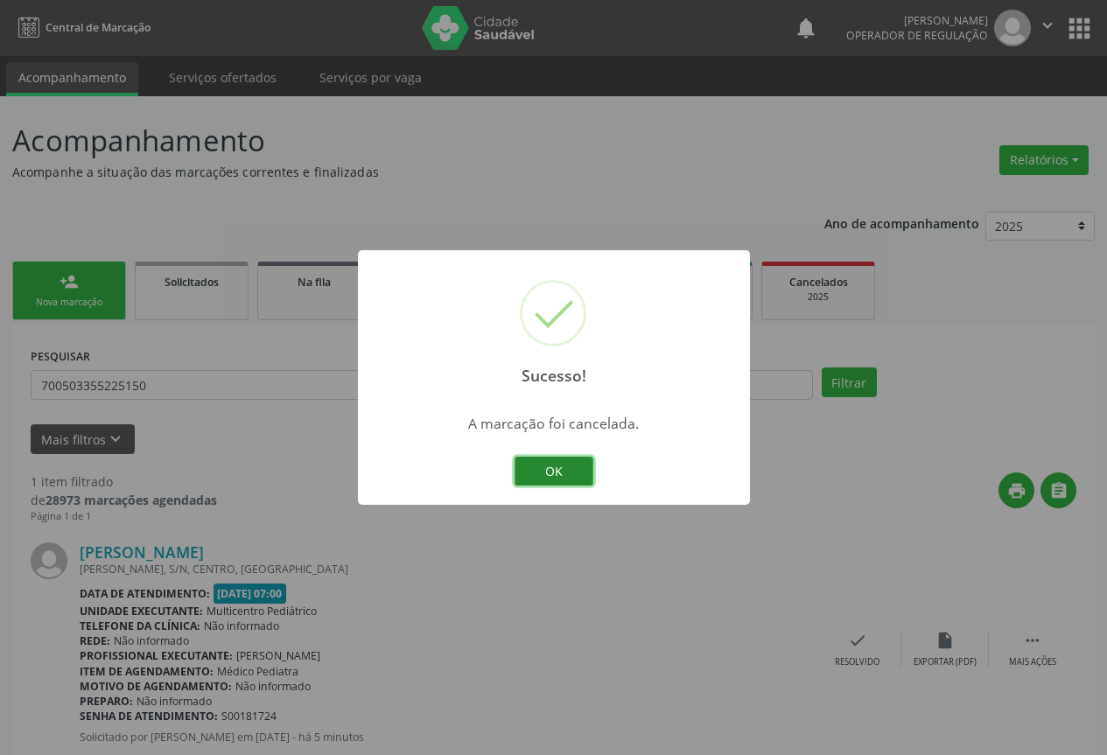
click at [555, 463] on button "OK" at bounding box center [553, 472] width 79 height 30
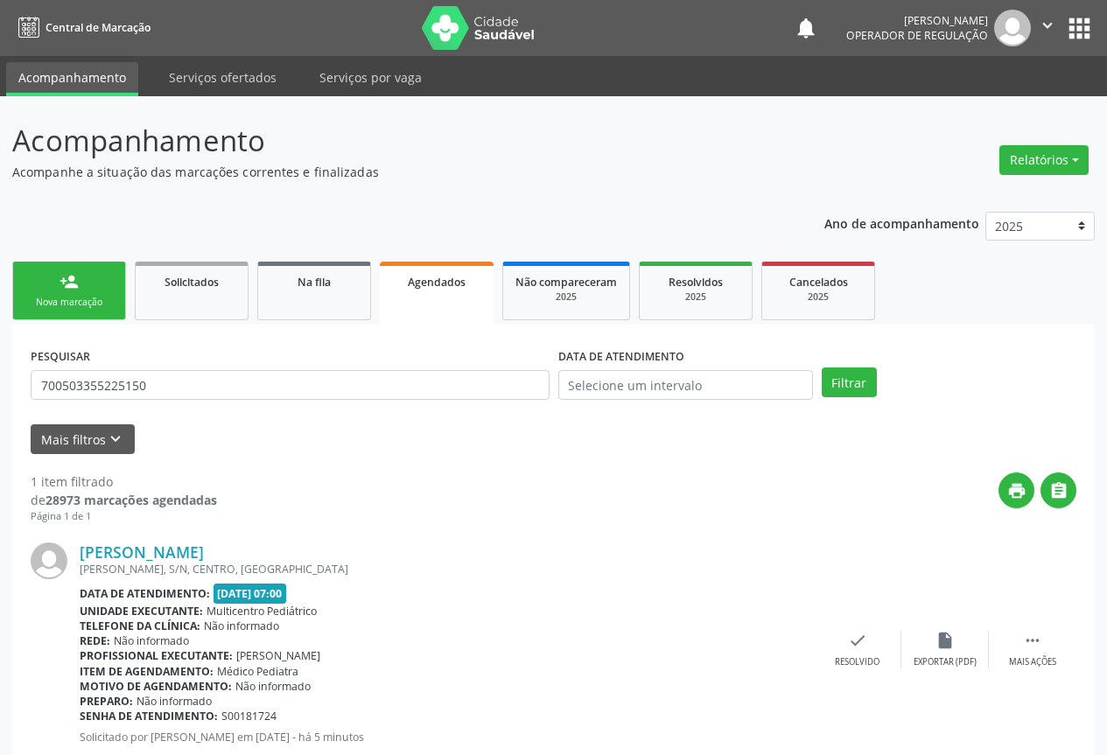
click at [65, 286] on div "person_add" at bounding box center [68, 281] width 19 height 19
drag, startPoint x: 65, startPoint y: 286, endPoint x: 108, endPoint y: 267, distance: 47.0
click at [67, 283] on div "person_add" at bounding box center [68, 281] width 19 height 19
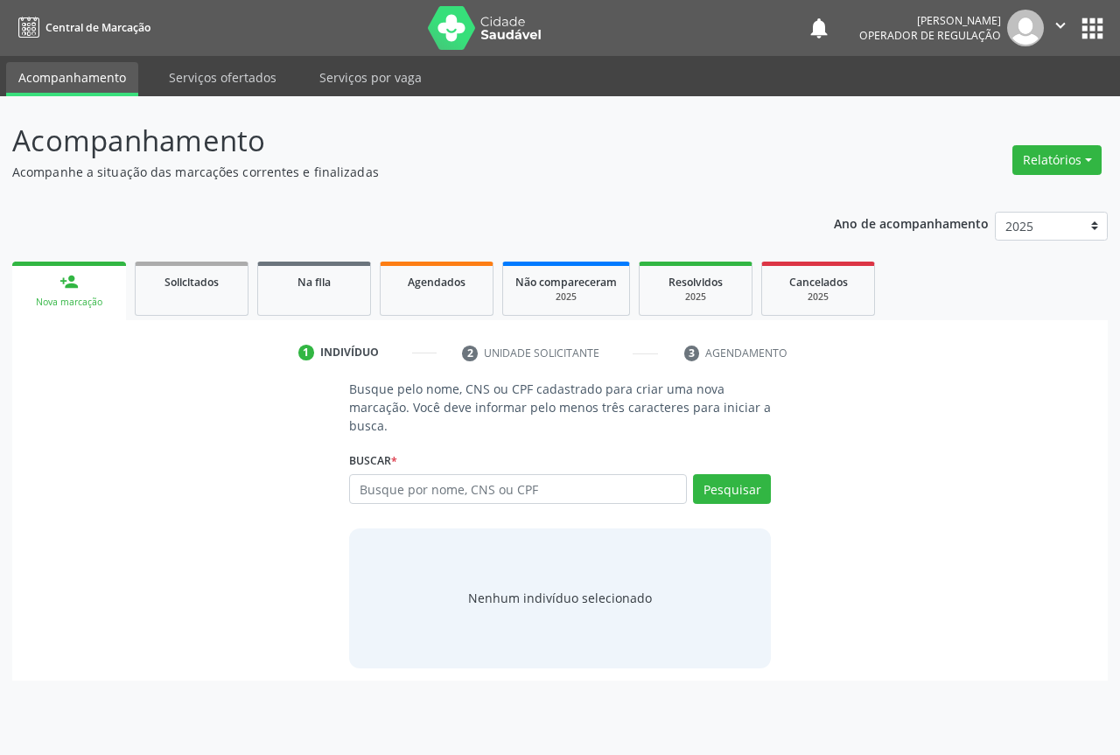
drag, startPoint x: 1058, startPoint y: 28, endPoint x: 1058, endPoint y: 44, distance: 15.7
click at [1058, 26] on icon "" at bounding box center [1060, 25] width 19 height 19
click at [984, 115] on link "Sair" at bounding box center [1015, 106] width 121 height 24
click at [390, 493] on input "text" at bounding box center [518, 489] width 338 height 30
type input "708506366737172"
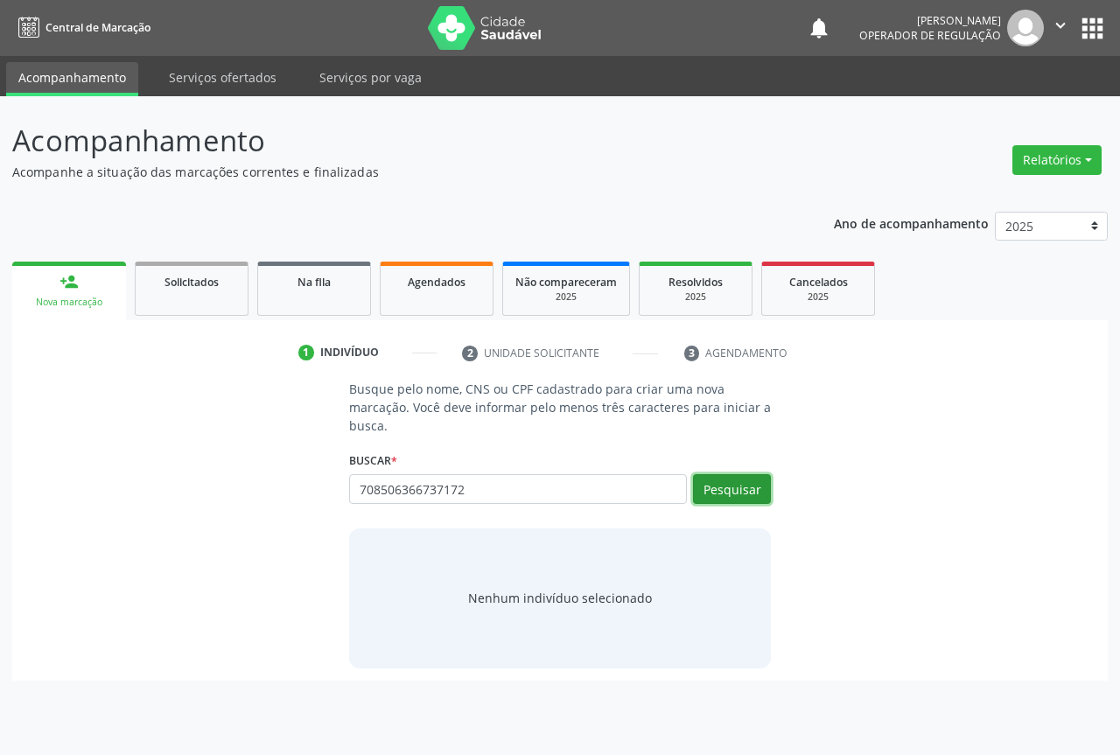
click at [728, 492] on button "Pesquisar" at bounding box center [732, 489] width 78 height 30
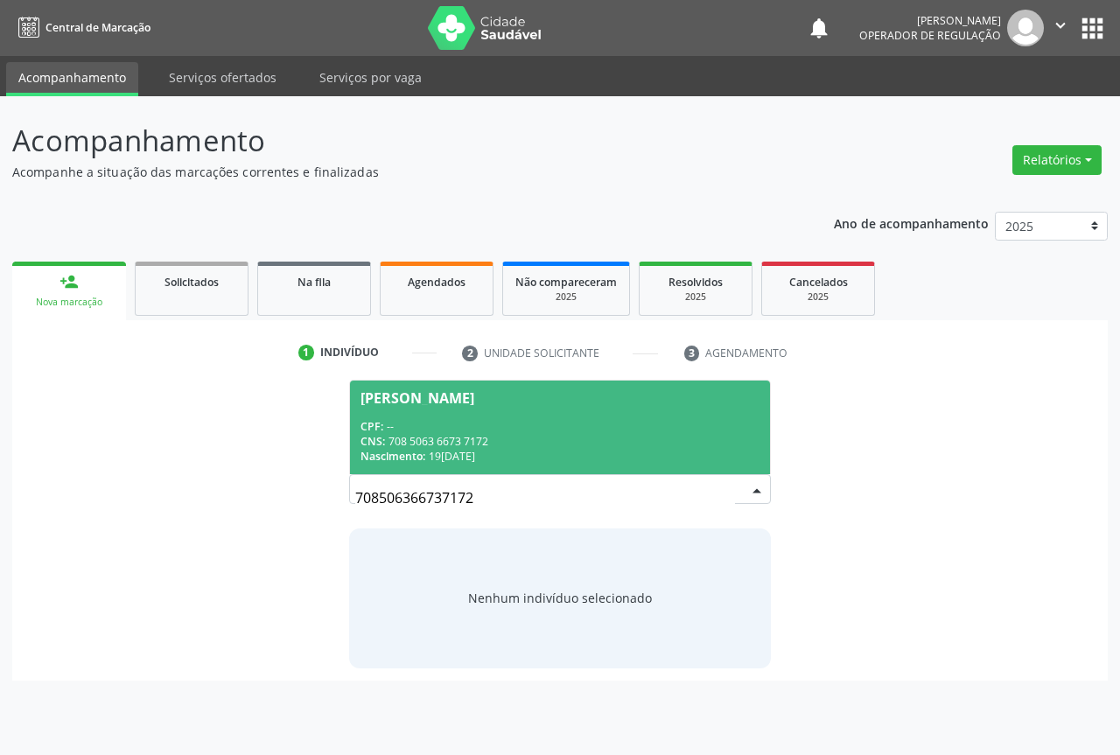
click at [451, 412] on span "[PERSON_NAME] CPF: -- CNS: 708 5063 6673 7172 Nascimento: [DATE]" at bounding box center [560, 428] width 420 height 94
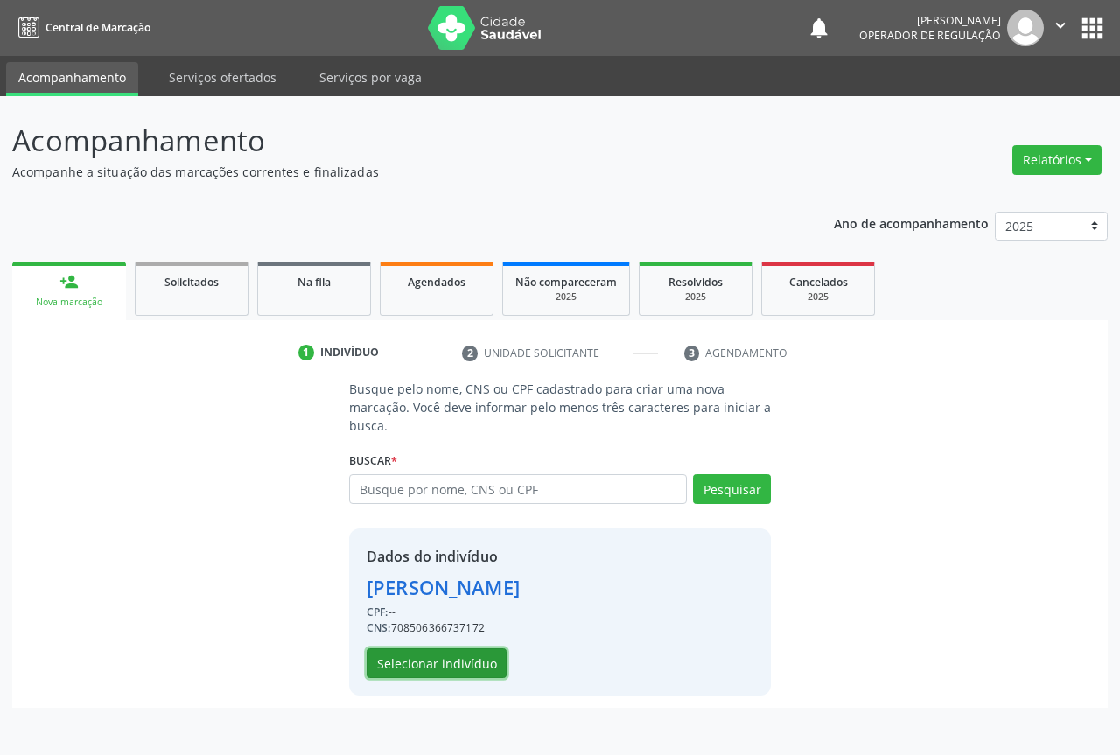
click at [424, 654] on button "Selecionar indivíduo" at bounding box center [437, 663] width 140 height 30
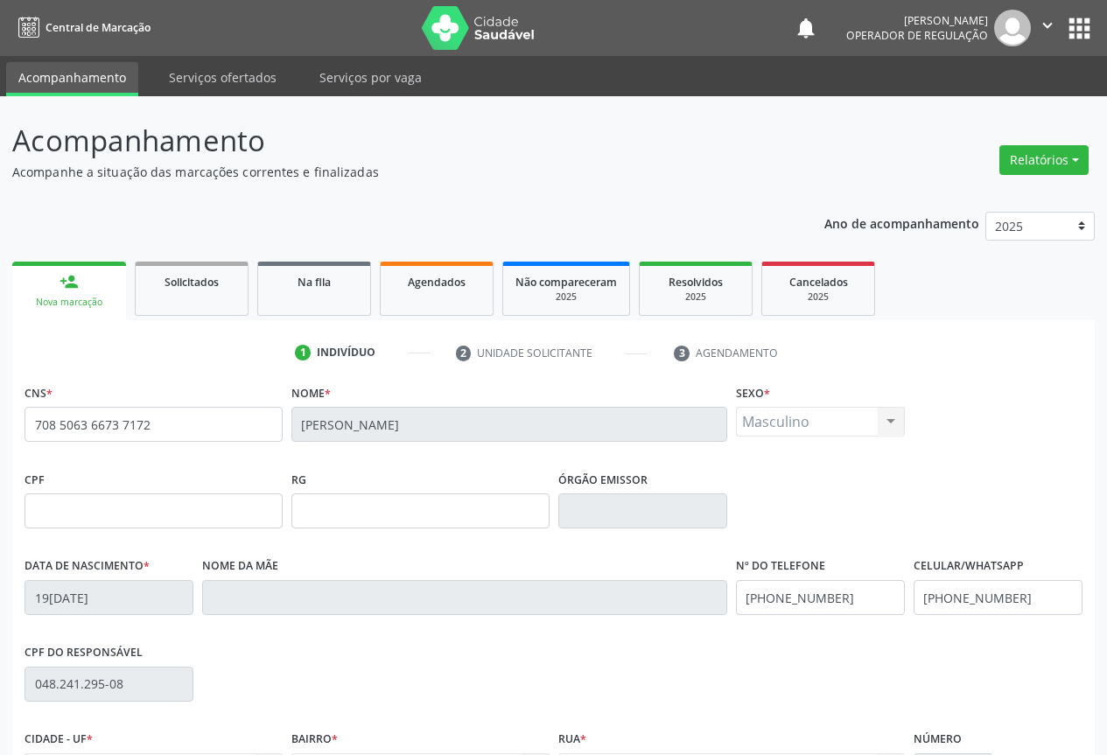
scroll to position [193, 0]
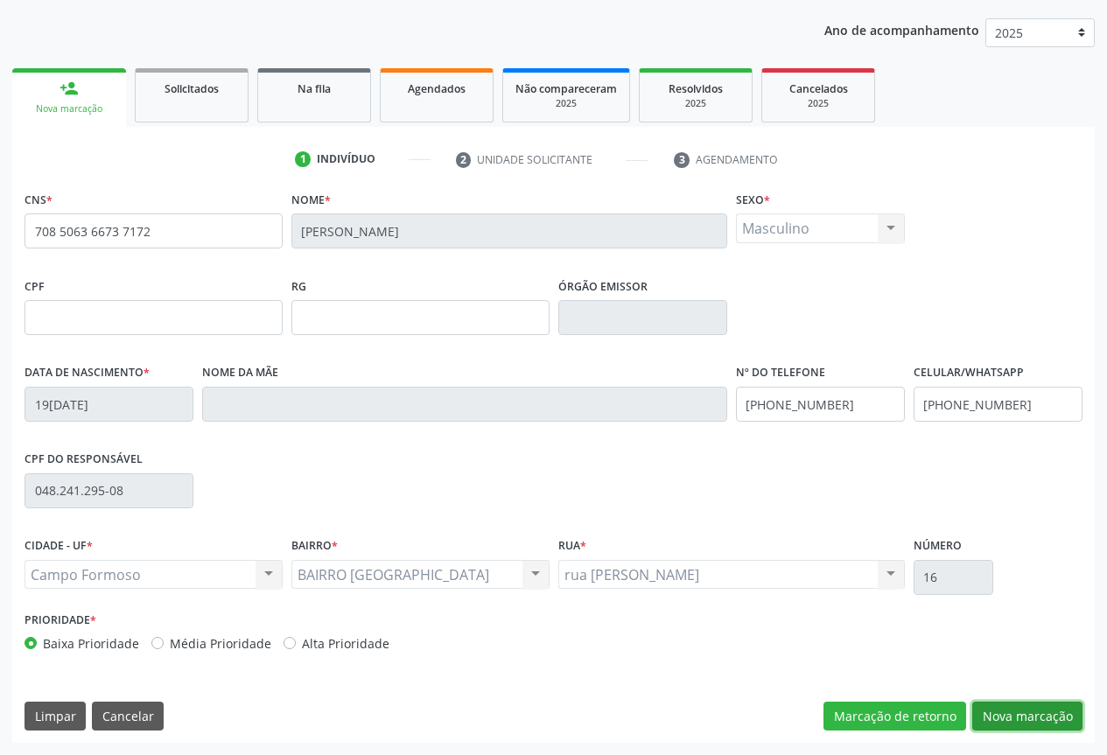
click at [1031, 717] on button "Nova marcação" at bounding box center [1027, 717] width 110 height 30
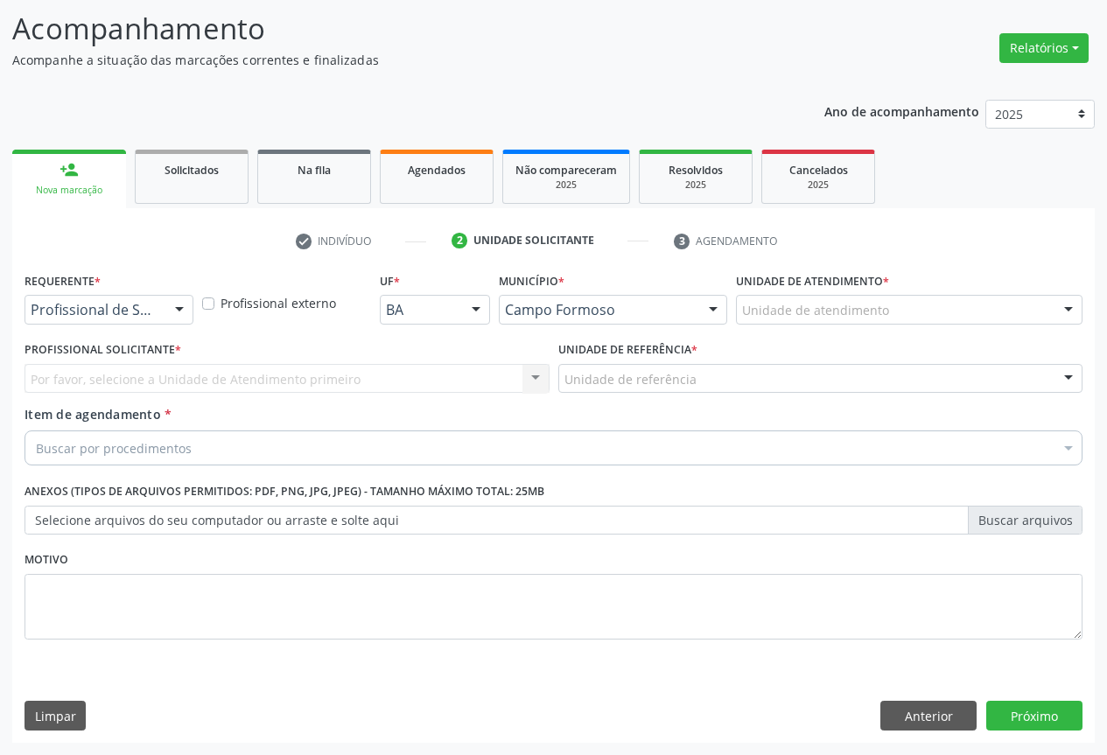
scroll to position [112, 0]
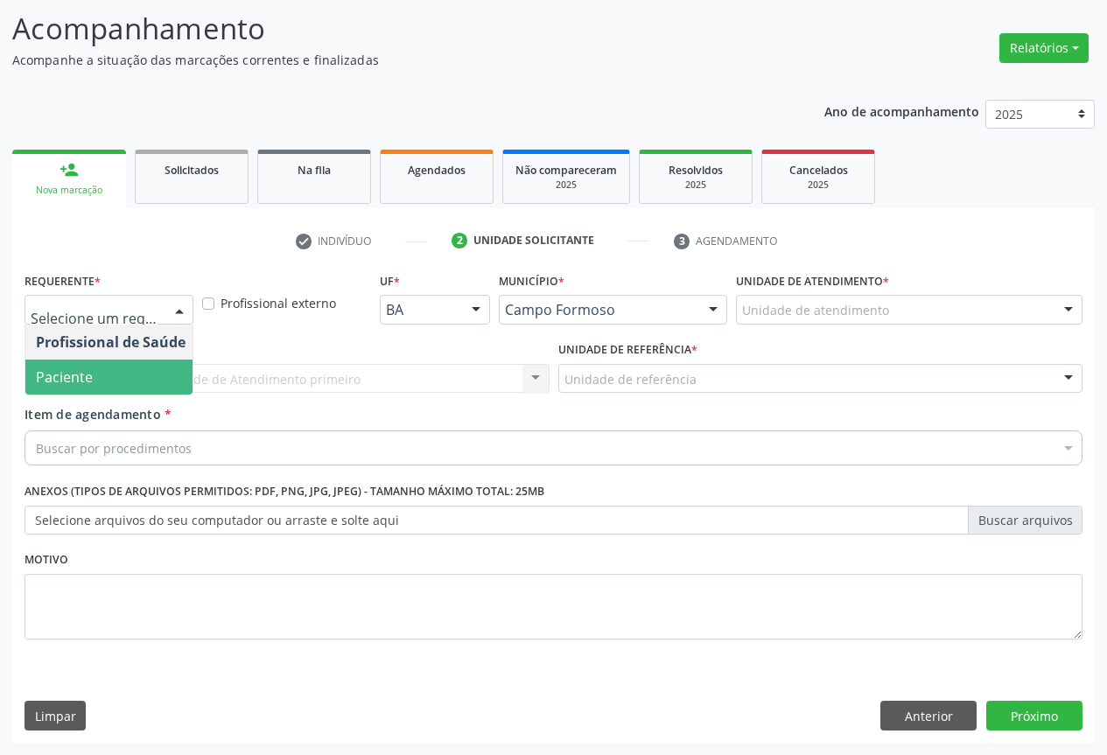
click at [94, 380] on span "Paciente" at bounding box center [110, 377] width 171 height 35
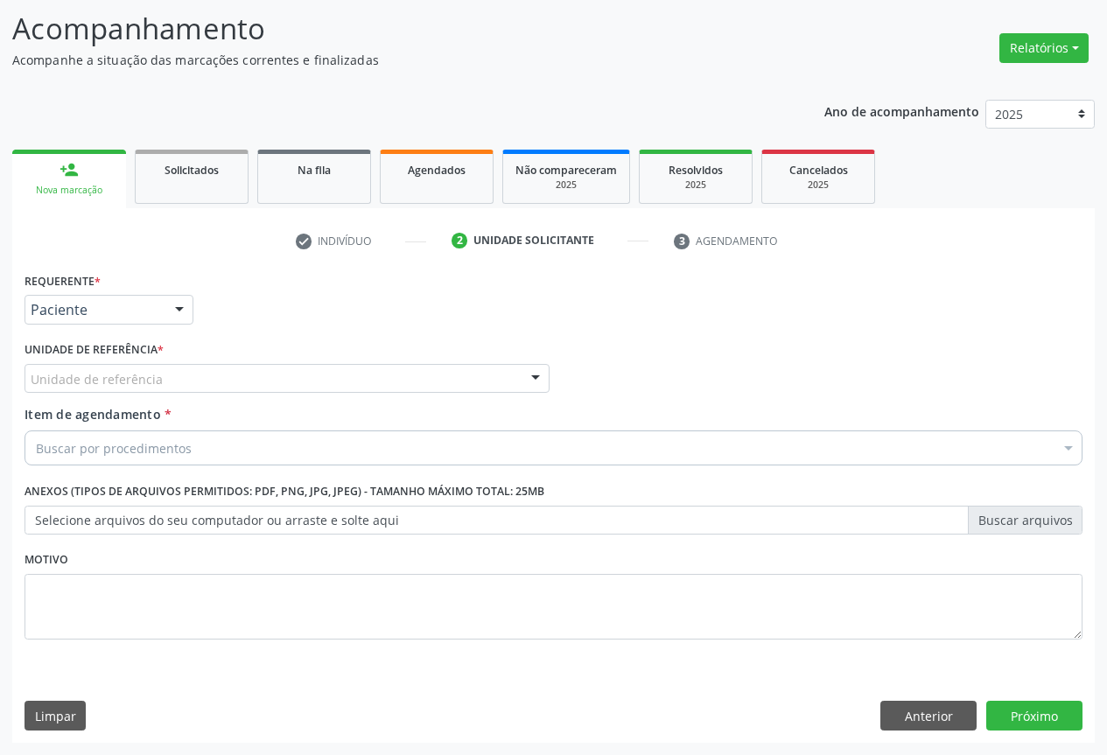
click at [193, 372] on div "Unidade de referência" at bounding box center [286, 379] width 525 height 30
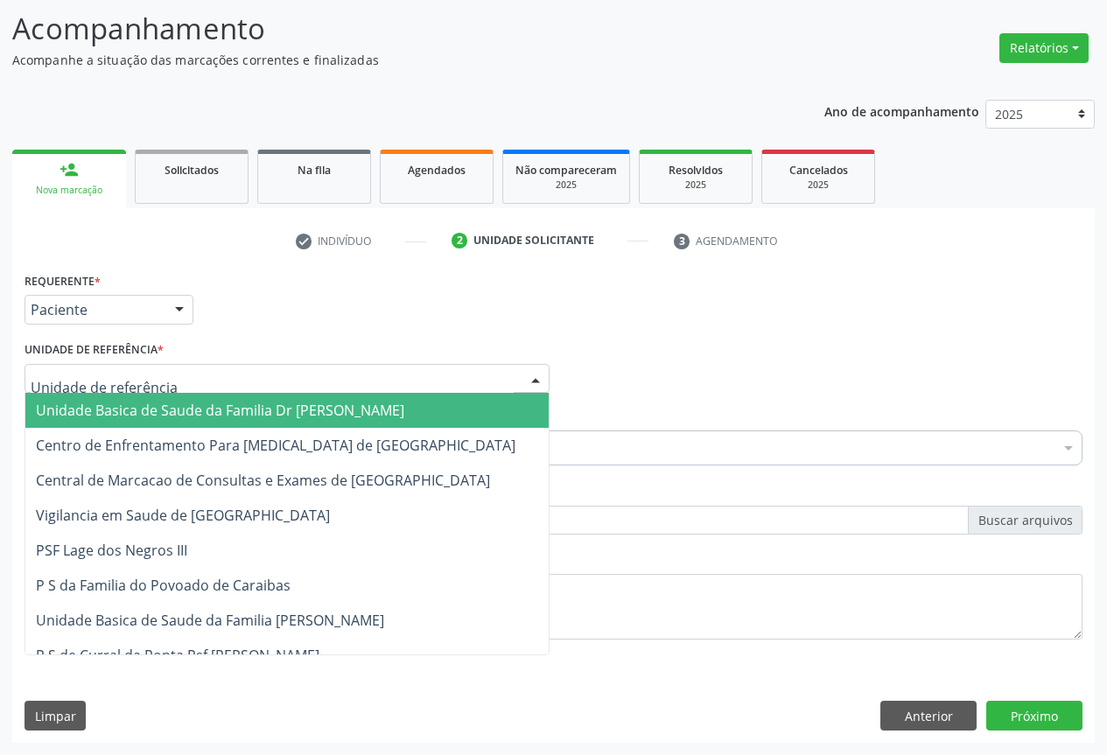
click at [125, 411] on span "Unidade Basica de Saude da Familia Dr [PERSON_NAME]" at bounding box center [220, 410] width 368 height 19
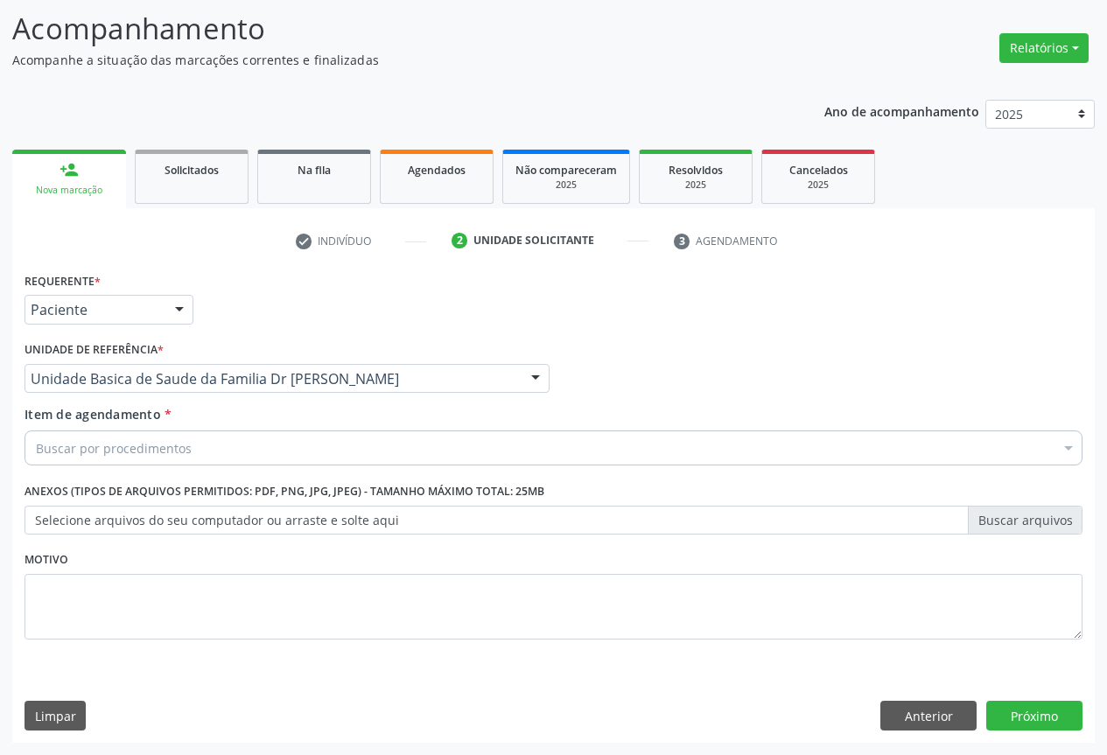
drag, startPoint x: 114, startPoint y: 452, endPoint x: 126, endPoint y: 444, distance: 15.1
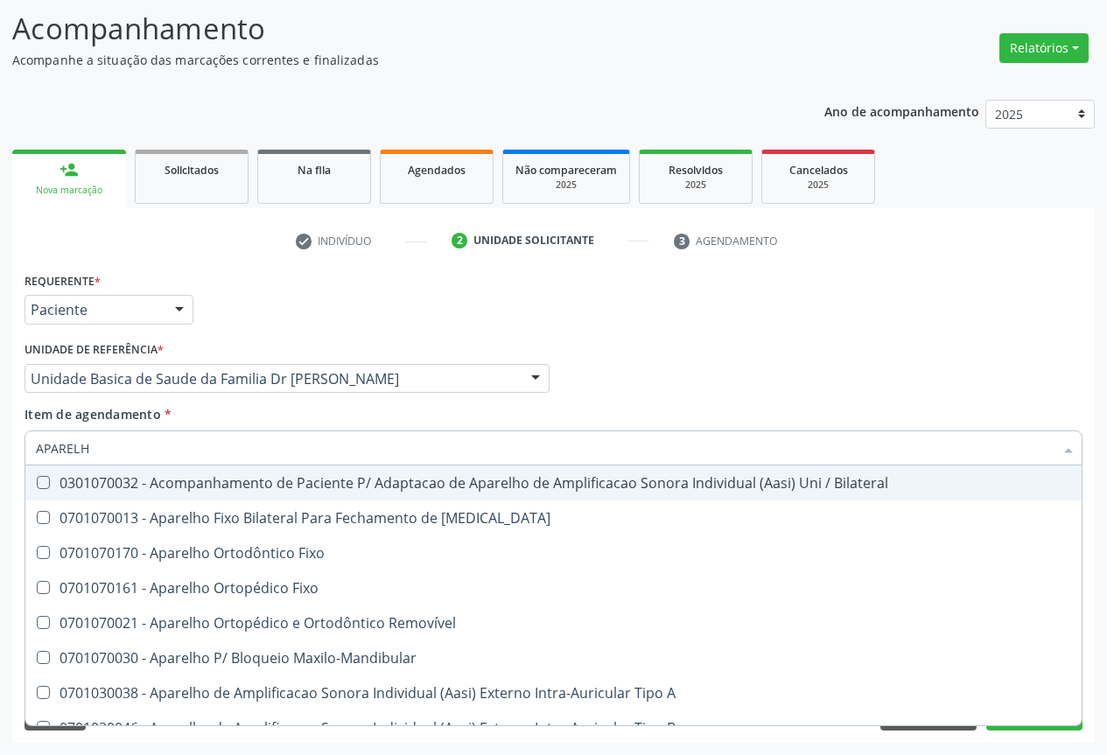
type input "APARELHO"
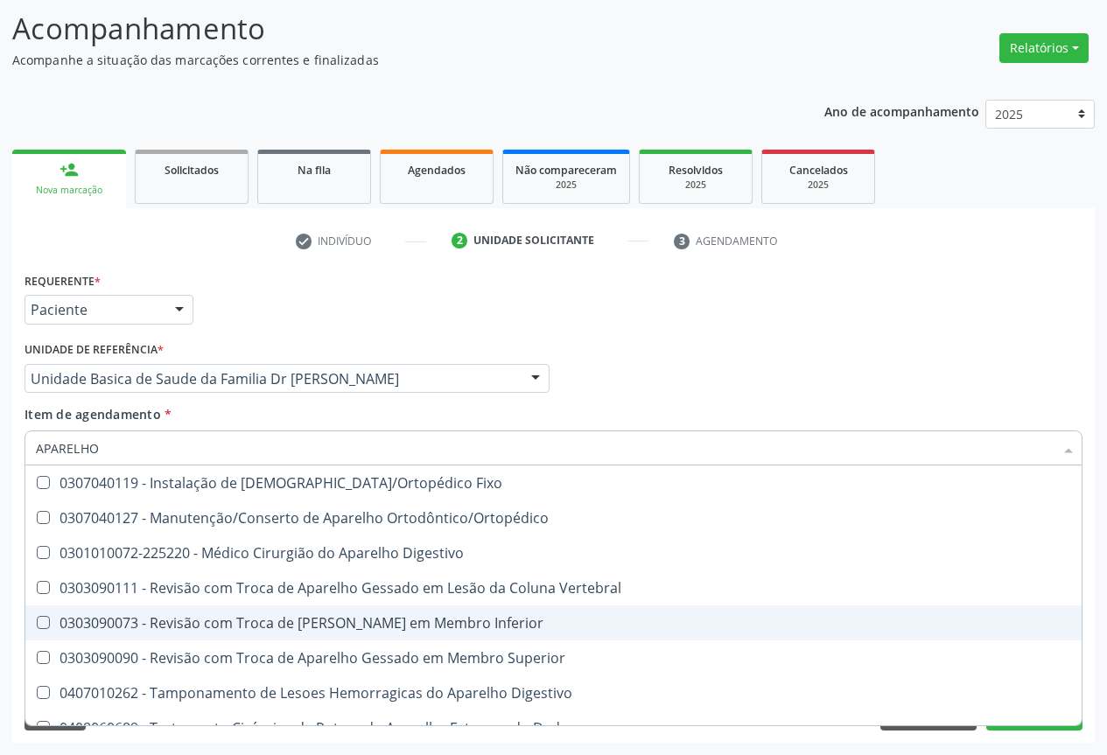
scroll to position [1070, 0]
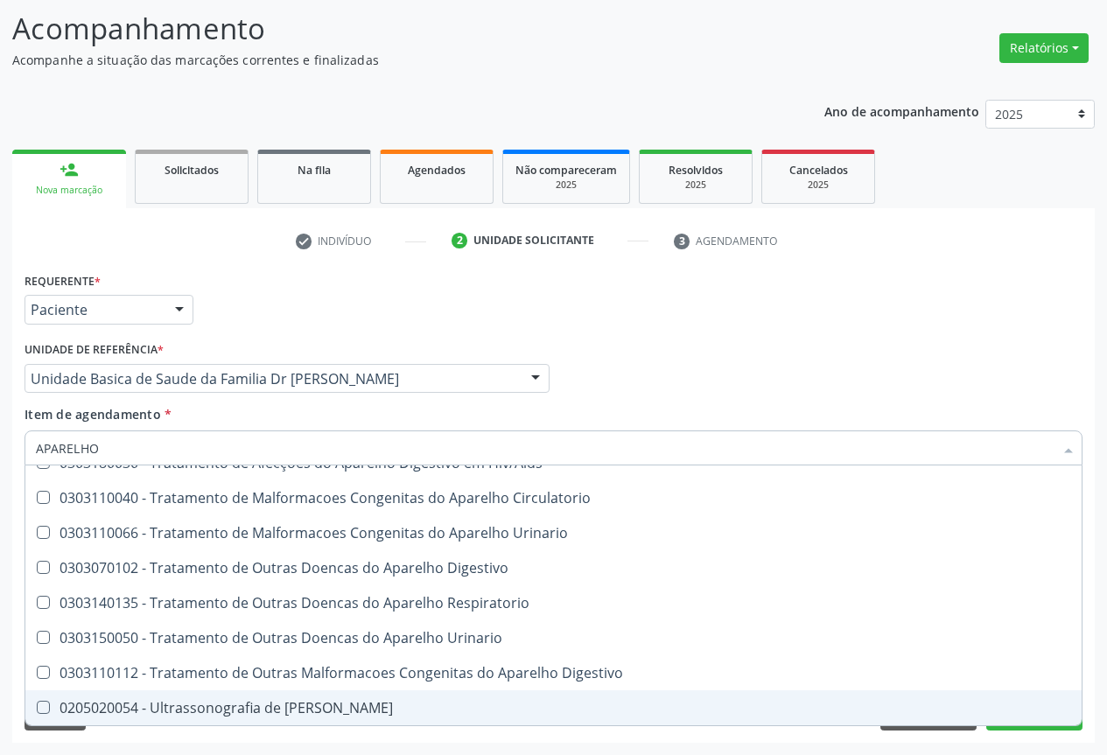
click at [304, 708] on div "0205020054 - Ultrassonografia de [PERSON_NAME]" at bounding box center [553, 708] width 1035 height 14
checkbox Urinario "true"
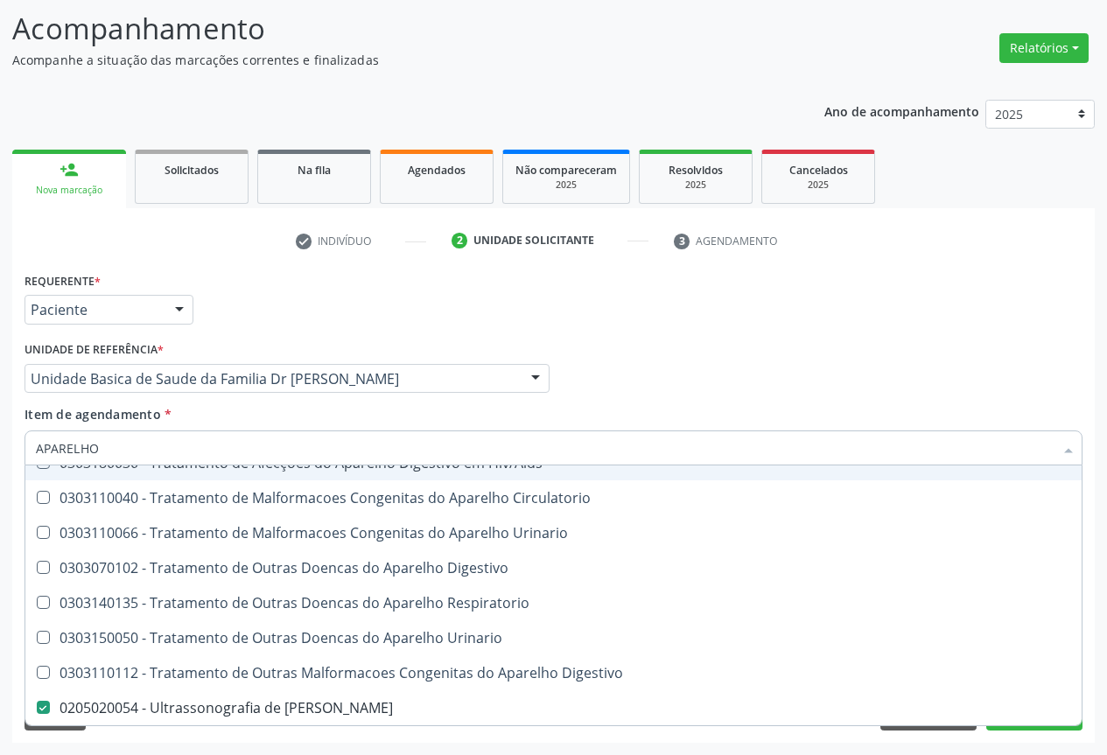
type input "APARELHO"
click at [202, 410] on div "Item de agendamento * APARELHO Desfazer seleção 0301070032 - Acompanhamento de …" at bounding box center [553, 432] width 1058 height 55
checkbox Diastema "true"
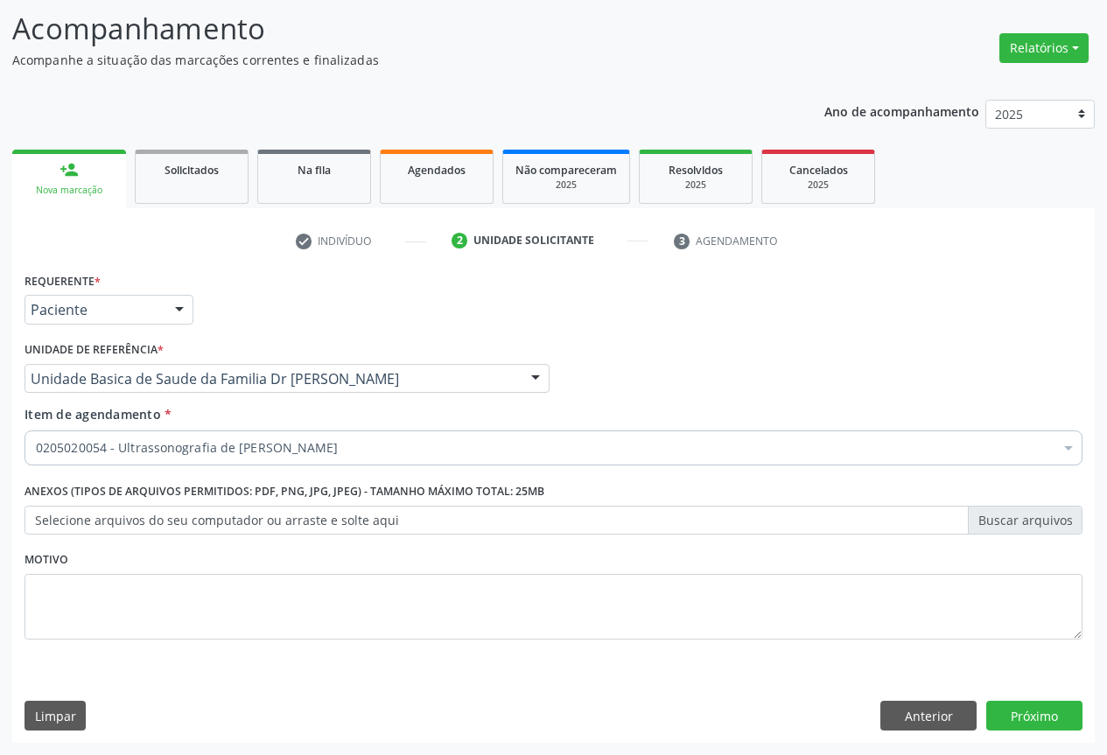
scroll to position [0, 0]
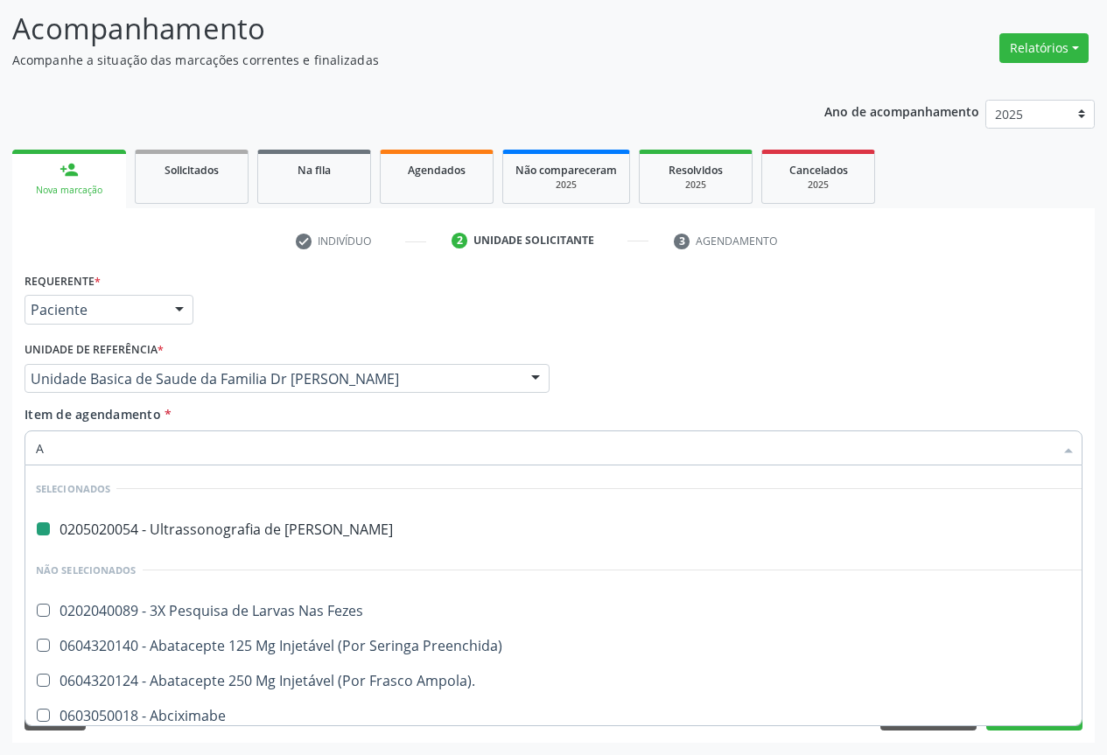
type input "AB"
checkbox Urinario "false"
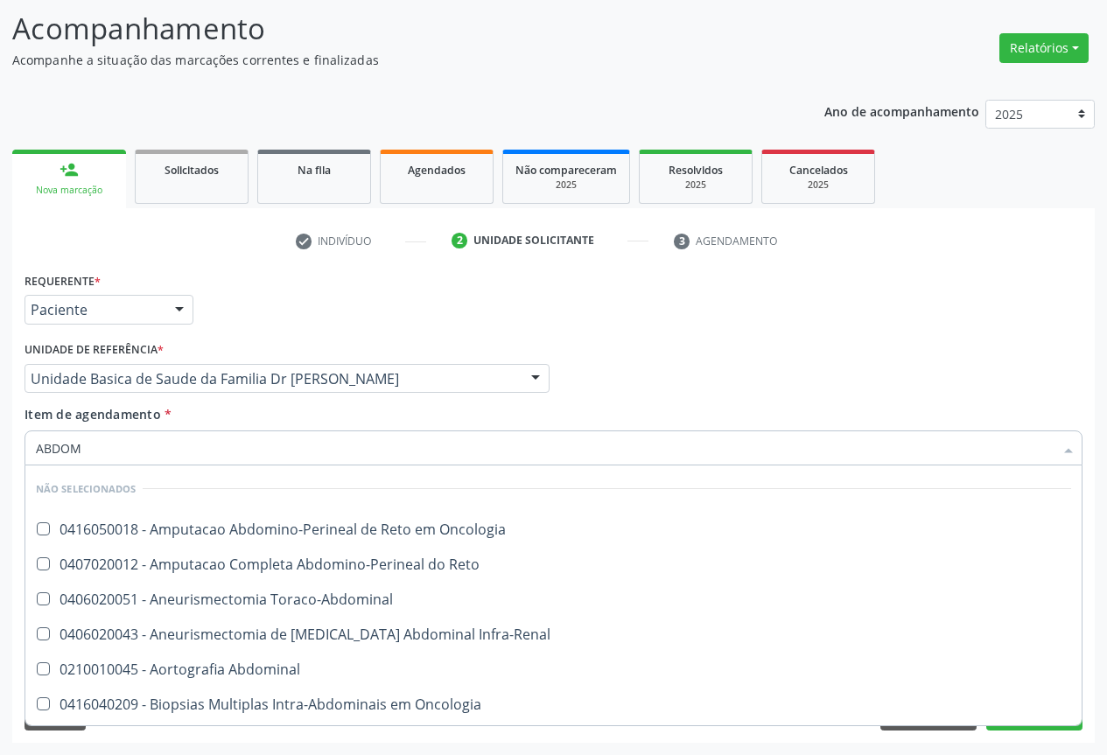
type input "ABDOME"
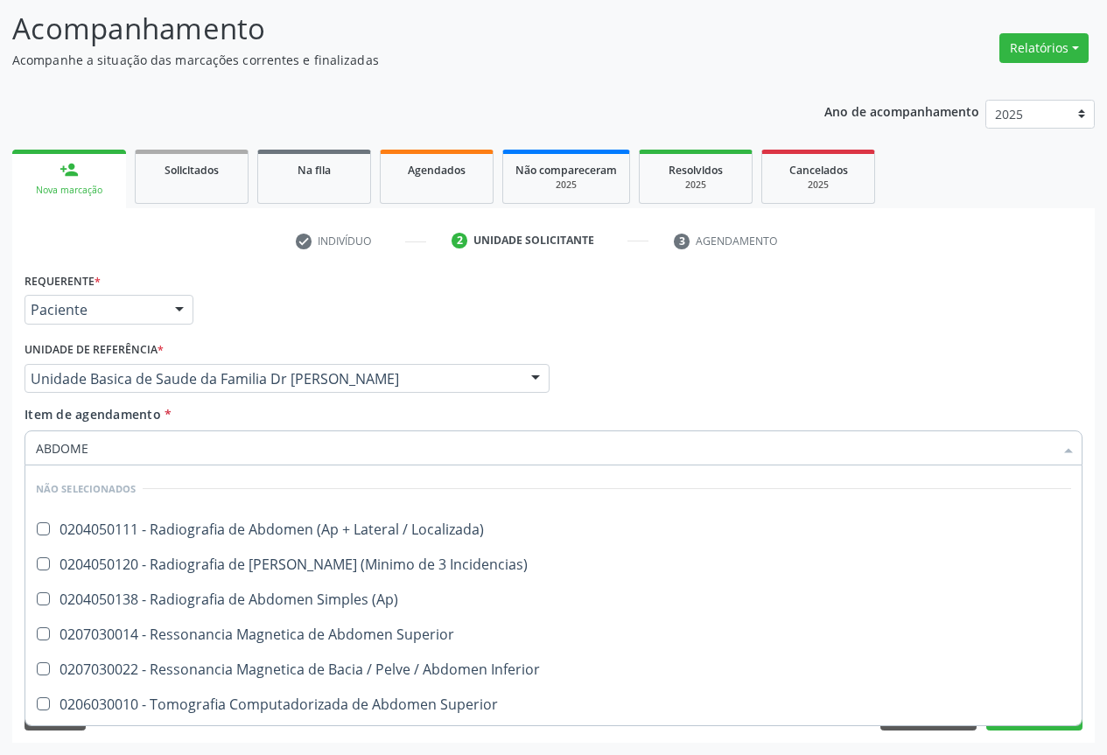
scroll to position [136, 0]
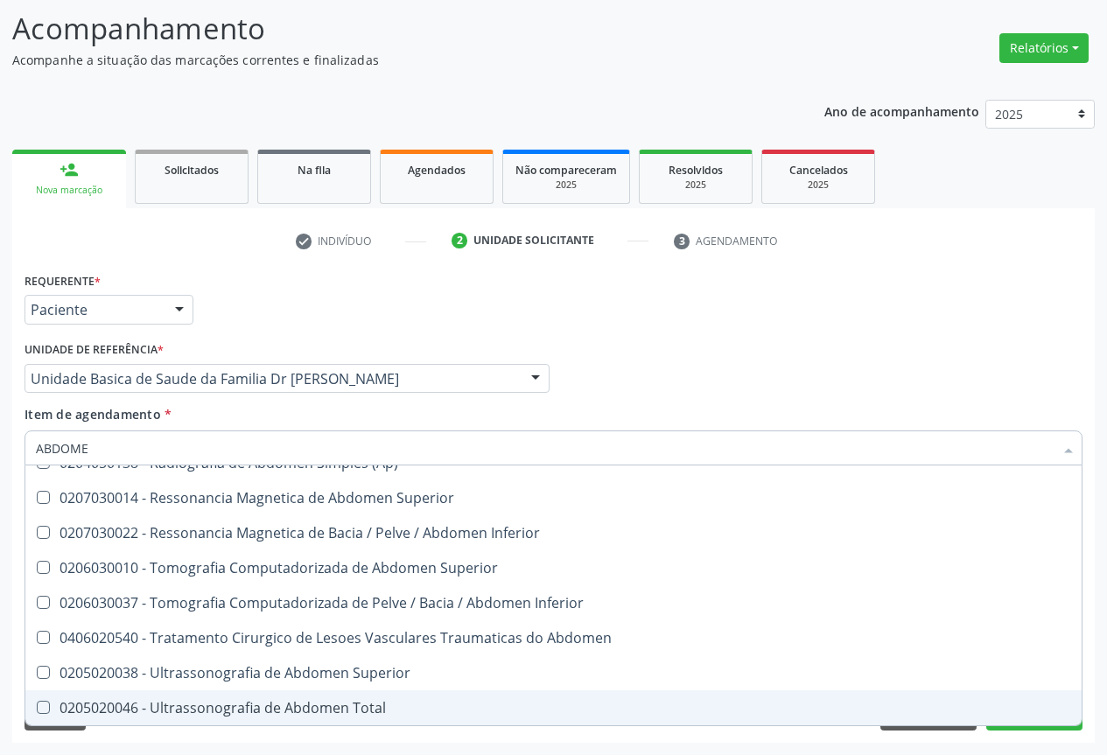
click at [304, 714] on div "0205020046 - Ultrassonografia de Abdomen Total" at bounding box center [553, 708] width 1035 height 14
checkbox Total "true"
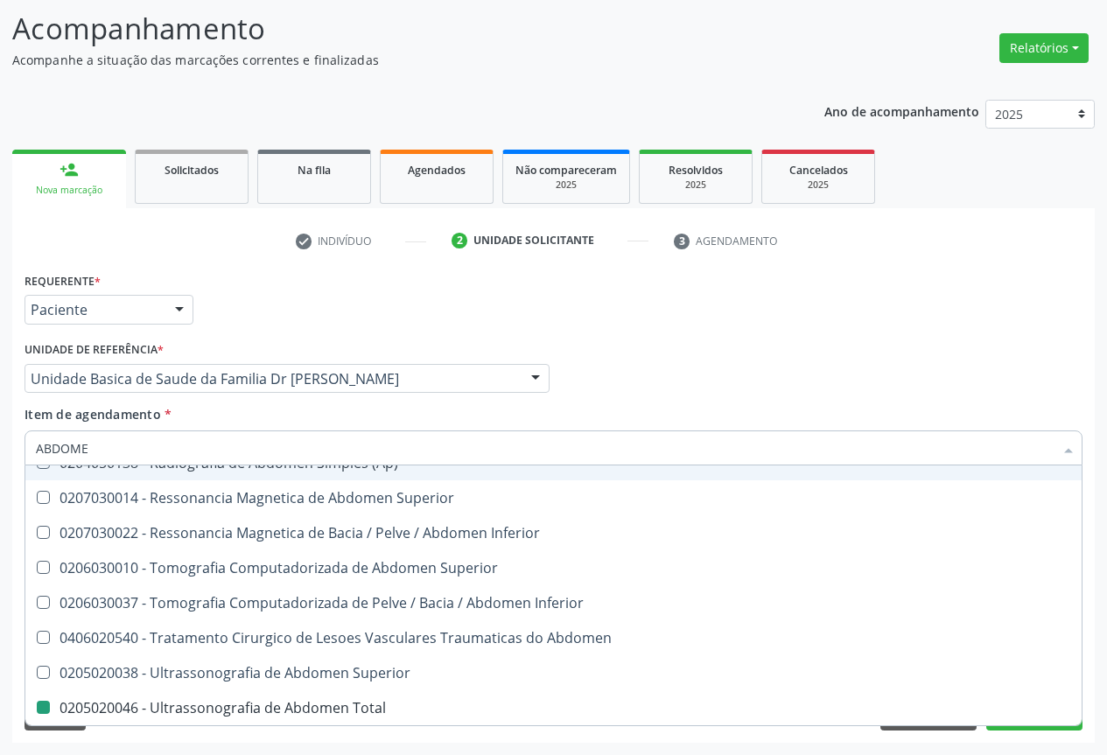
click at [494, 317] on div "Requerente * Paciente Profissional de Saúde Paciente Nenhum resultado encontrad…" at bounding box center [553, 302] width 1066 height 68
checkbox Localizada\) "true"
checkbox Total "false"
checkbox Incidencias\) "true"
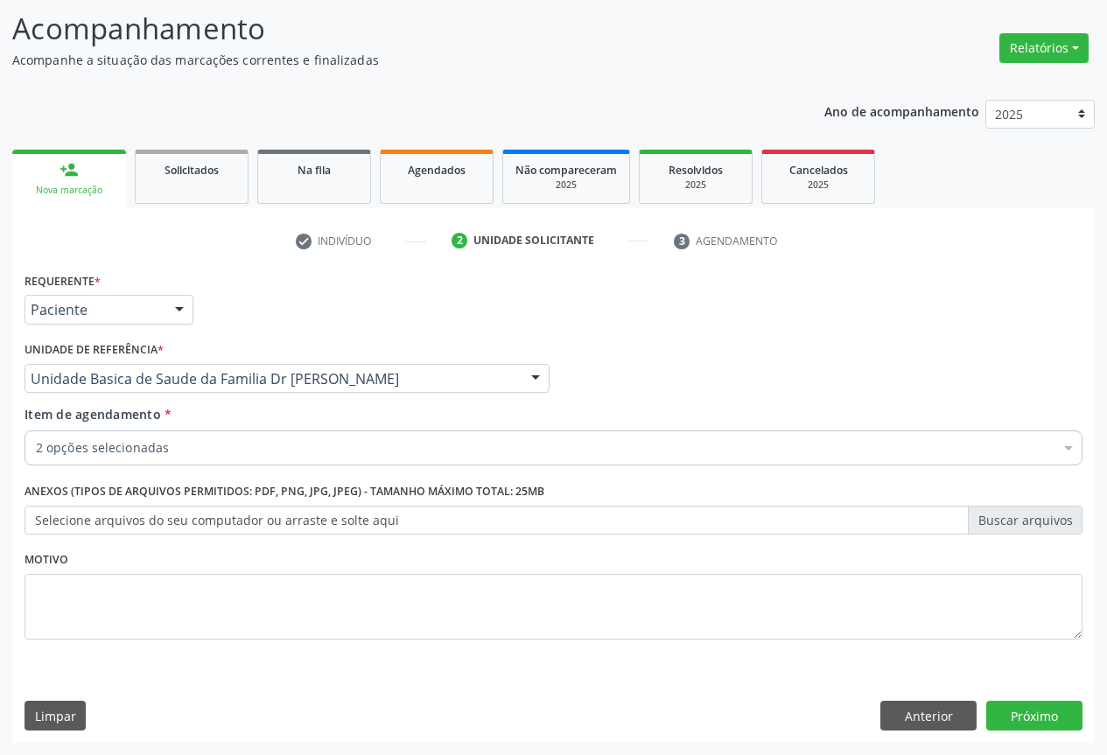
scroll to position [0, 0]
click at [1036, 708] on button "Próximo" at bounding box center [1034, 716] width 96 height 30
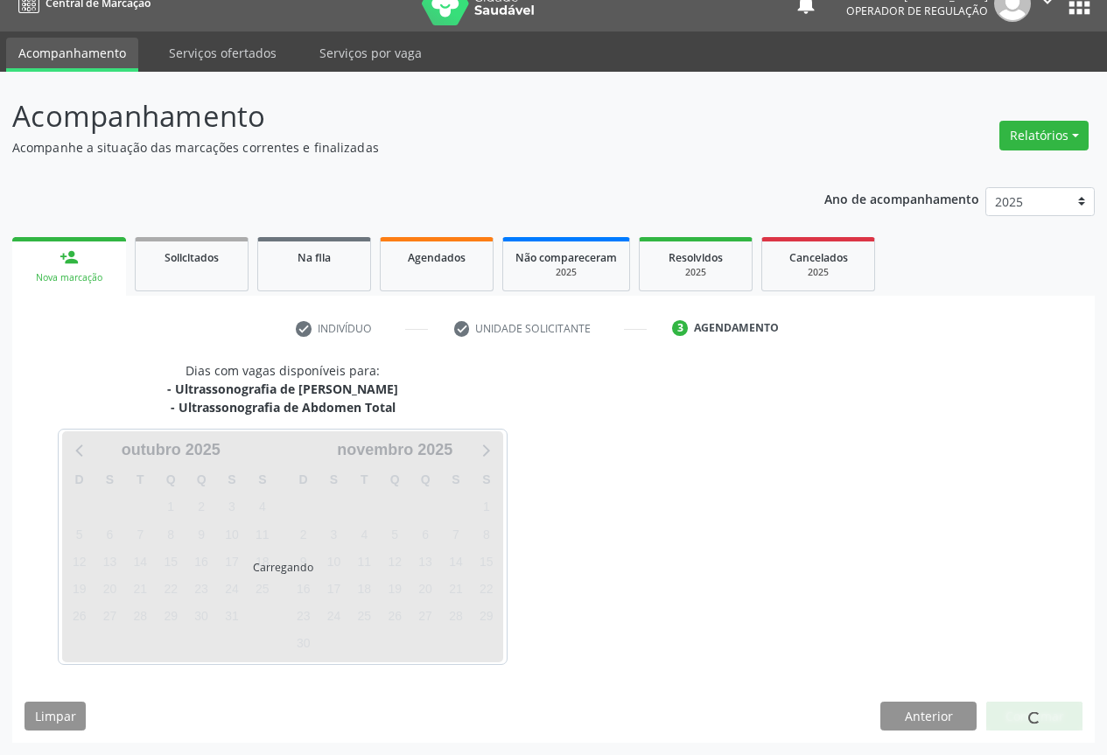
scroll to position [24, 0]
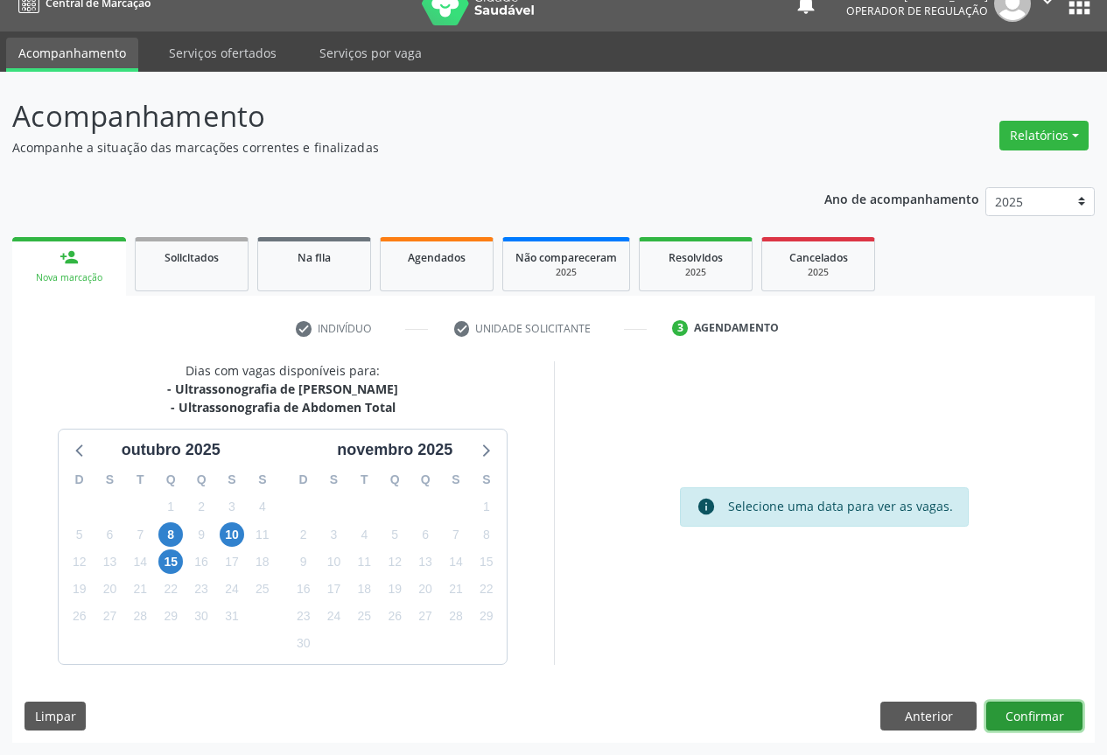
click at [1028, 719] on button "Confirmar" at bounding box center [1034, 717] width 96 height 30
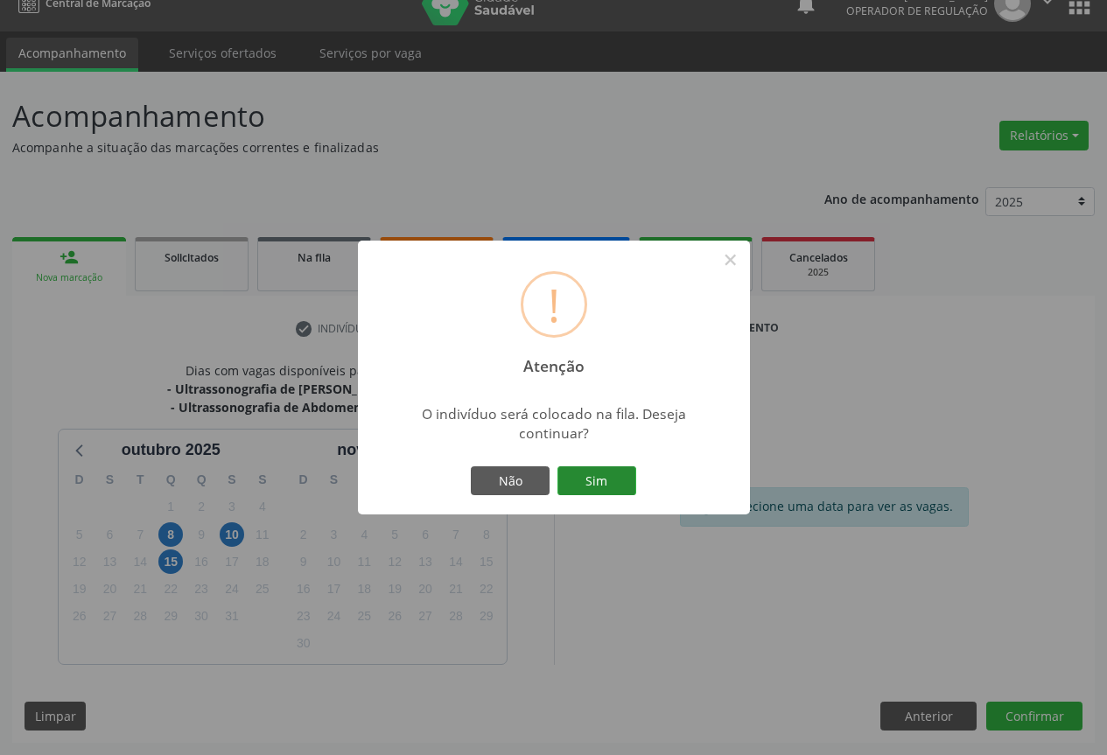
click at [595, 472] on button "Sim" at bounding box center [596, 481] width 79 height 30
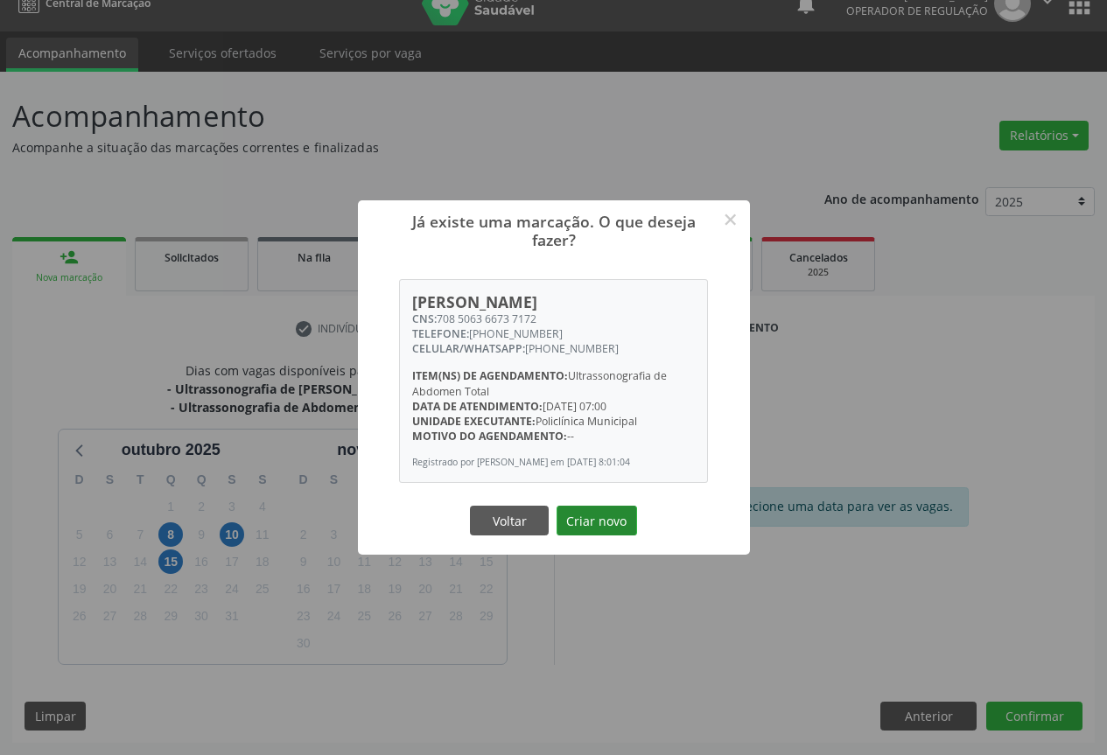
click at [599, 521] on button "Criar novo" at bounding box center [596, 521] width 80 height 30
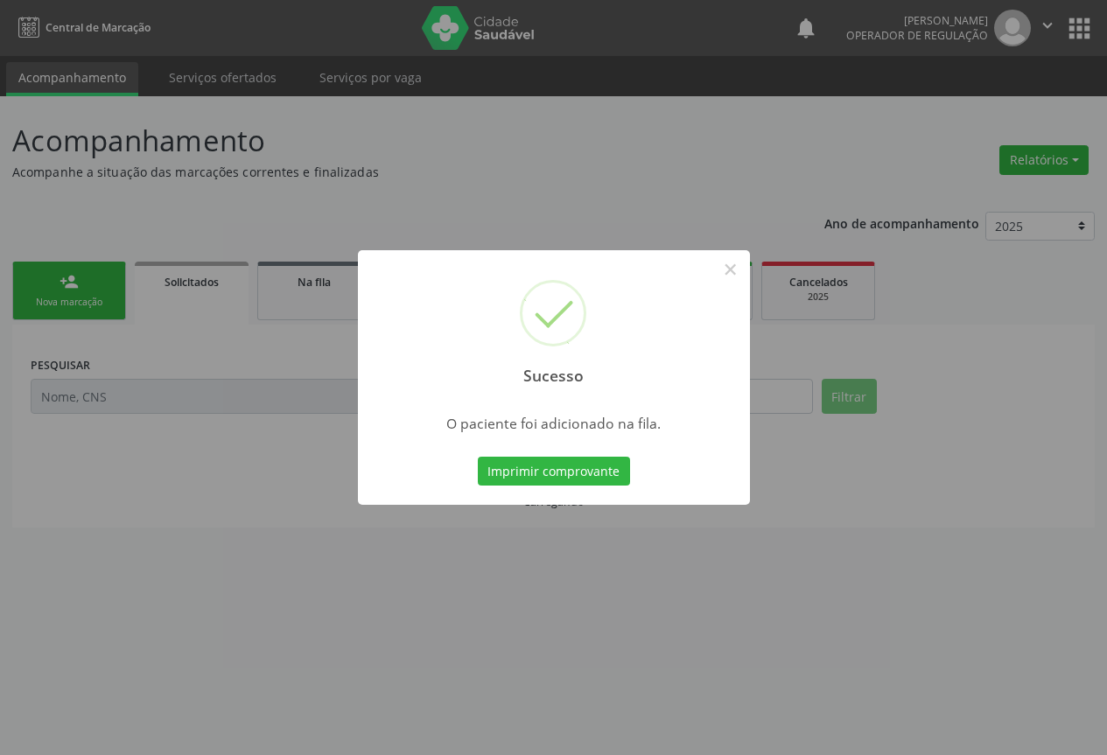
scroll to position [0, 0]
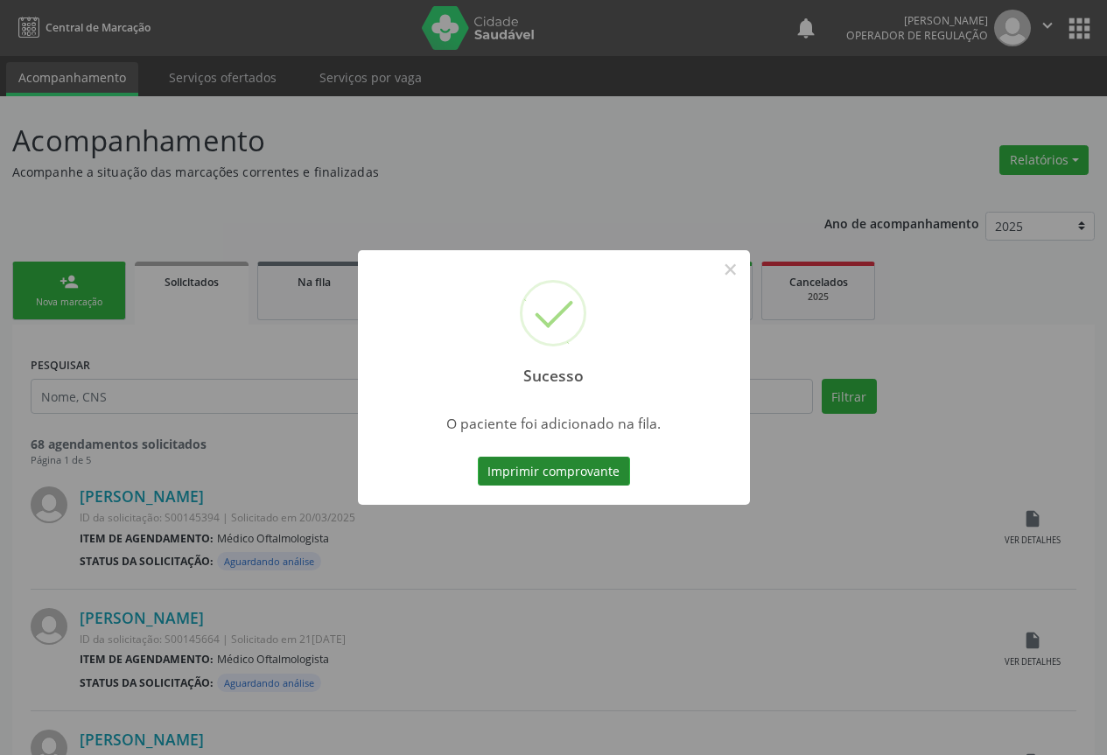
click at [551, 467] on button "Imprimir comprovante" at bounding box center [554, 472] width 152 height 30
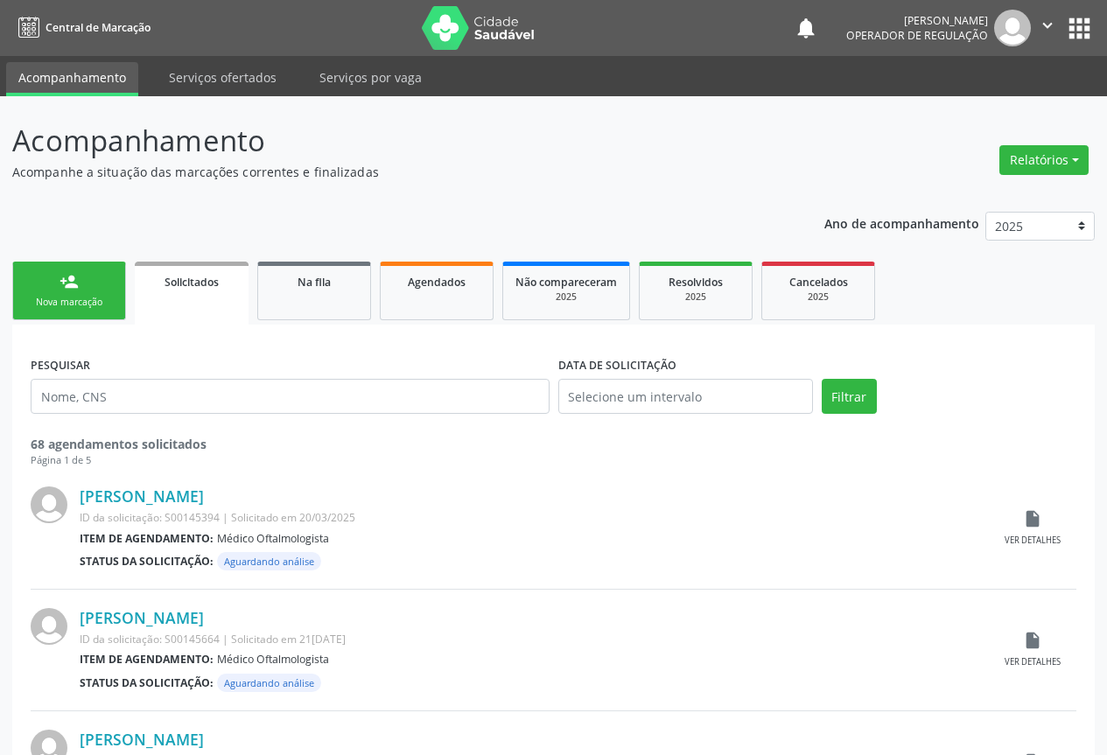
click at [1045, 20] on icon "" at bounding box center [1047, 25] width 19 height 19
click at [968, 106] on link "Sair" at bounding box center [1002, 106] width 121 height 24
